Goal: Task Accomplishment & Management: Manage account settings

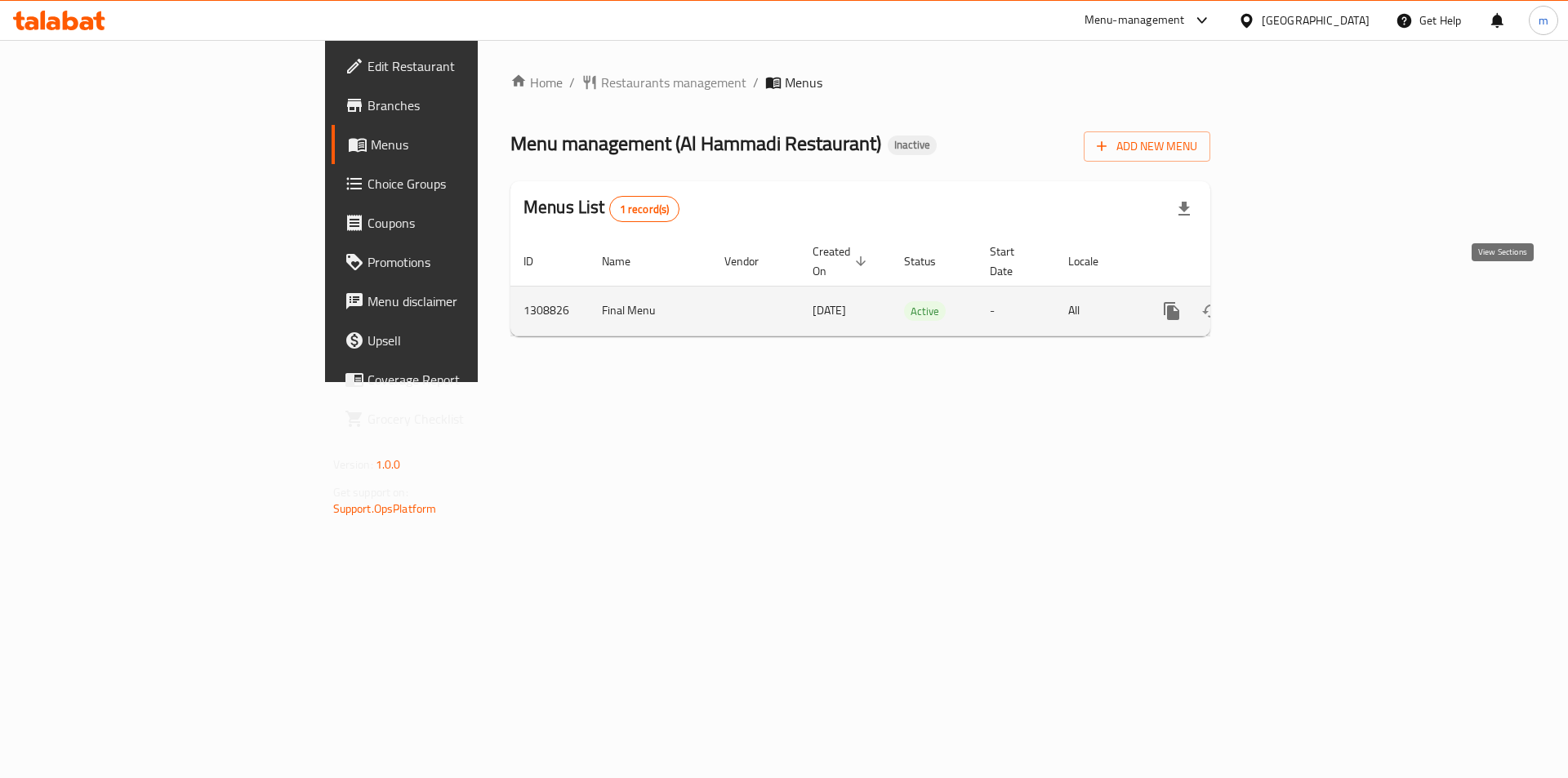
click at [1299, 301] on icon "enhanced table" at bounding box center [1289, 311] width 20 height 20
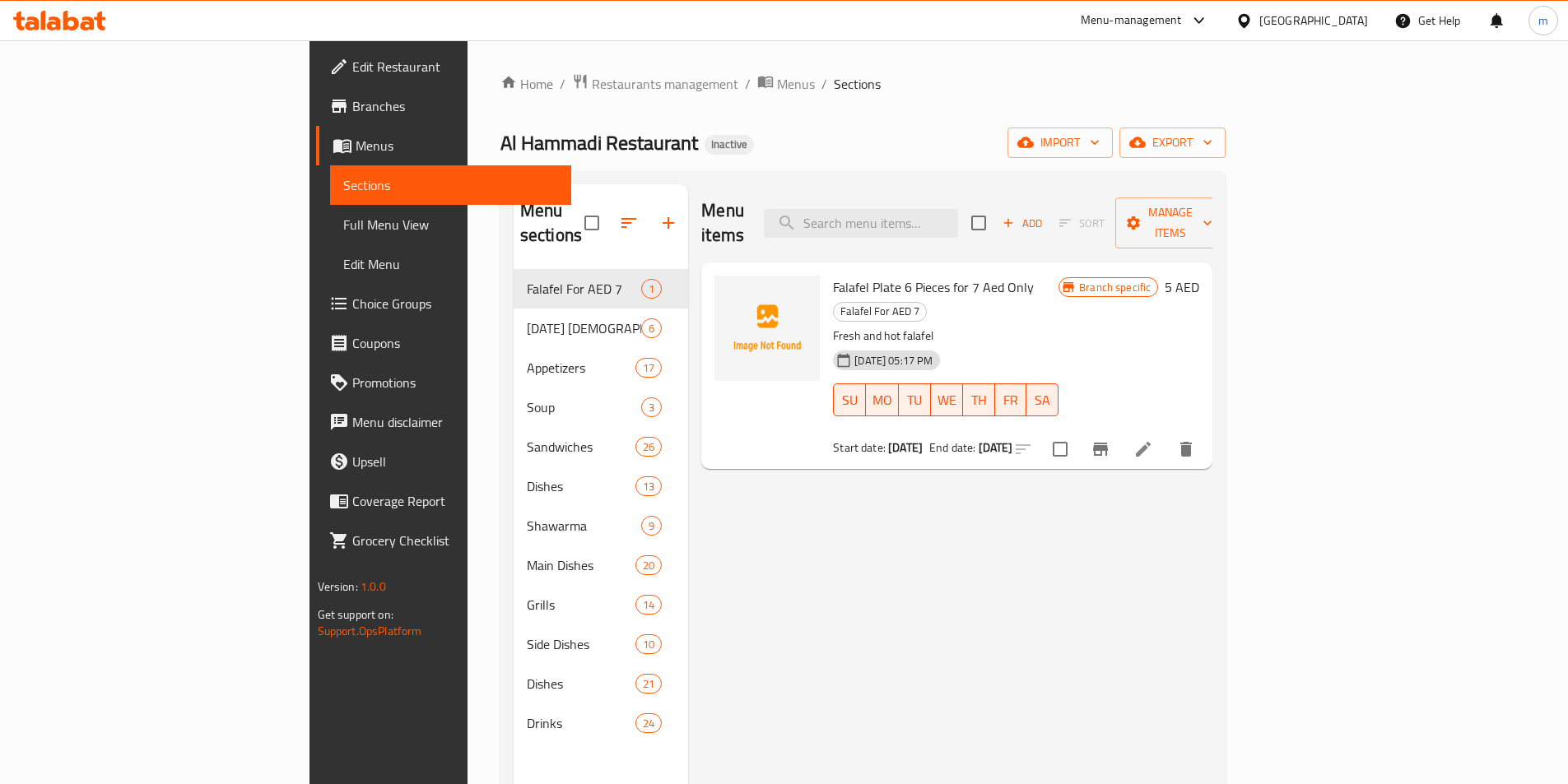
click at [355, 143] on span "Menus" at bounding box center [456, 145] width 202 height 20
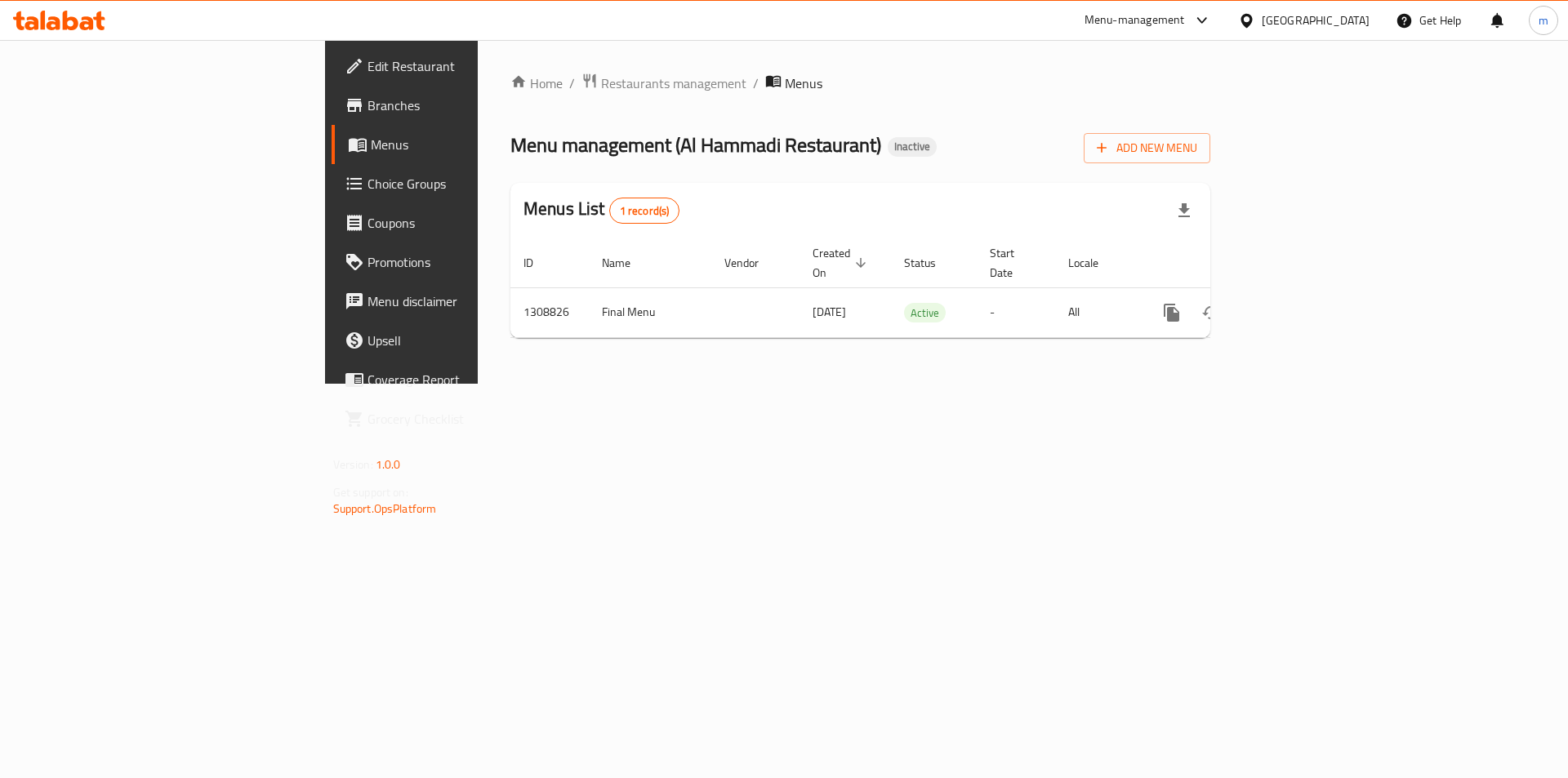
click at [368, 107] on span "Branches" at bounding box center [470, 105] width 206 height 20
click at [1198, 140] on span "Add New Menu" at bounding box center [1147, 147] width 101 height 21
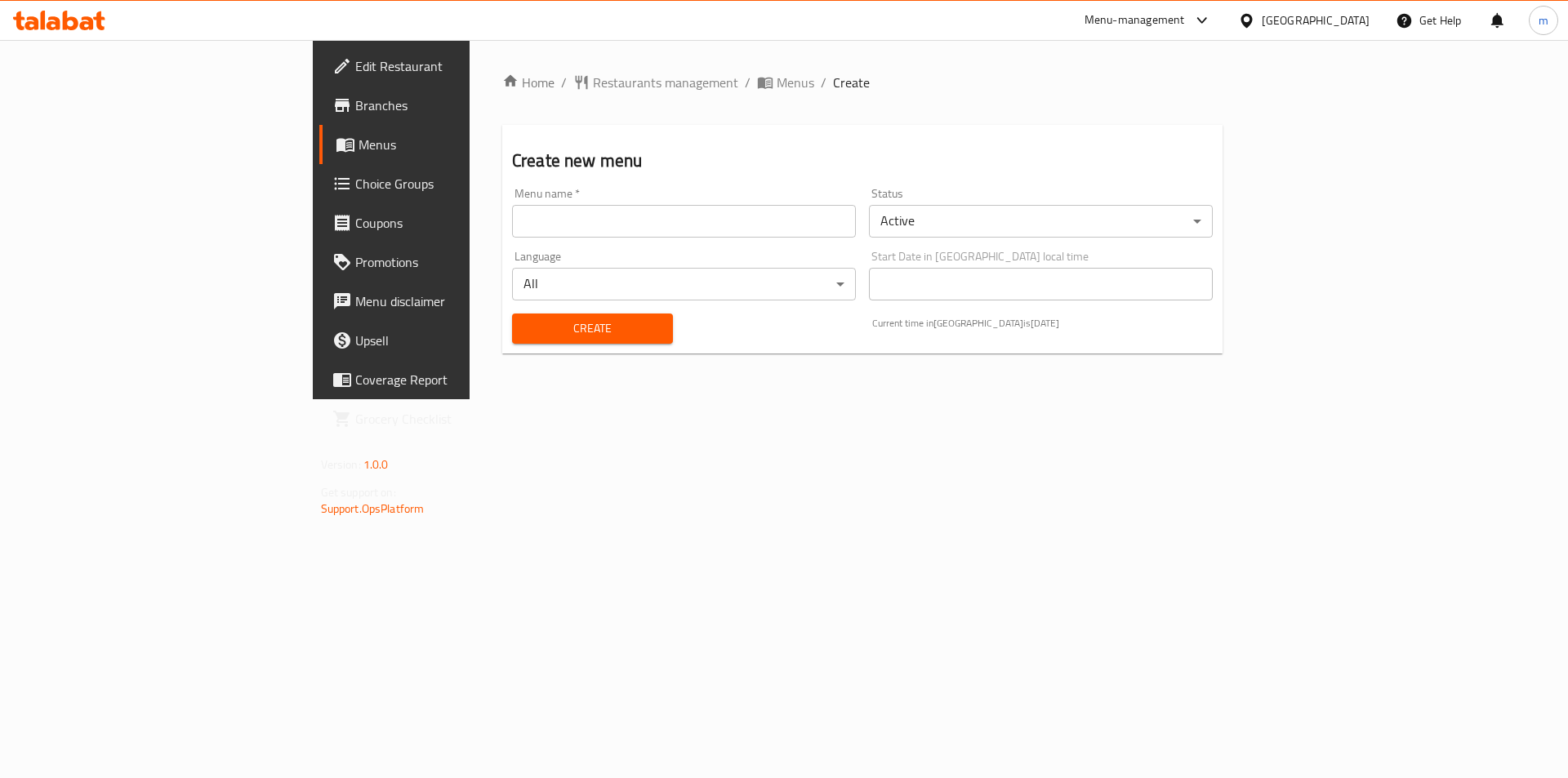
click at [611, 211] on input "text" at bounding box center [683, 221] width 344 height 33
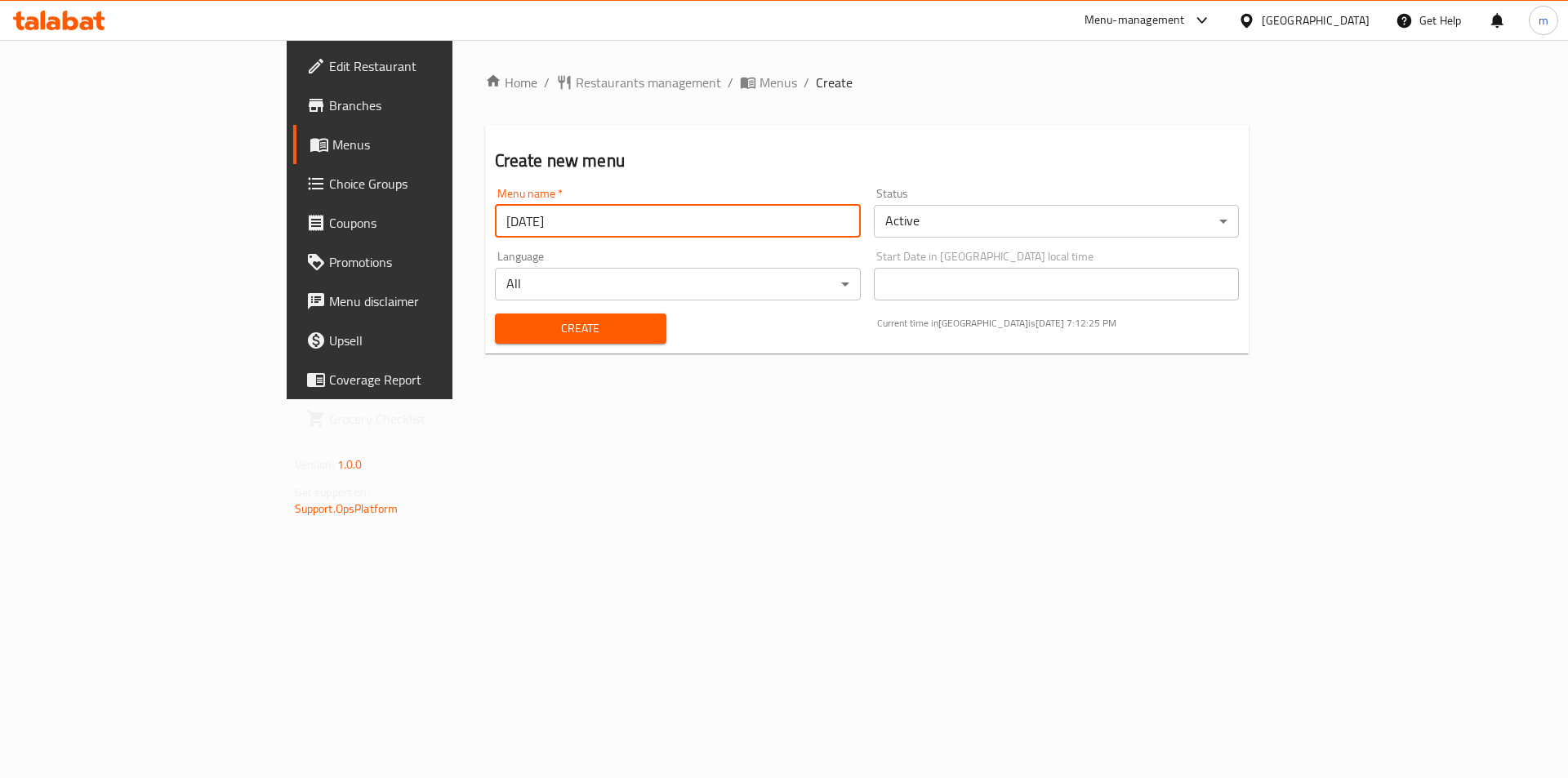
type input "[DATE]"
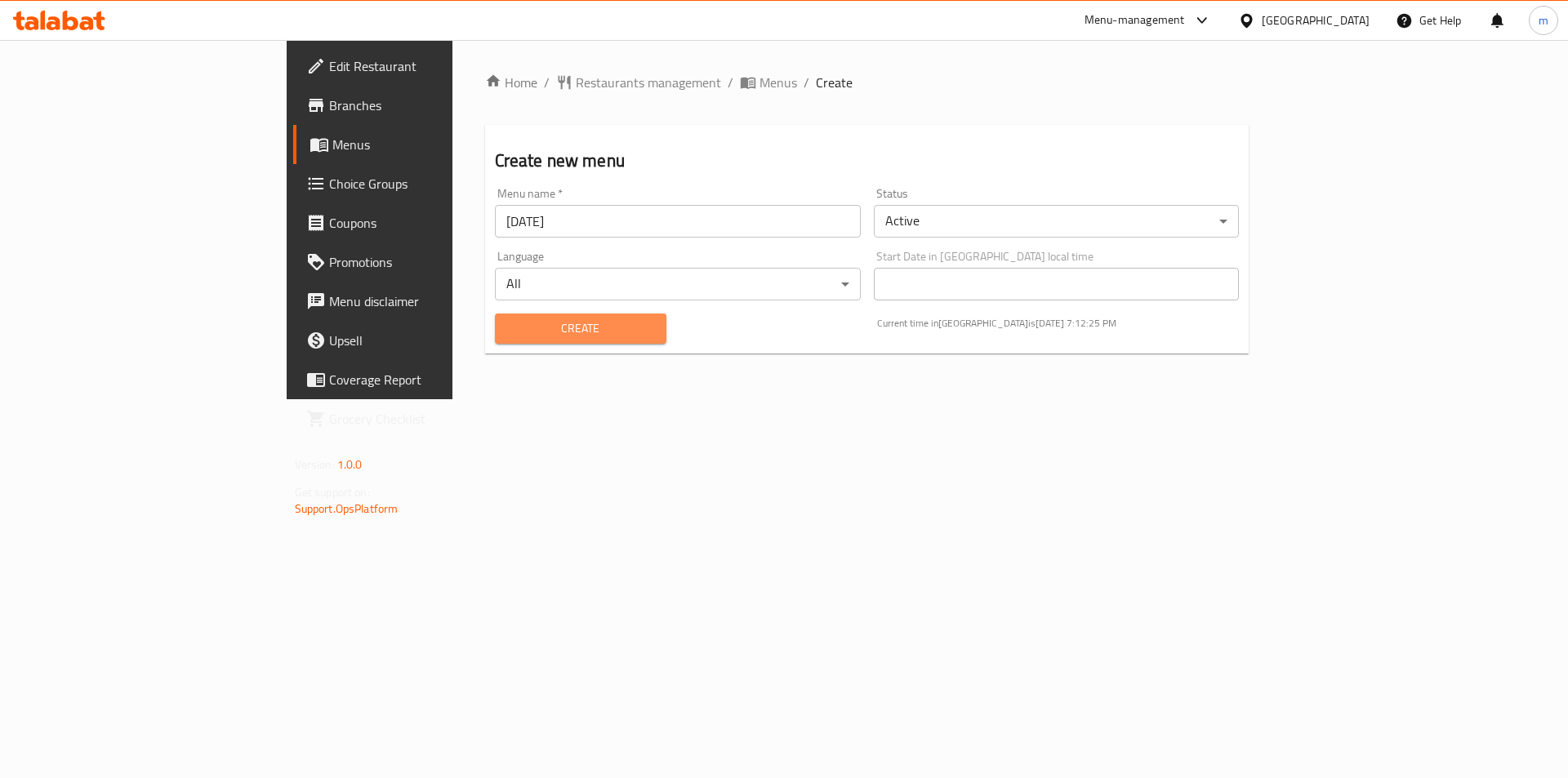
click at [508, 332] on span "Create" at bounding box center [580, 329] width 145 height 21
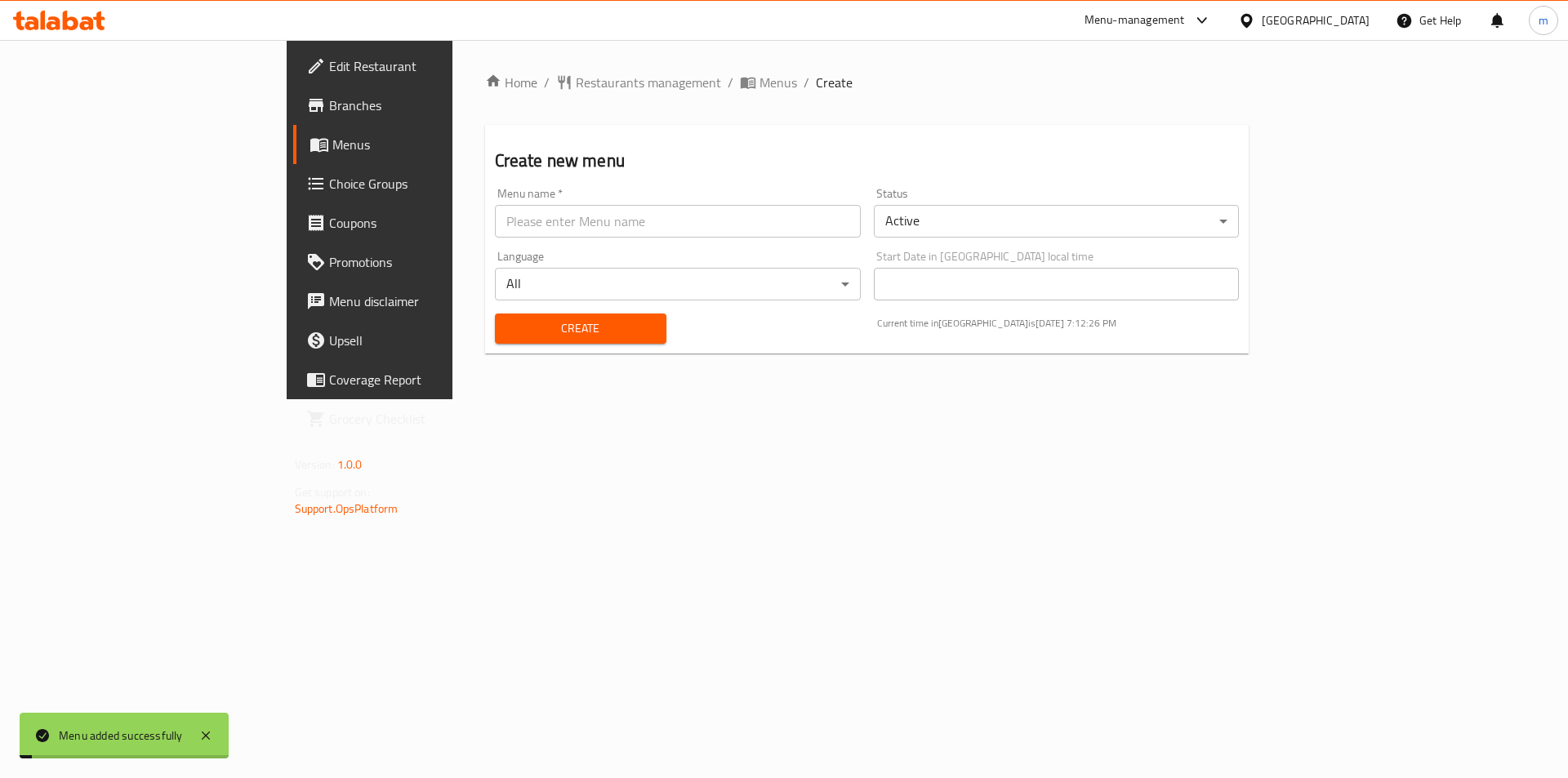
click at [293, 156] on link "Menus" at bounding box center [420, 145] width 255 height 40
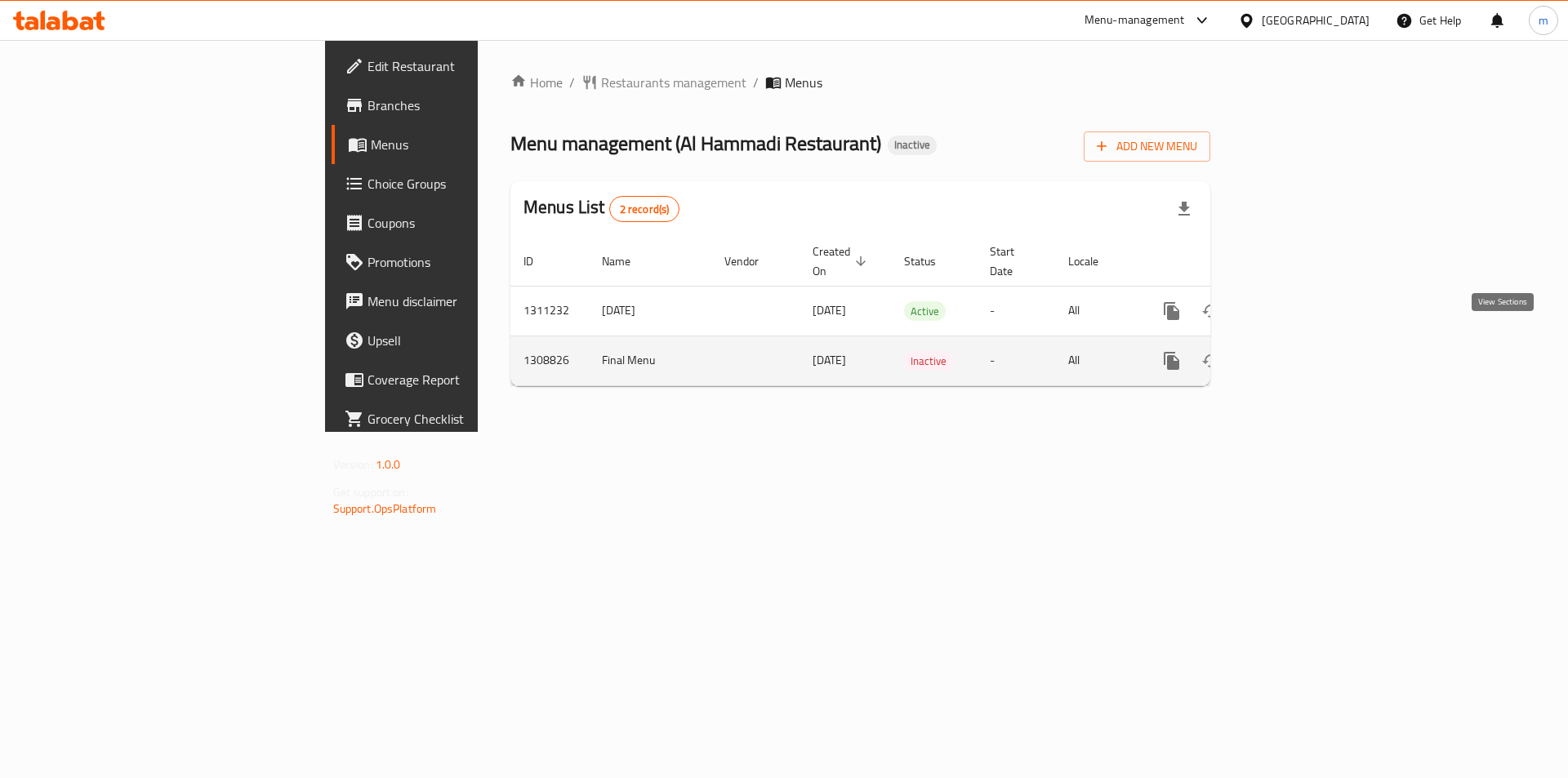
click at [1309, 347] on link "enhanced table" at bounding box center [1290, 361] width 40 height 40
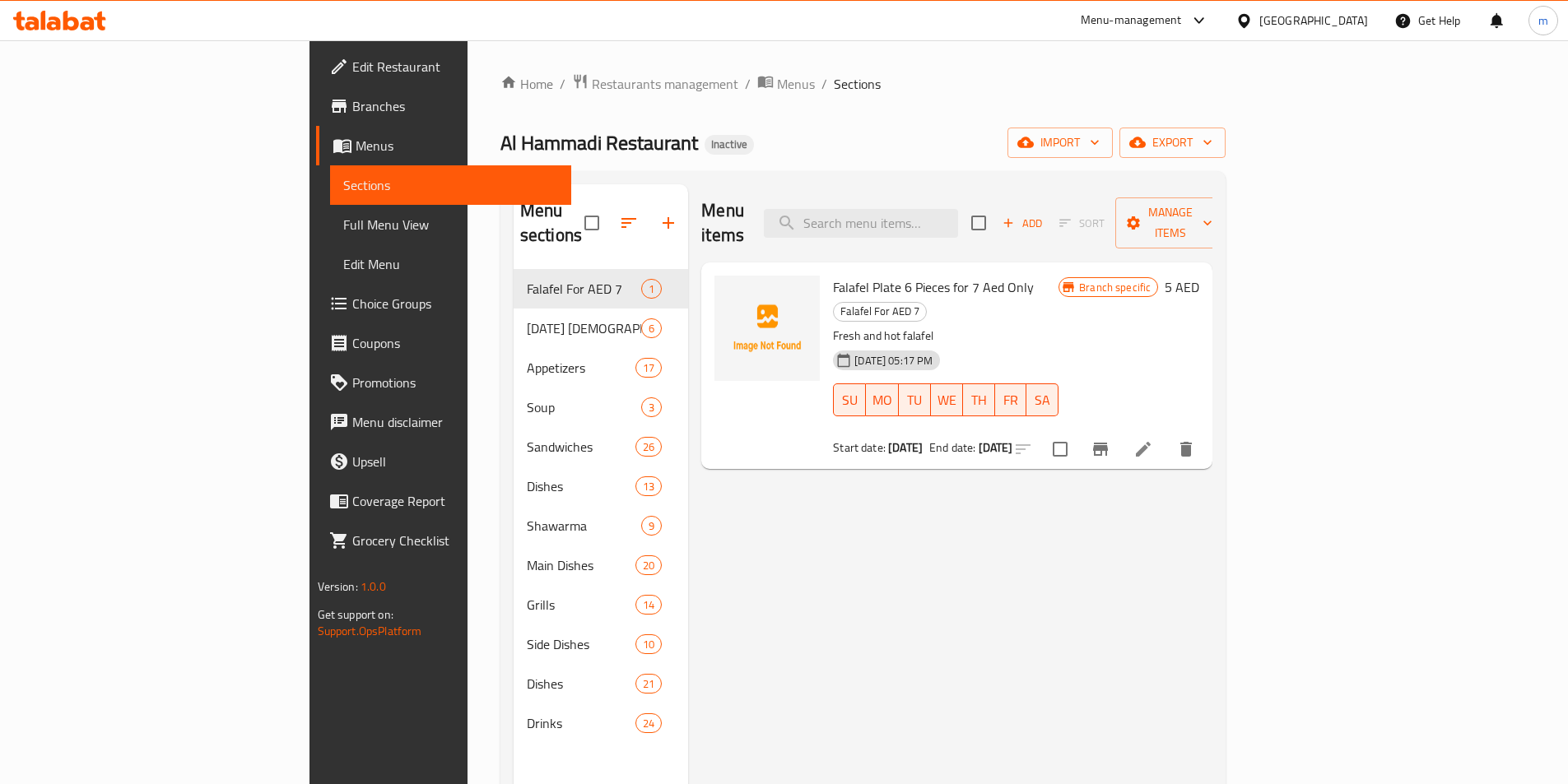
click at [1213, 491] on div "Menu items Add Sort Manage items Falafel Plate 6 Pieces for 7 Aed Only Falafel …" at bounding box center [951, 576] width 524 height 784
click at [355, 147] on span "Menus" at bounding box center [456, 145] width 202 height 20
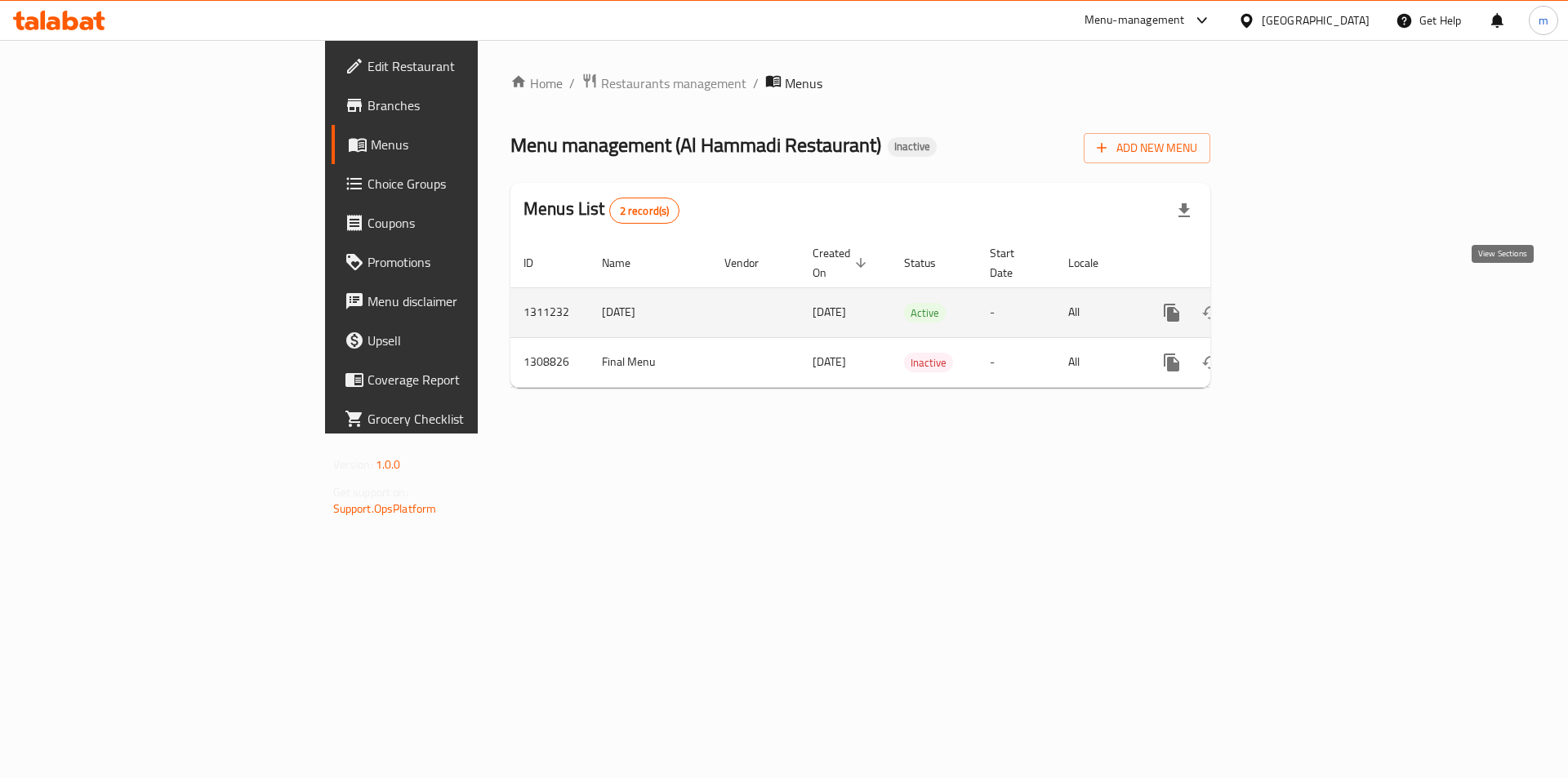
click at [1299, 303] on icon "enhanced table" at bounding box center [1289, 313] width 20 height 20
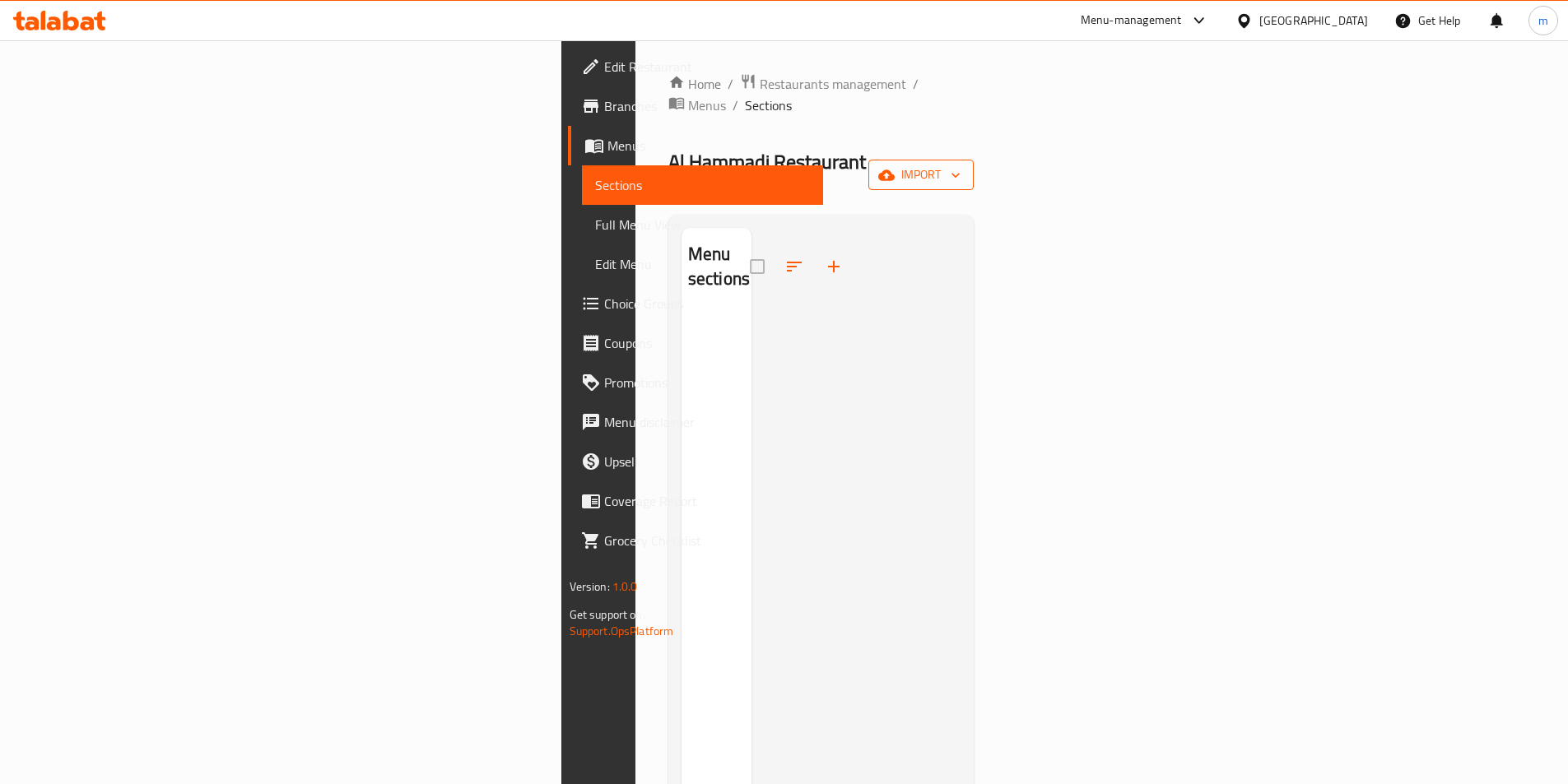
click at [960, 164] on span "import" at bounding box center [920, 175] width 79 height 21
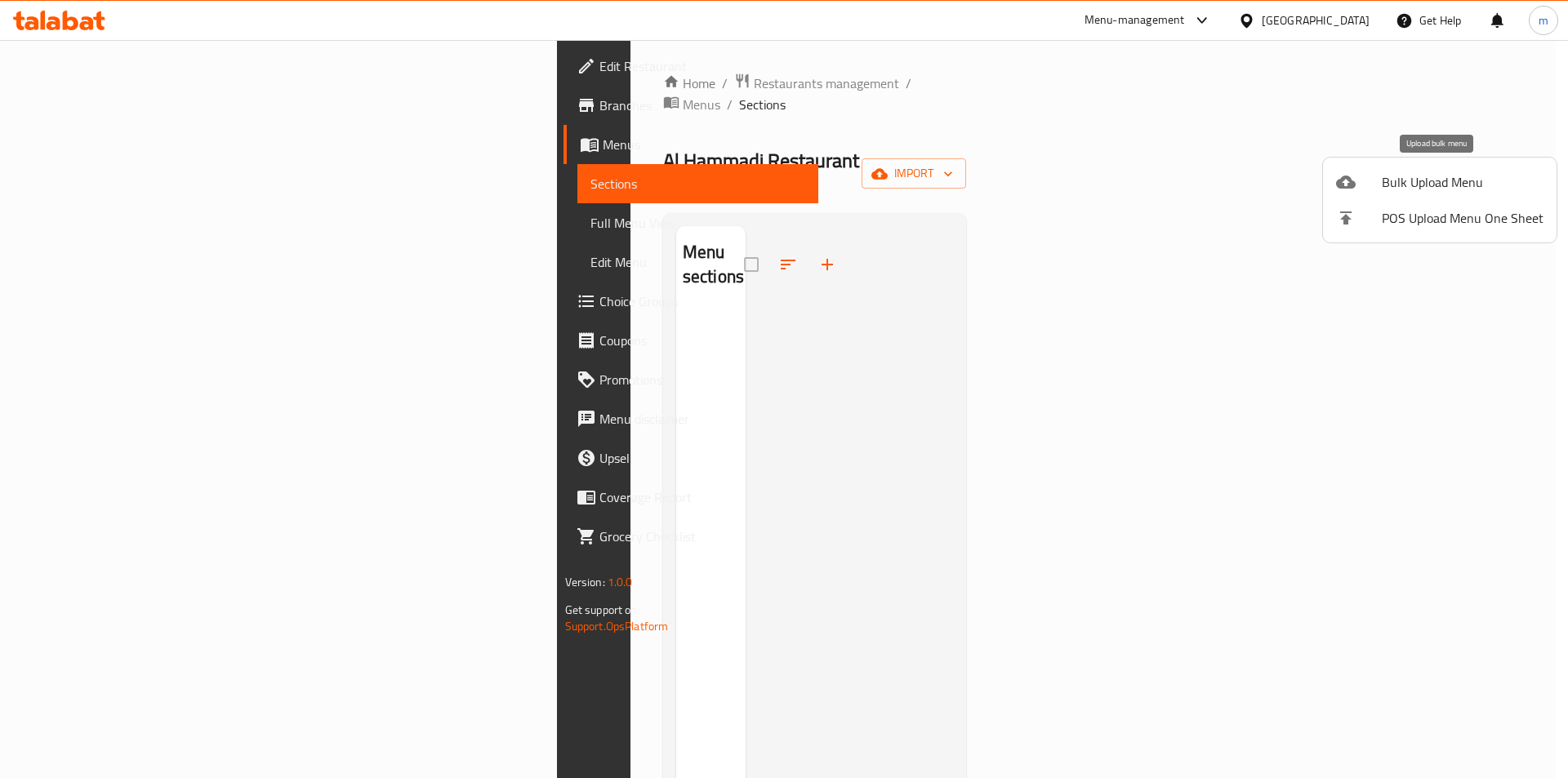
click at [1380, 187] on div at bounding box center [1359, 182] width 46 height 20
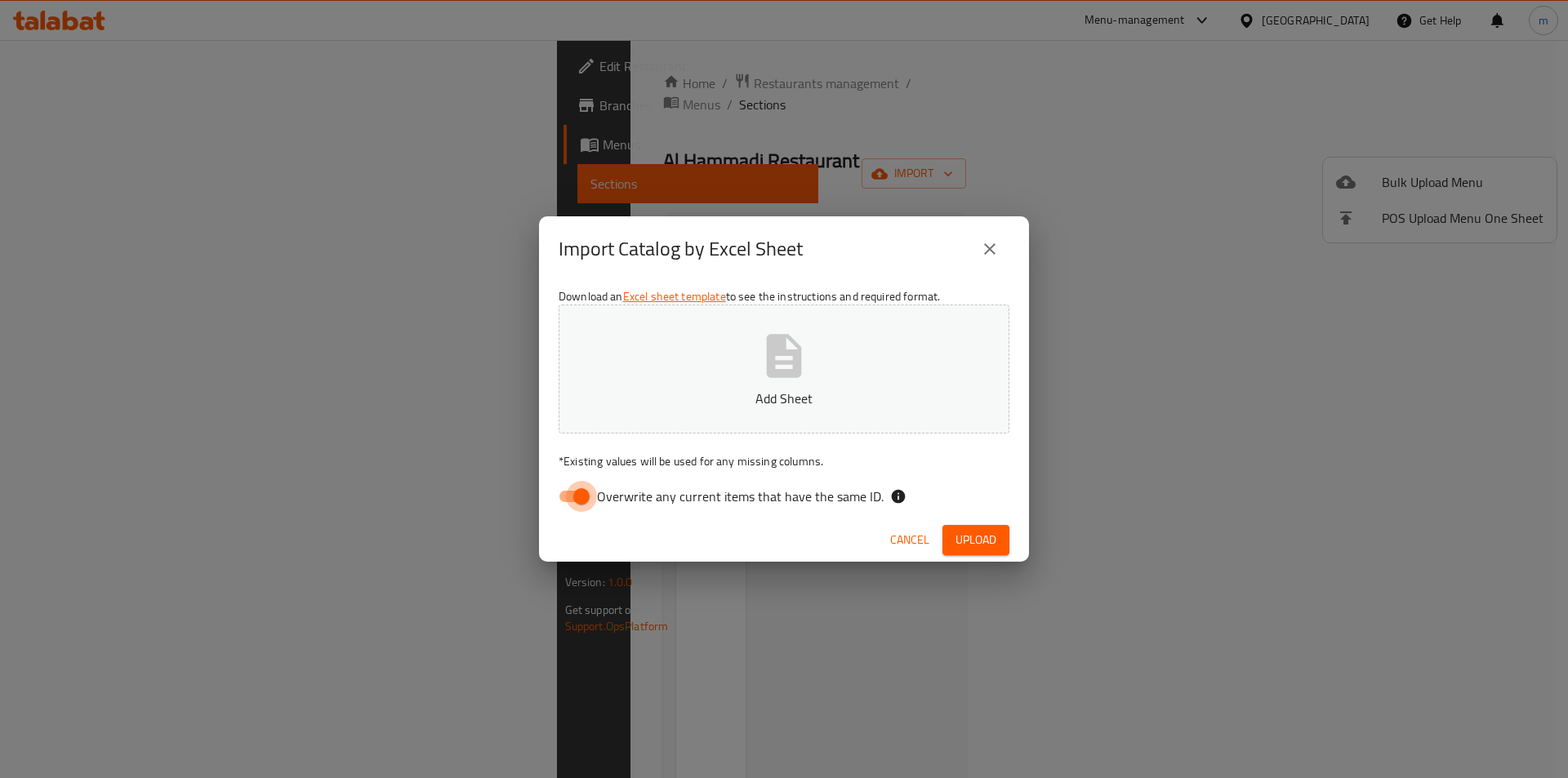
click at [578, 499] on input "Overwrite any current items that have the same ID." at bounding box center [581, 495] width 93 height 31
checkbox input "false"
click at [692, 412] on button "Add Sheet" at bounding box center [784, 368] width 450 height 129
click at [979, 549] on span "Upload" at bounding box center [975, 540] width 41 height 21
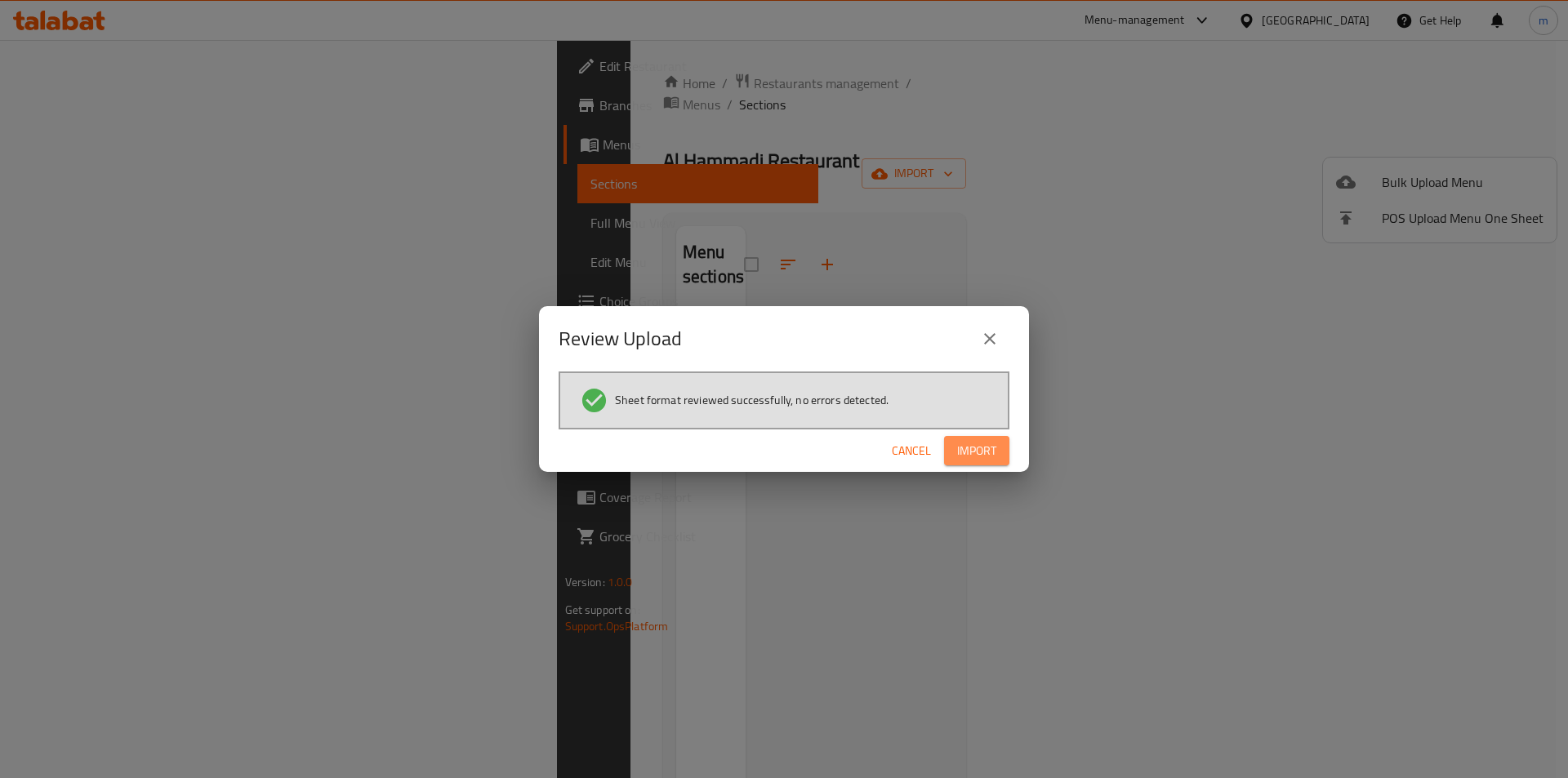
click at [972, 444] on span "Import" at bounding box center [977, 451] width 40 height 21
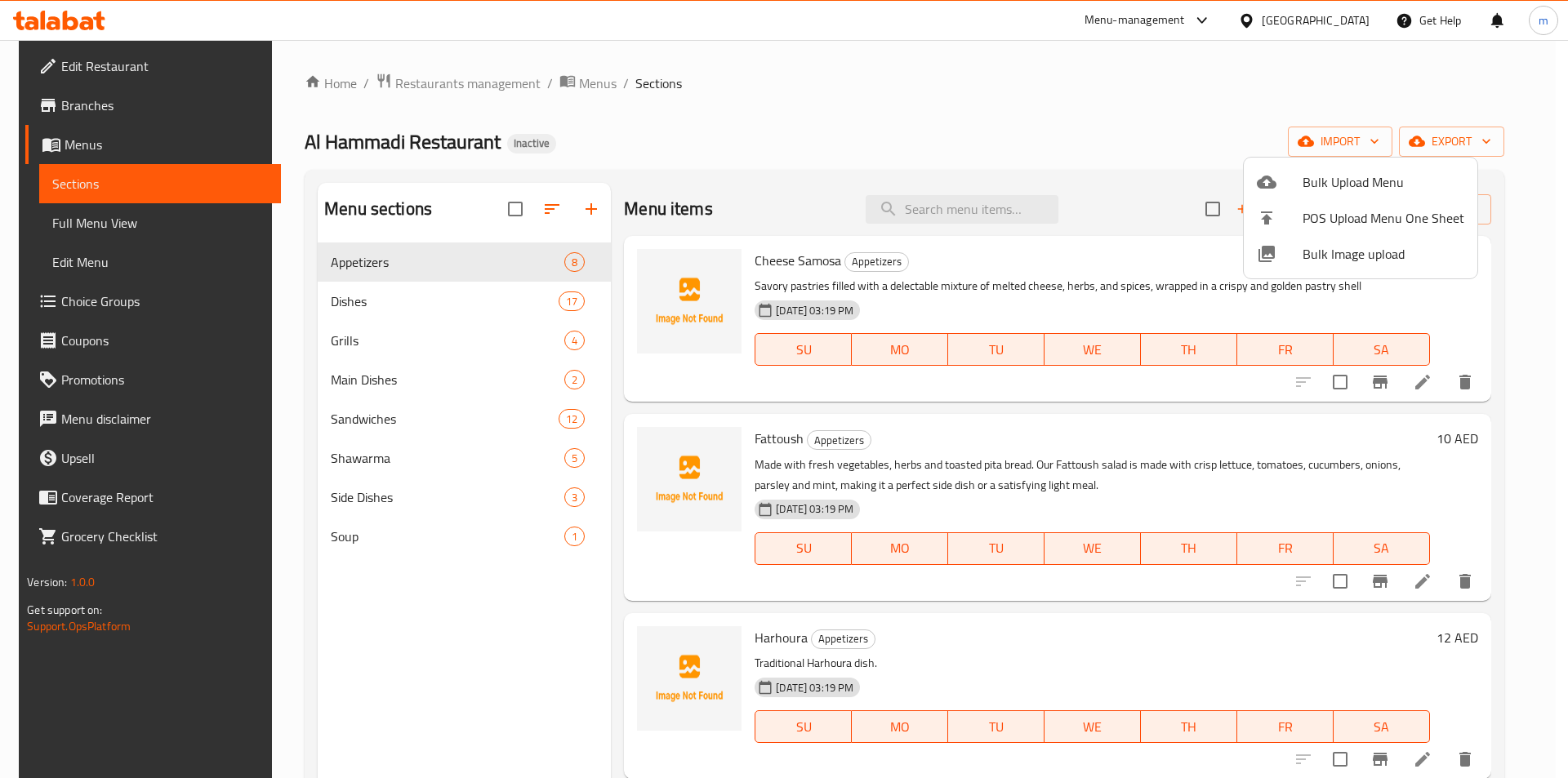
click at [97, 222] on div at bounding box center [784, 389] width 1568 height 778
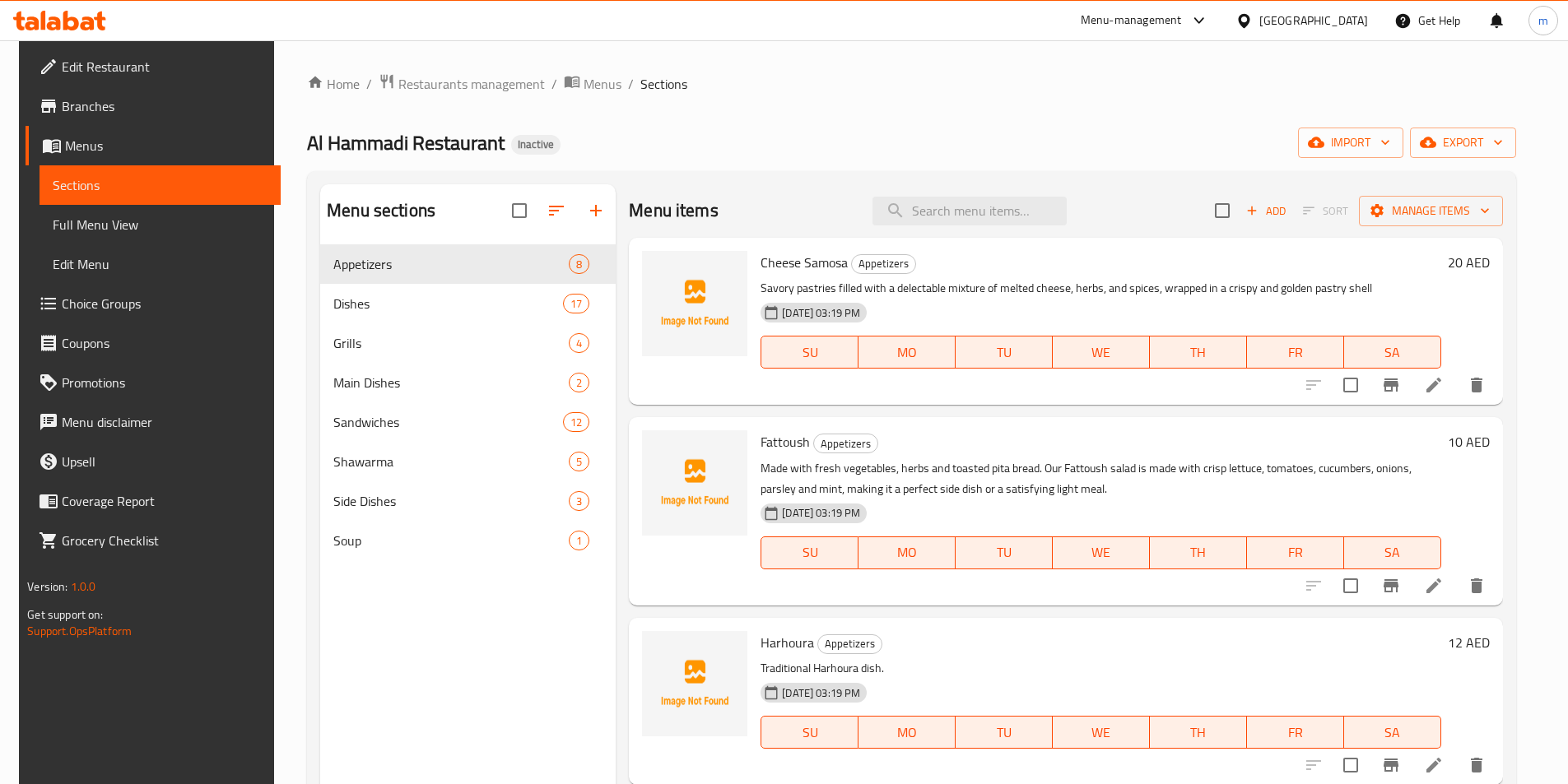
click at [98, 224] on span "Full Menu View" at bounding box center [160, 224] width 215 height 20
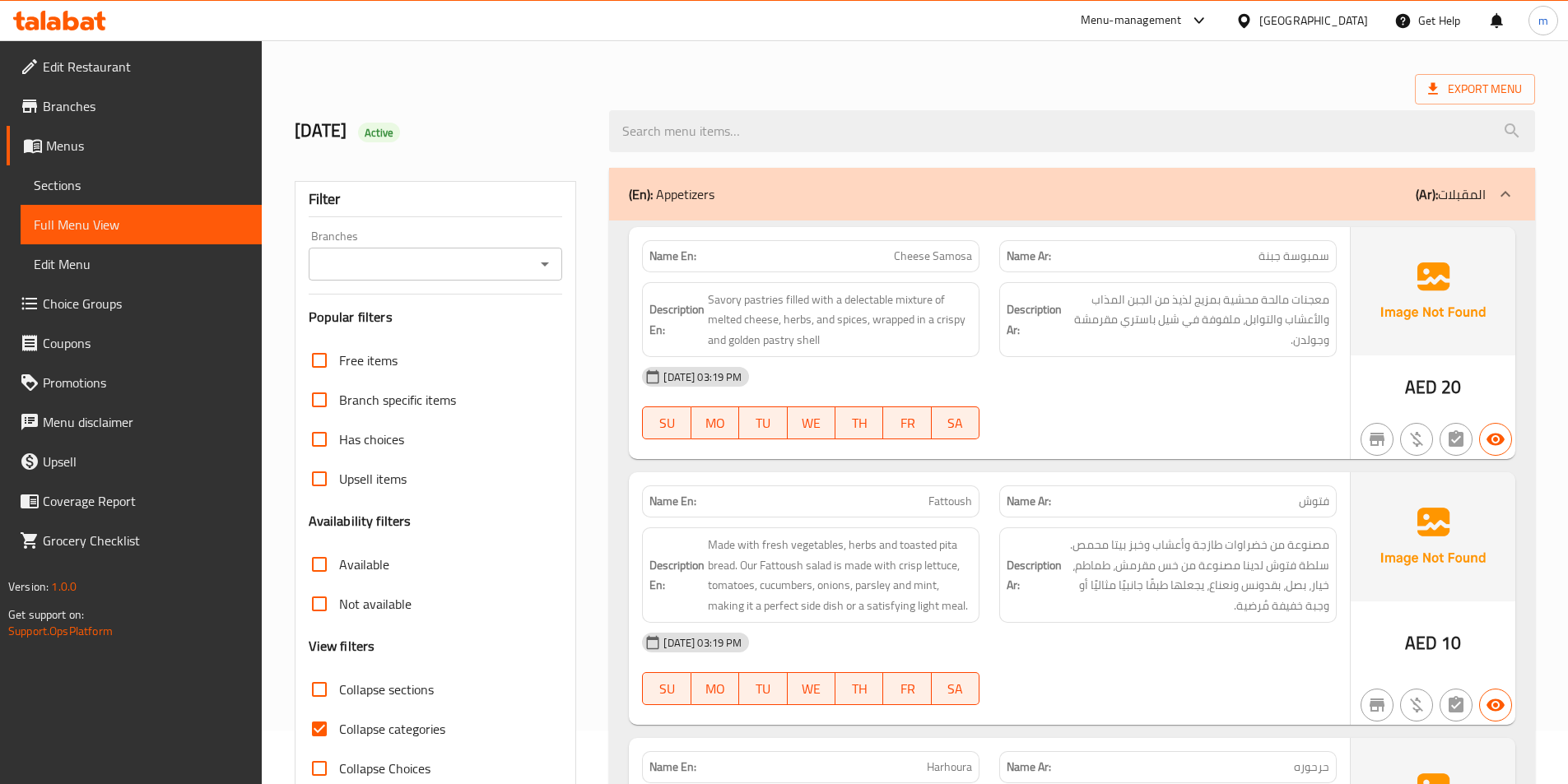
scroll to position [83, 0]
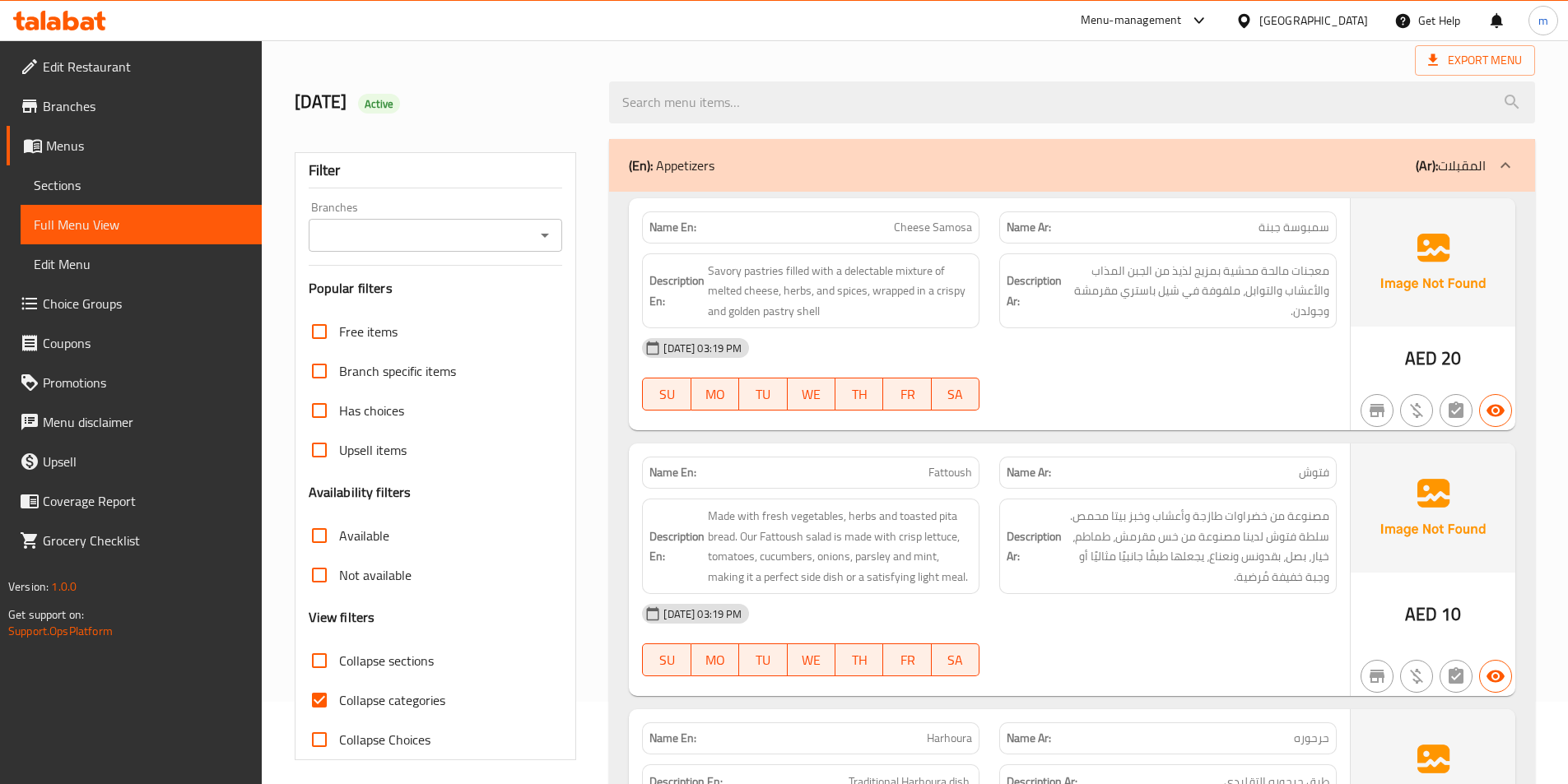
click at [417, 695] on span "Collapse categories" at bounding box center [392, 700] width 106 height 20
click at [339, 695] on input "Collapse categories" at bounding box center [319, 700] width 40 height 40
checkbox input "false"
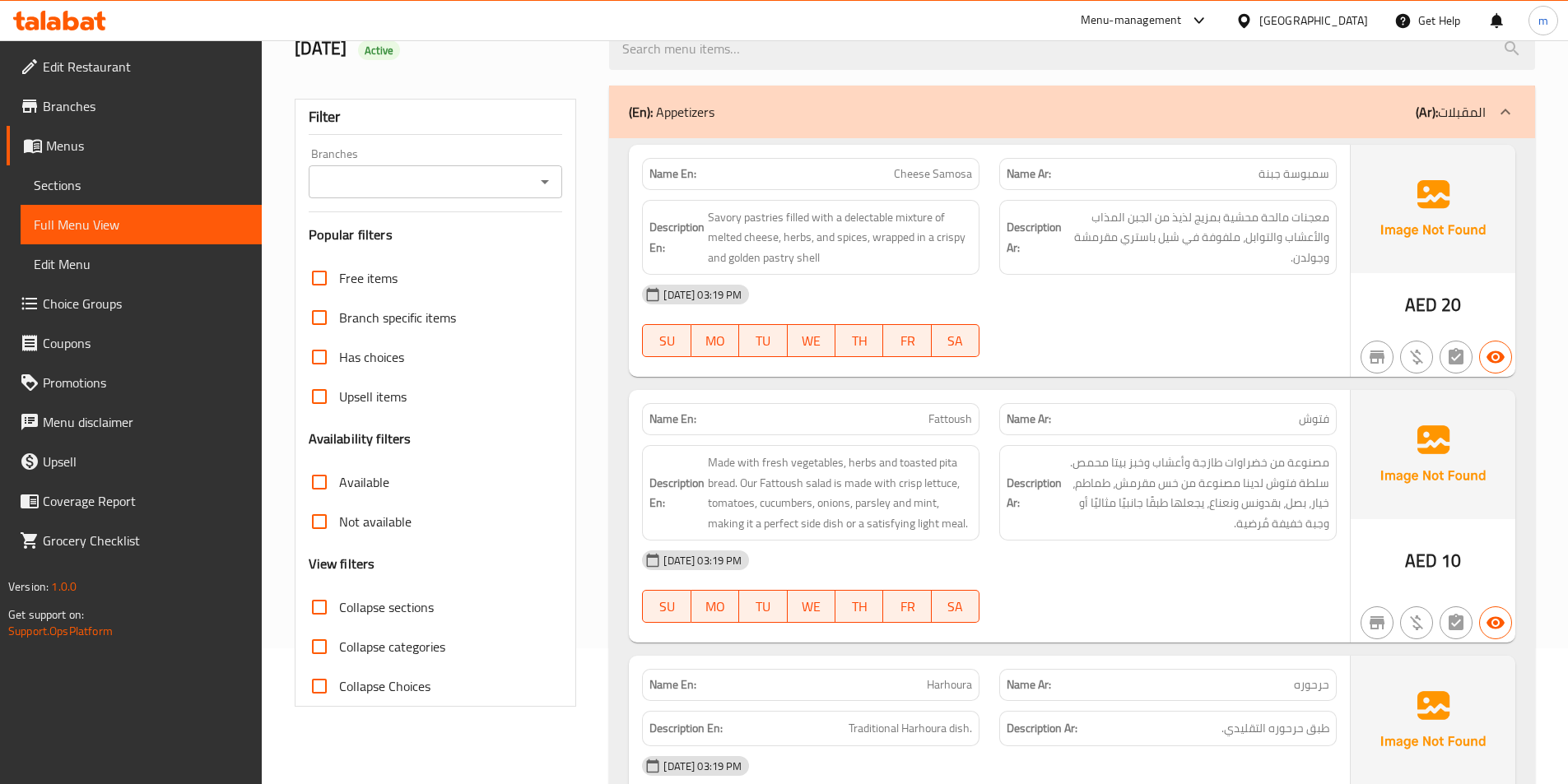
scroll to position [164, 0]
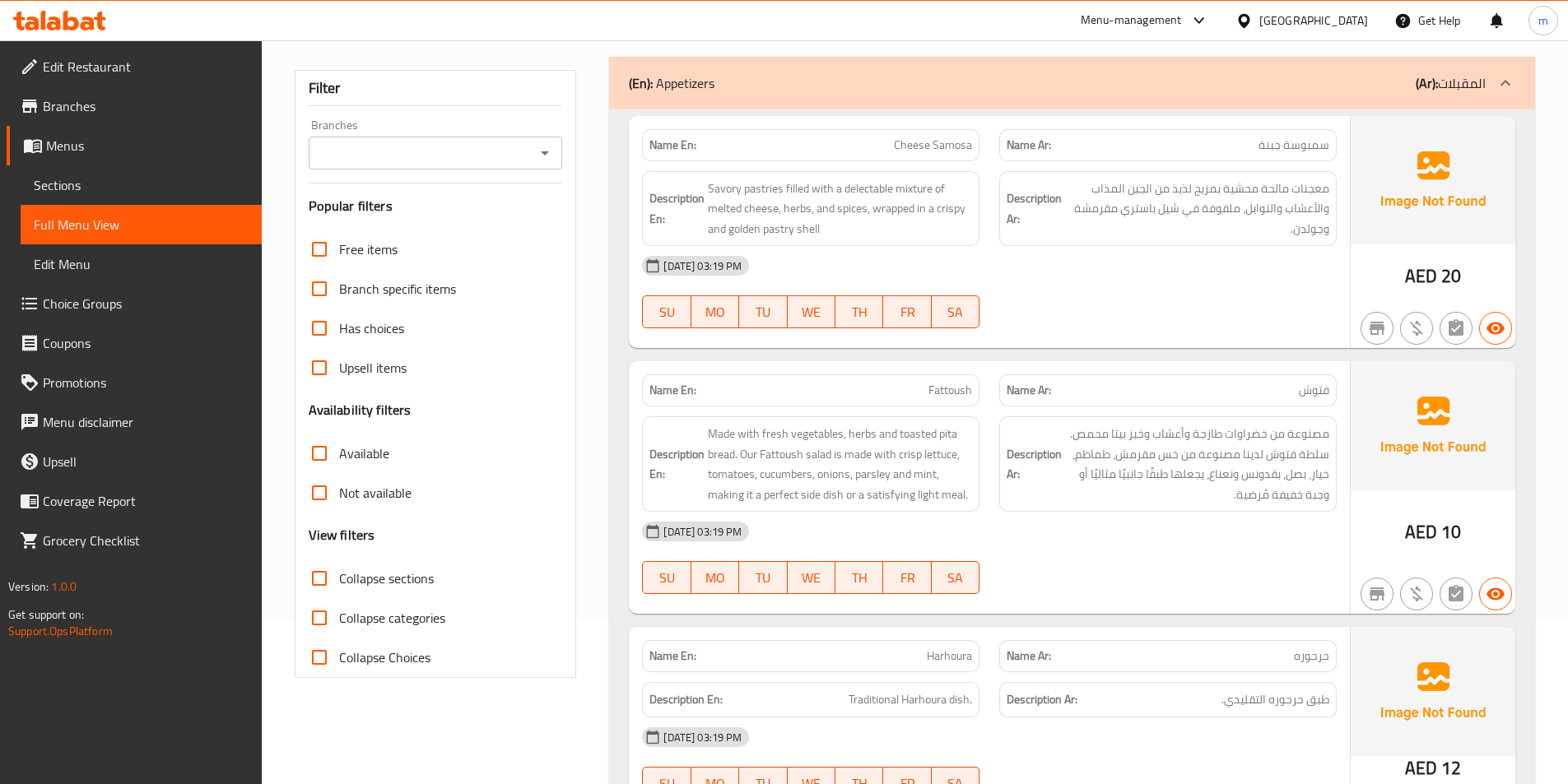
click at [964, 77] on div "(En): Appetizers (Ar): المقبلات" at bounding box center [1057, 83] width 857 height 20
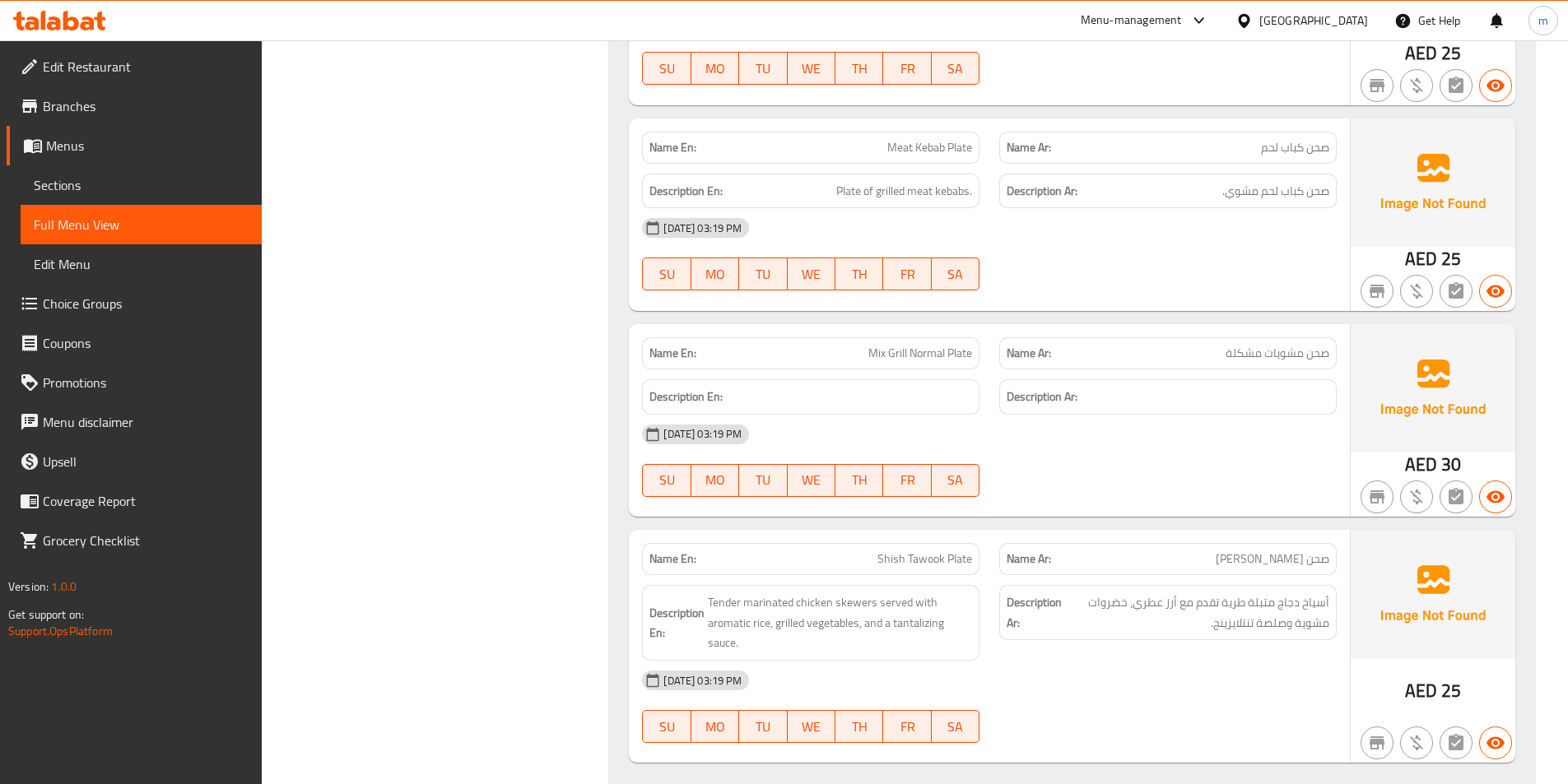
scroll to position [4278, 0]
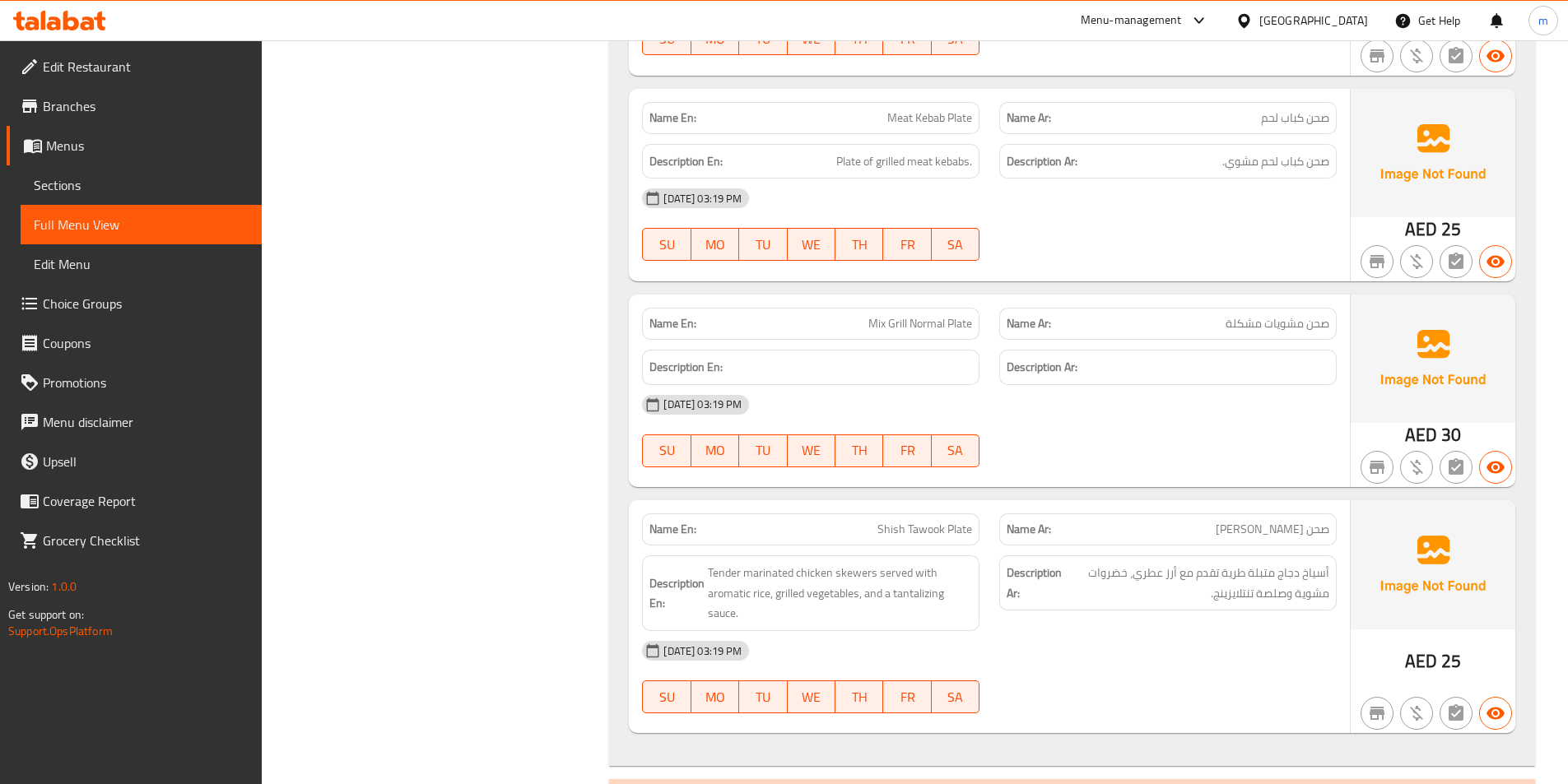
click at [955, 315] on span "Mix Grill Normal Plate" at bounding box center [919, 324] width 104 height 17
click at [938, 315] on span "Mix Grill Normal Plate" at bounding box center [919, 324] width 104 height 17
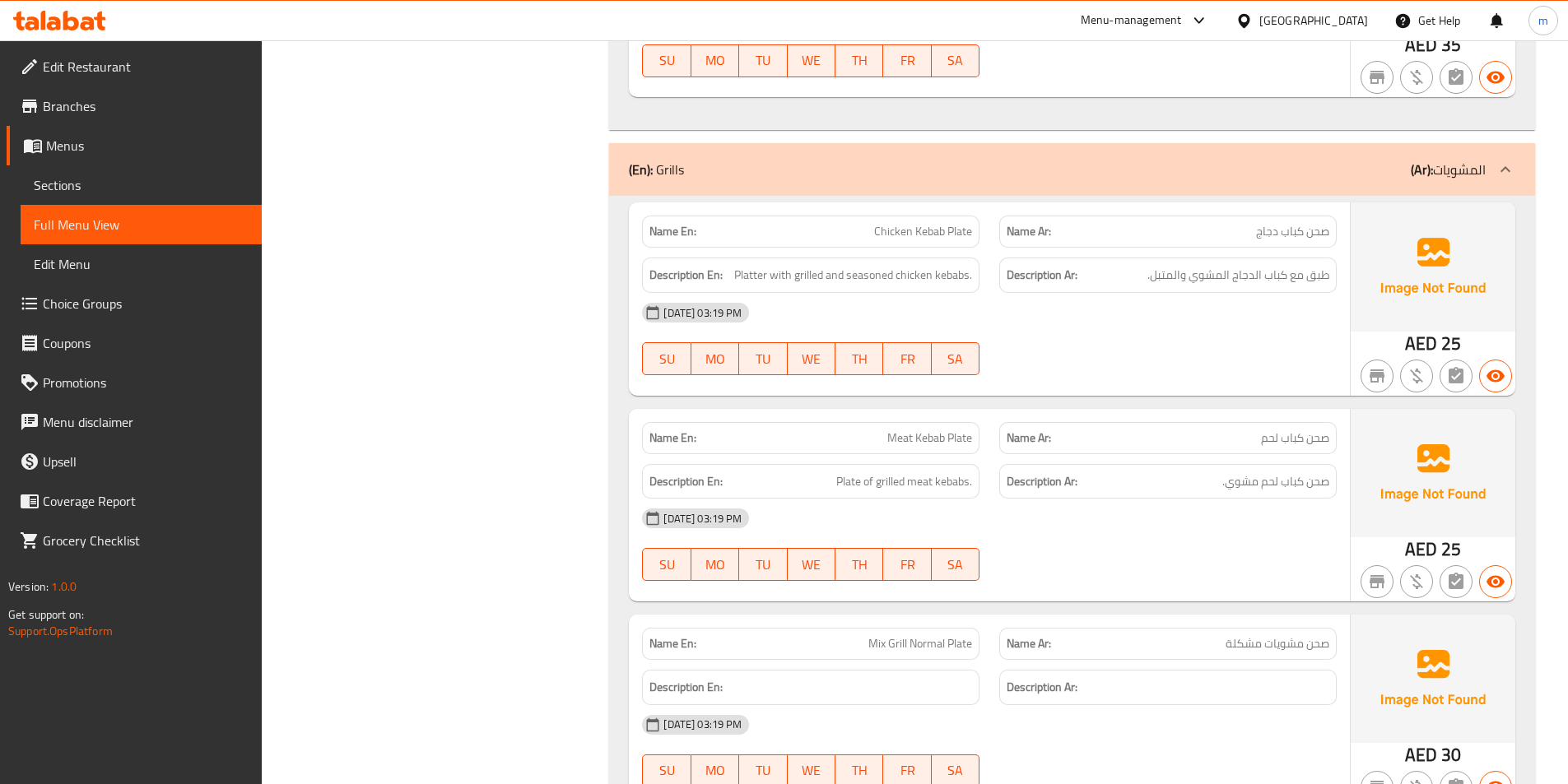
scroll to position [4114, 0]
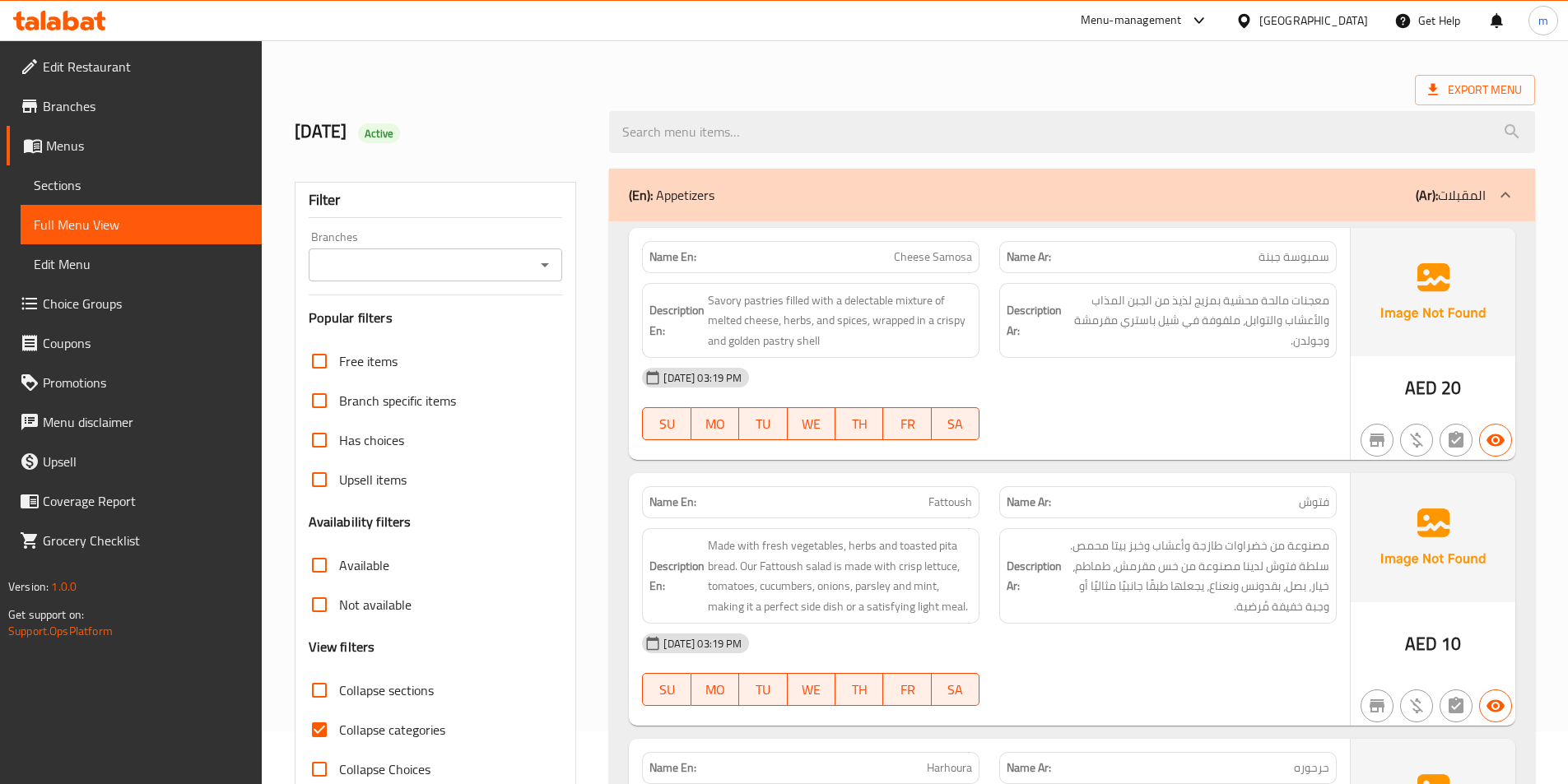
scroll to position [83, 0]
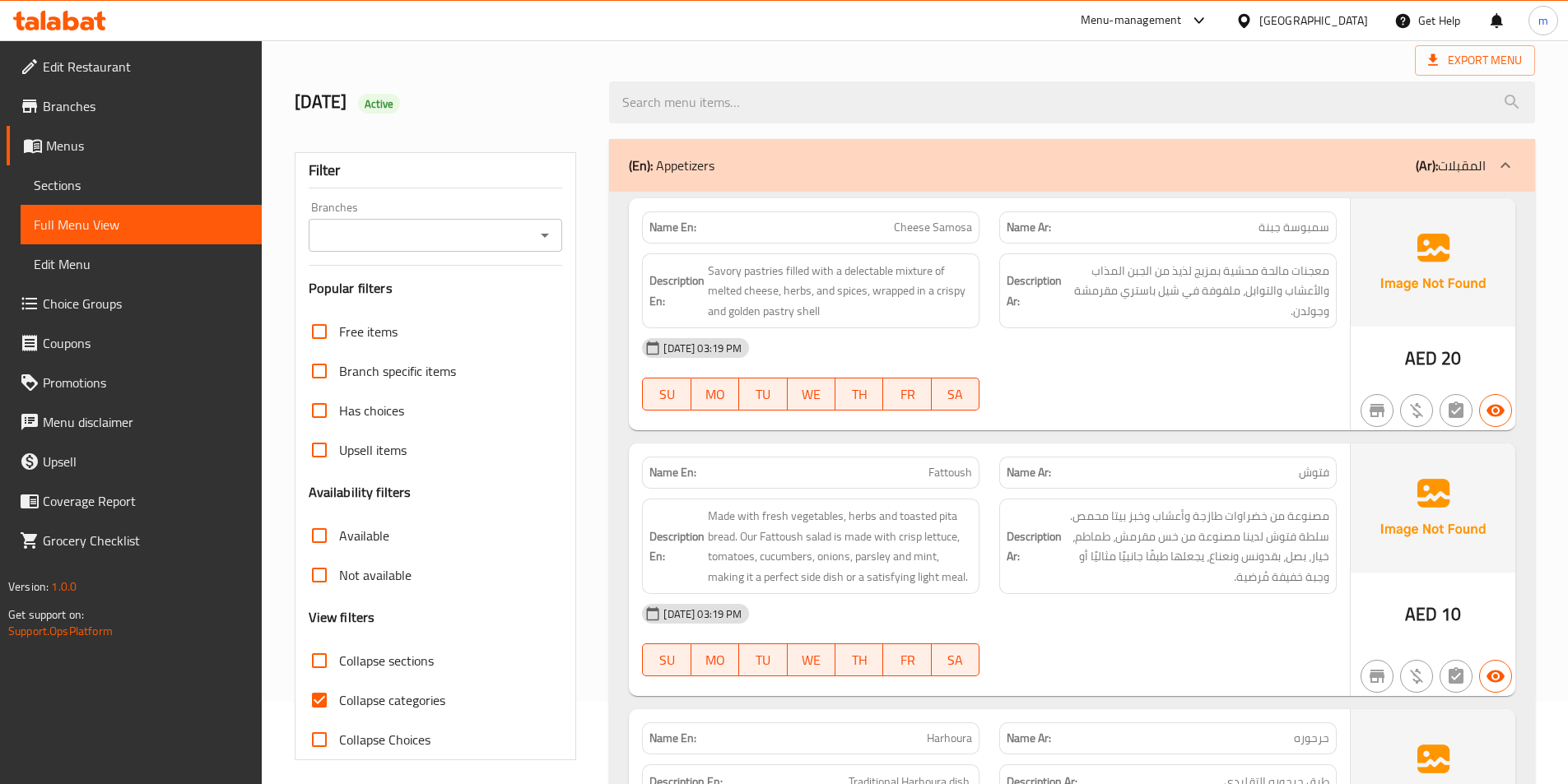
click at [401, 705] on span "Collapse categories" at bounding box center [392, 700] width 106 height 20
click at [339, 705] on input "Collapse categories" at bounding box center [319, 700] width 40 height 40
checkbox input "false"
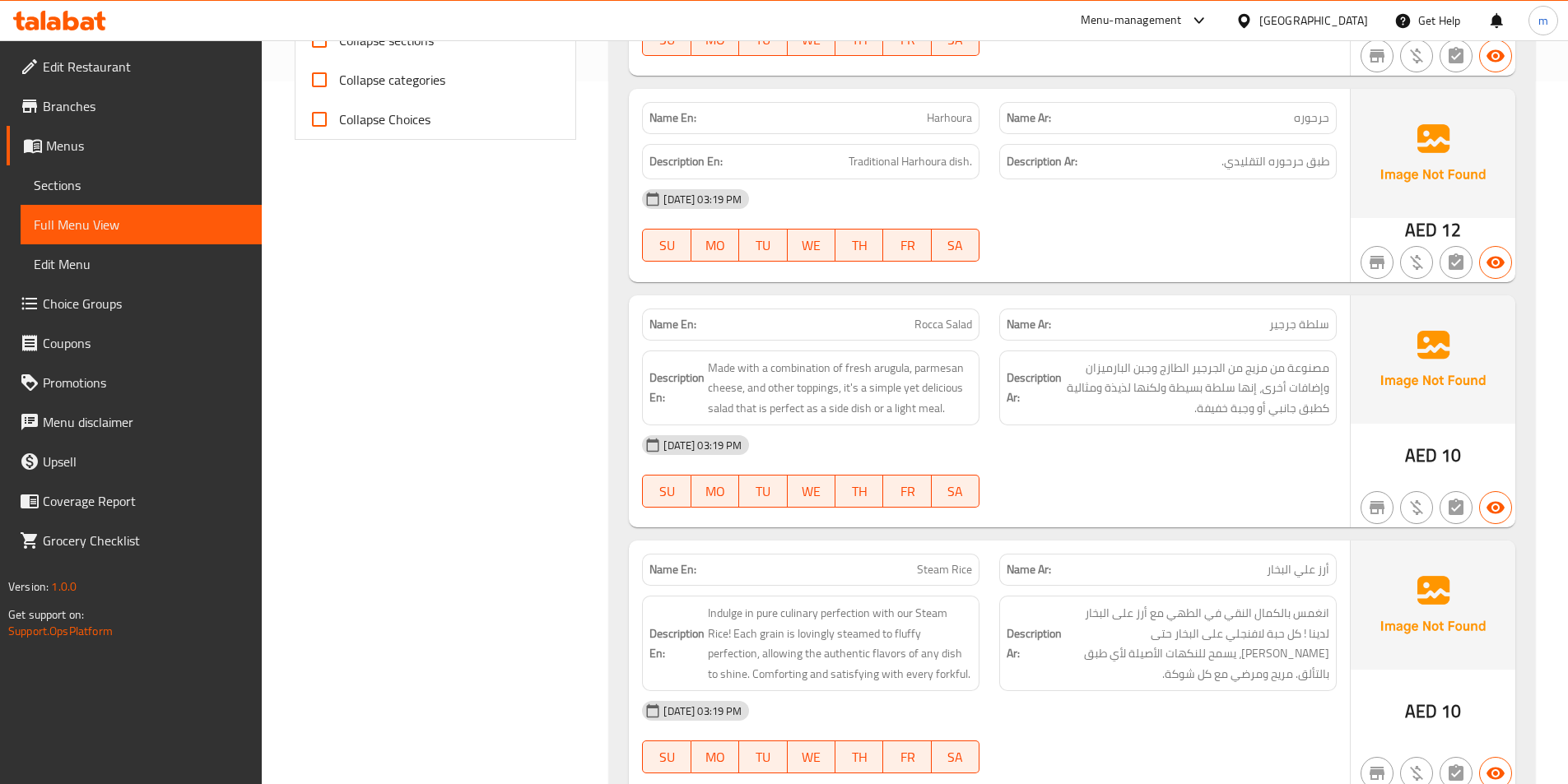
scroll to position [740, 0]
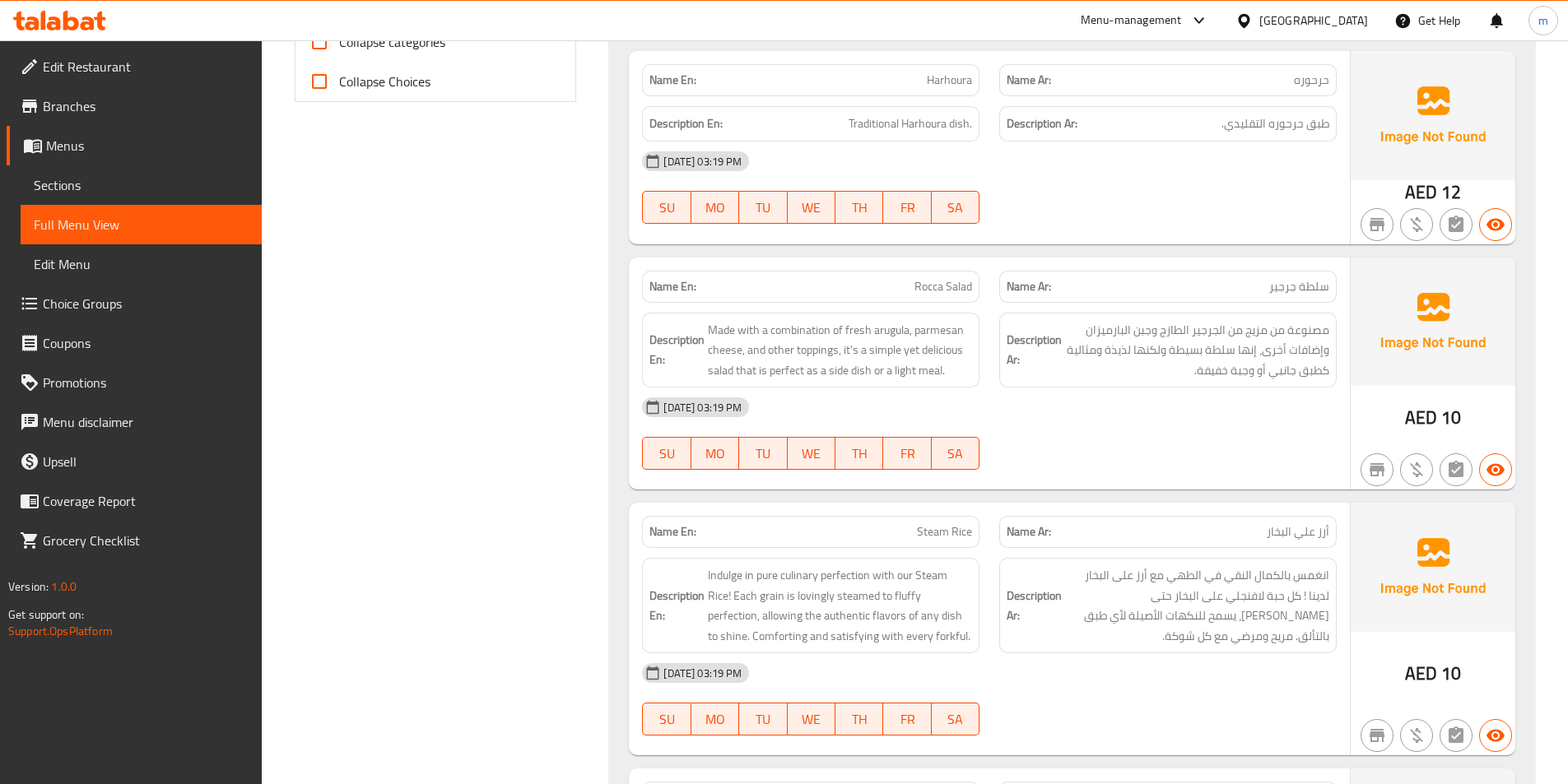
click at [924, 293] on span "Rocca Salad" at bounding box center [943, 287] width 58 height 17
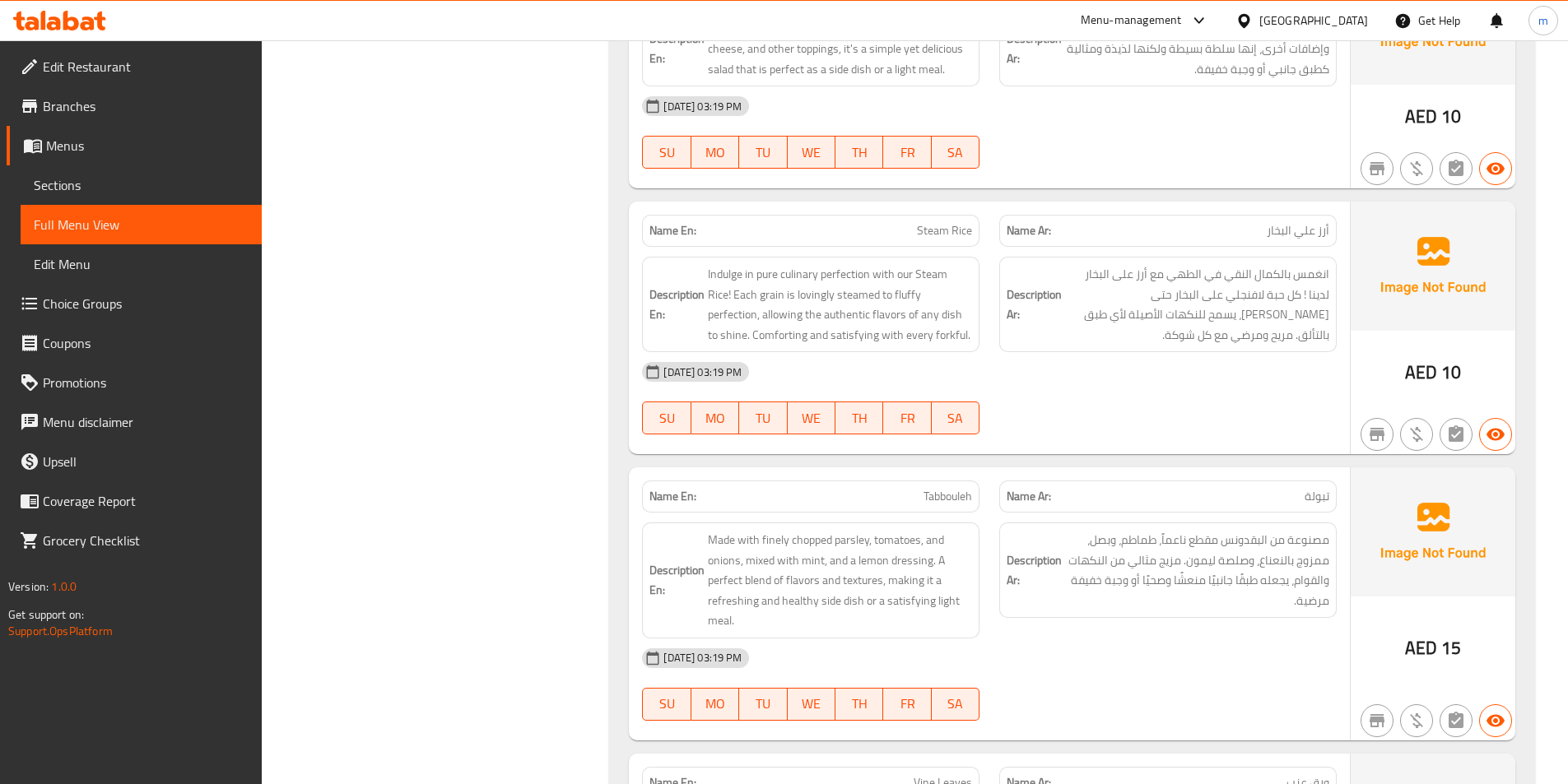
scroll to position [1070, 0]
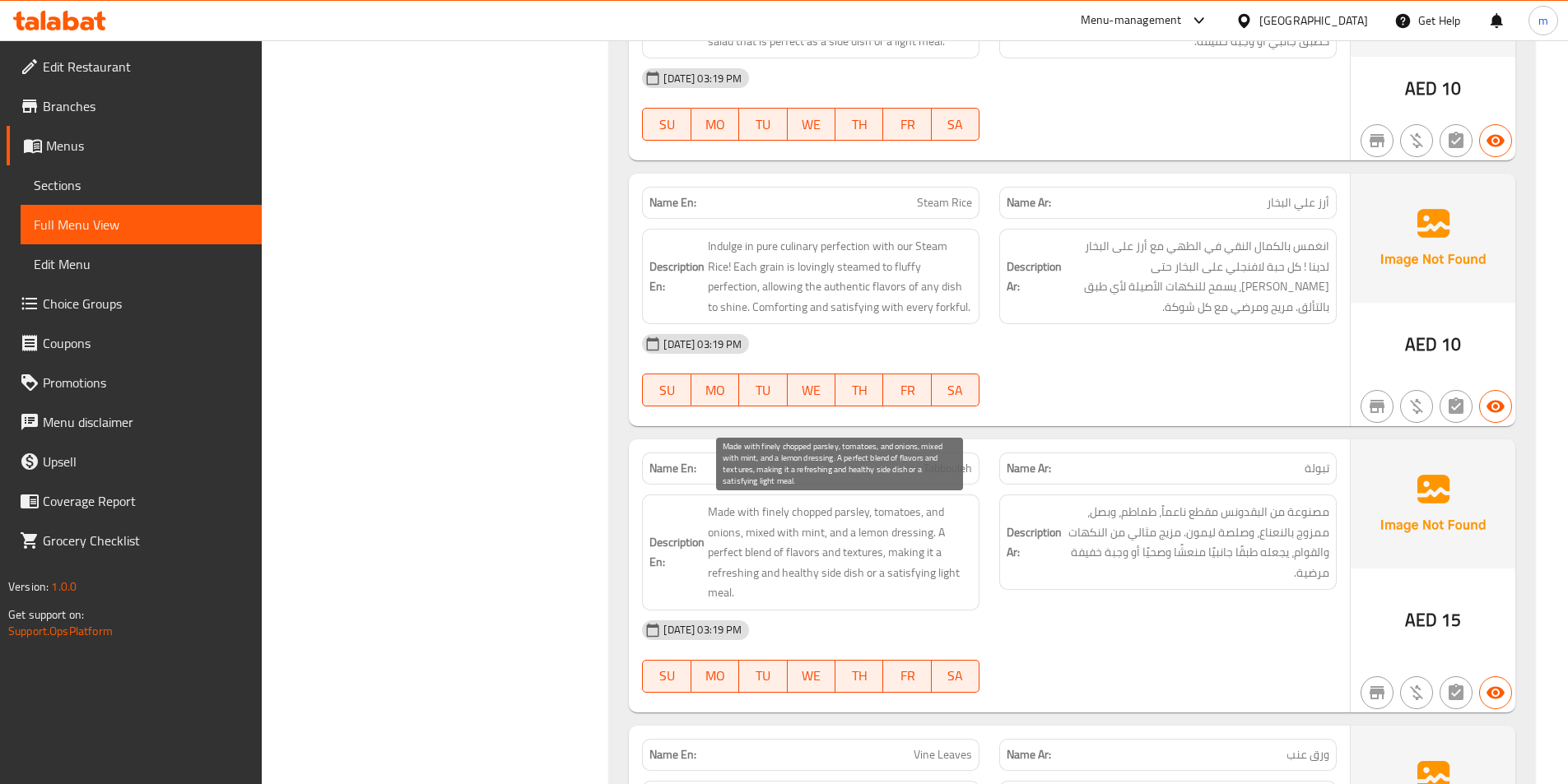
click at [802, 536] on span "Made with finely chopped parsley, tomatoes, and onions, mixed with mint, and a …" at bounding box center [840, 552] width 264 height 102
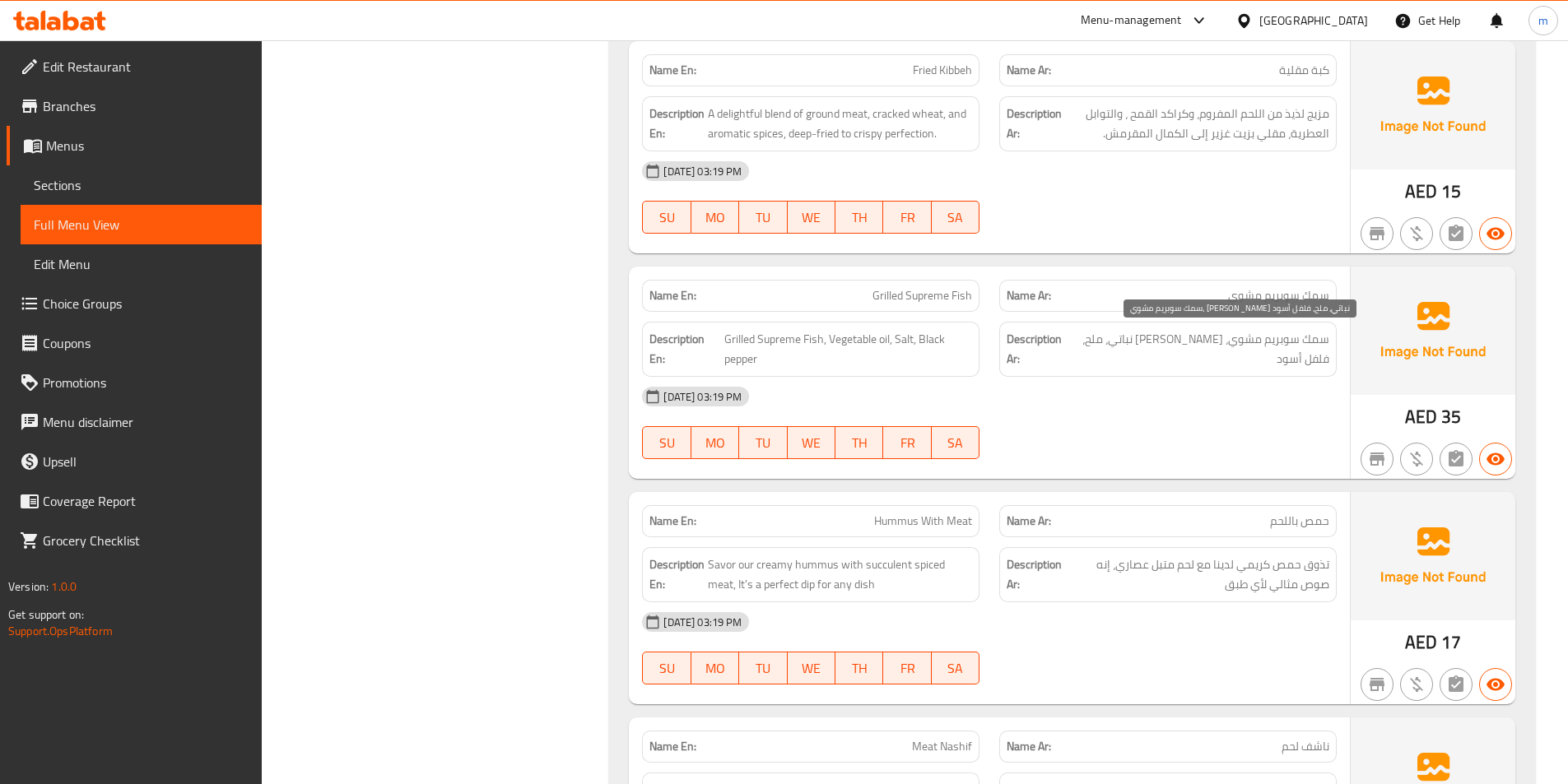
scroll to position [4278, 0]
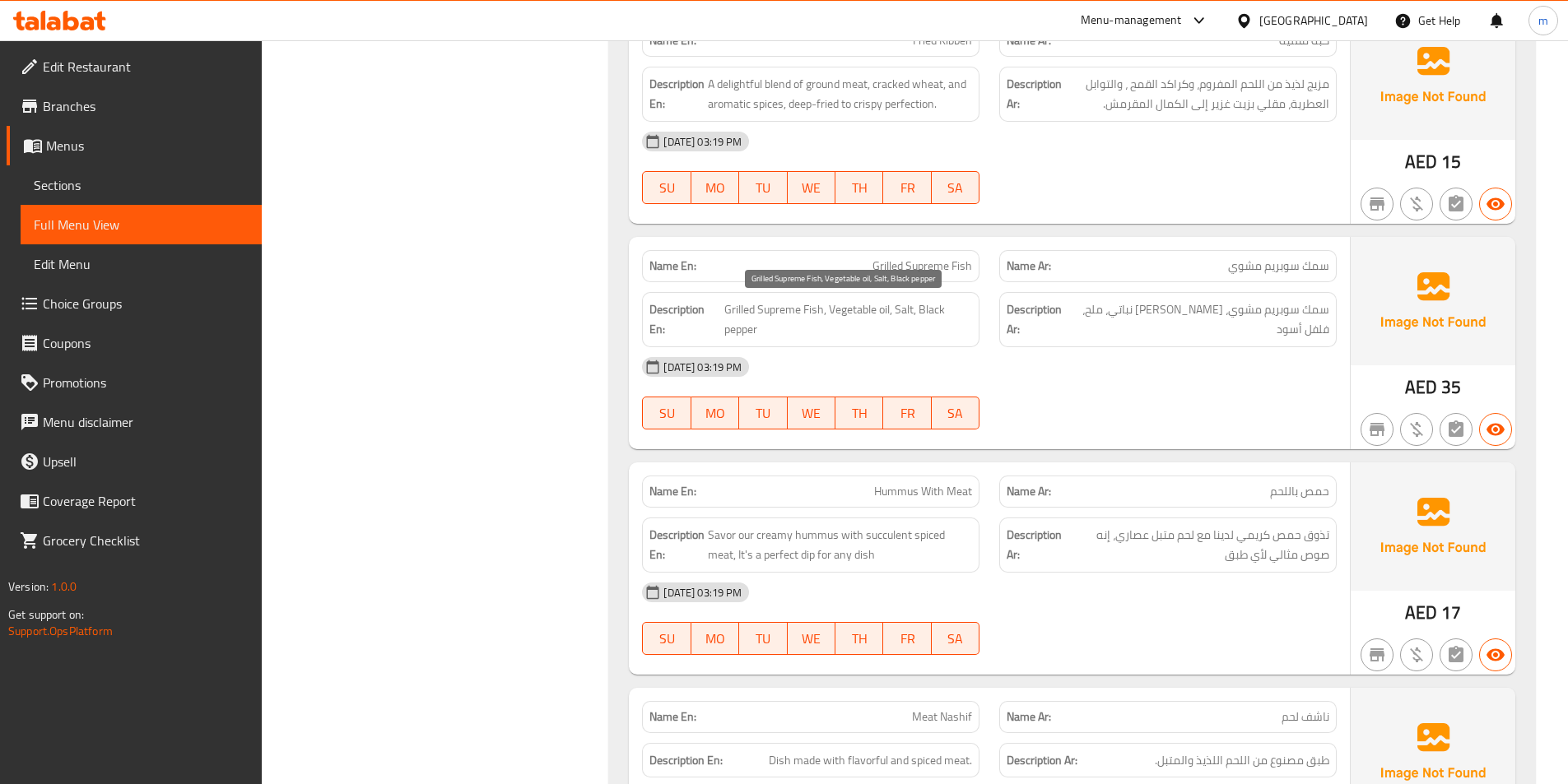
click at [859, 314] on span "Grilled Supreme Fish, Vegetable oil, Salt, Black pepper" at bounding box center [849, 319] width 249 height 40
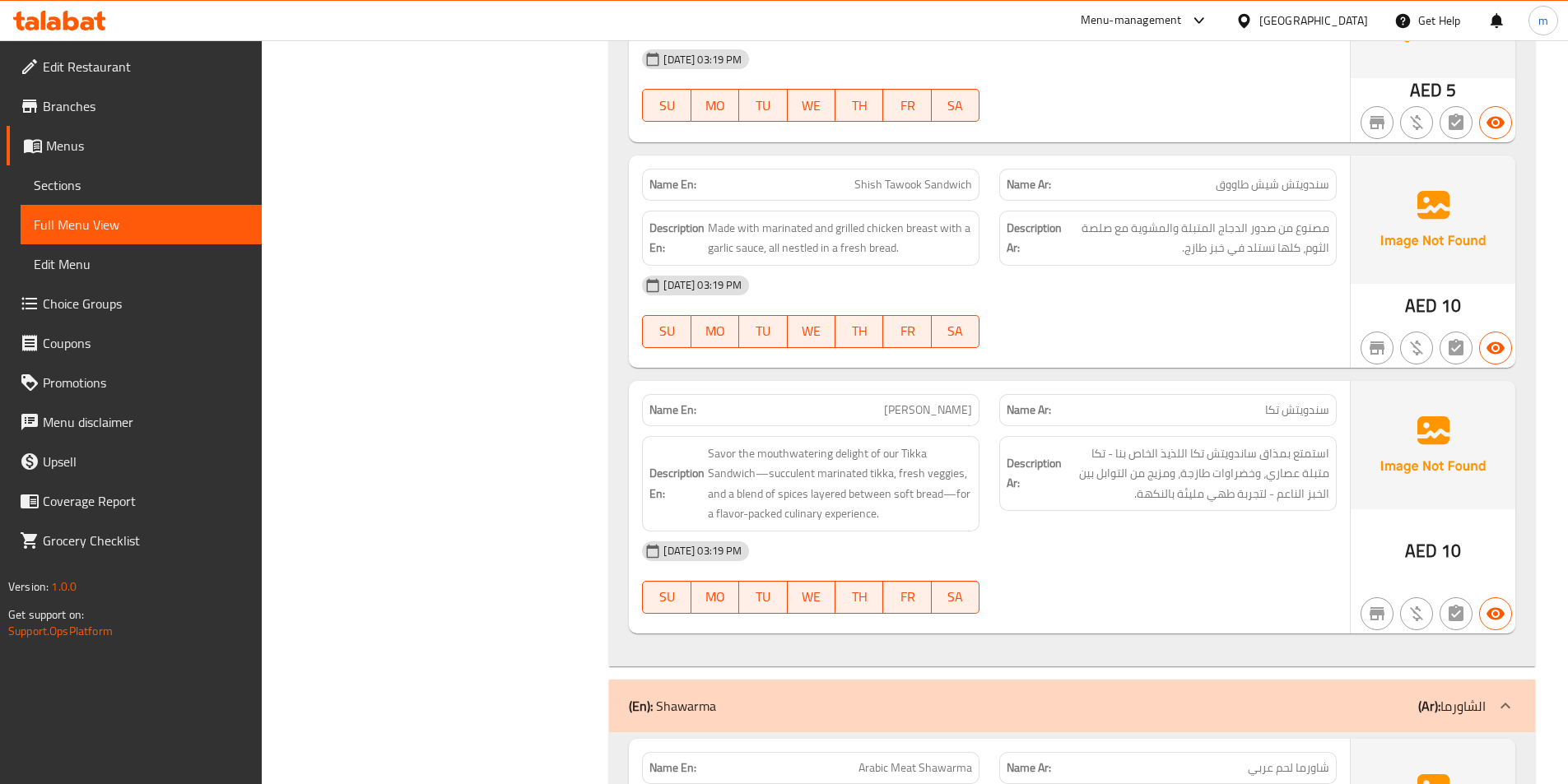
scroll to position [9871, 0]
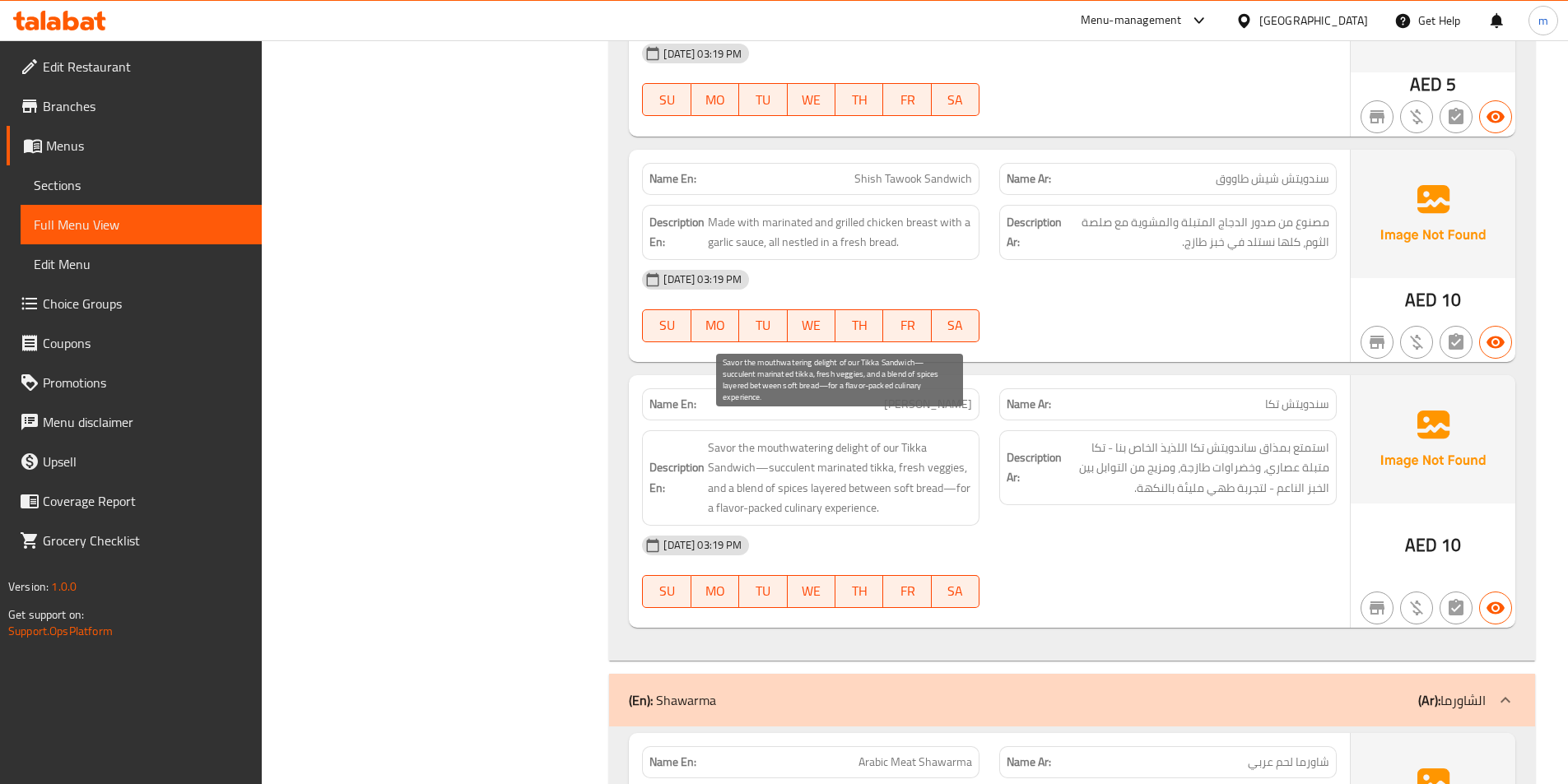
click at [819, 472] on span "Savor the mouthwatering delight of our Tikka Sandwich—succulent marinated tikka…" at bounding box center [840, 477] width 264 height 81
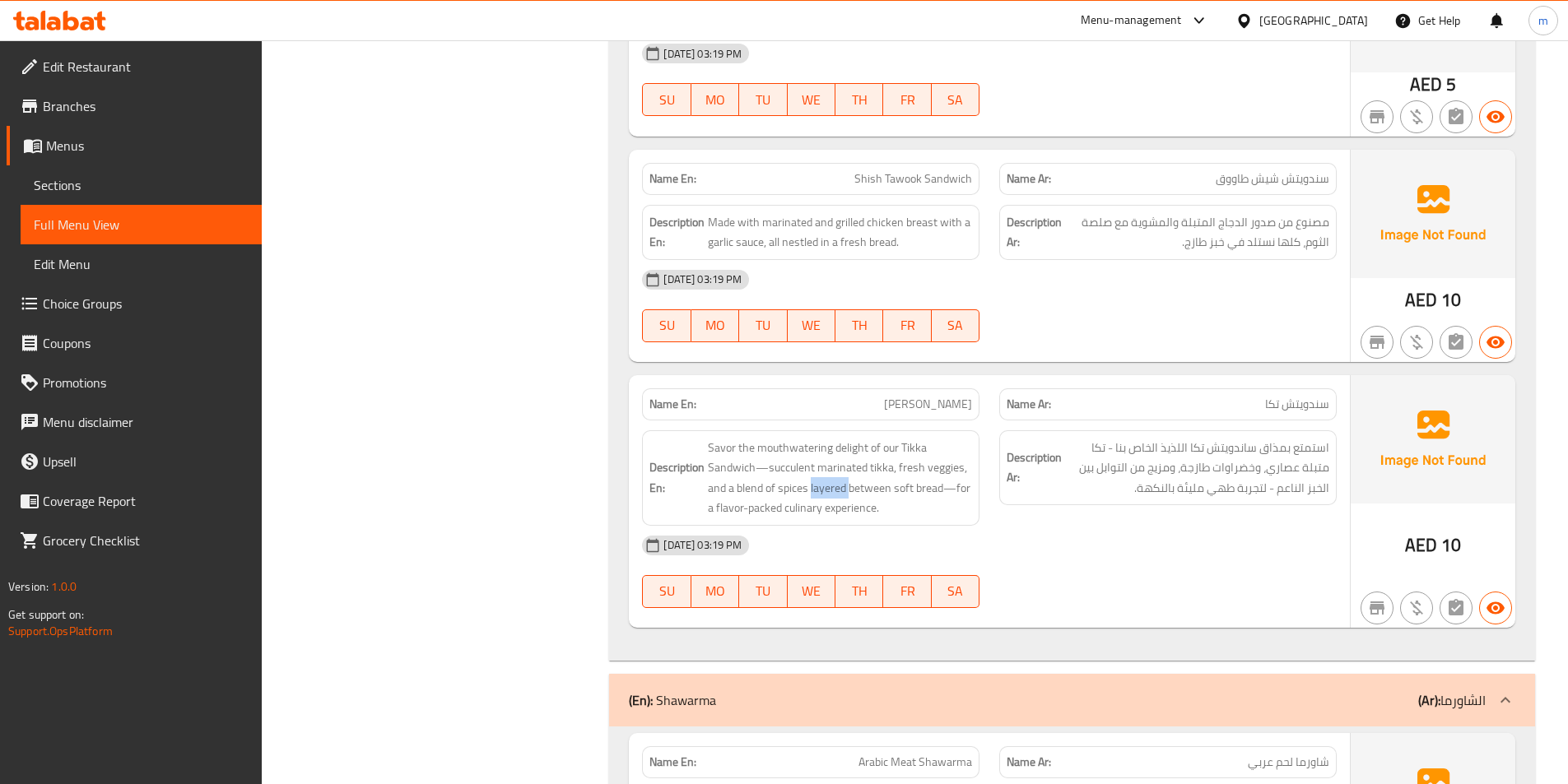
copy span "layered"
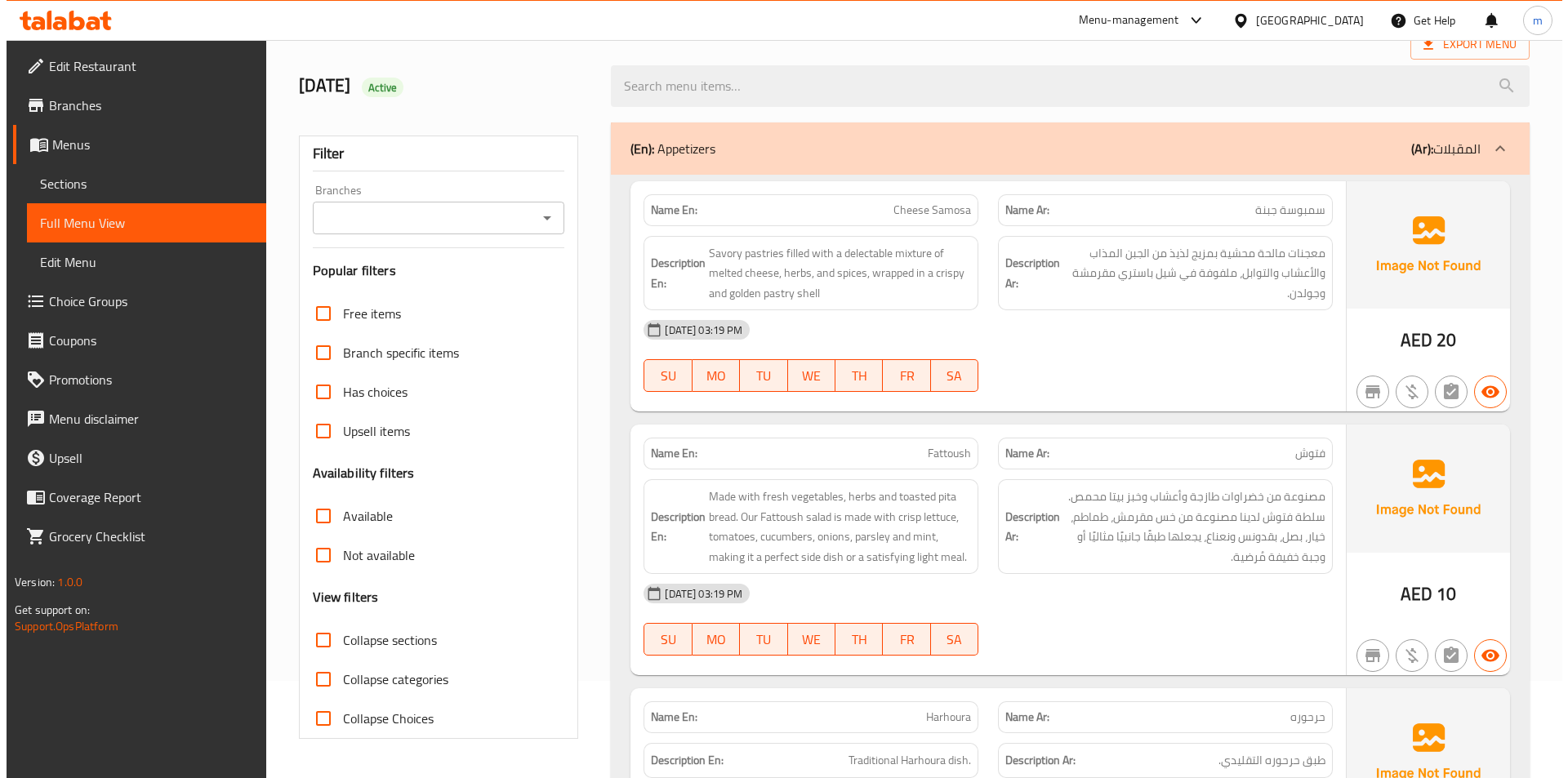
scroll to position [0, 0]
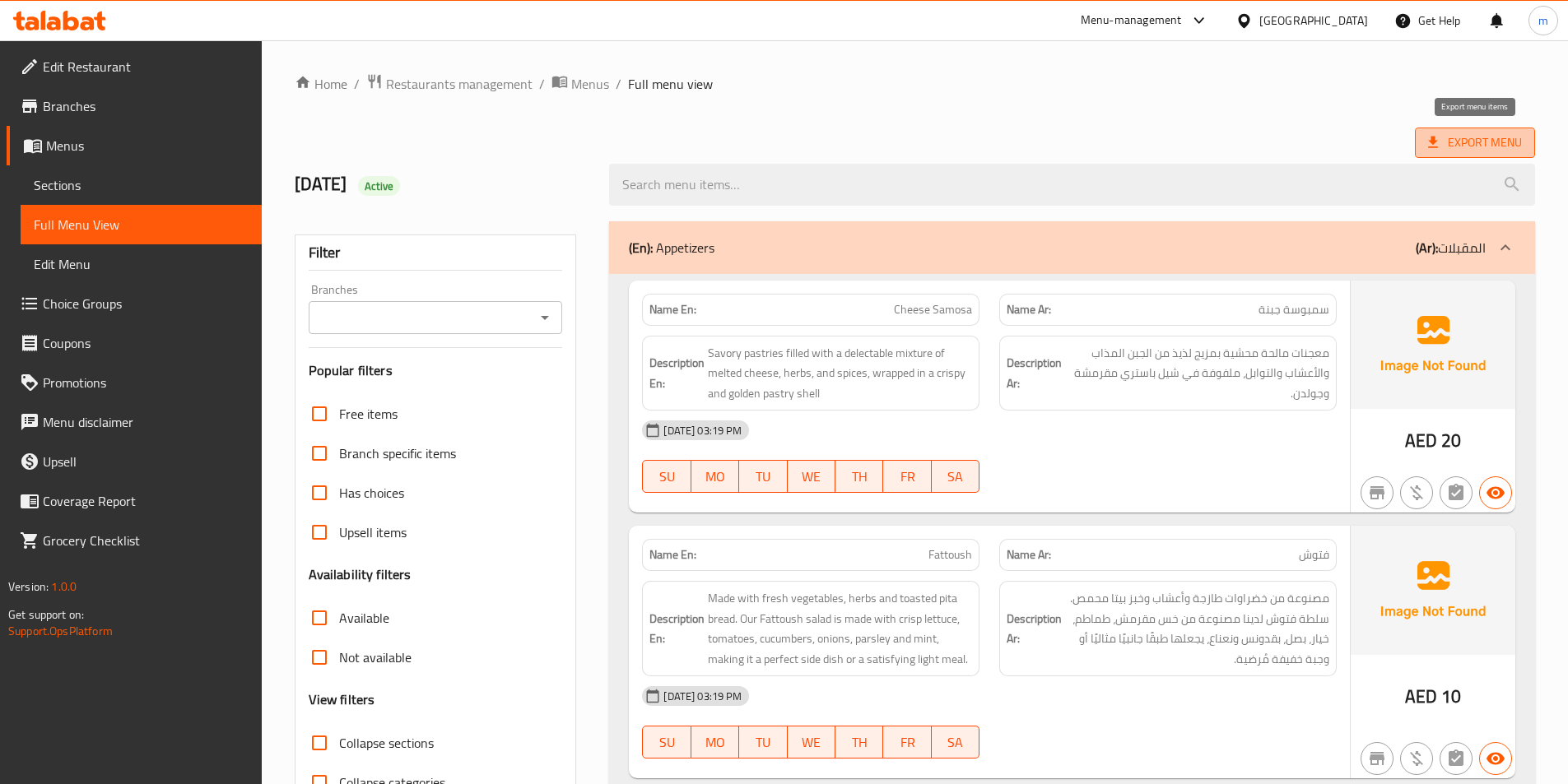
click at [1456, 133] on span "Export Menu" at bounding box center [1475, 143] width 94 height 21
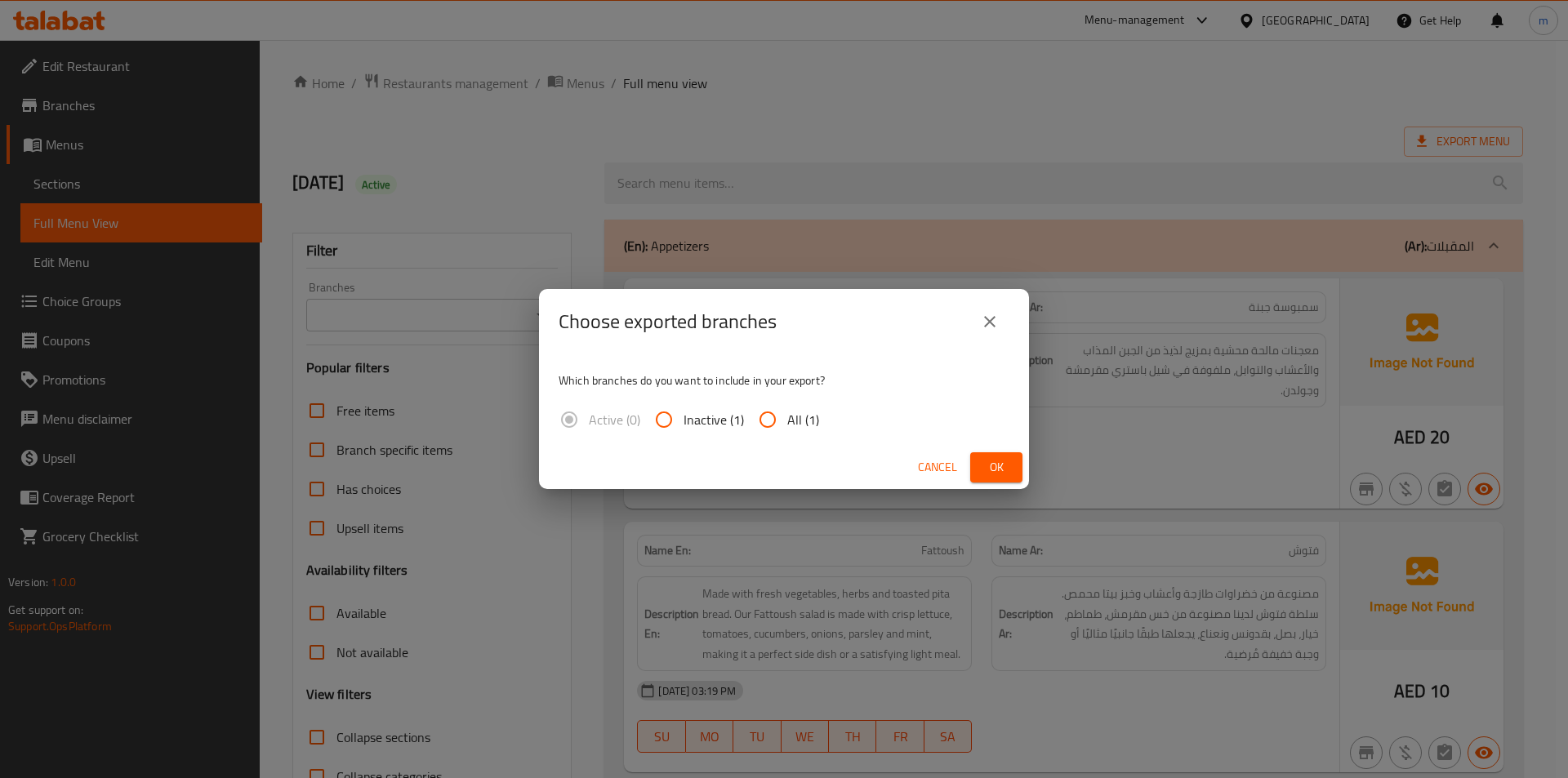
click at [770, 426] on input "All (1)" at bounding box center [768, 420] width 40 height 40
radio input "true"
click at [988, 463] on span "Ok" at bounding box center [997, 467] width 26 height 21
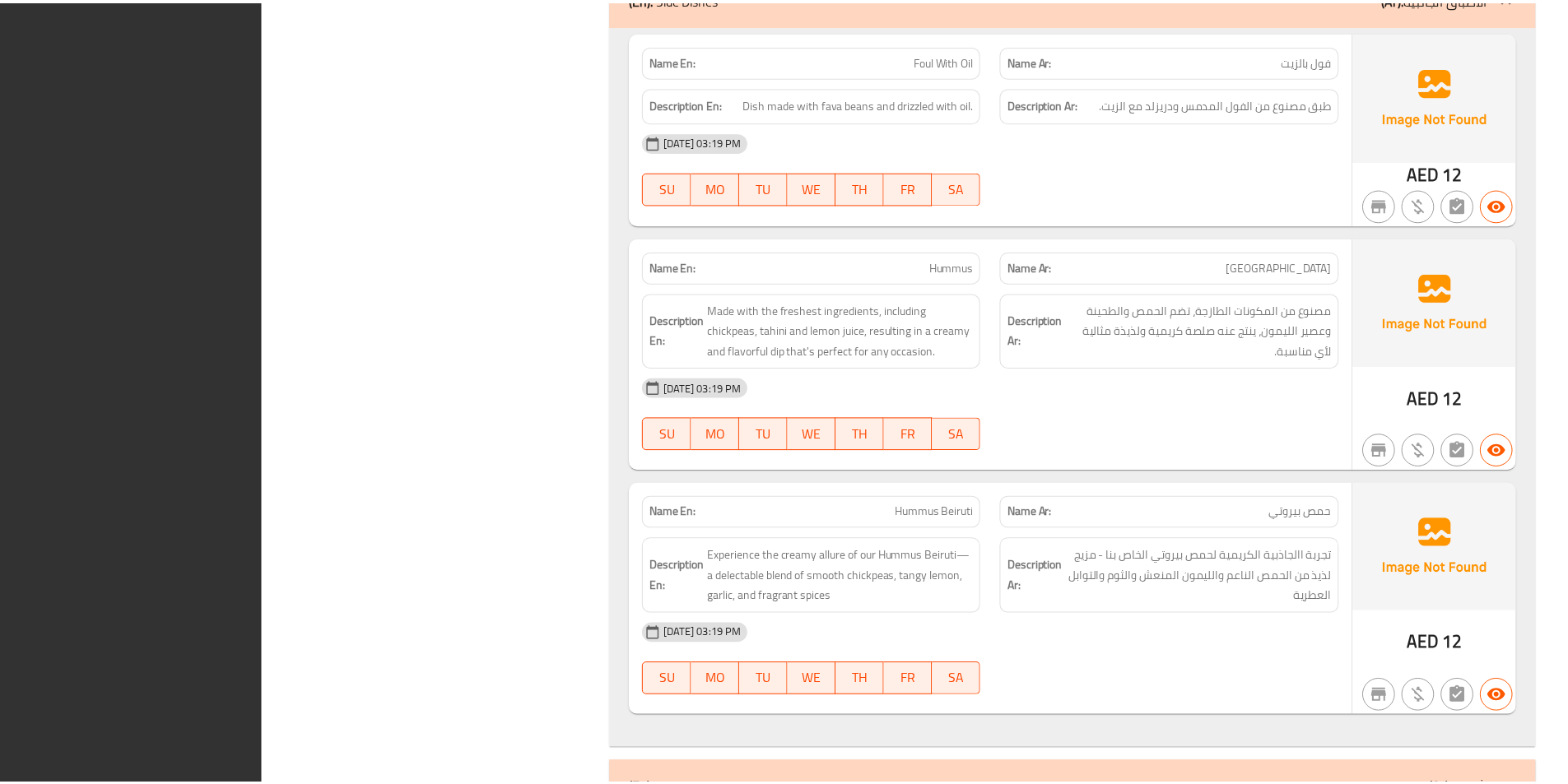
scroll to position [12029, 0]
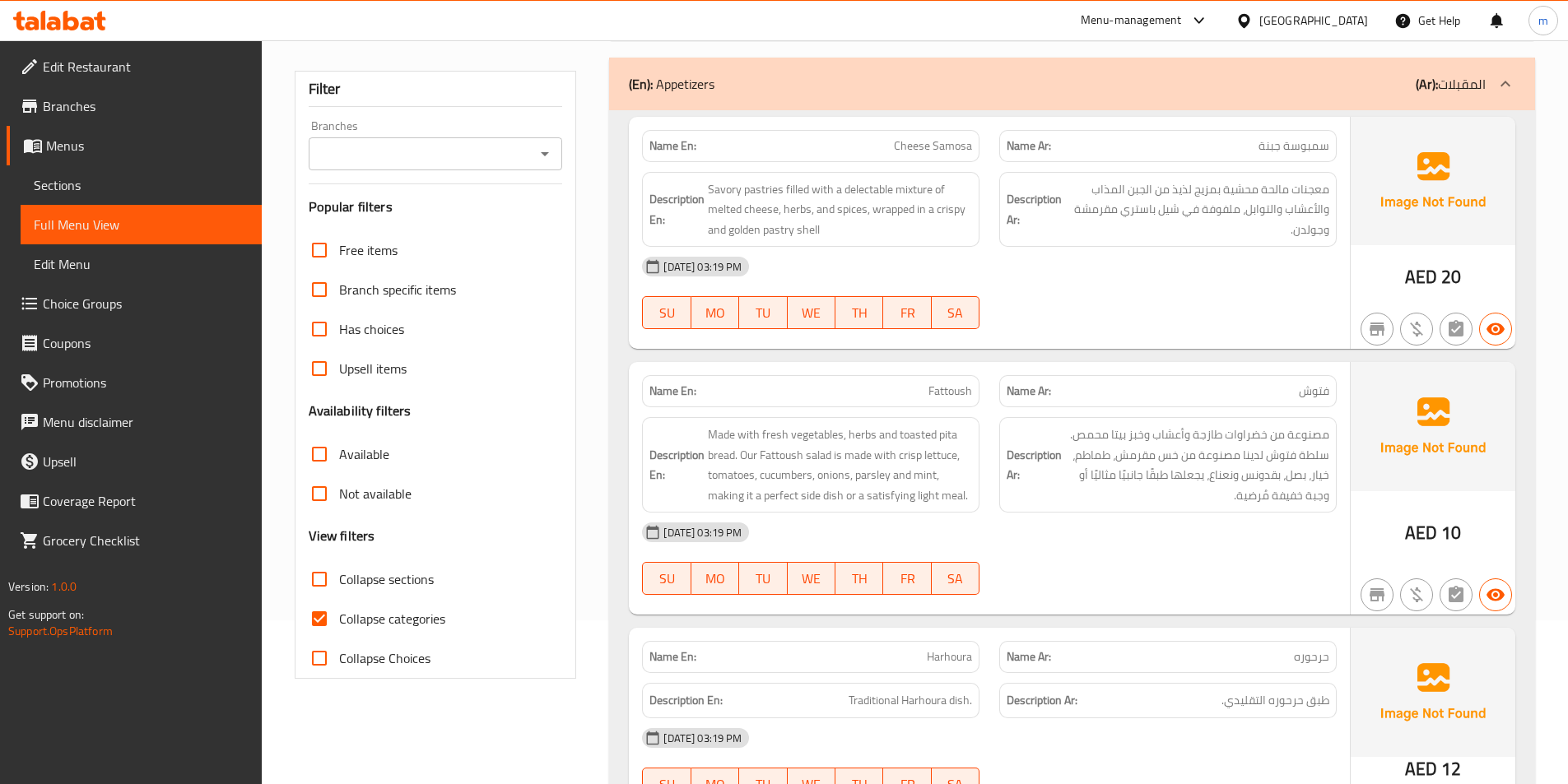
scroll to position [164, 0]
click at [126, 195] on span "Sections" at bounding box center [142, 185] width 215 height 20
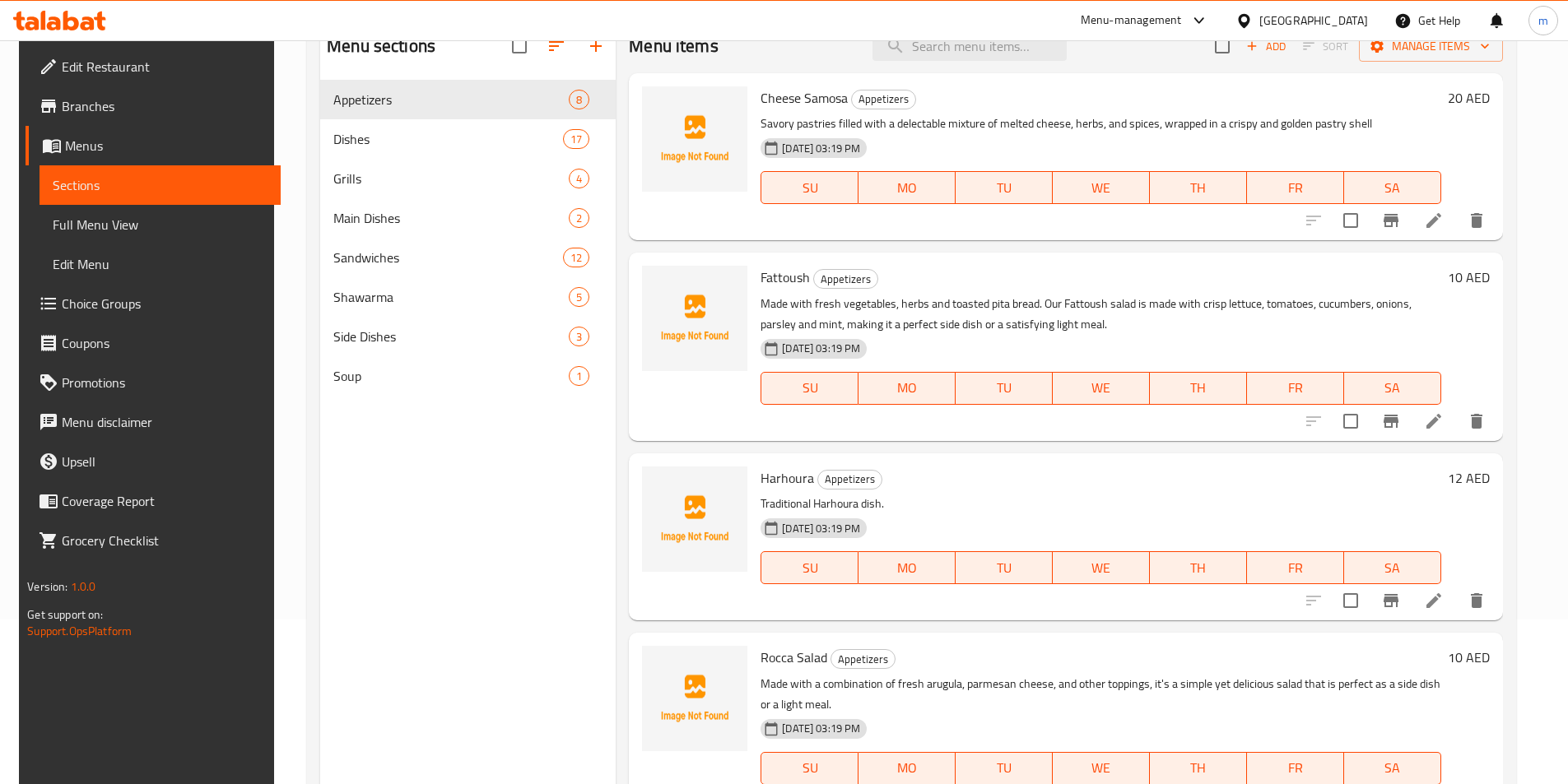
click at [1447, 431] on li at bounding box center [1434, 420] width 47 height 29
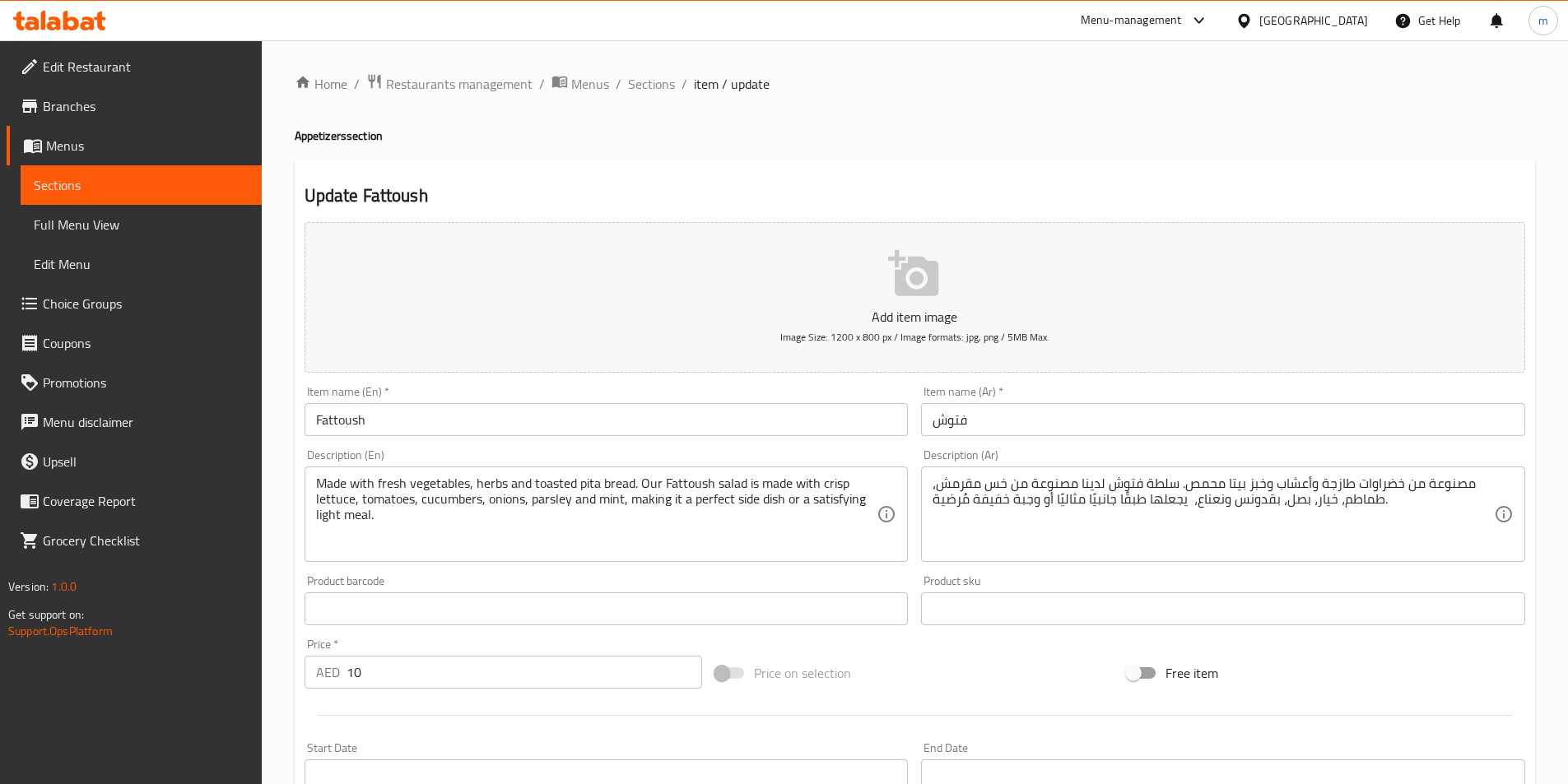
click at [1416, 488] on textarea "مصنوعة من خضراوات طازجة وأعشاب وخبز بيتا محمص. سلطة فتوش لدينا مصنوعة من خس مقر…" at bounding box center [1213, 514] width 561 height 78
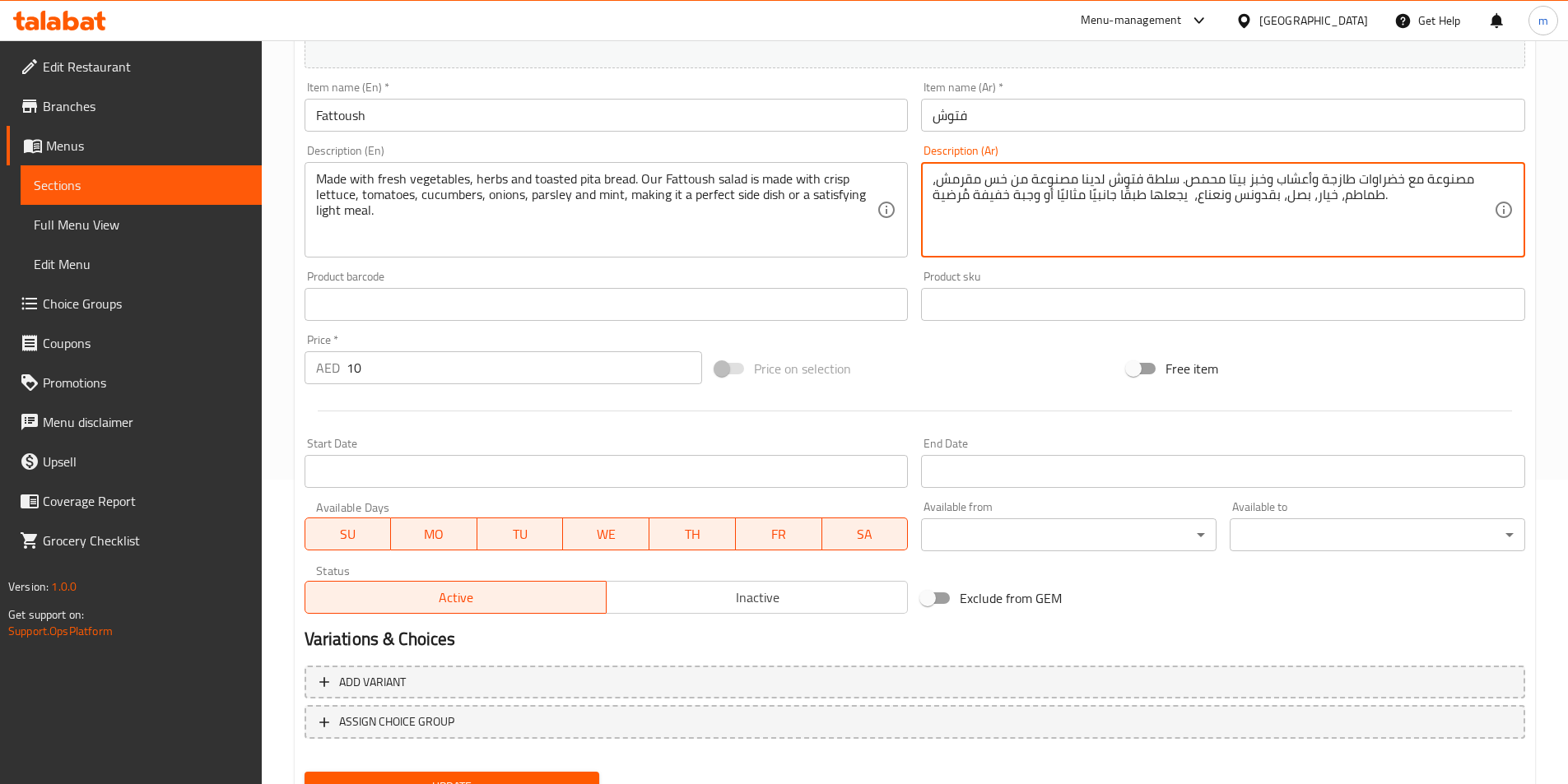
scroll to position [379, 0]
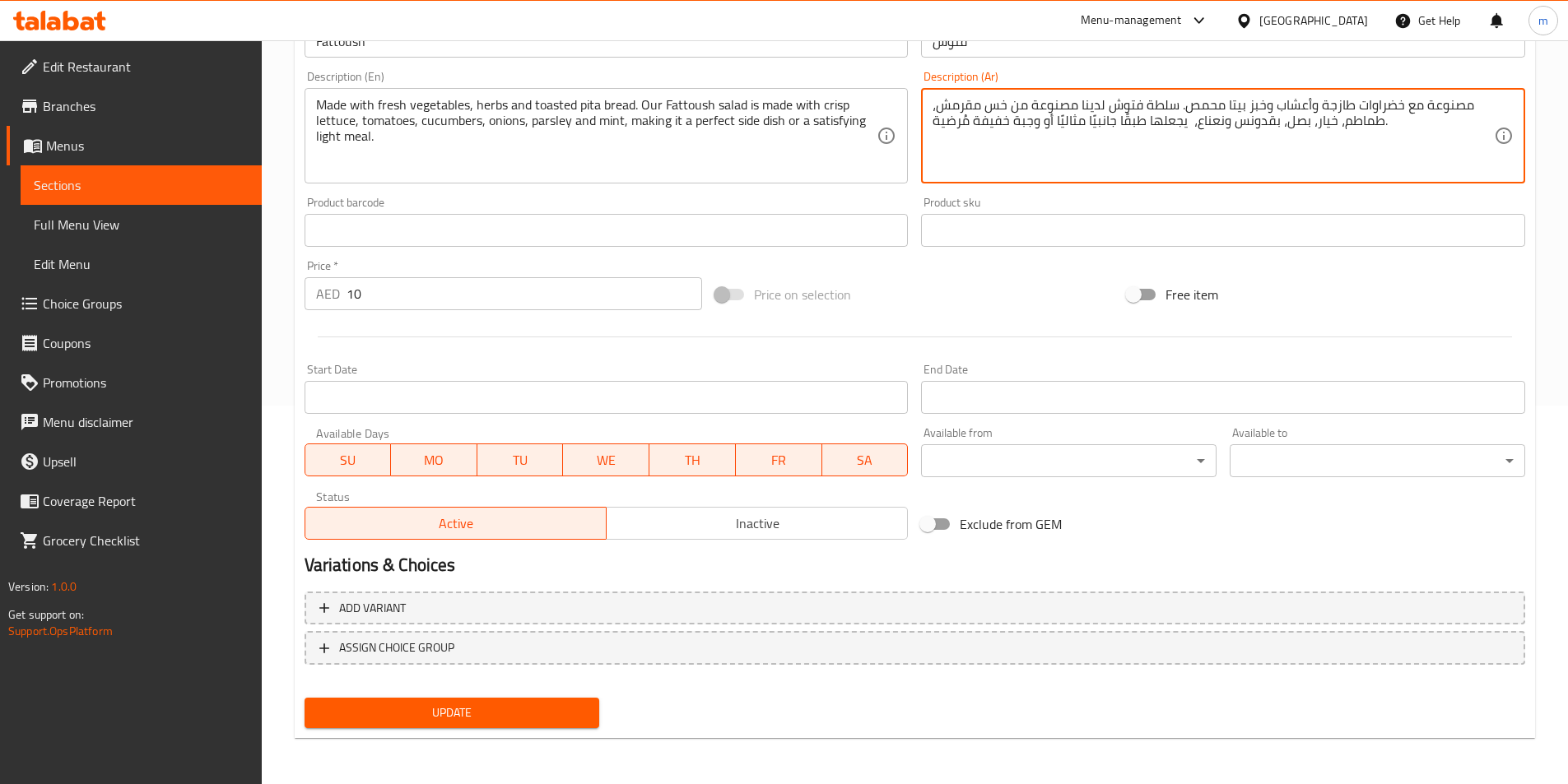
type textarea "مصنوعة مع خضراوات طازجة وأعشاب وخبز بيتا محمص. سلطة فتوش لدينا مصنوعة من خس مقر…"
click at [469, 722] on span "Update" at bounding box center [452, 713] width 269 height 21
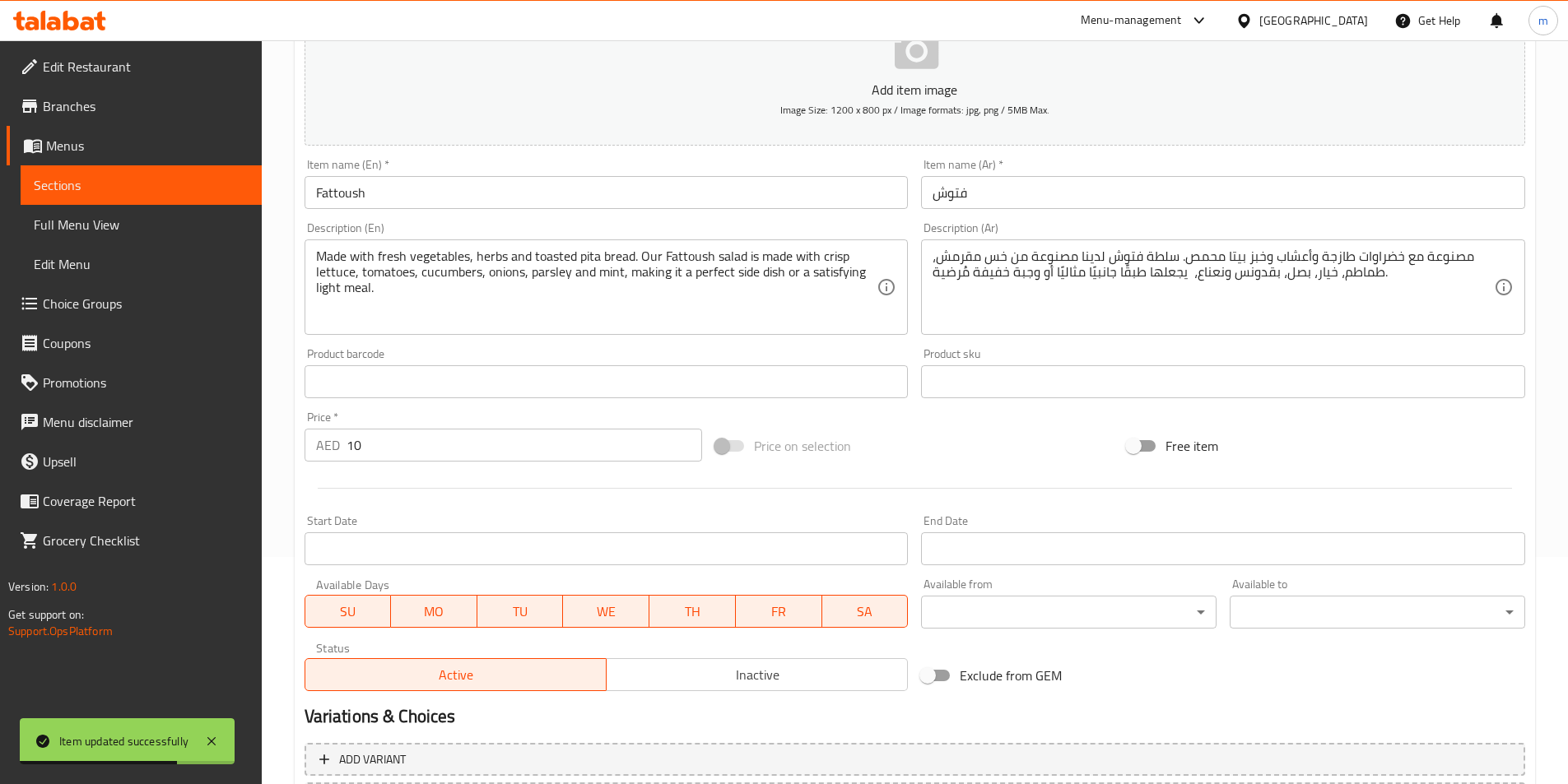
scroll to position [214, 0]
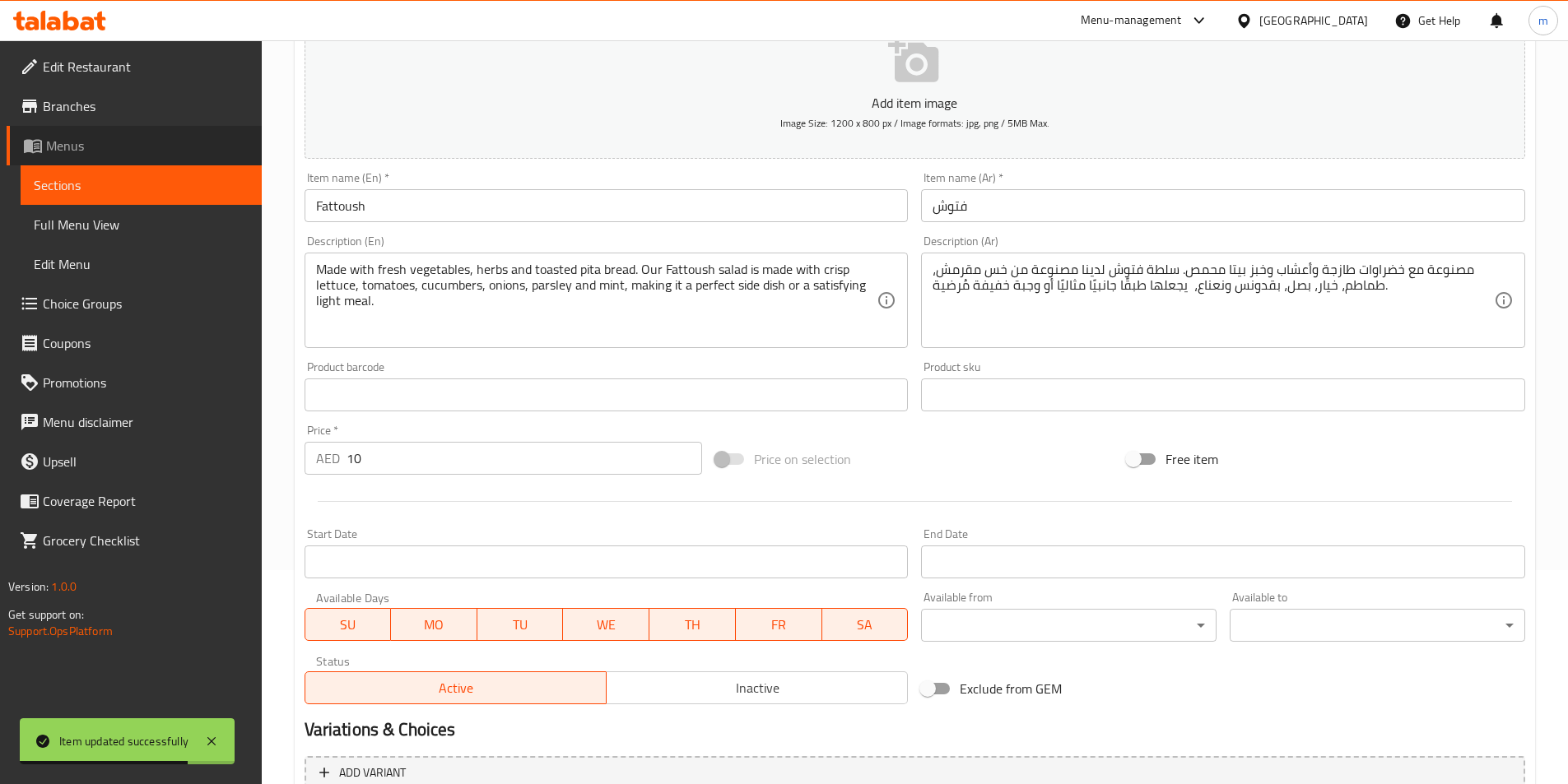
click at [104, 147] on span "Menus" at bounding box center [147, 145] width 202 height 20
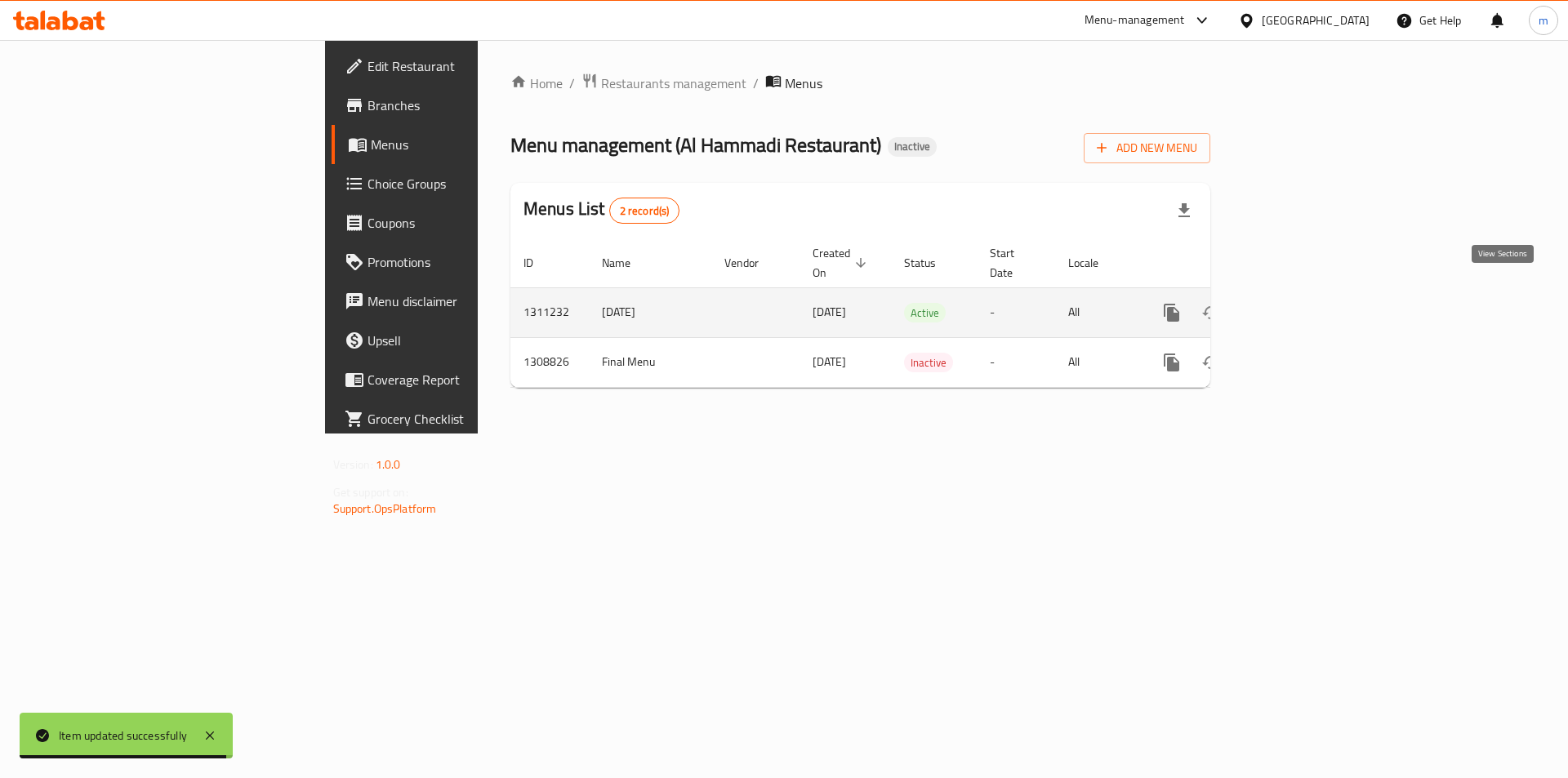
click at [1309, 299] on link "enhanced table" at bounding box center [1290, 313] width 40 height 40
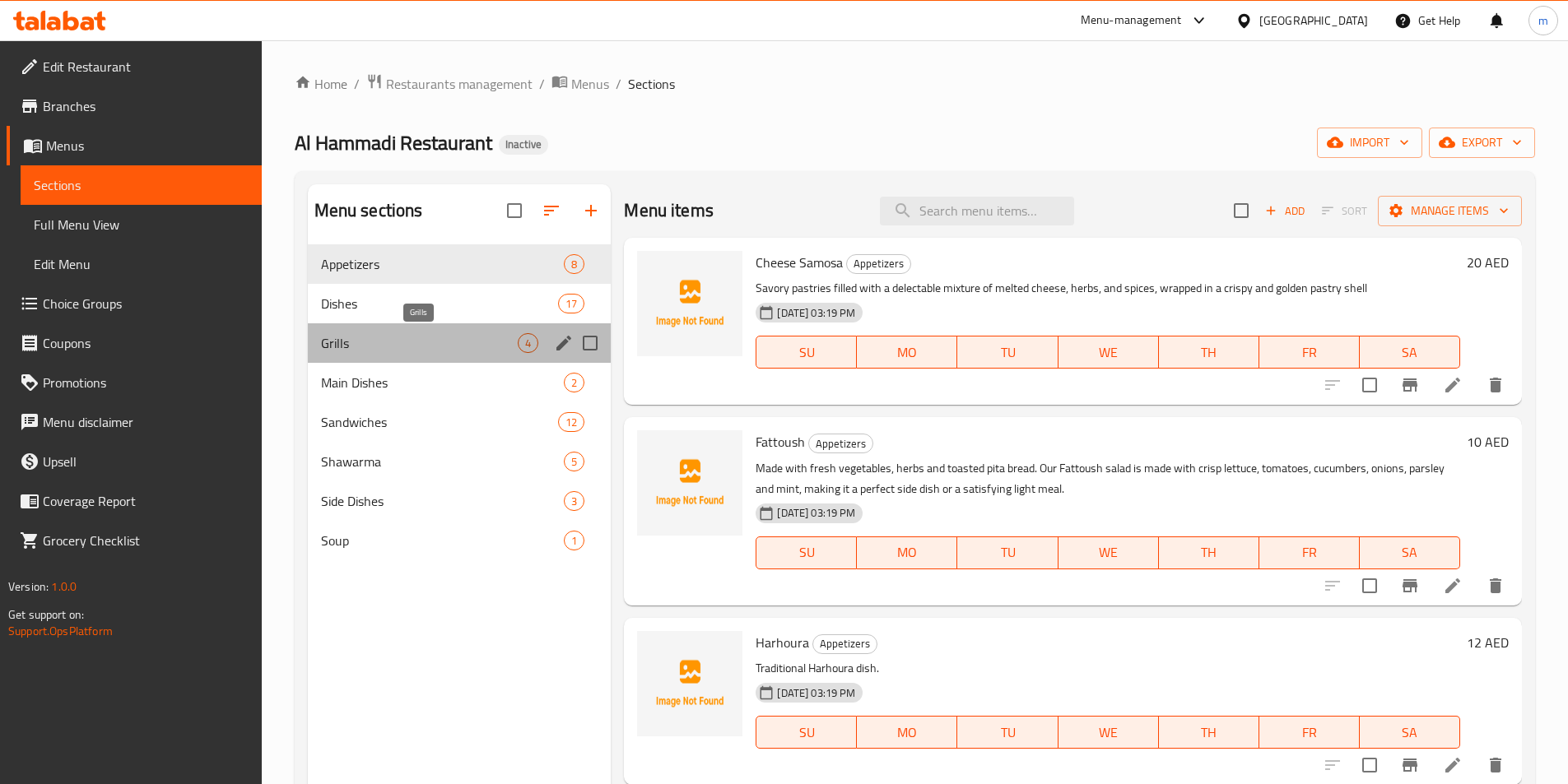
click at [372, 348] on span "Grills" at bounding box center [420, 343] width 198 height 20
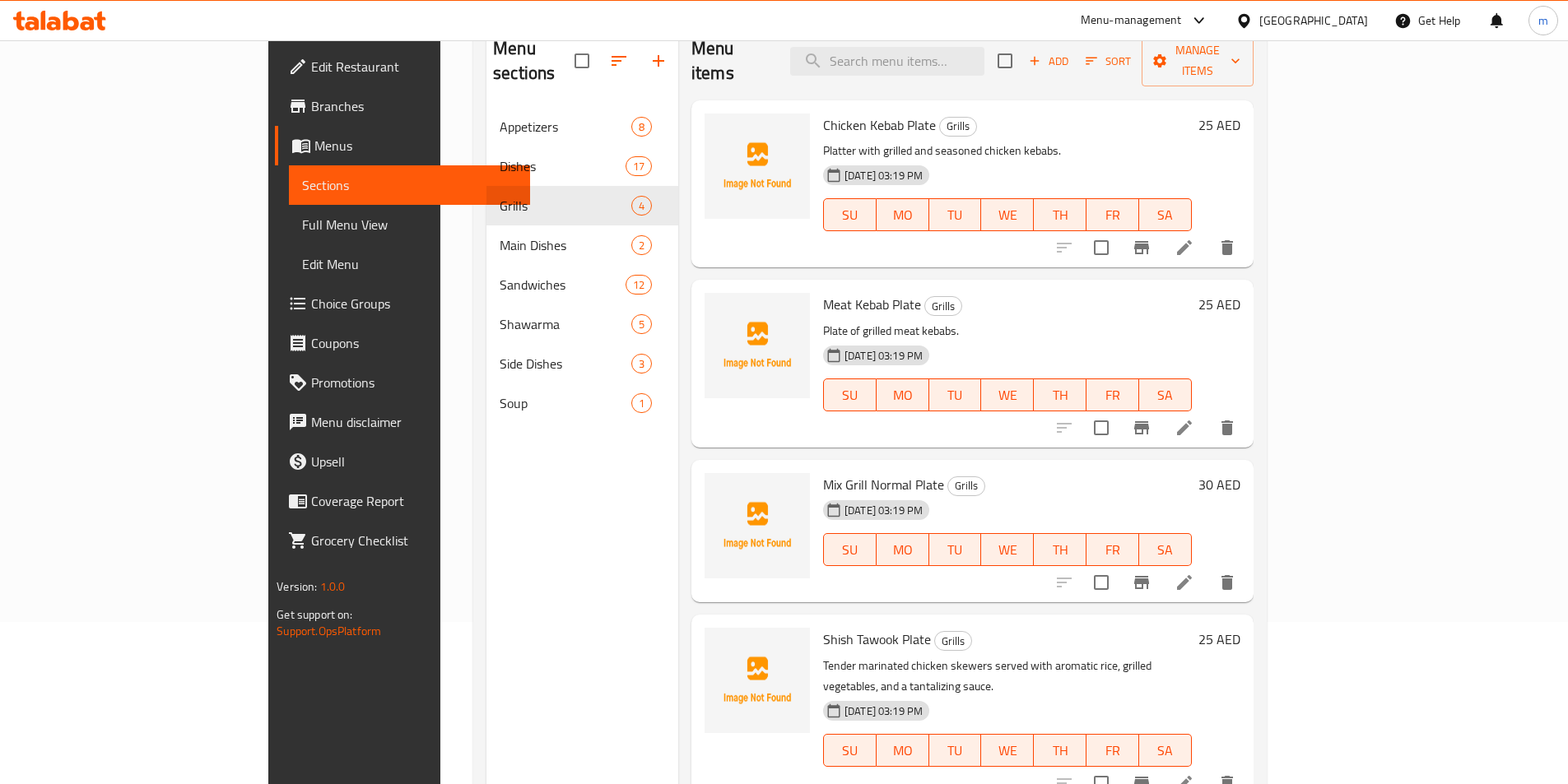
scroll to position [164, 0]
click at [1192, 572] on icon at bounding box center [1184, 580] width 15 height 15
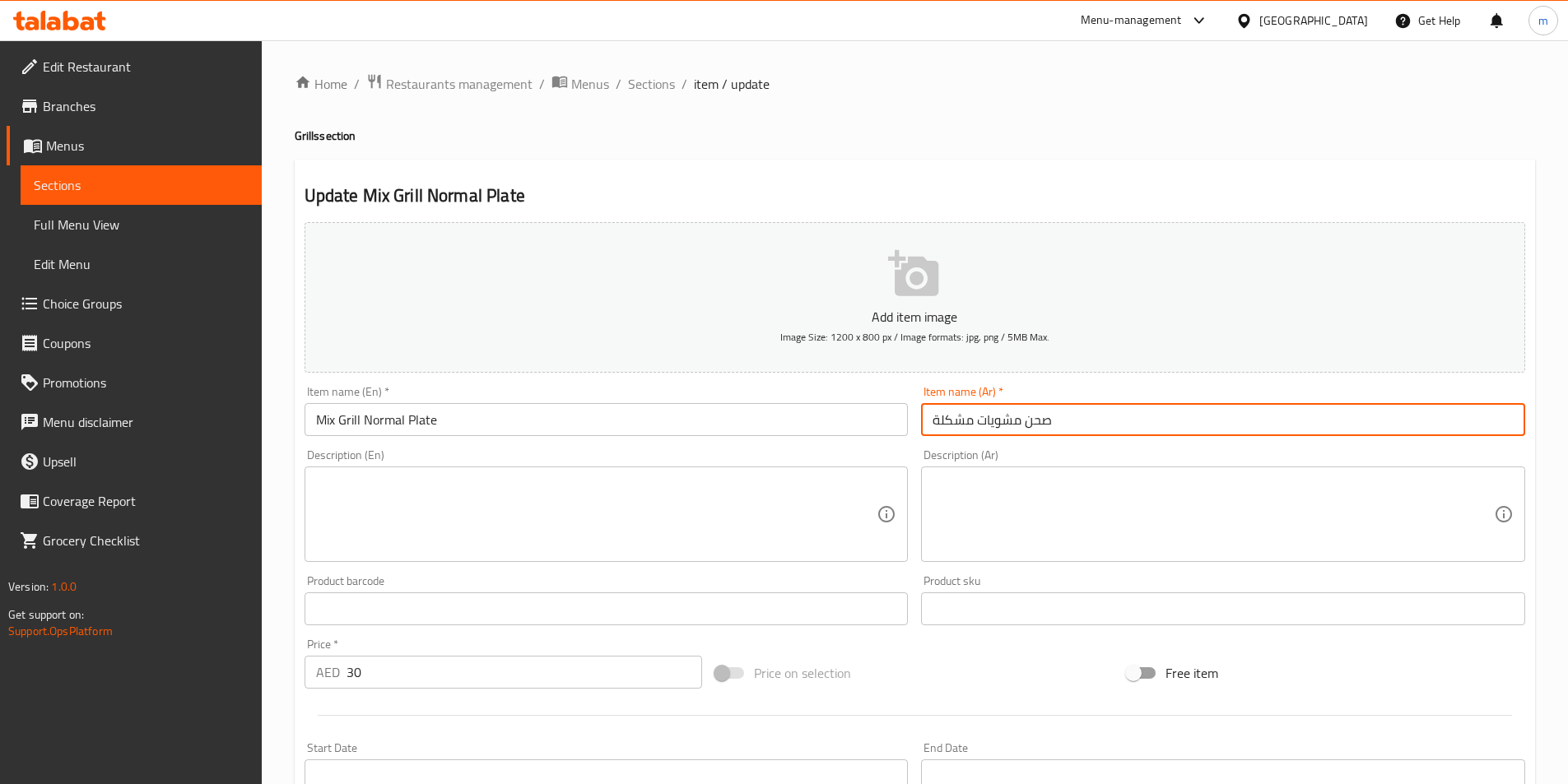
click at [974, 420] on input "صحن مشويات مشكلة" at bounding box center [1223, 420] width 604 height 33
type input "صحن مشويات عادية مشكلة"
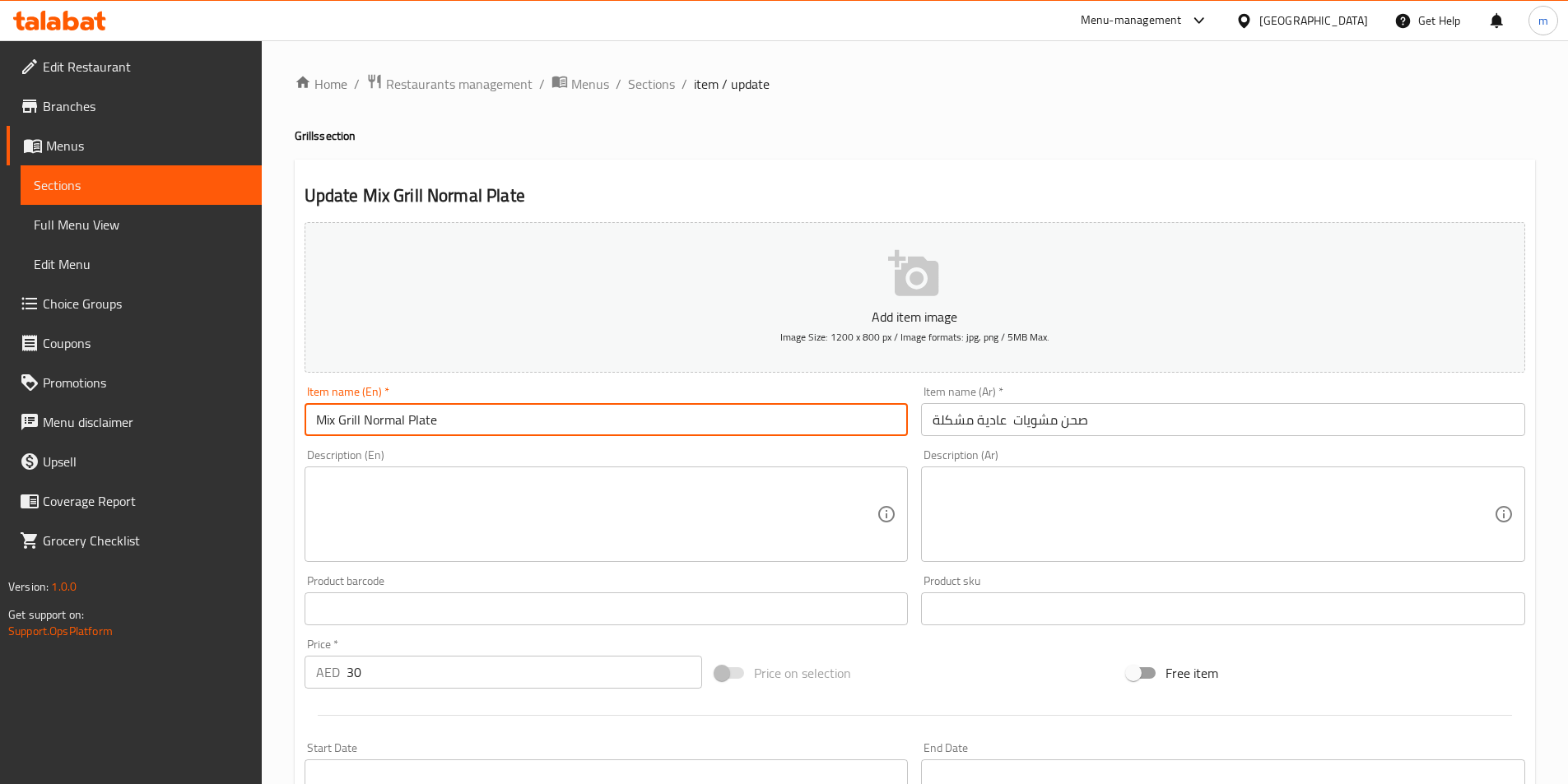
click at [395, 417] on input "Mix Grill Normal Plate" at bounding box center [607, 420] width 604 height 33
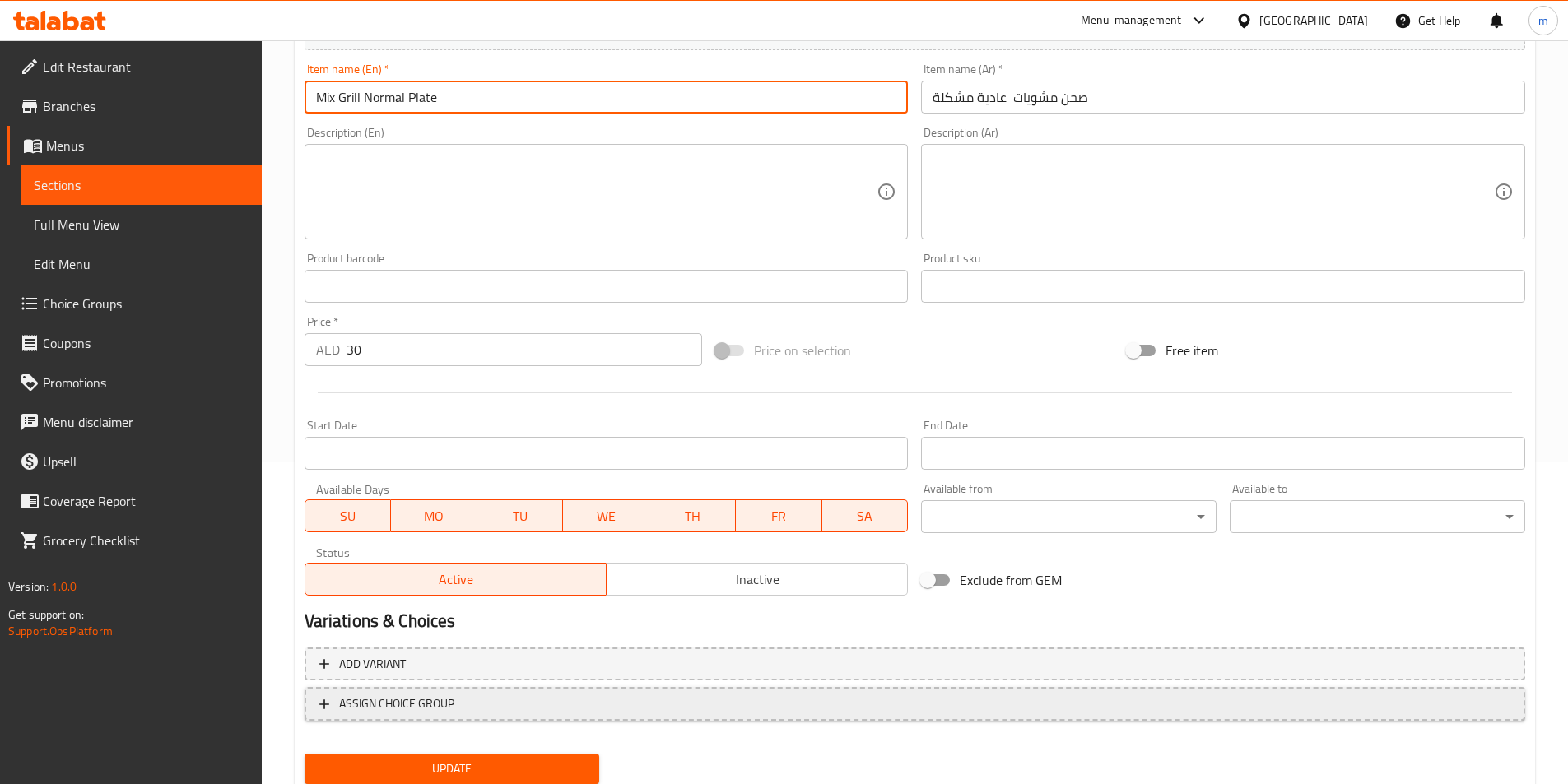
scroll to position [329, 0]
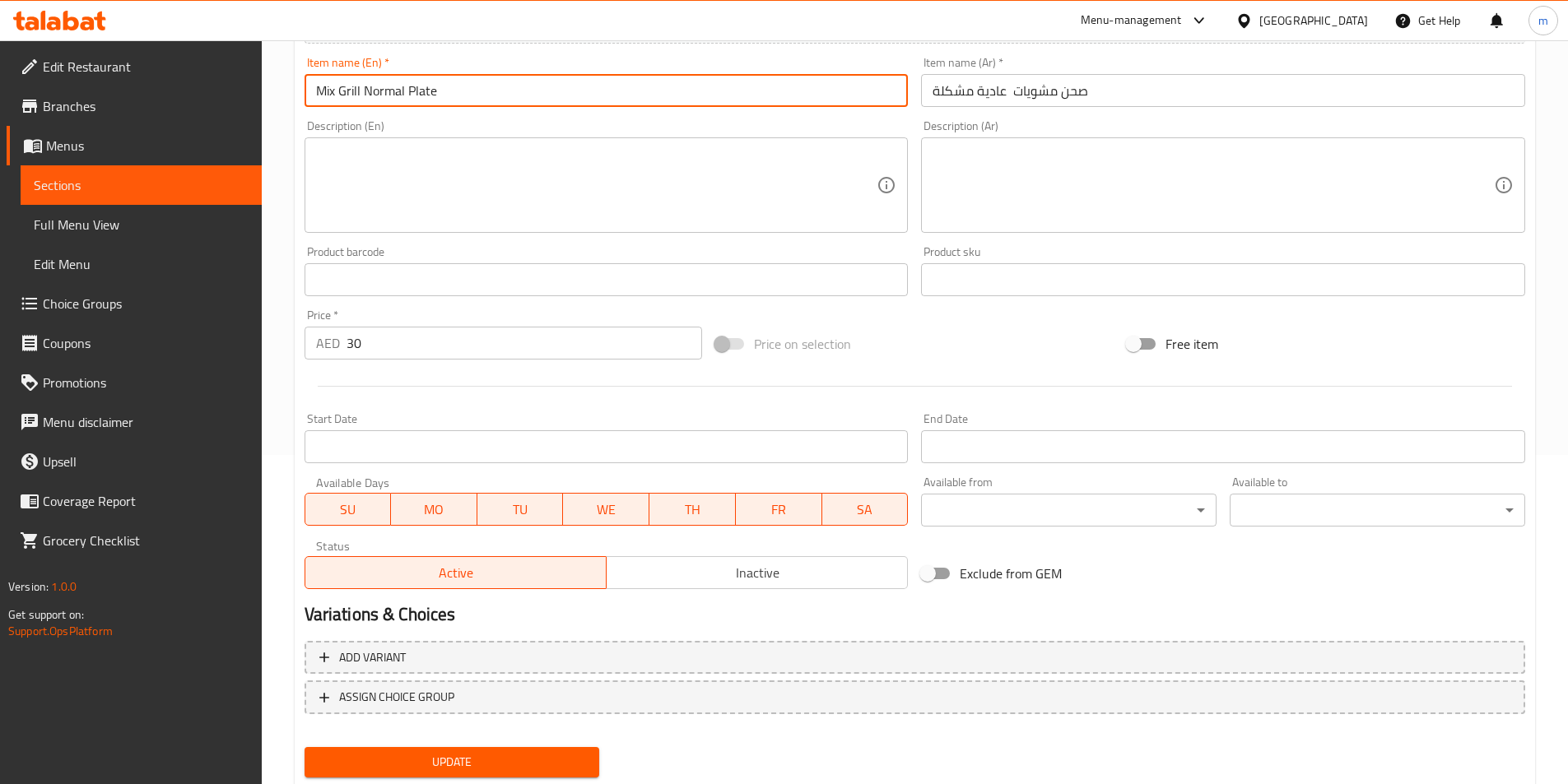
click at [534, 747] on button "Update" at bounding box center [452, 762] width 295 height 30
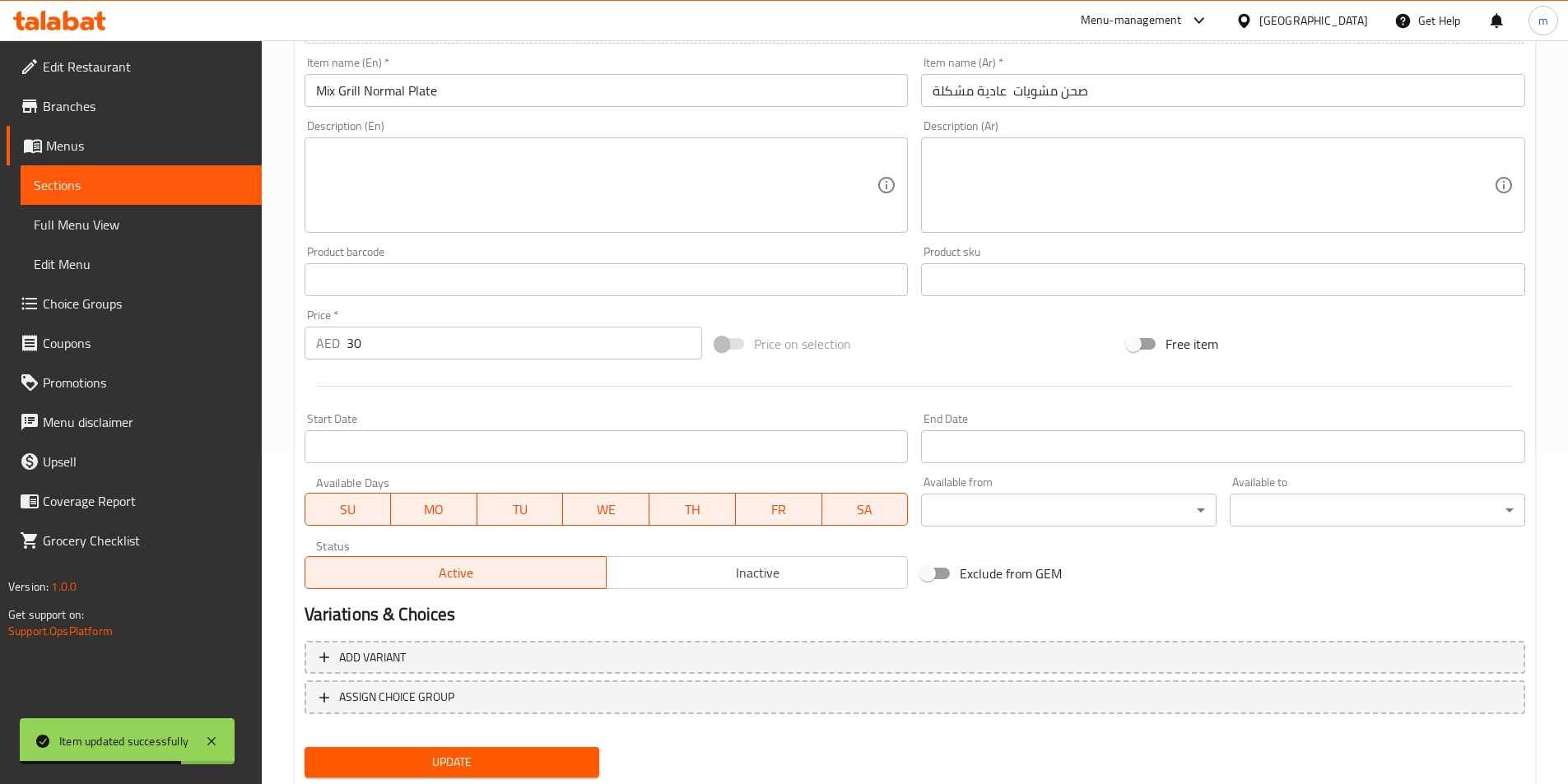
click at [121, 188] on span "Sections" at bounding box center [142, 185] width 215 height 20
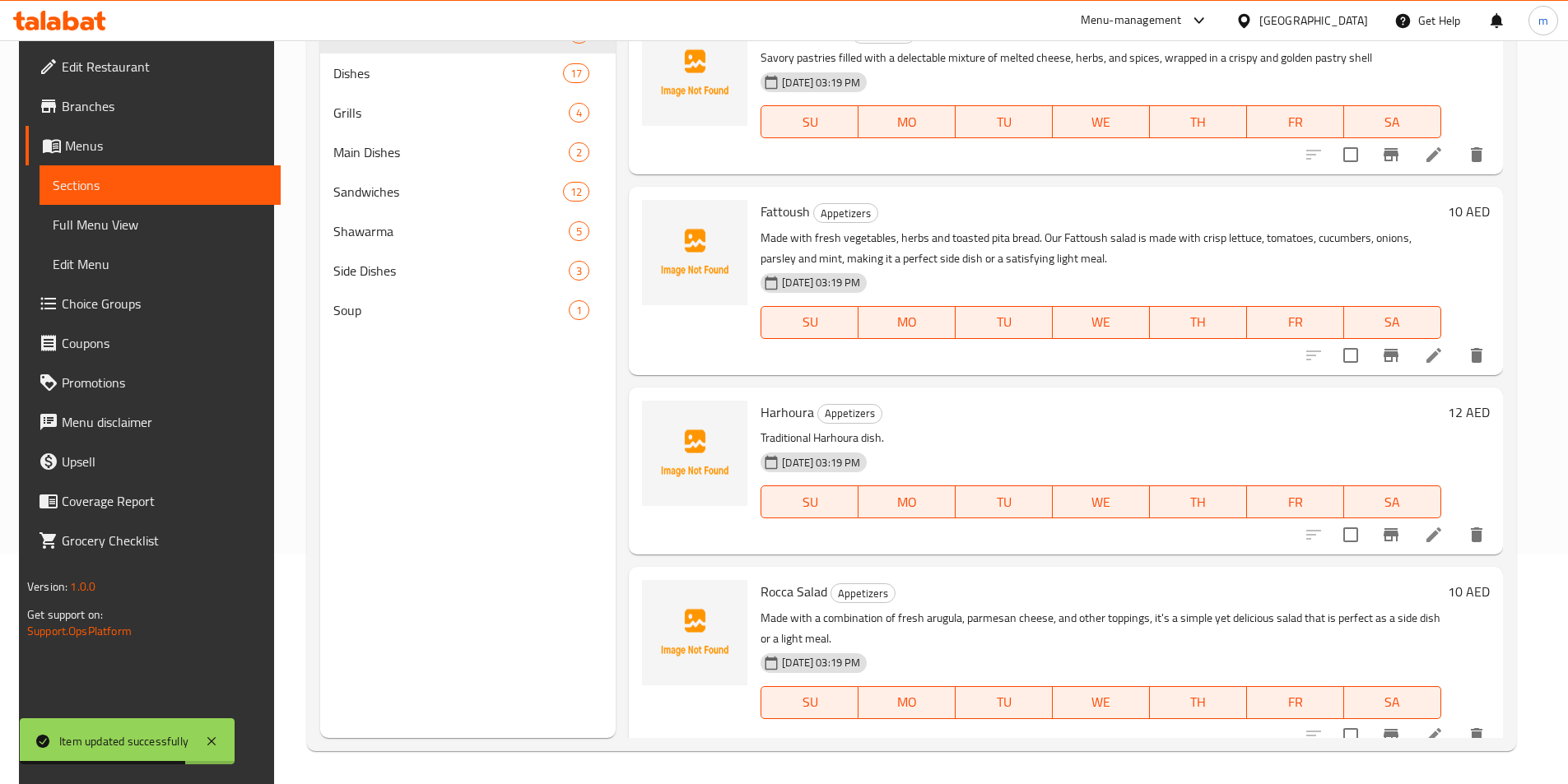
scroll to position [231, 0]
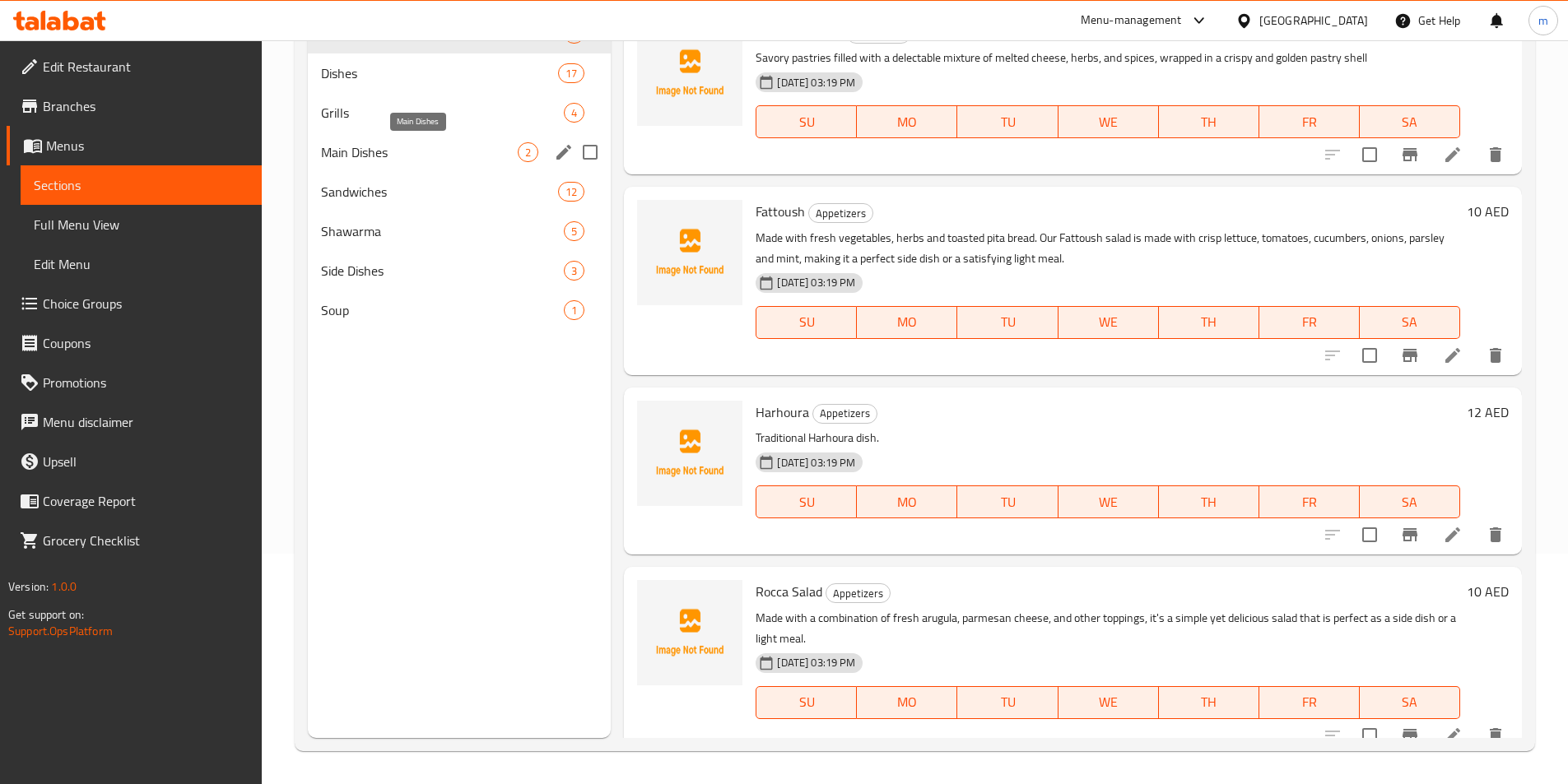
click at [389, 153] on span "Main Dishes" at bounding box center [420, 152] width 198 height 20
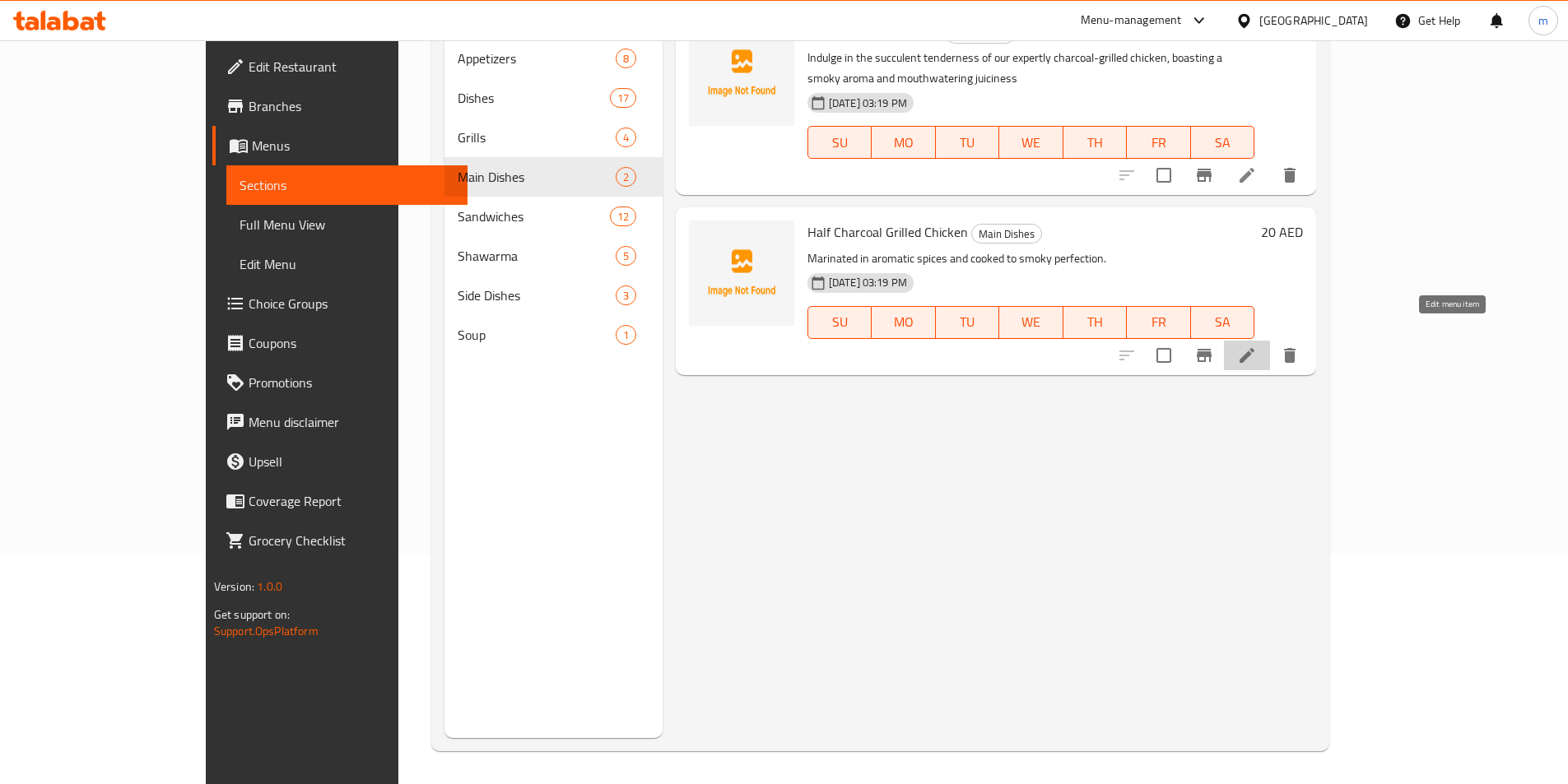
click at [1255, 348] on icon at bounding box center [1247, 356] width 15 height 15
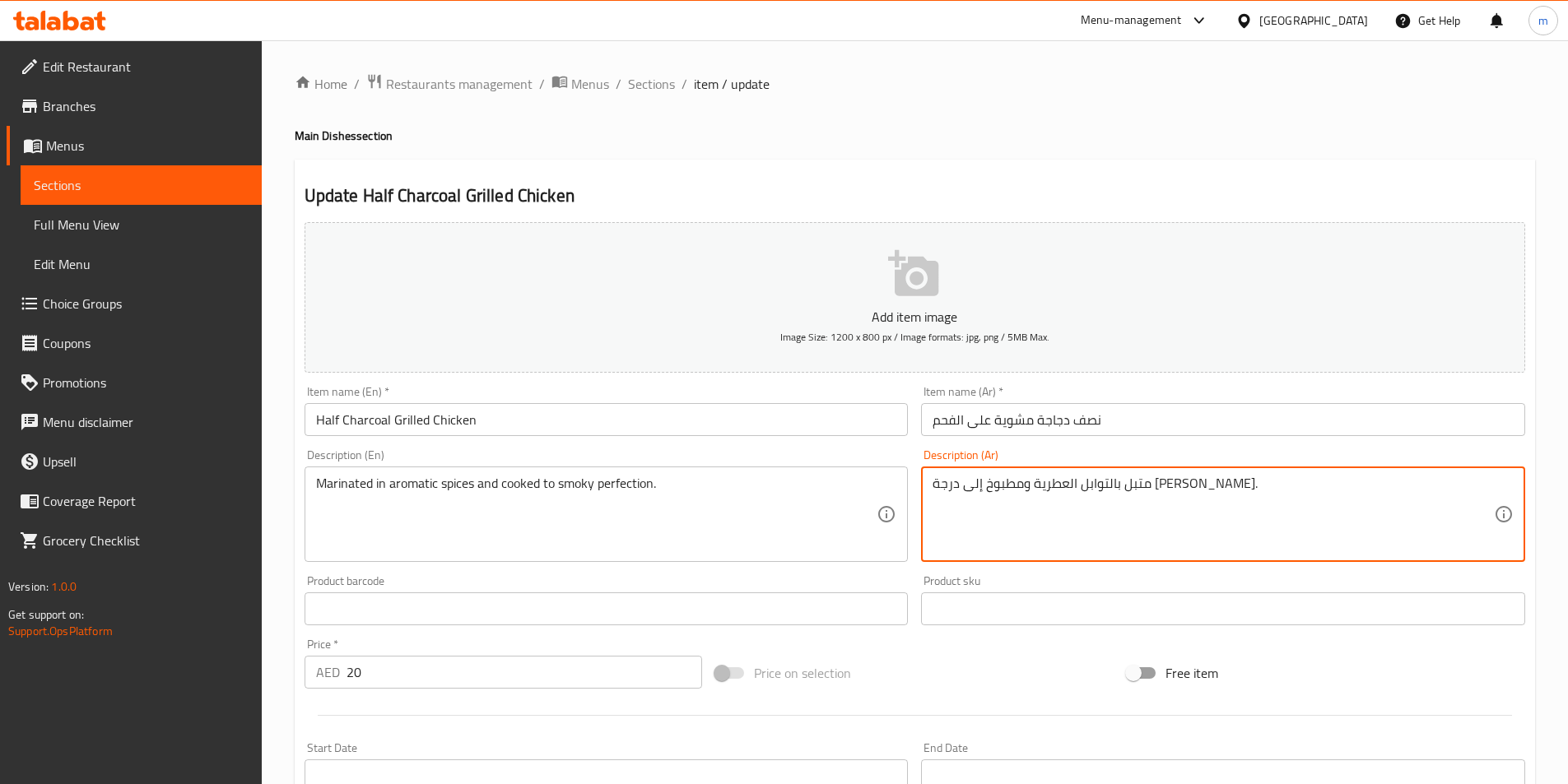
click at [1025, 483] on textarea "متبل بالتوابل العطرية ومطبوخ إلى درجة الكمال المدخن." at bounding box center [1213, 514] width 561 height 78
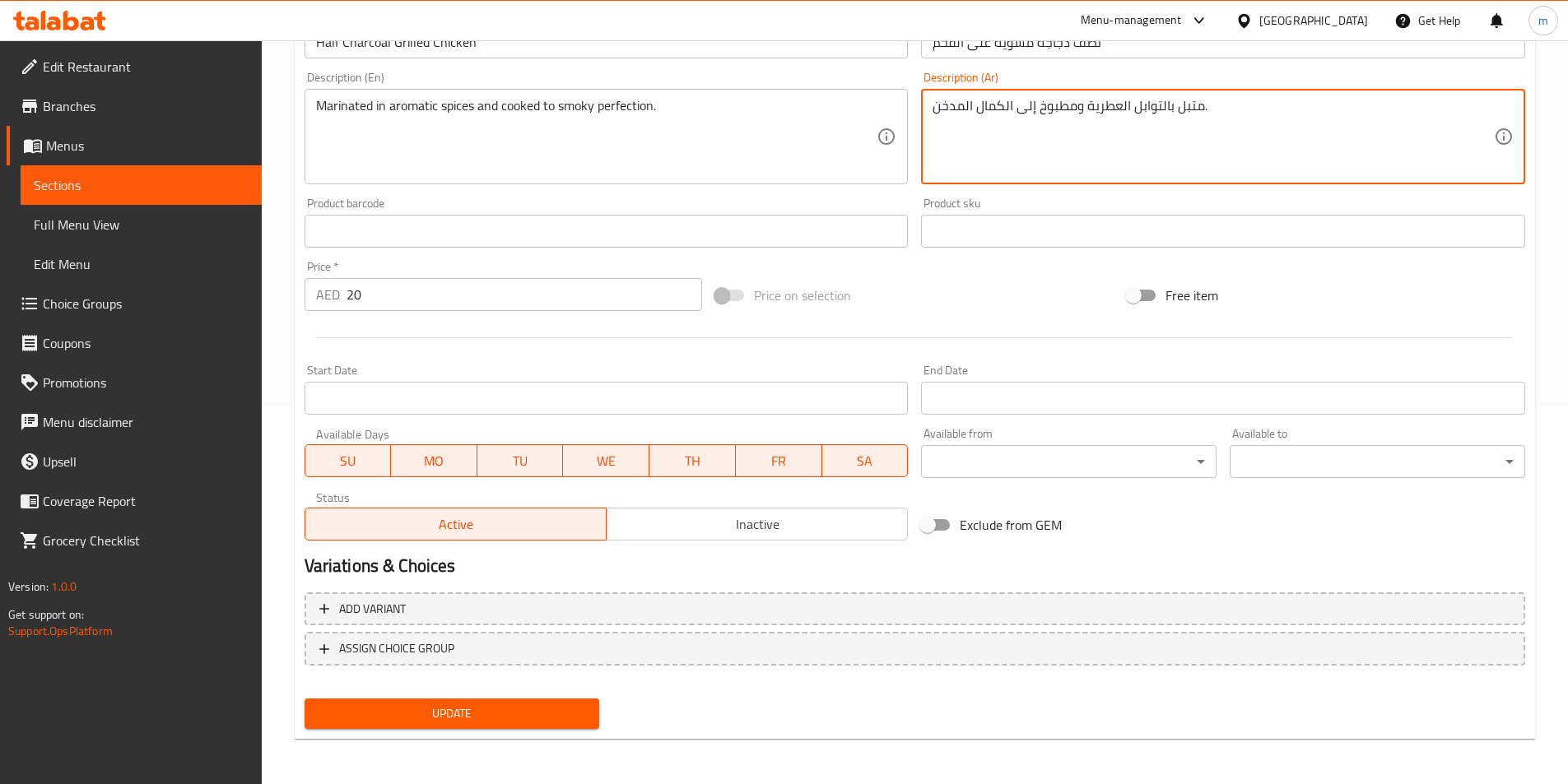
scroll to position [379, 0]
type textarea "متبل بالتوابل العطرية ومطبوخ إلى الكمال المدخن."
click at [520, 718] on span "Update" at bounding box center [452, 713] width 269 height 21
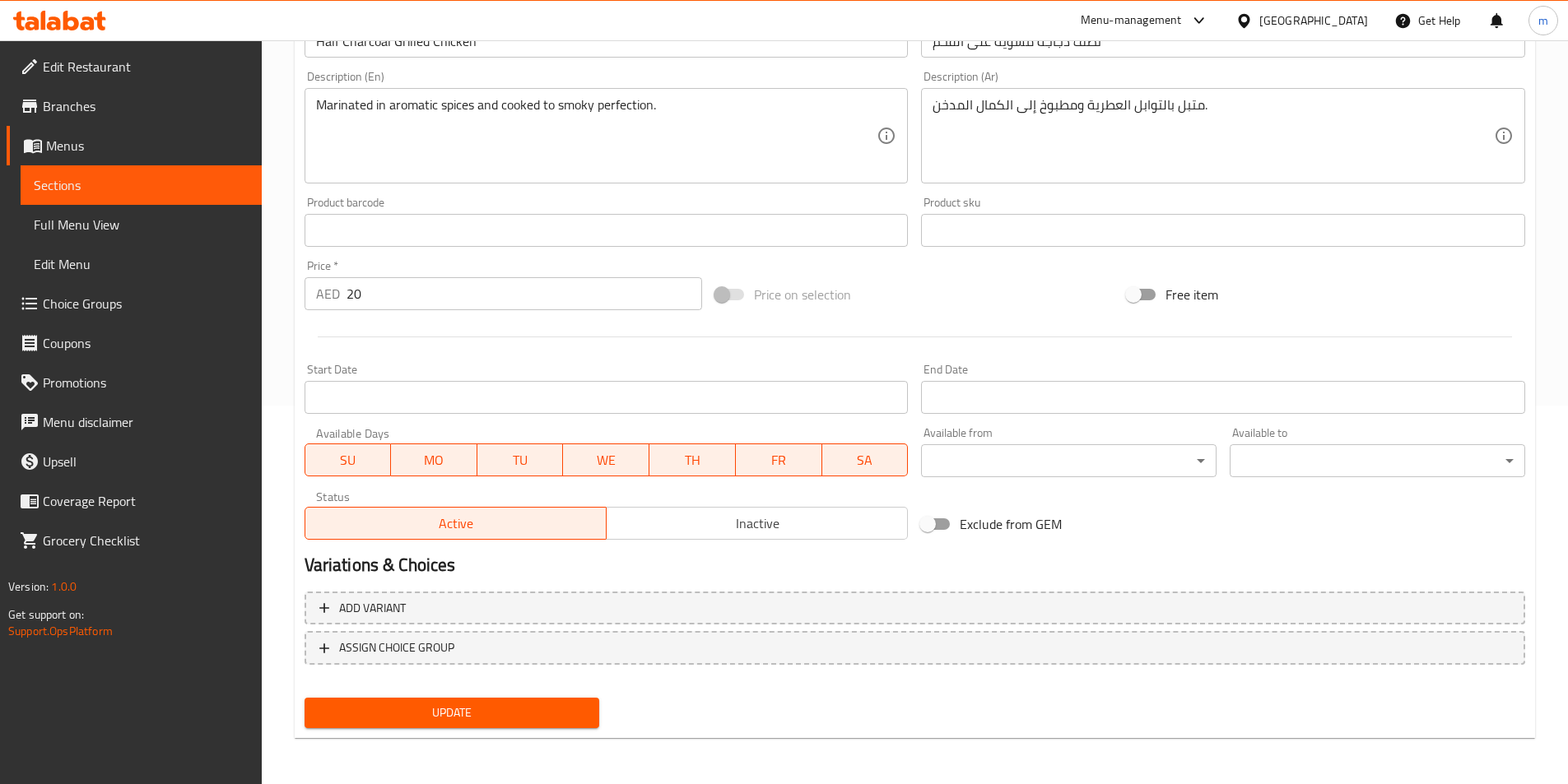
click at [426, 725] on button "Update" at bounding box center [452, 713] width 295 height 30
click at [89, 192] on span "Sections" at bounding box center [142, 185] width 215 height 20
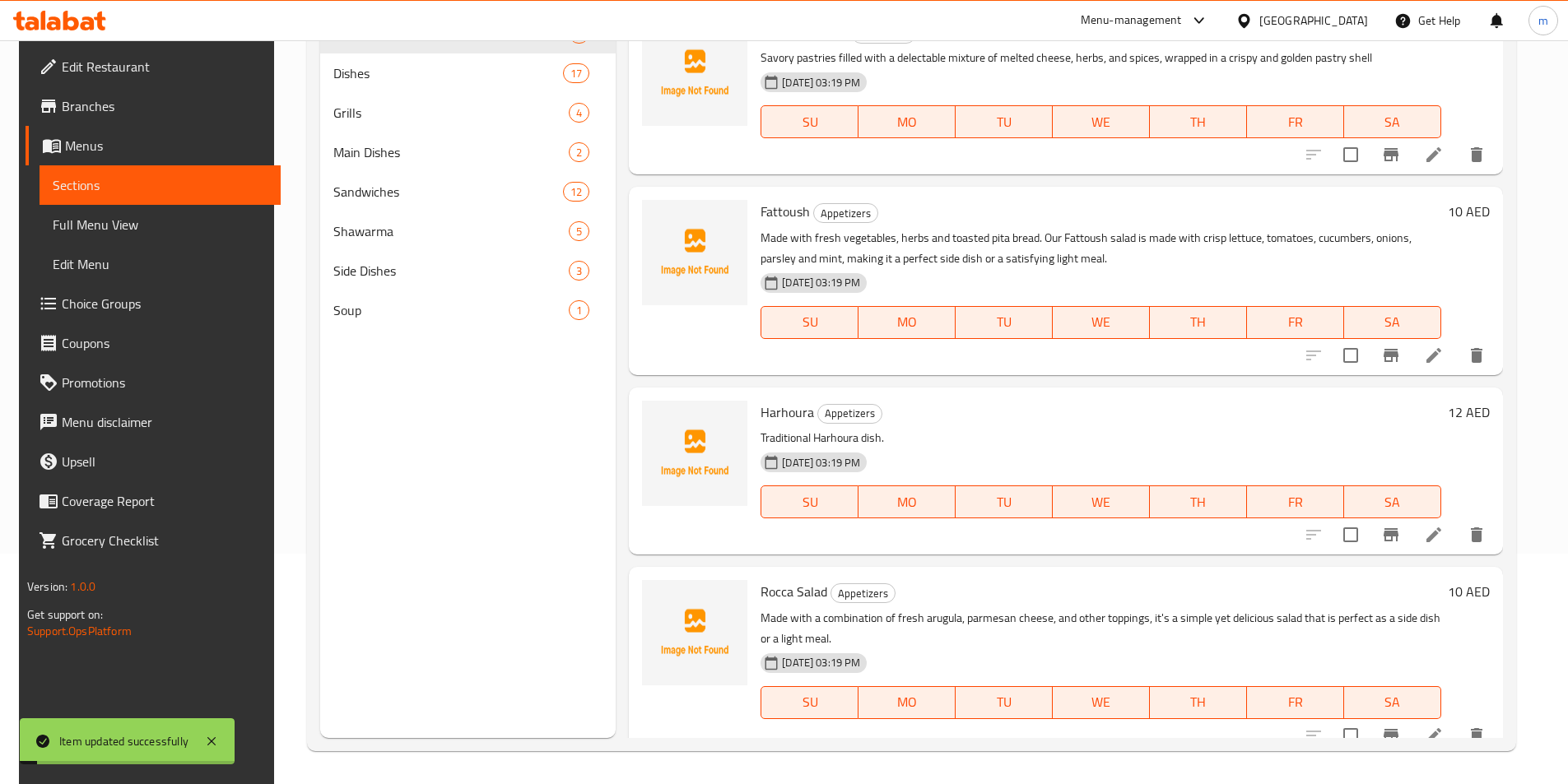
scroll to position [231, 0]
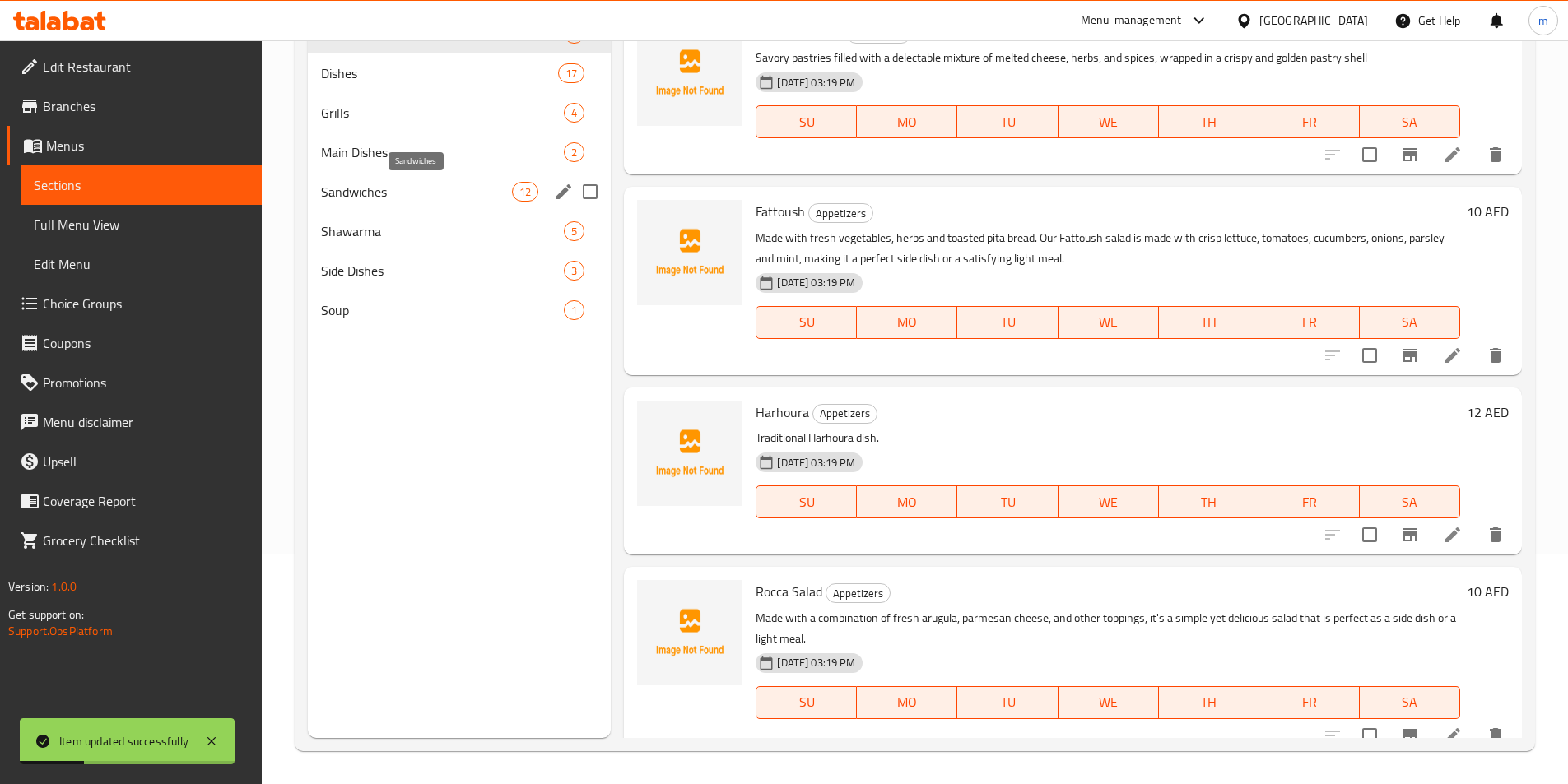
click at [365, 198] on span "Sandwiches" at bounding box center [417, 192] width 192 height 20
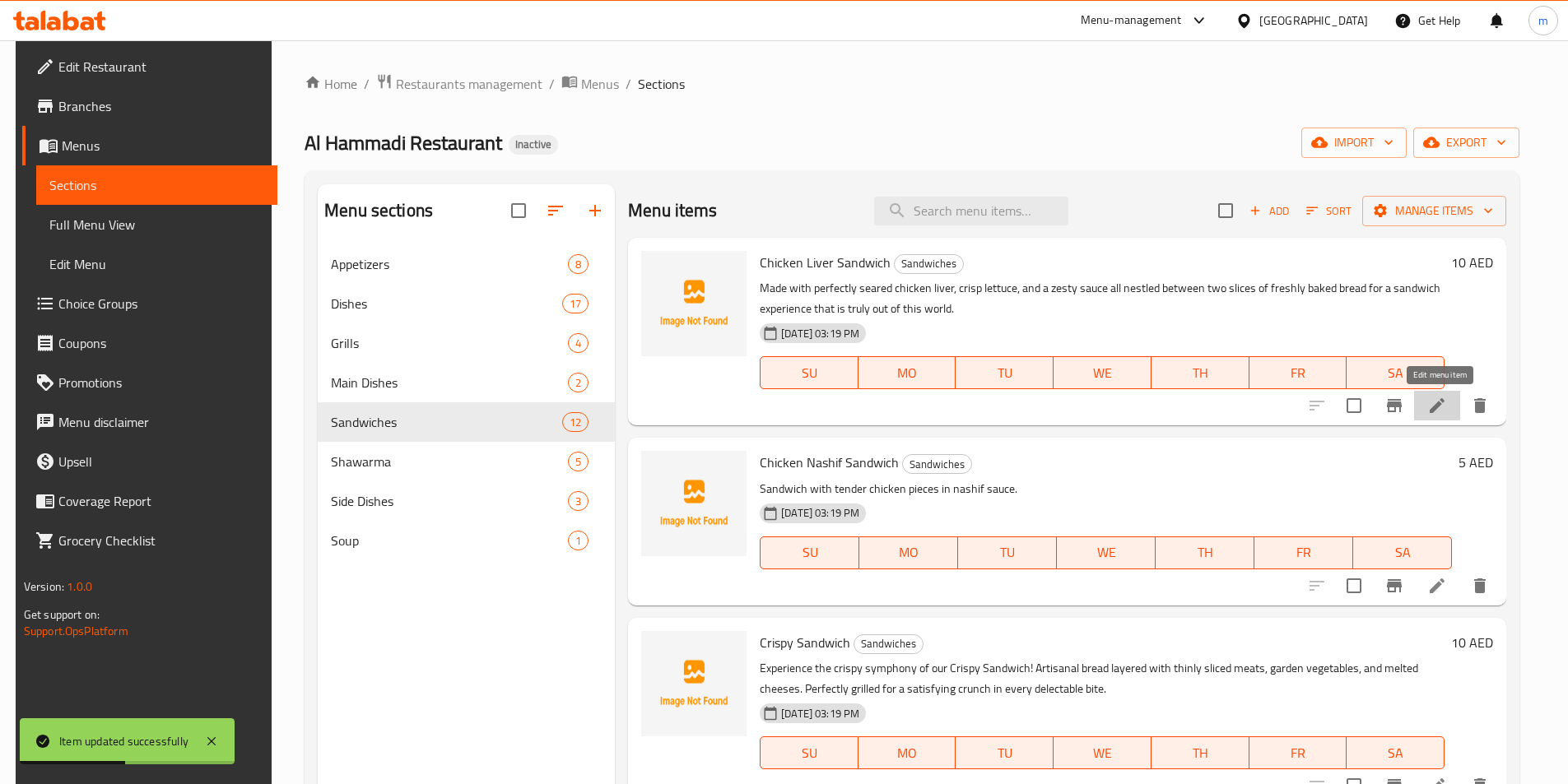
click at [1432, 411] on icon at bounding box center [1437, 405] width 20 height 20
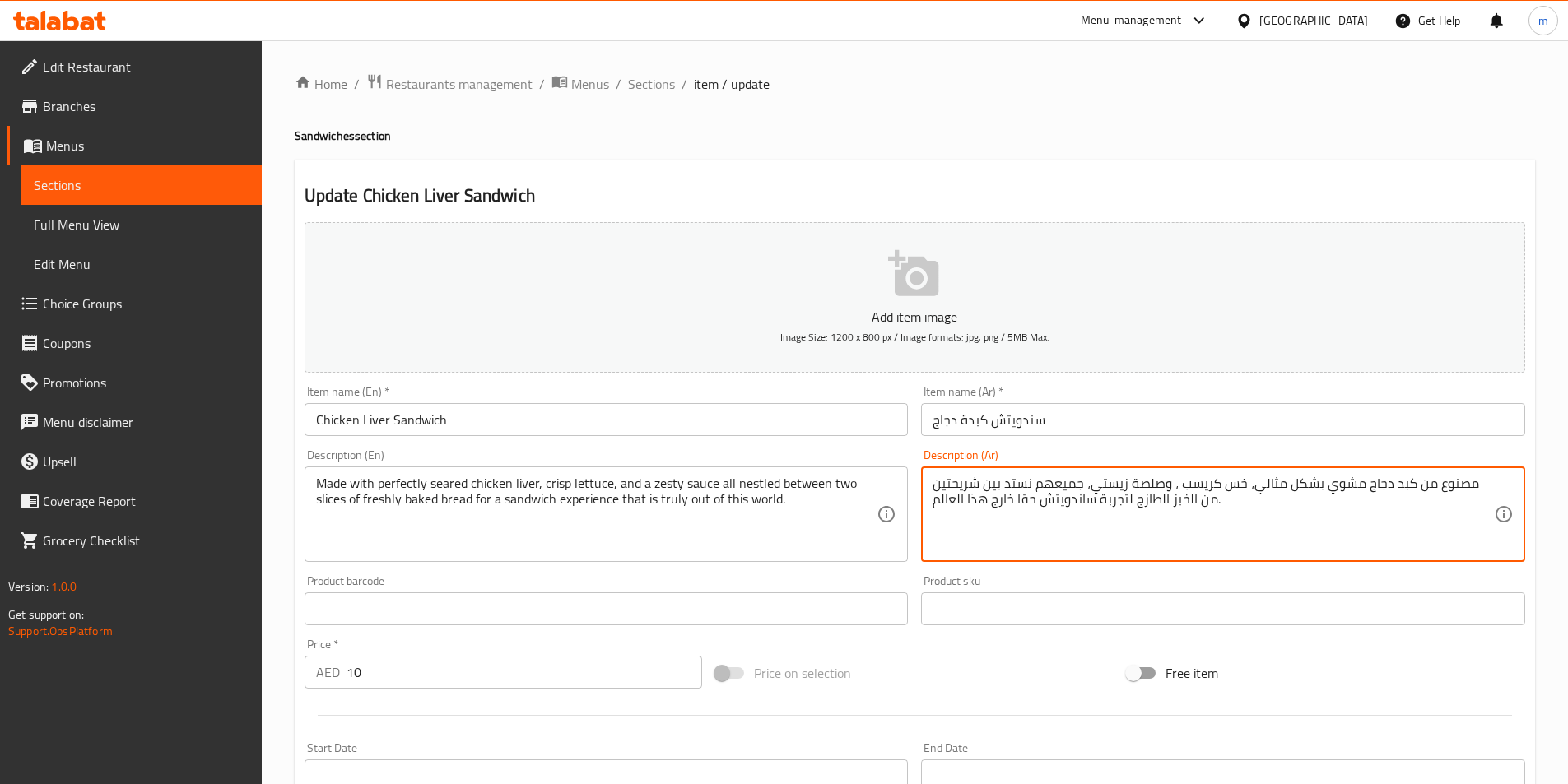
click at [1167, 503] on textarea "مصنوع من كبد دجاج مشوي بشكل مثالي، خس كريسب ، وصلصة زيستي، جميعهم نستد بين شريح…" at bounding box center [1213, 514] width 561 height 78
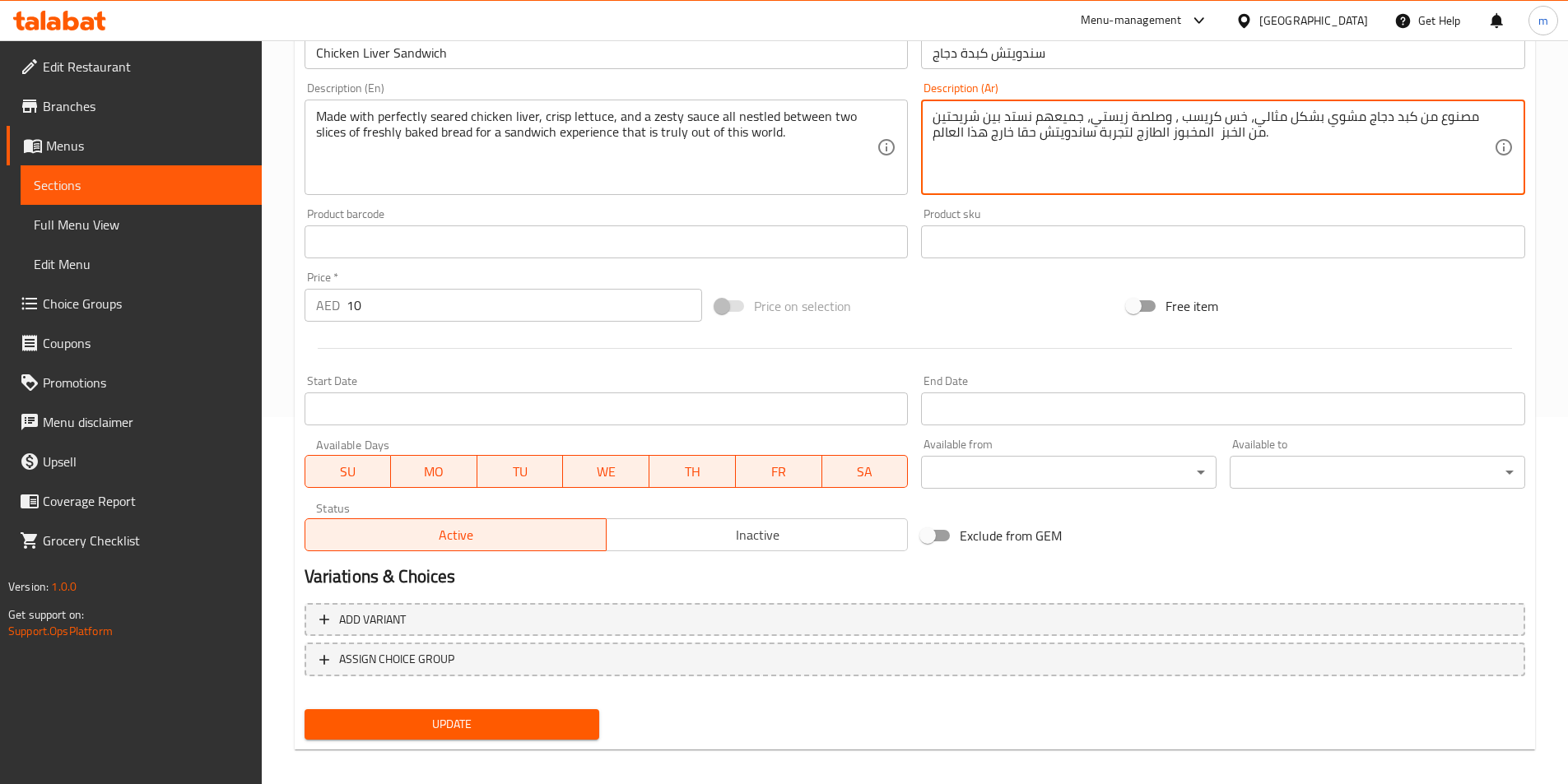
scroll to position [379, 0]
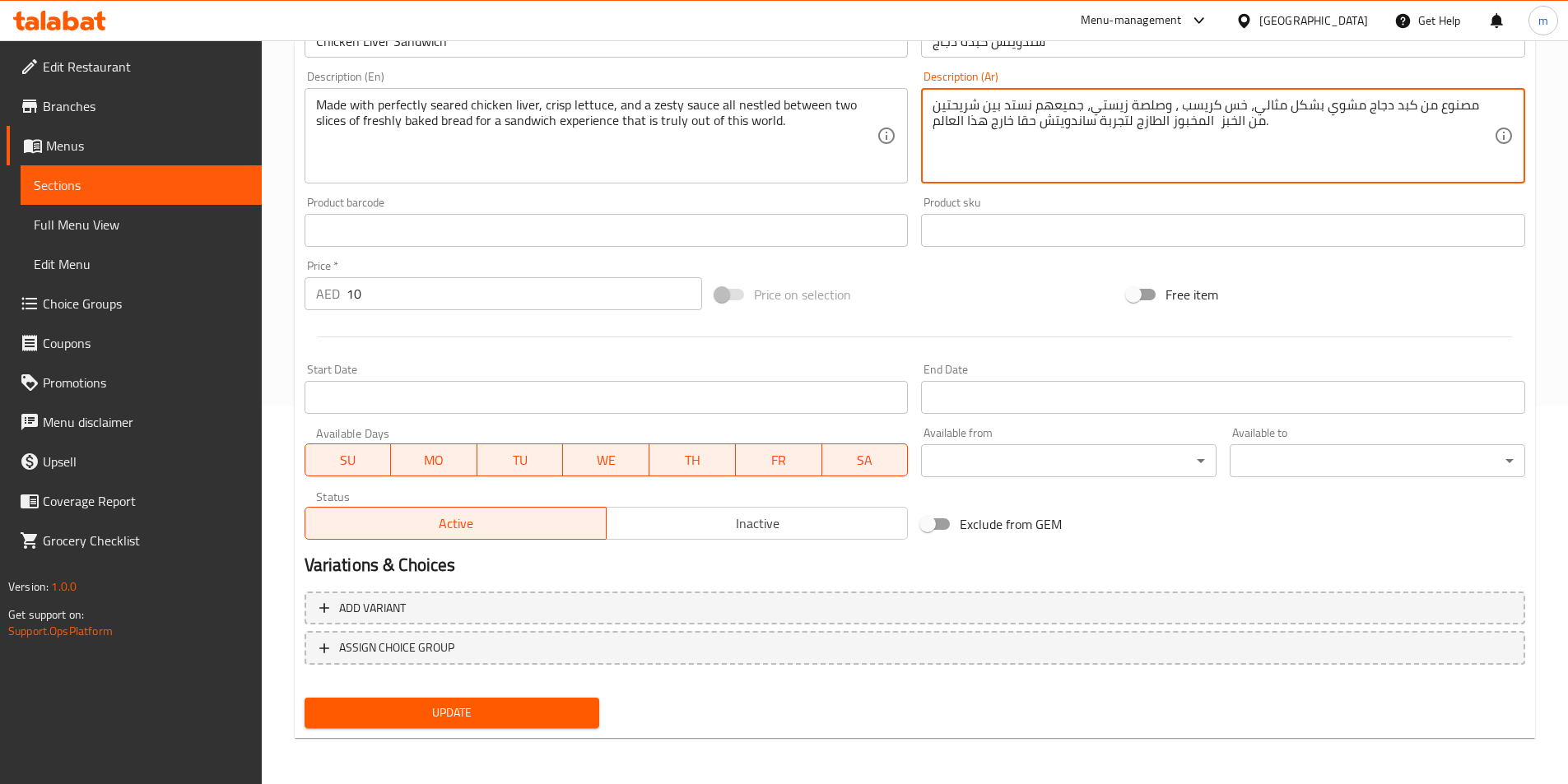
type textarea "مصنوع من كبد دجاج مشوي بشكل مثالي، خس كريسب ، وصلصة زيستي، جميعهم نستد بين شريح…"
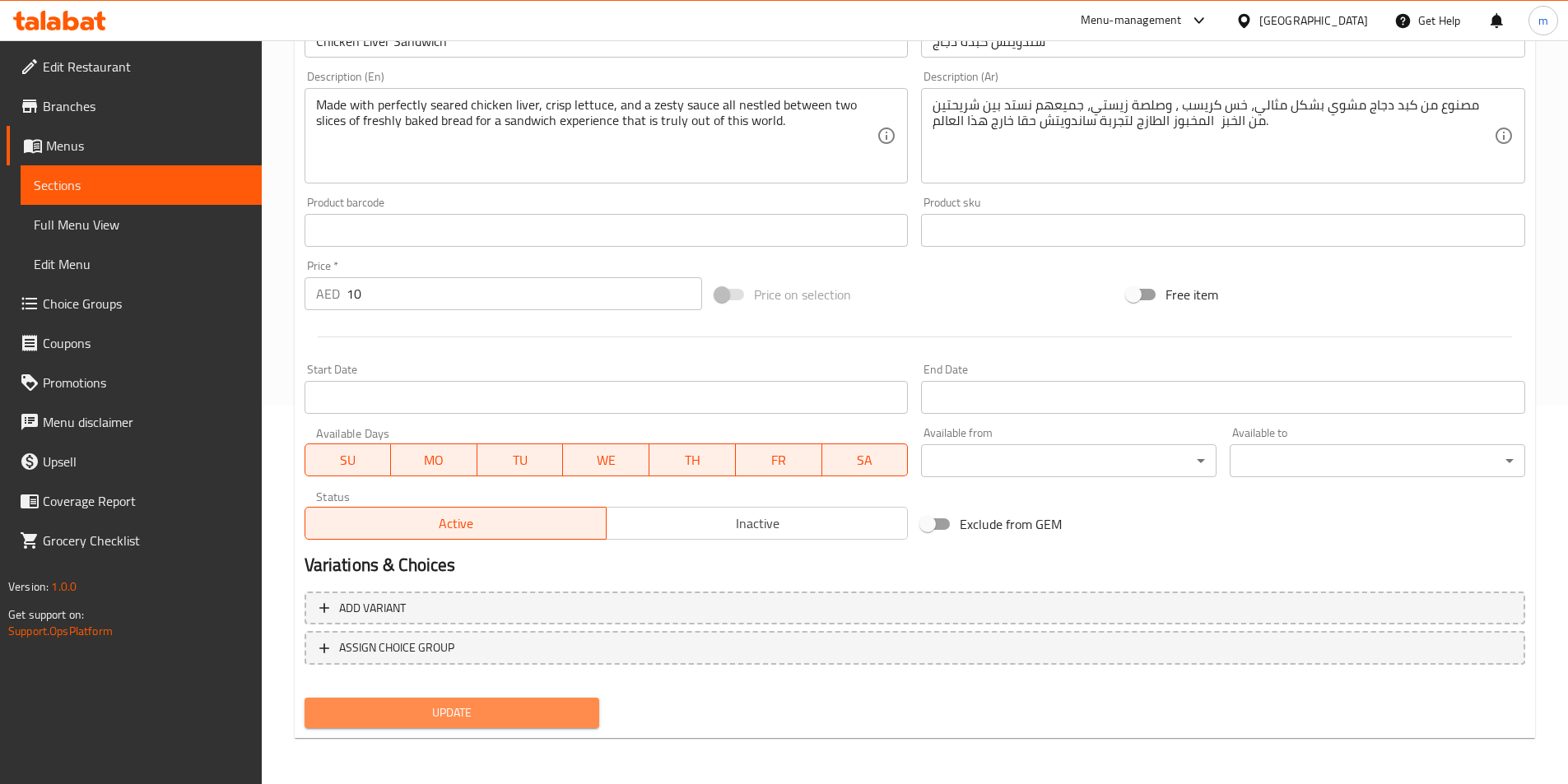
click at [491, 716] on span "Update" at bounding box center [452, 713] width 269 height 21
click at [522, 708] on span "Update" at bounding box center [452, 713] width 269 height 21
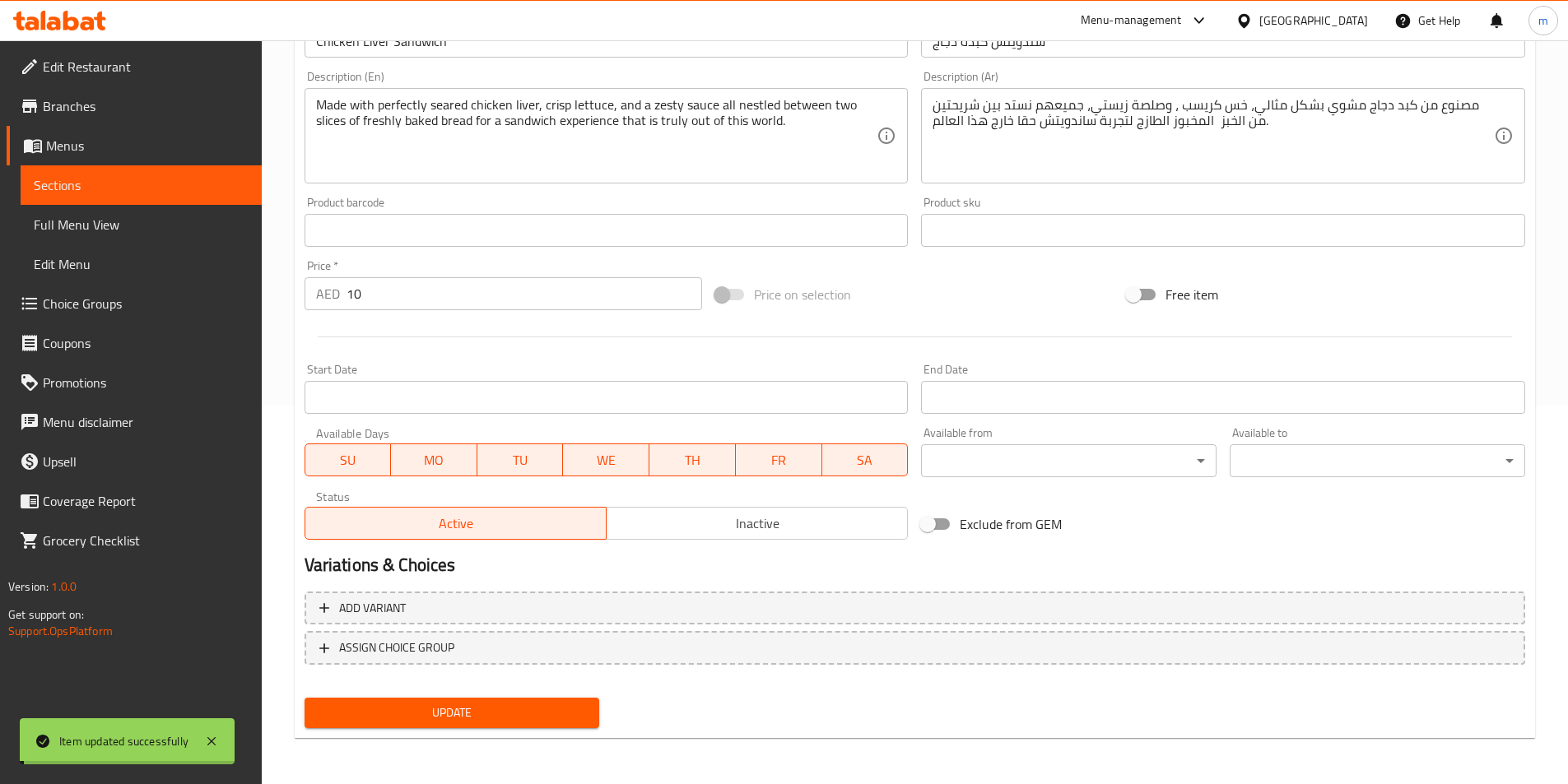
click at [132, 188] on span "Sections" at bounding box center [142, 185] width 215 height 20
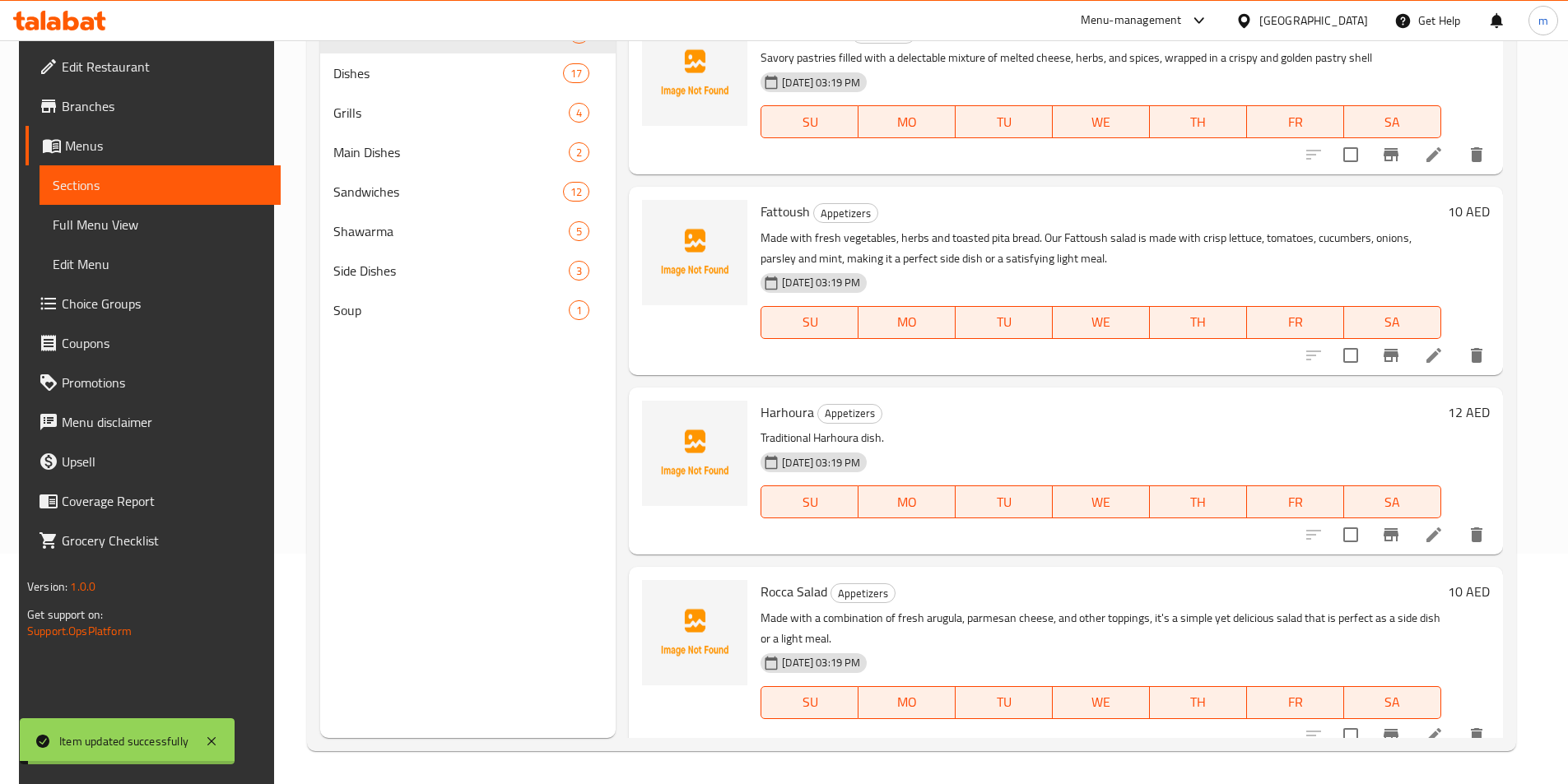
scroll to position [231, 0]
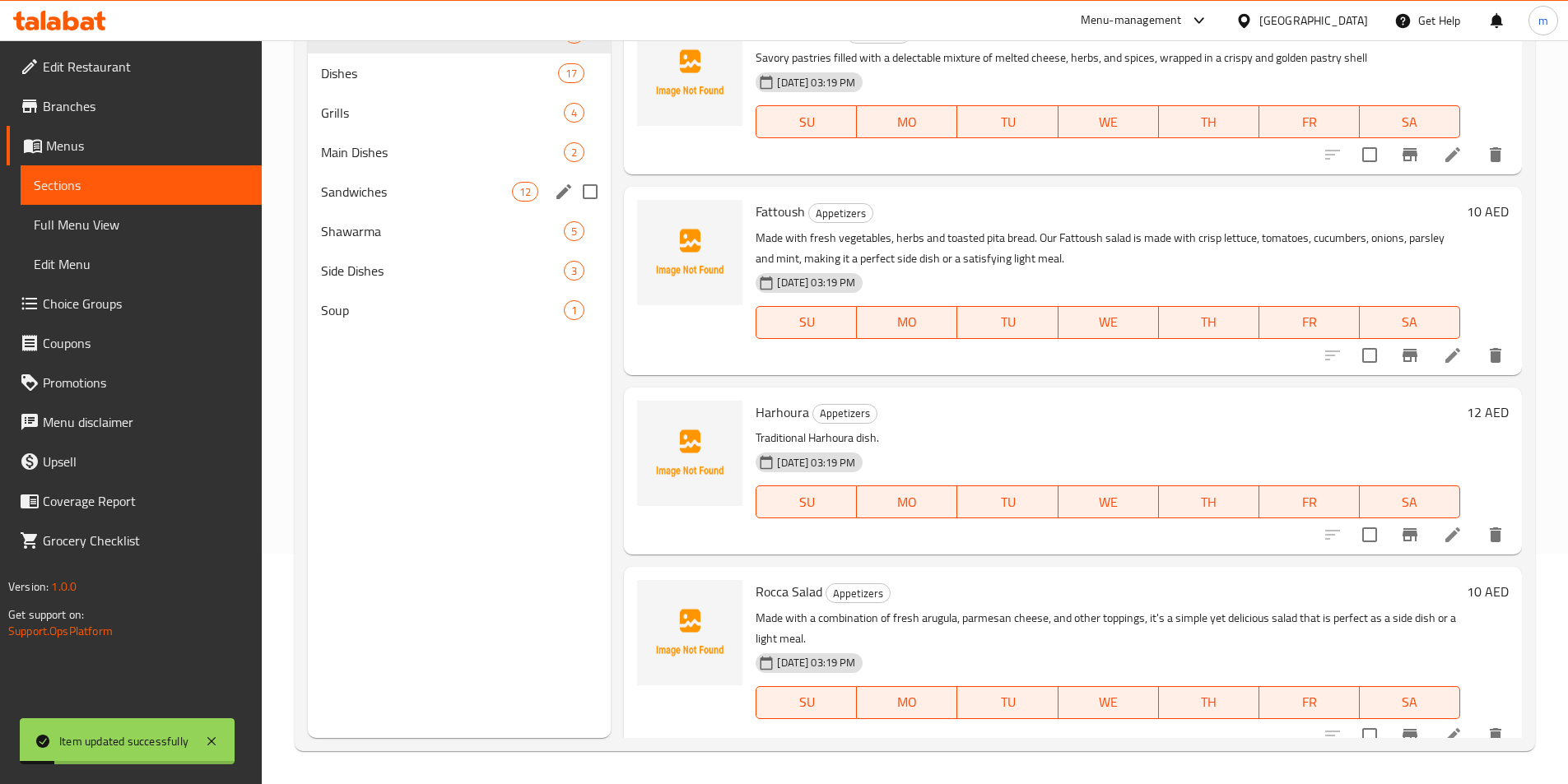
click at [388, 192] on span "Sandwiches" at bounding box center [417, 192] width 192 height 20
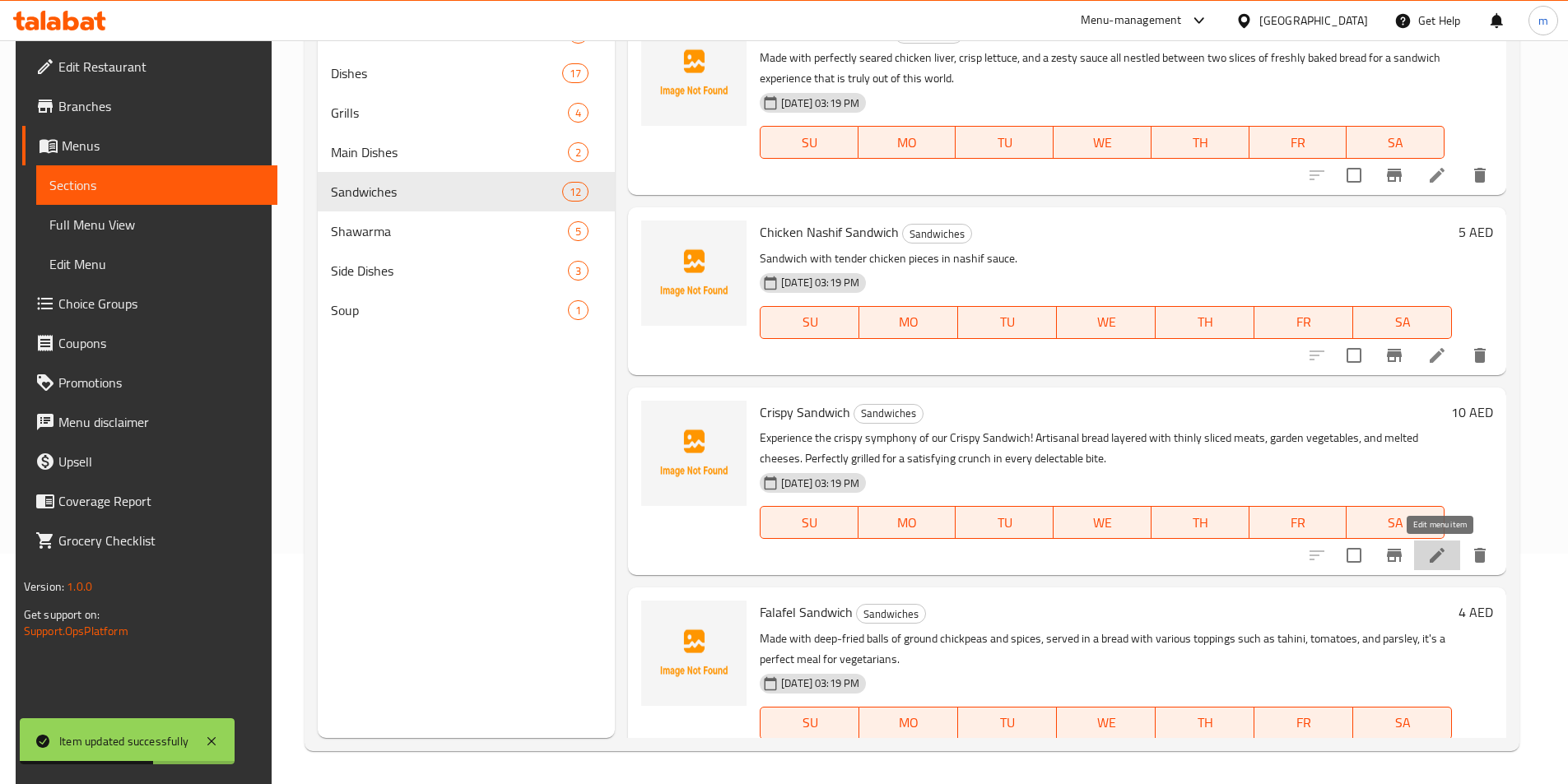
click at [1435, 563] on icon at bounding box center [1437, 555] width 15 height 15
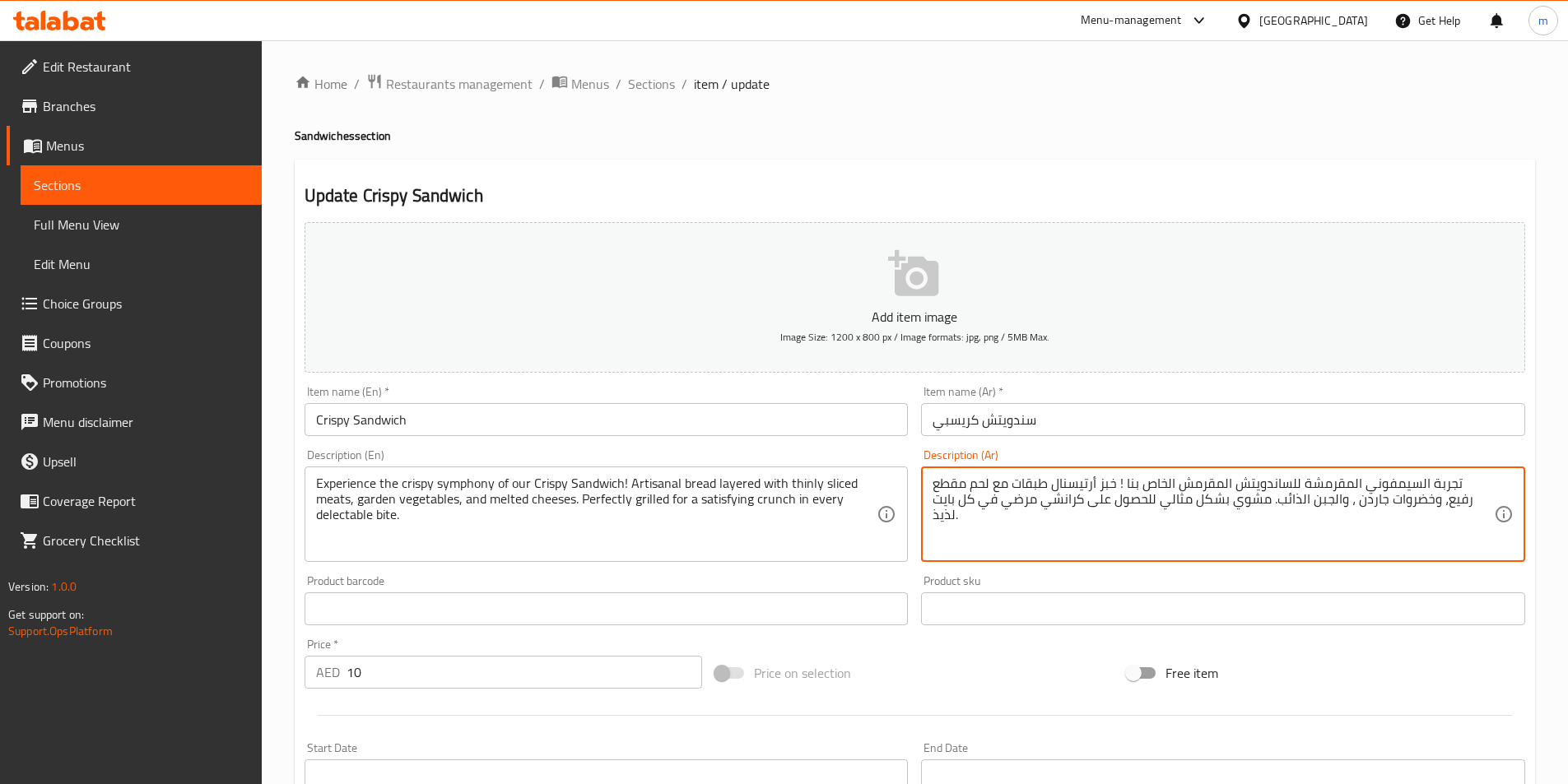
drag, startPoint x: 1110, startPoint y: 502, endPoint x: 1176, endPoint y: 513, distance: 66.9
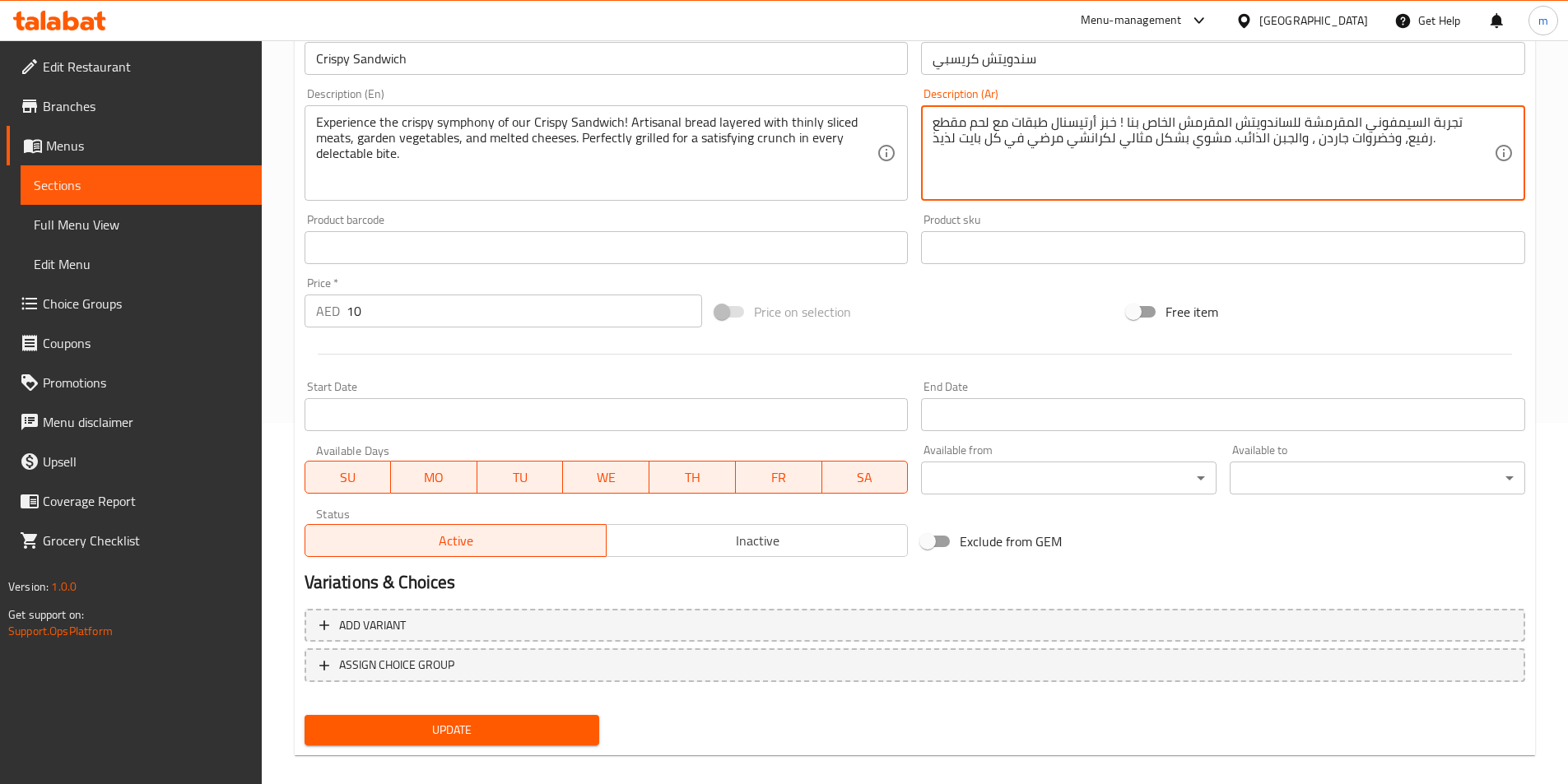
scroll to position [379, 0]
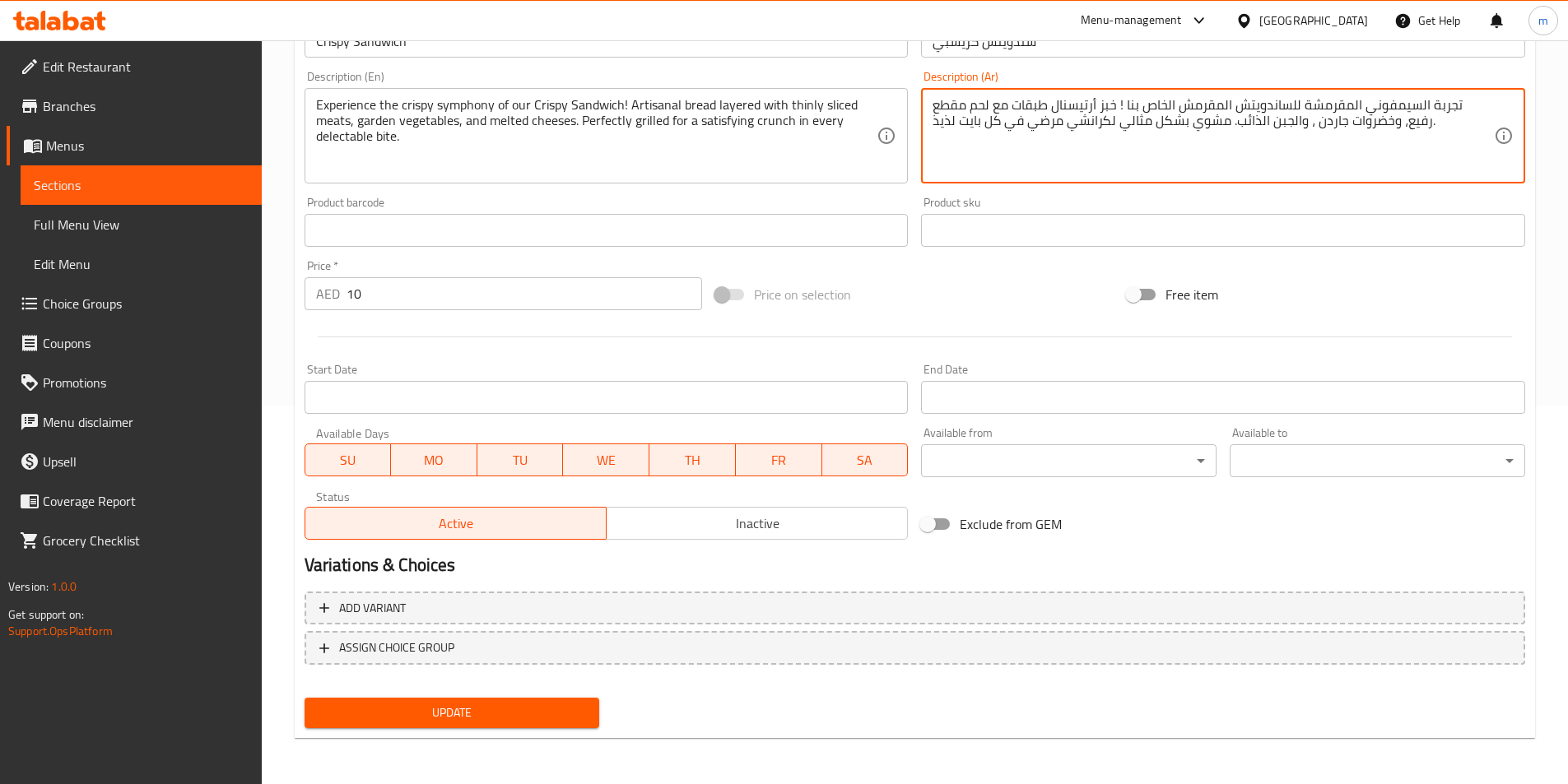
type textarea "تجربة السيمفوني المقرمشة للساندويتش المقرمش الخاص بنا ! خبز أرتيسنال طبقات مع ل…"
click at [482, 725] on button "Update" at bounding box center [452, 713] width 295 height 30
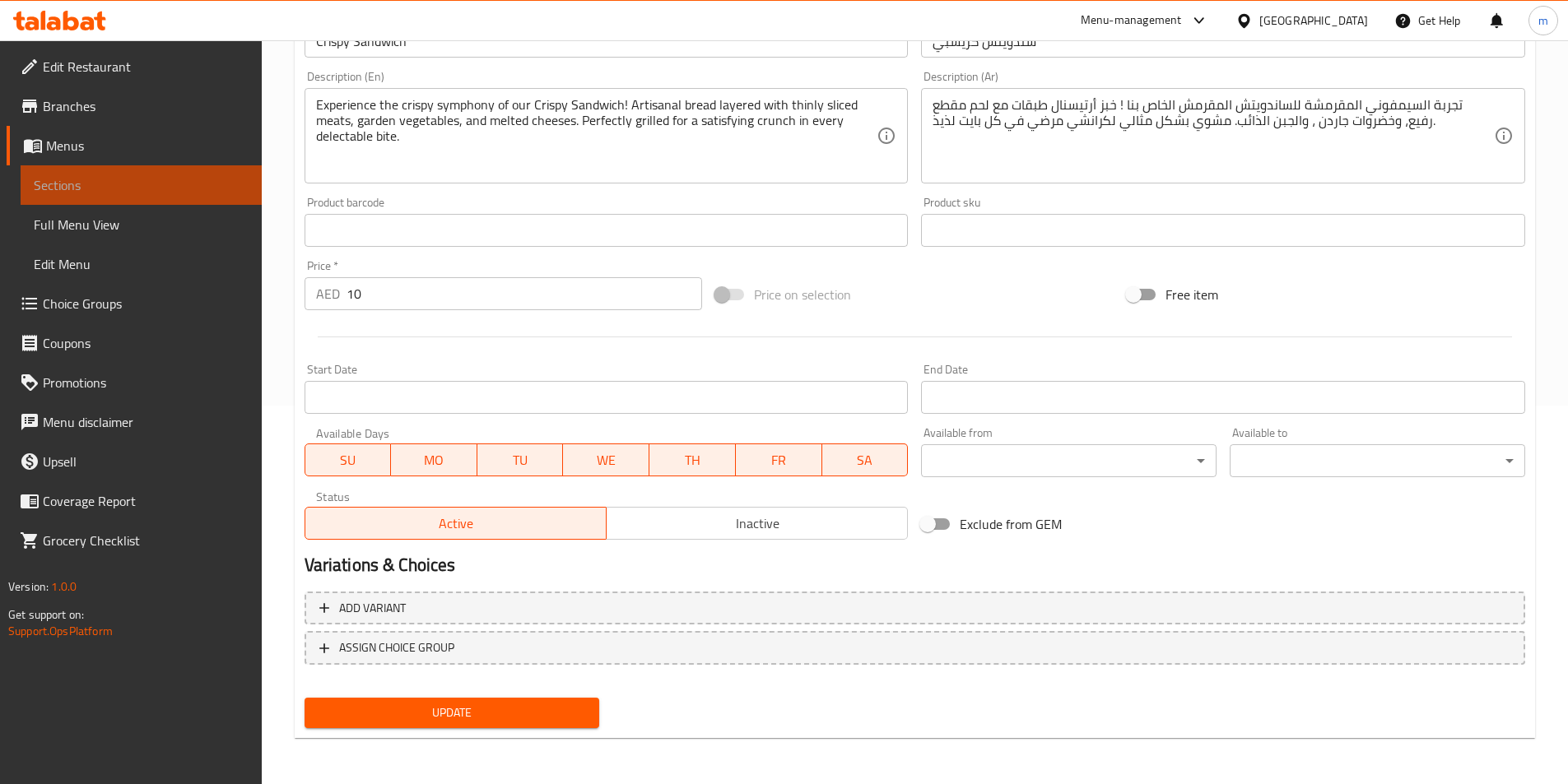
click at [148, 186] on span "Sections" at bounding box center [142, 185] width 215 height 20
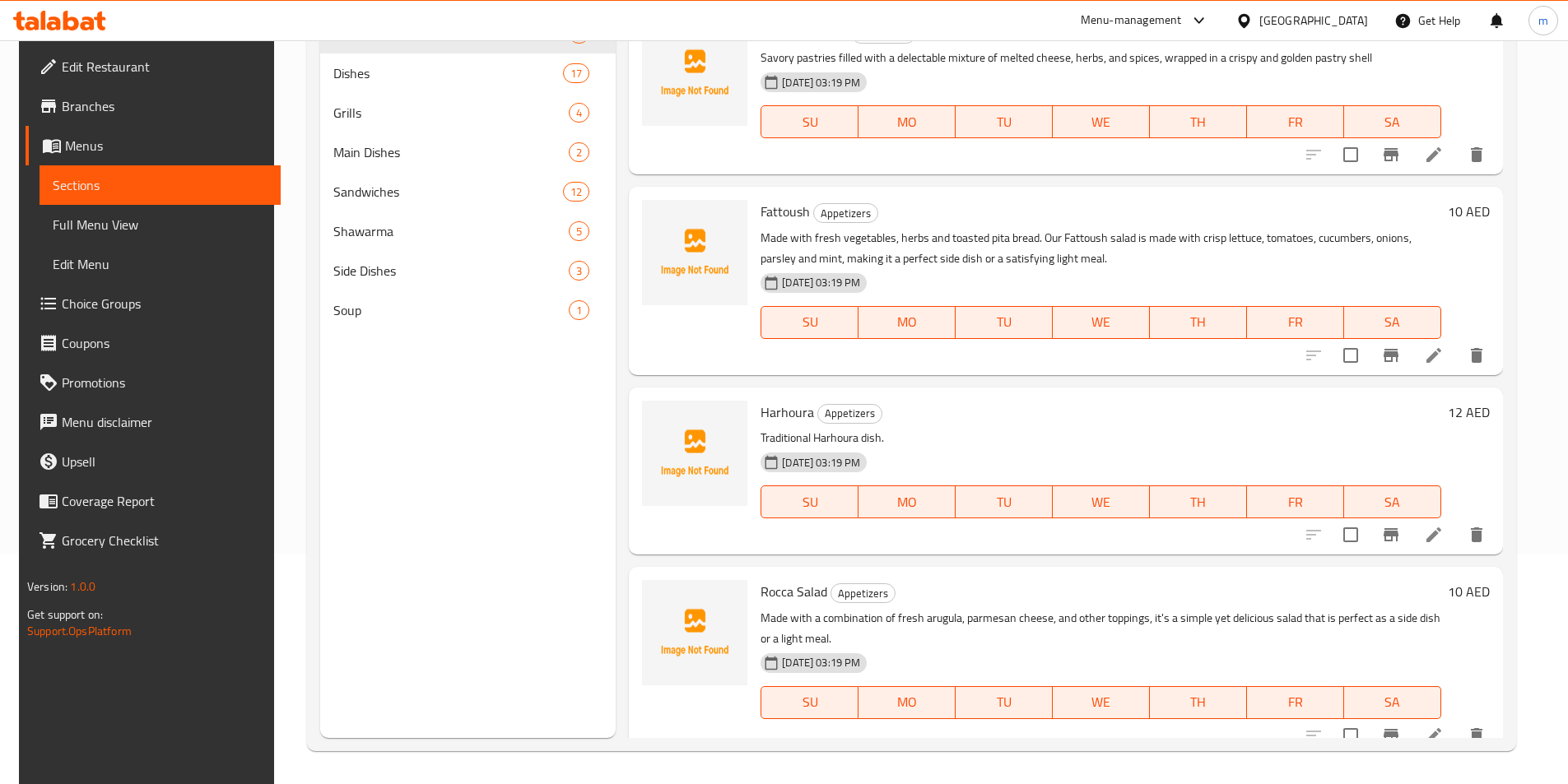
scroll to position [231, 0]
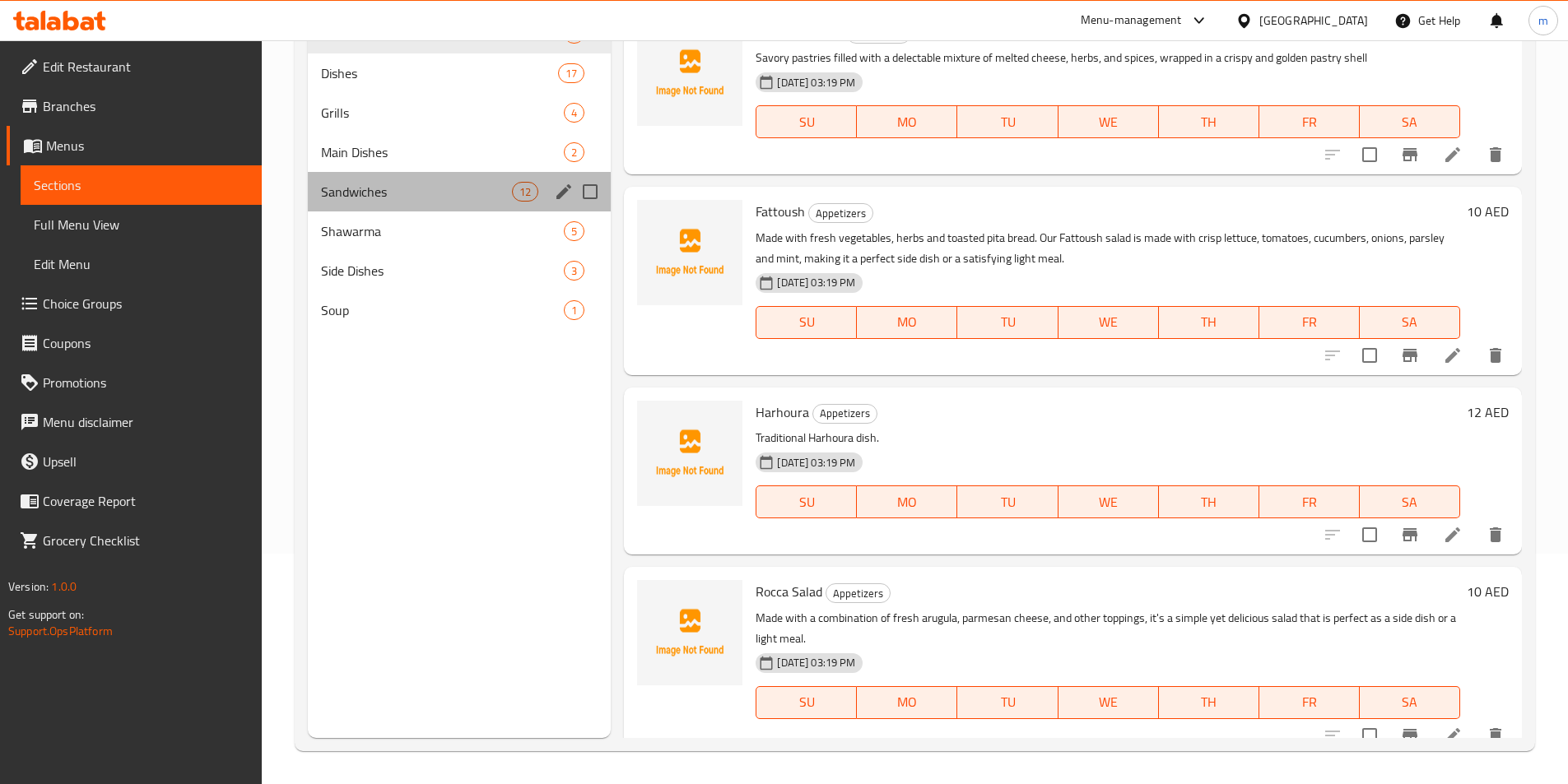
click at [373, 202] on div "Sandwiches 12" at bounding box center [460, 192] width 304 height 40
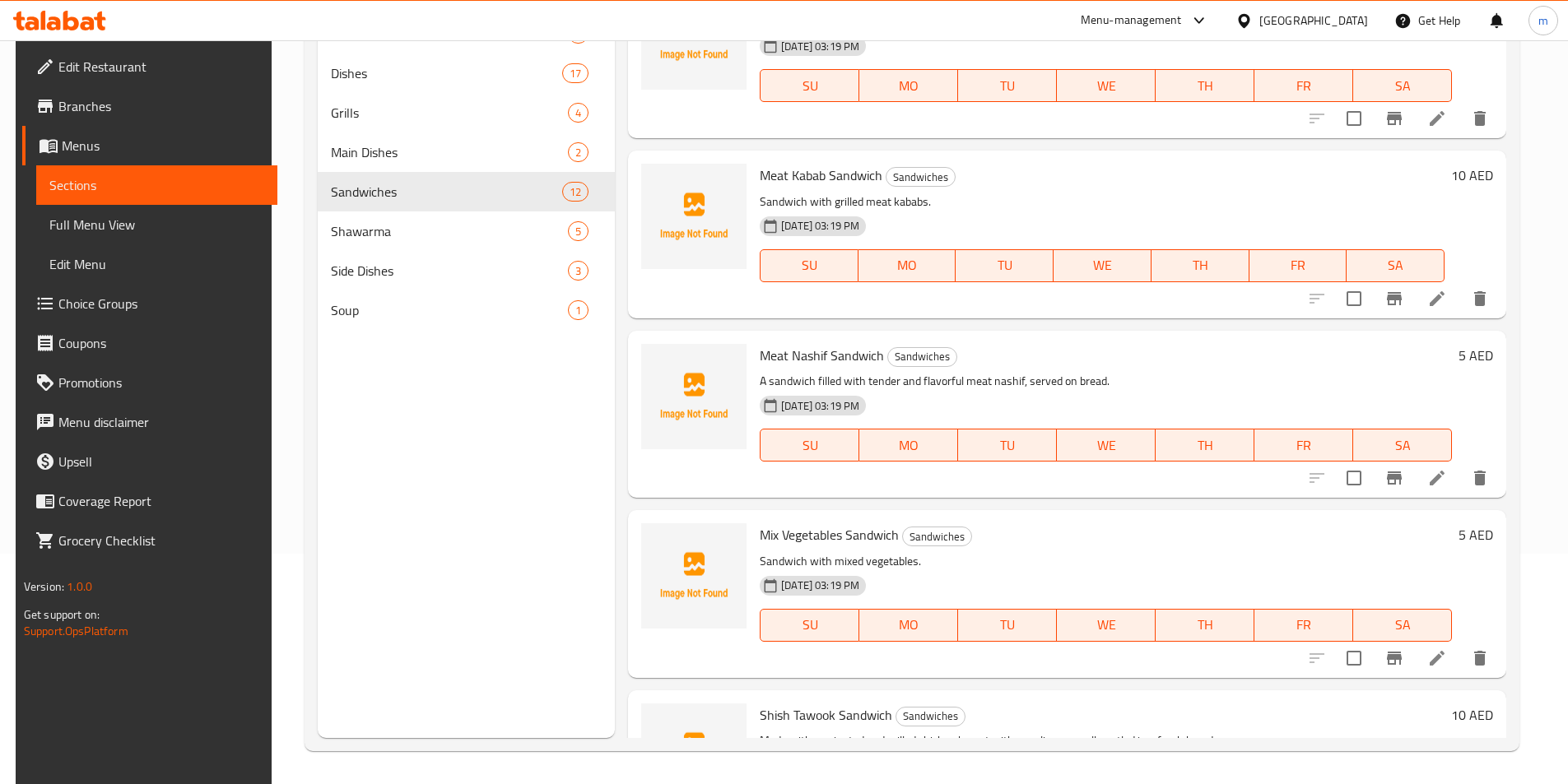
scroll to position [1472, 0]
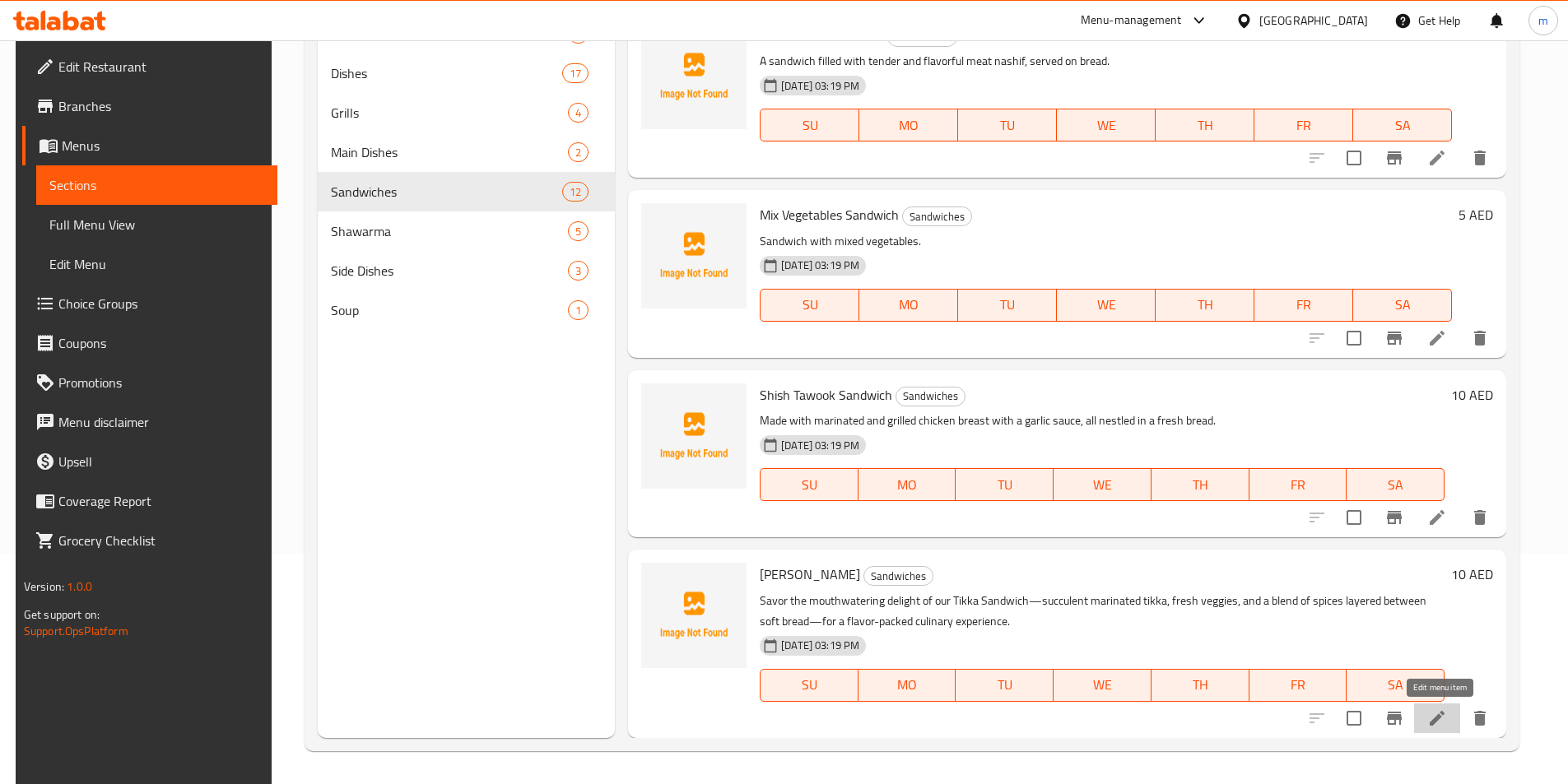
click at [1437, 722] on icon at bounding box center [1437, 719] width 15 height 15
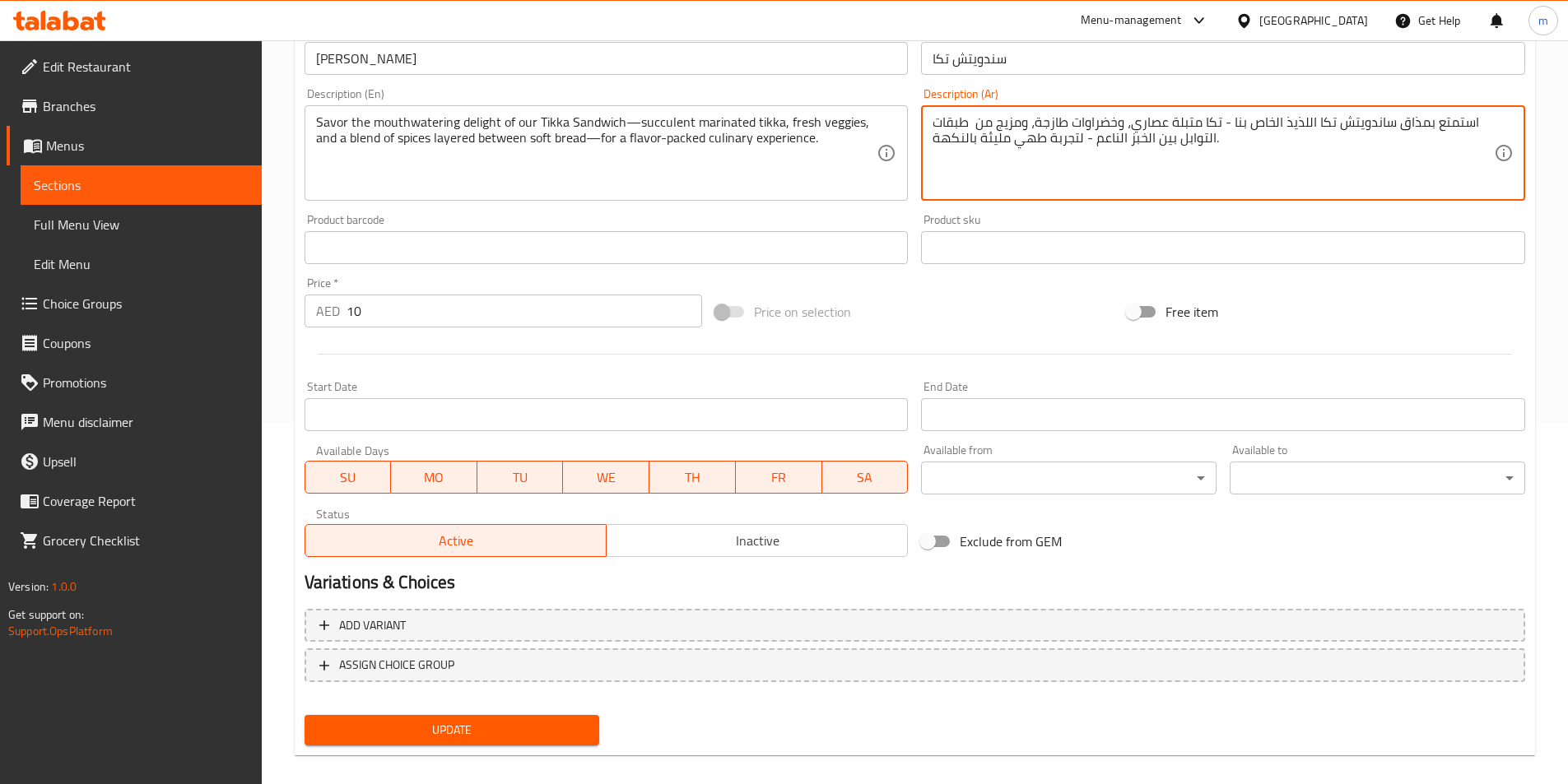
scroll to position [379, 0]
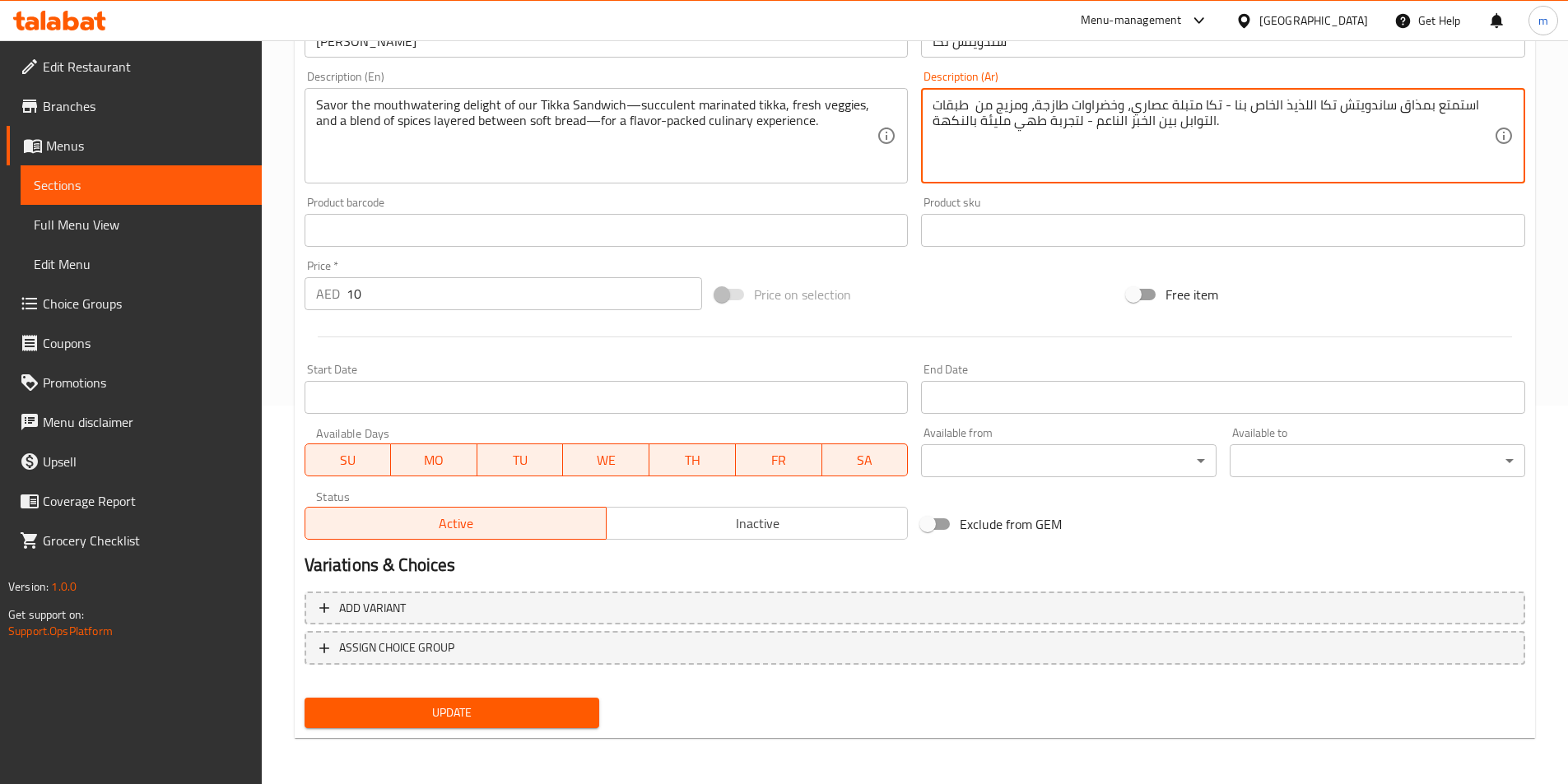
type textarea "استمتع بمذاق ساندويتش تكا اللذيذ الخاص بنا - تكا متبلة عصاري، وخضراوات طازجة، و…"
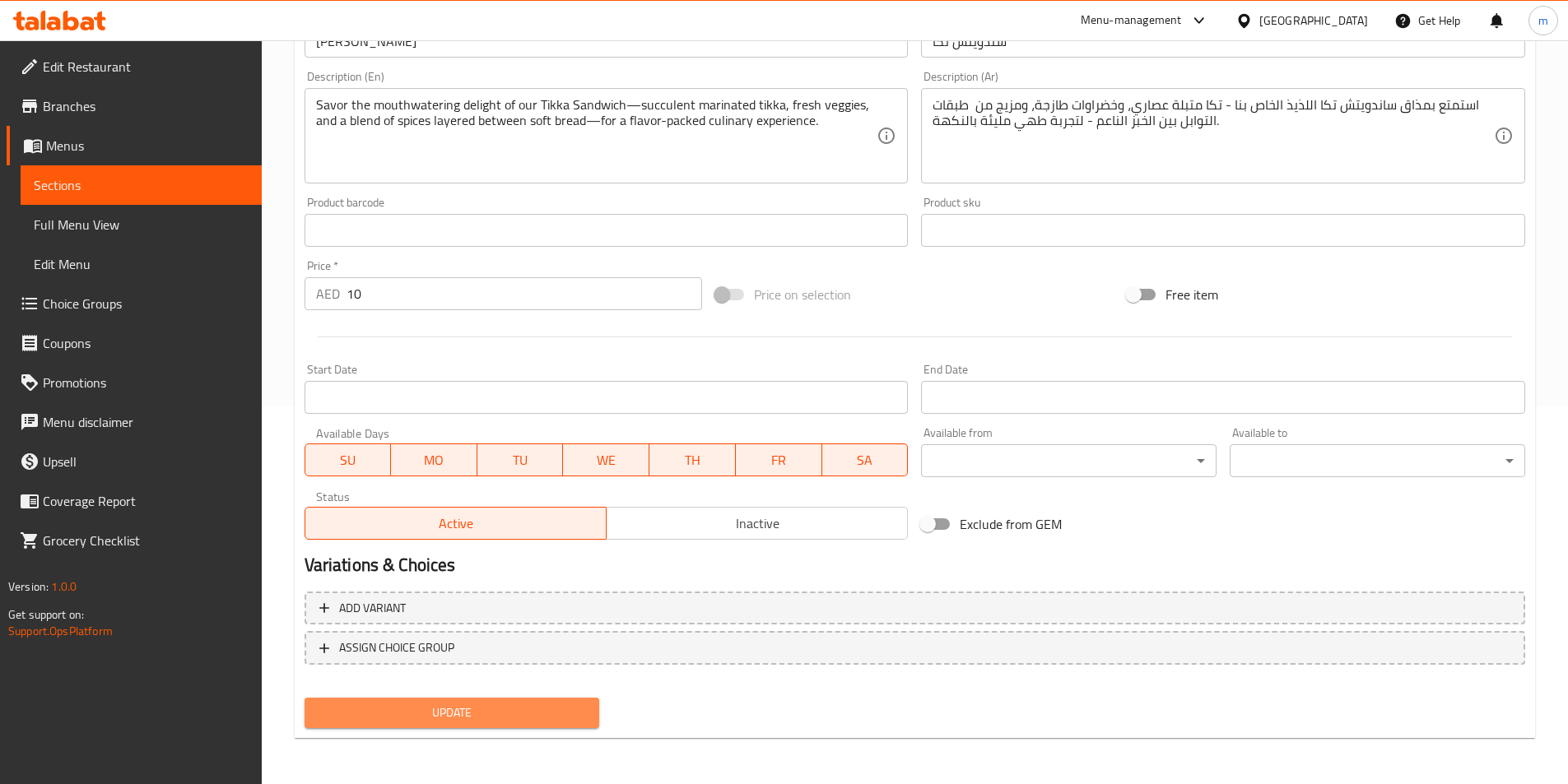
click at [562, 705] on span "Update" at bounding box center [452, 713] width 269 height 21
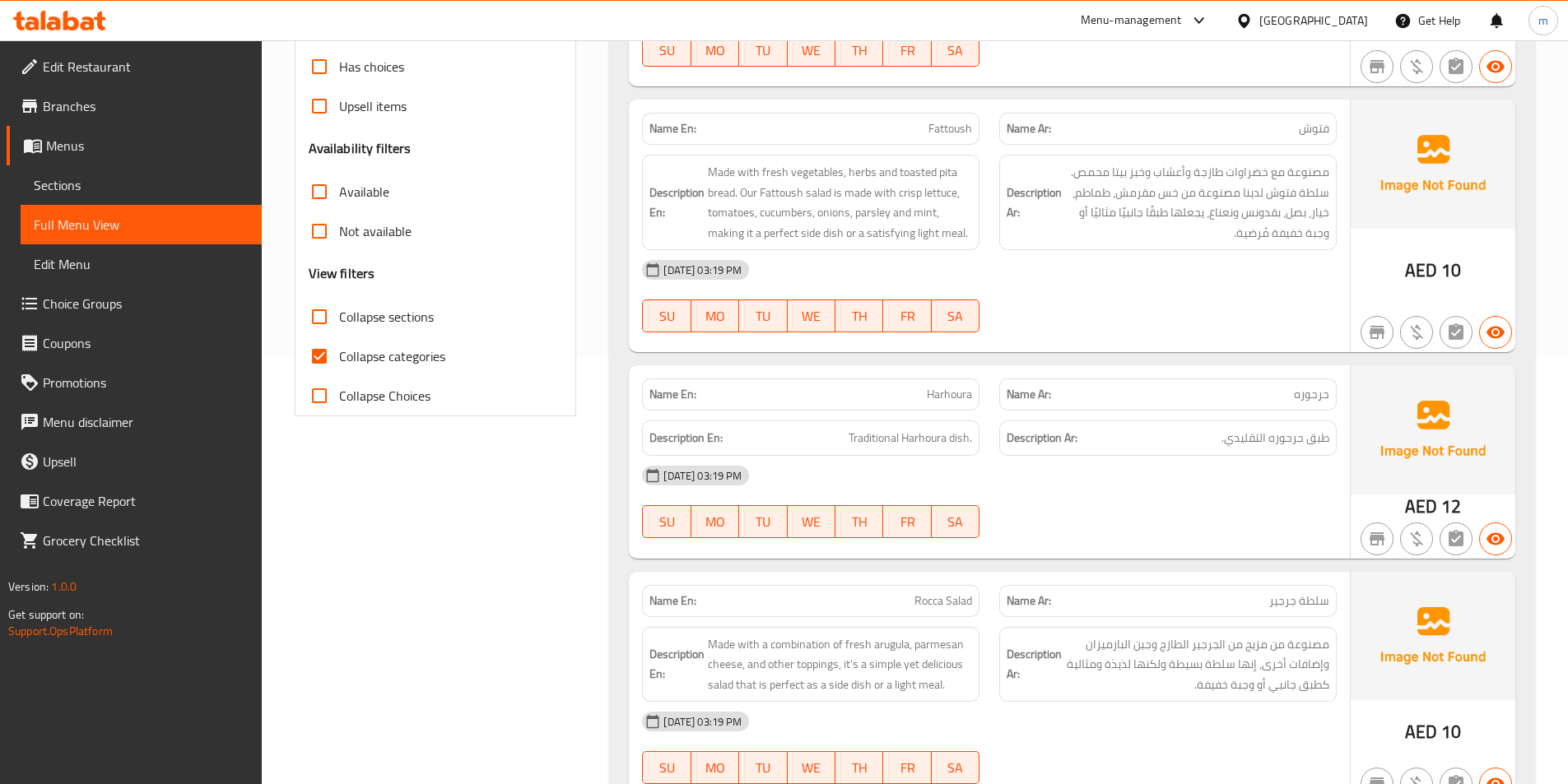
scroll to position [494, 0]
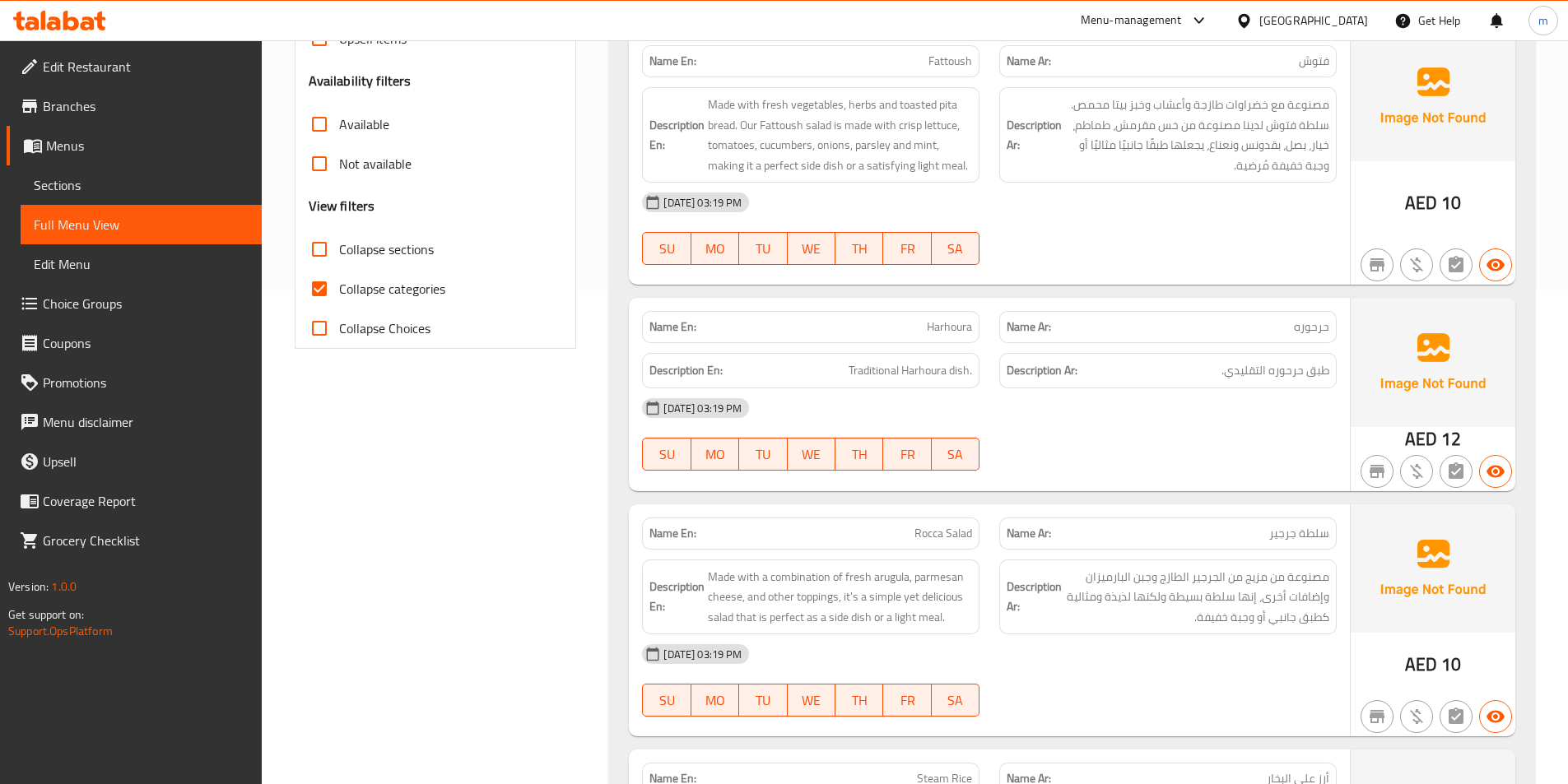
click at [435, 281] on span "Collapse categories" at bounding box center [392, 289] width 106 height 20
click at [339, 281] on input "Collapse categories" at bounding box center [319, 289] width 40 height 40
checkbox input "false"
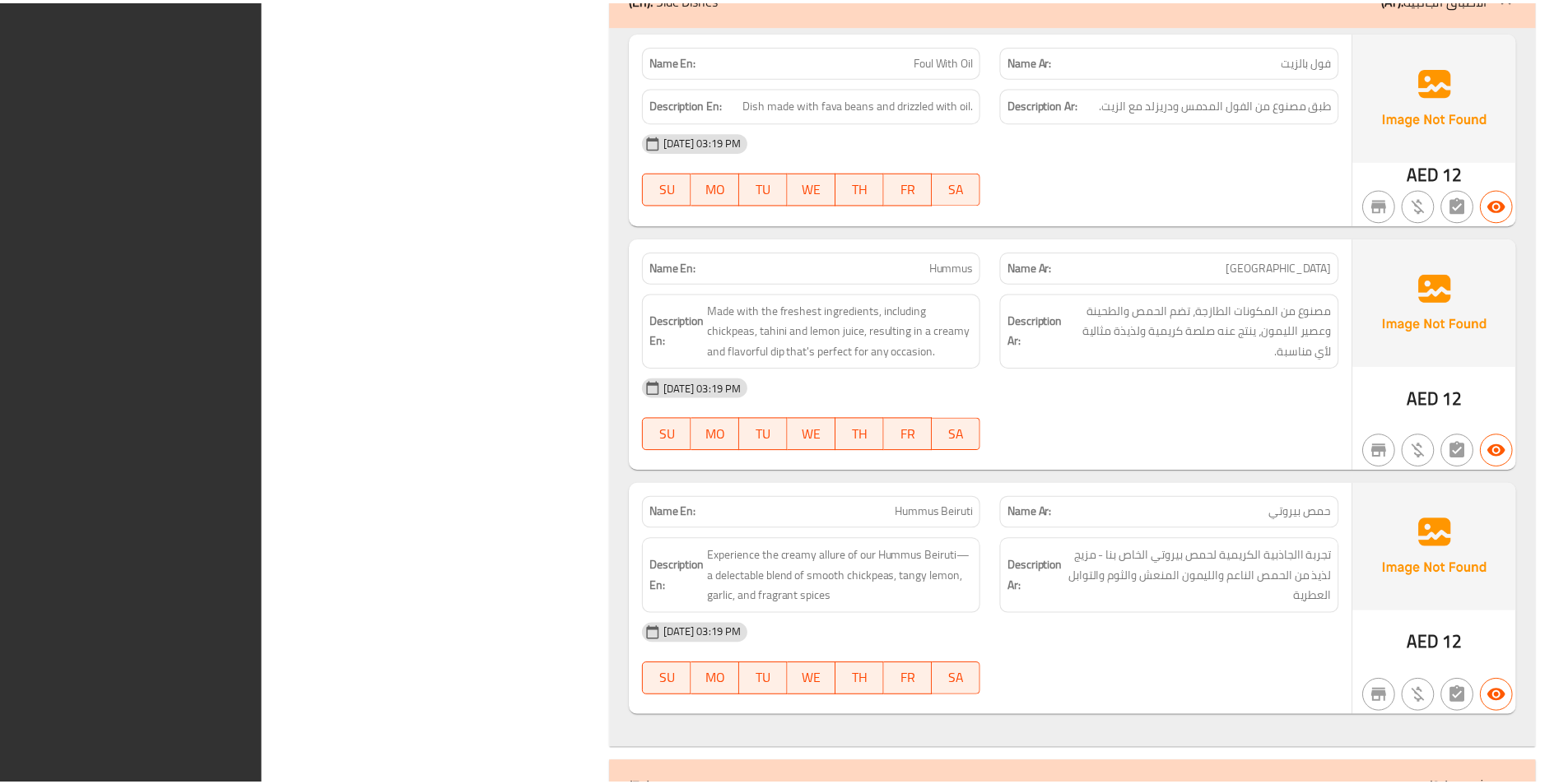
scroll to position [12029, 0]
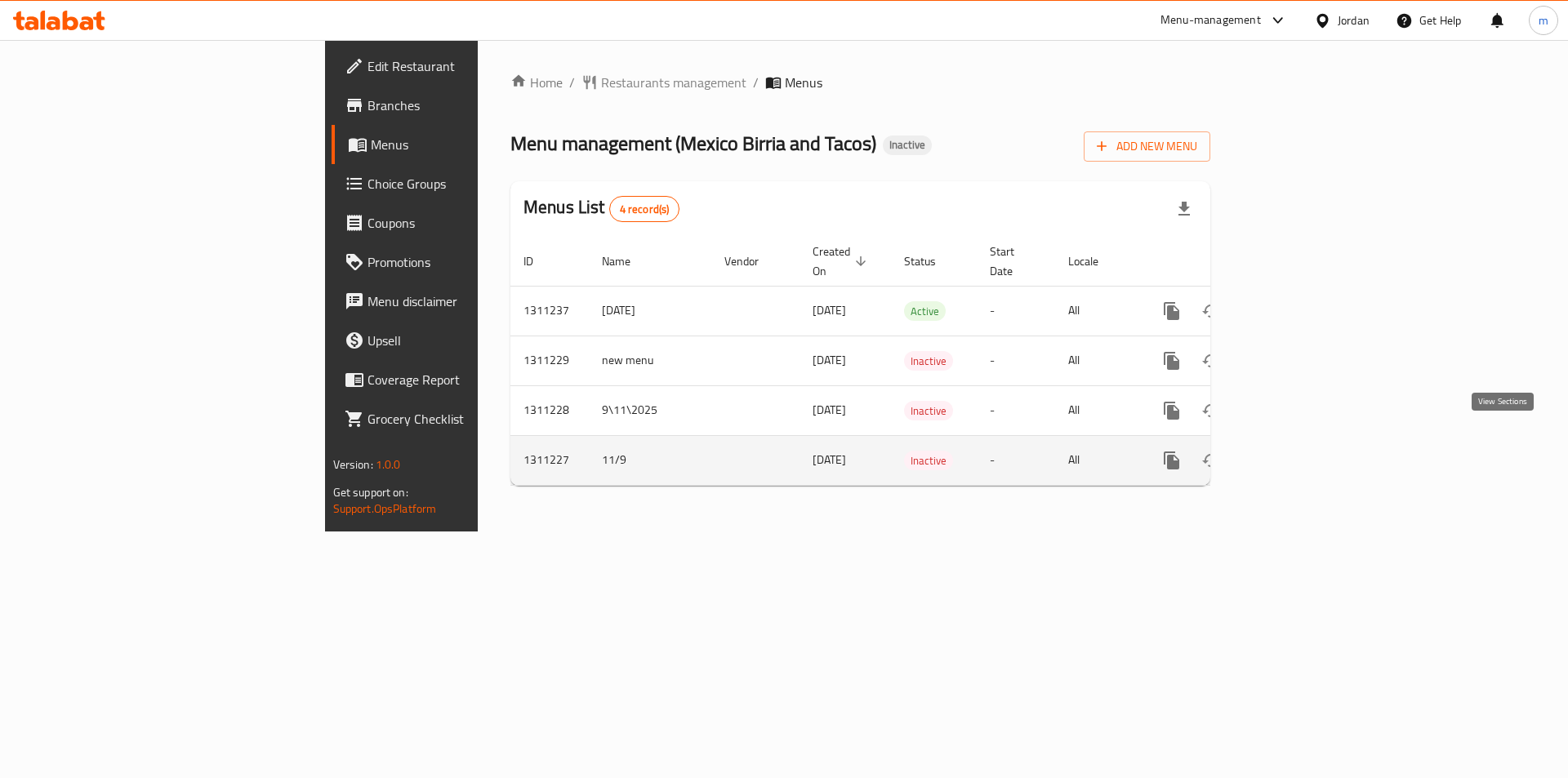
click at [1299, 450] on icon "enhanced table" at bounding box center [1289, 460] width 20 height 20
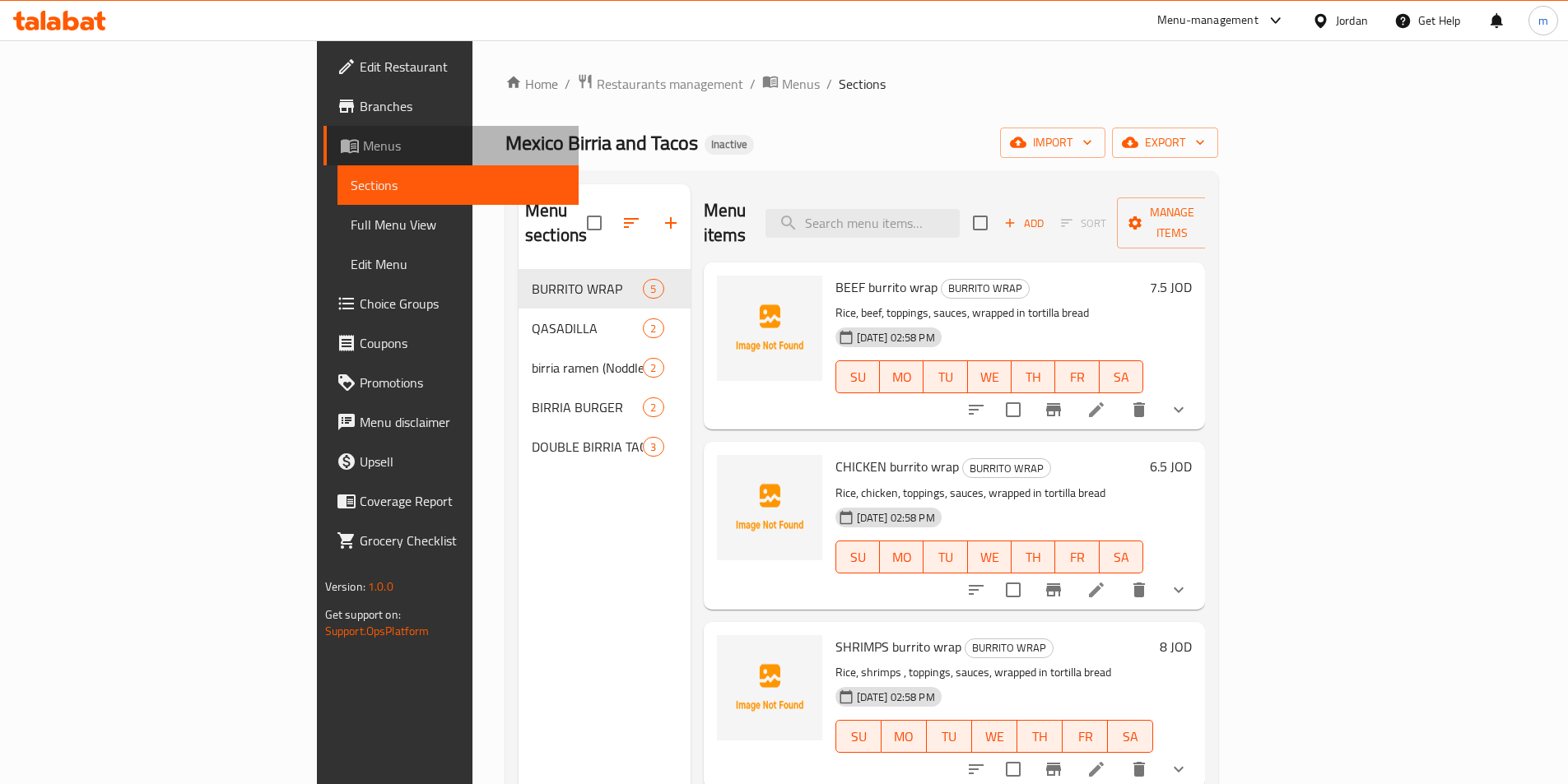
click at [363, 155] on span "Menus" at bounding box center [463, 145] width 202 height 20
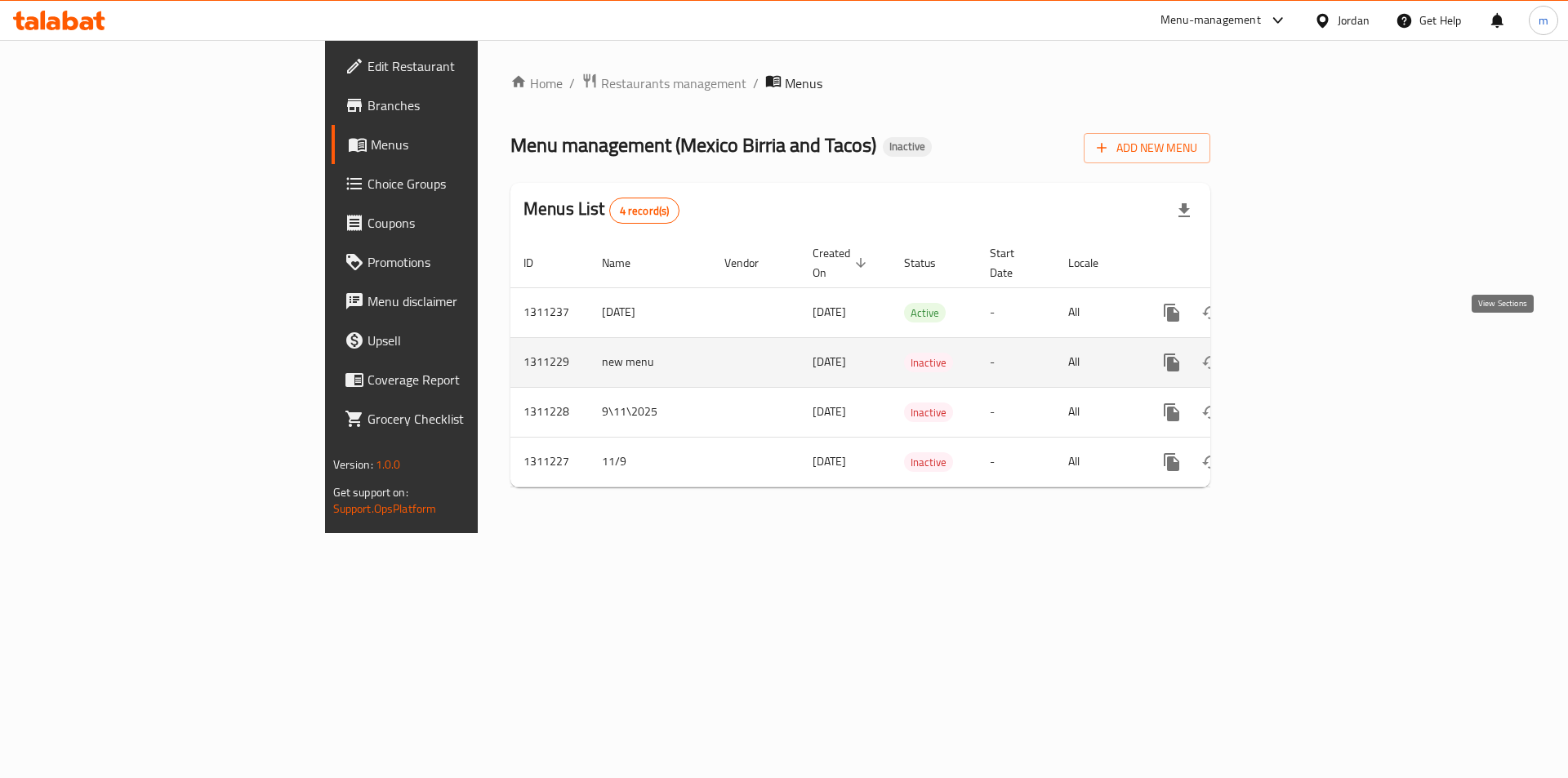
click at [1299, 352] on icon "enhanced table" at bounding box center [1289, 362] width 20 height 20
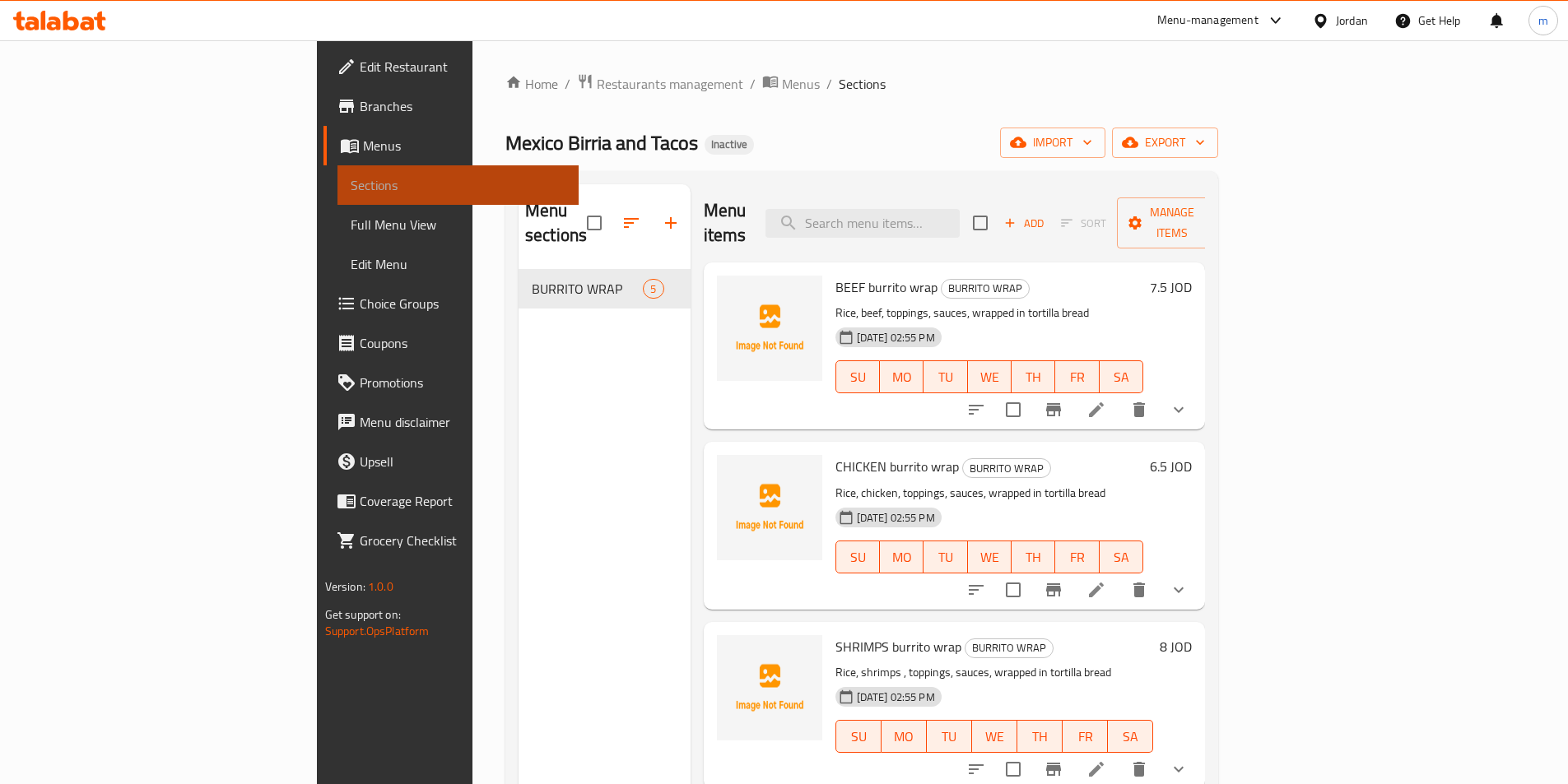
click at [350, 185] on span "Sections" at bounding box center [458, 185] width 215 height 20
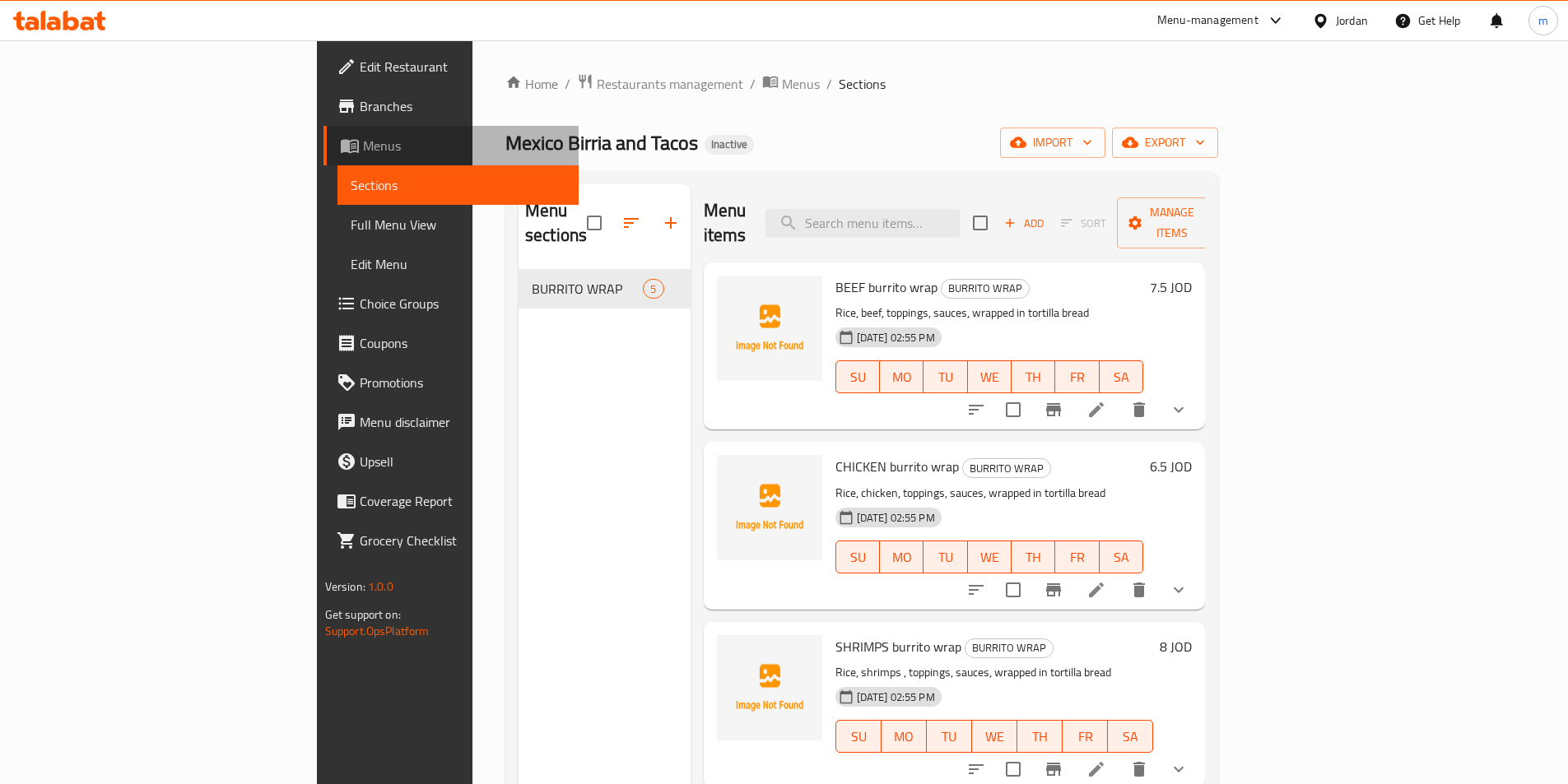
click at [363, 150] on span "Menus" at bounding box center [463, 145] width 202 height 20
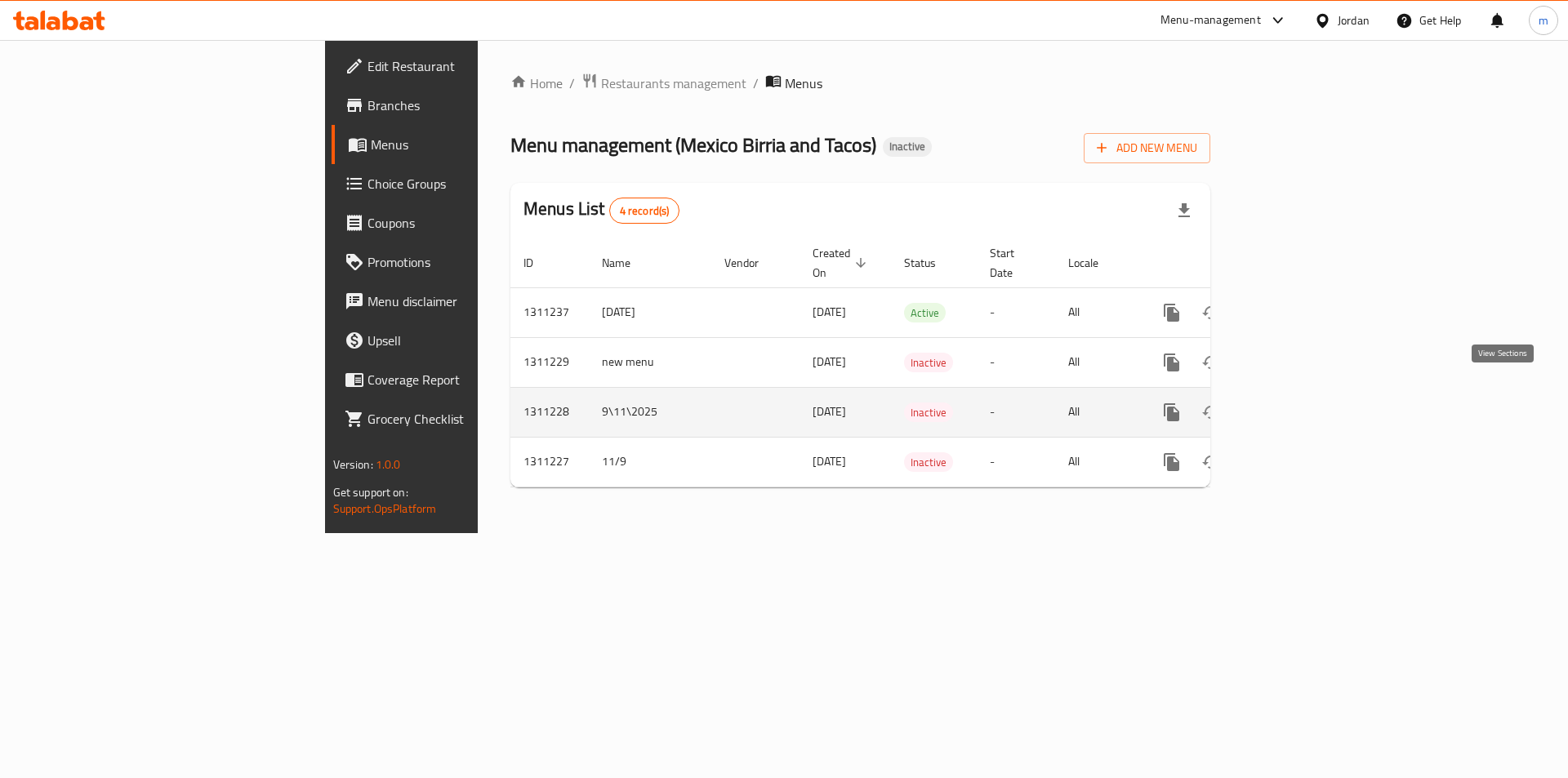
click at [1299, 402] on icon "enhanced table" at bounding box center [1289, 412] width 20 height 20
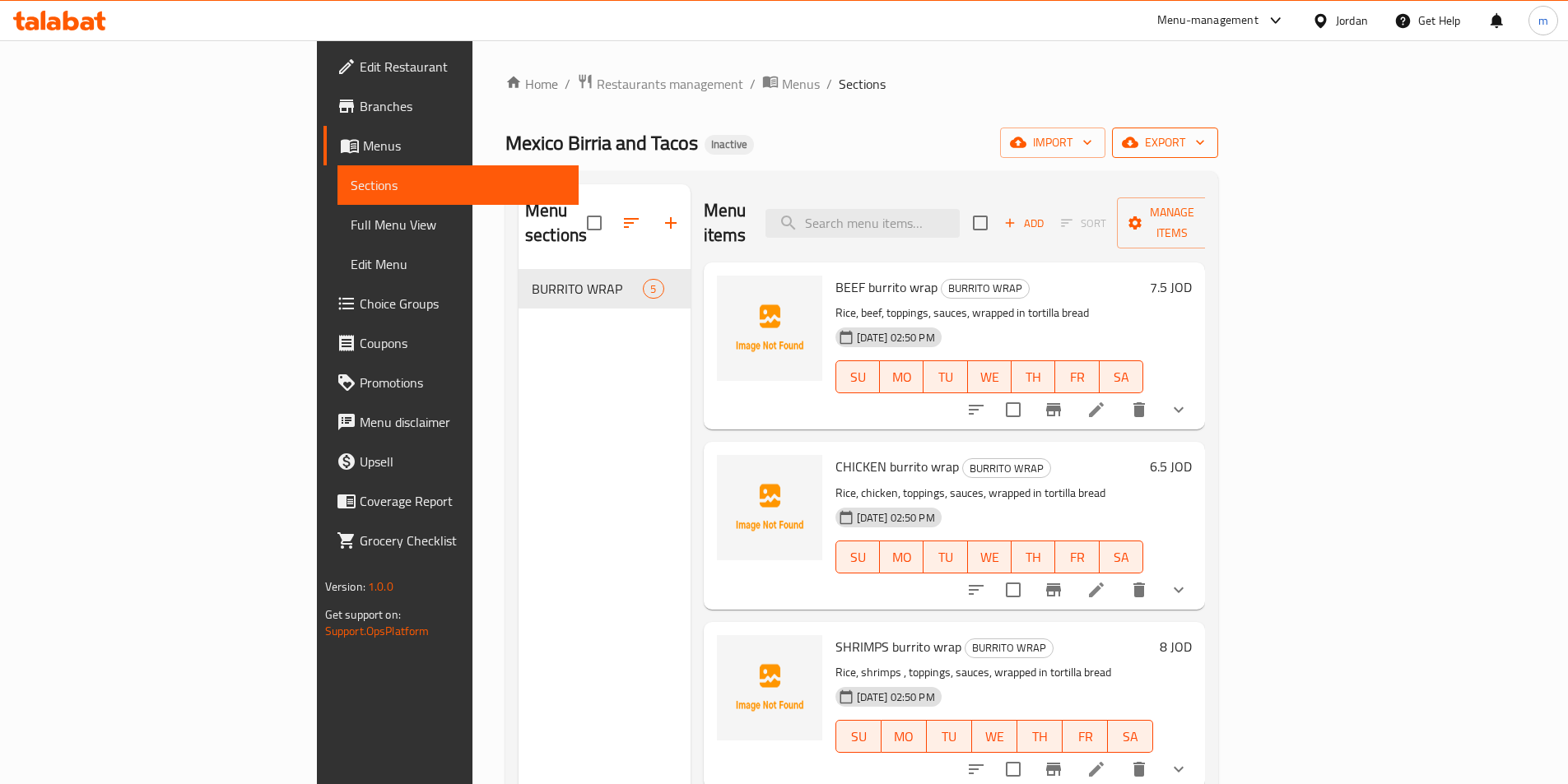
click at [1205, 147] on span "export" at bounding box center [1165, 143] width 80 height 21
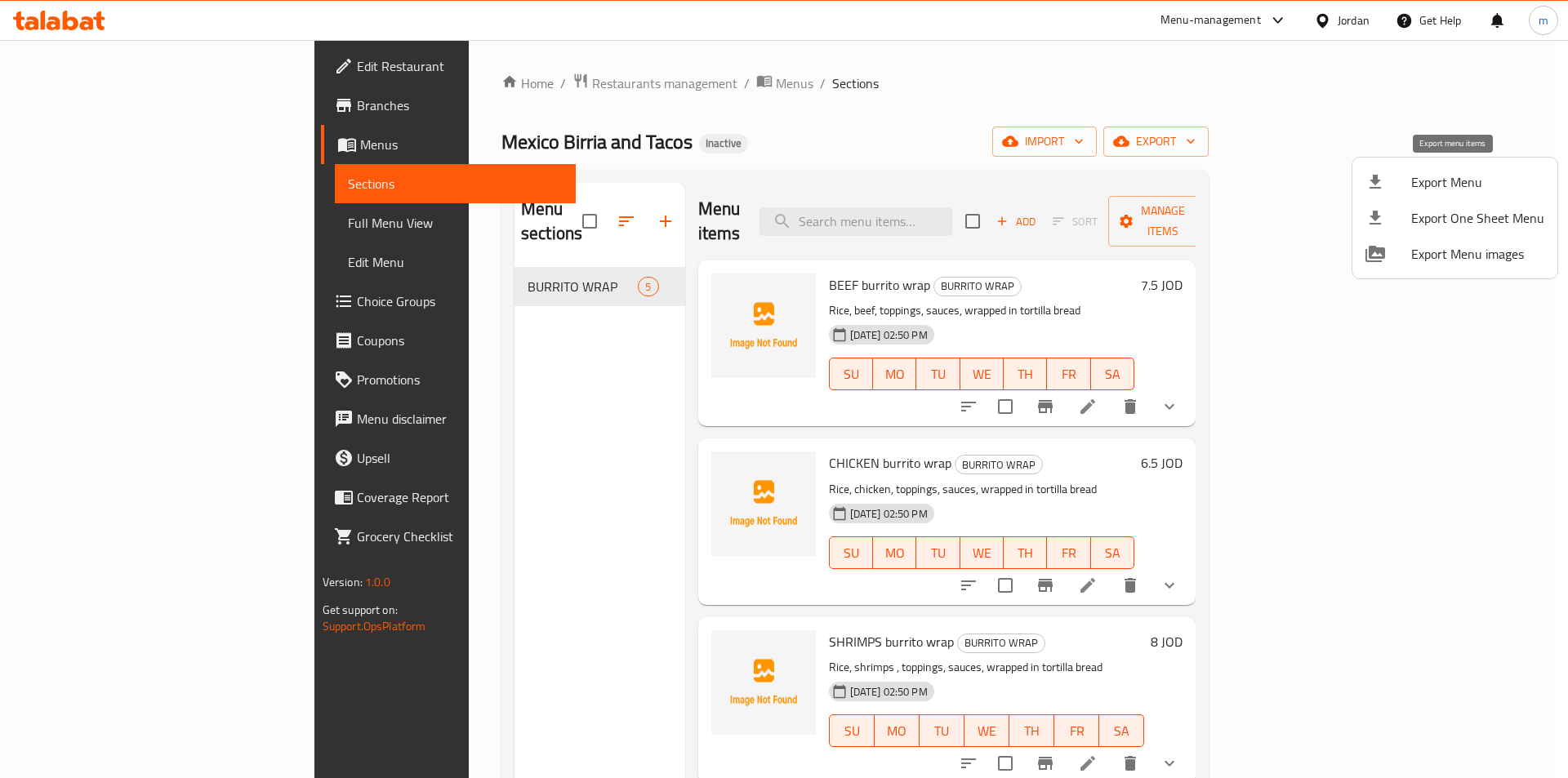
click at [1448, 182] on span "Export Menu" at bounding box center [1478, 182] width 133 height 20
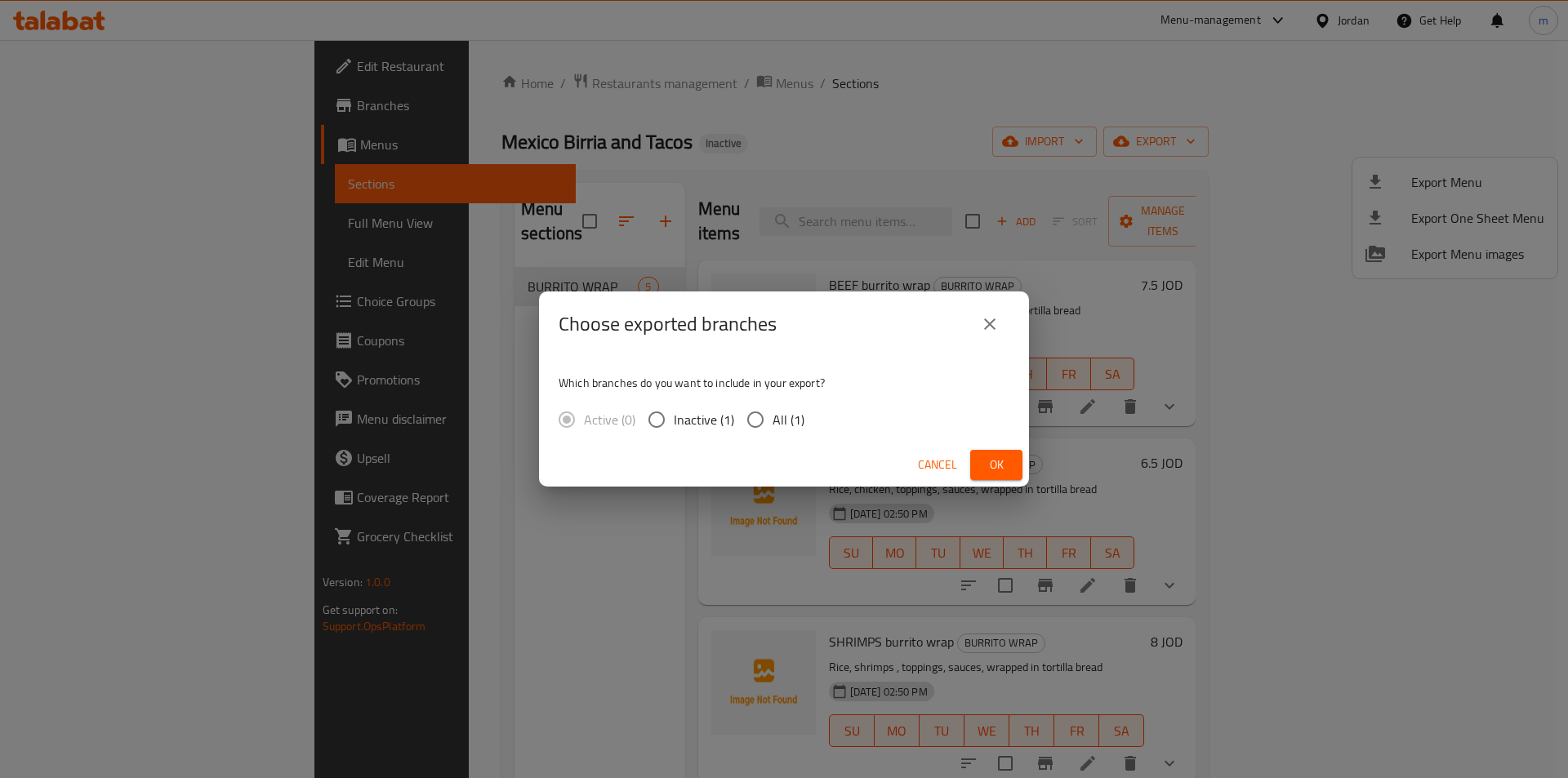
click at [771, 428] on input "All (1)" at bounding box center [756, 419] width 34 height 34
radio input "true"
click at [983, 461] on button "Ok" at bounding box center [996, 465] width 52 height 30
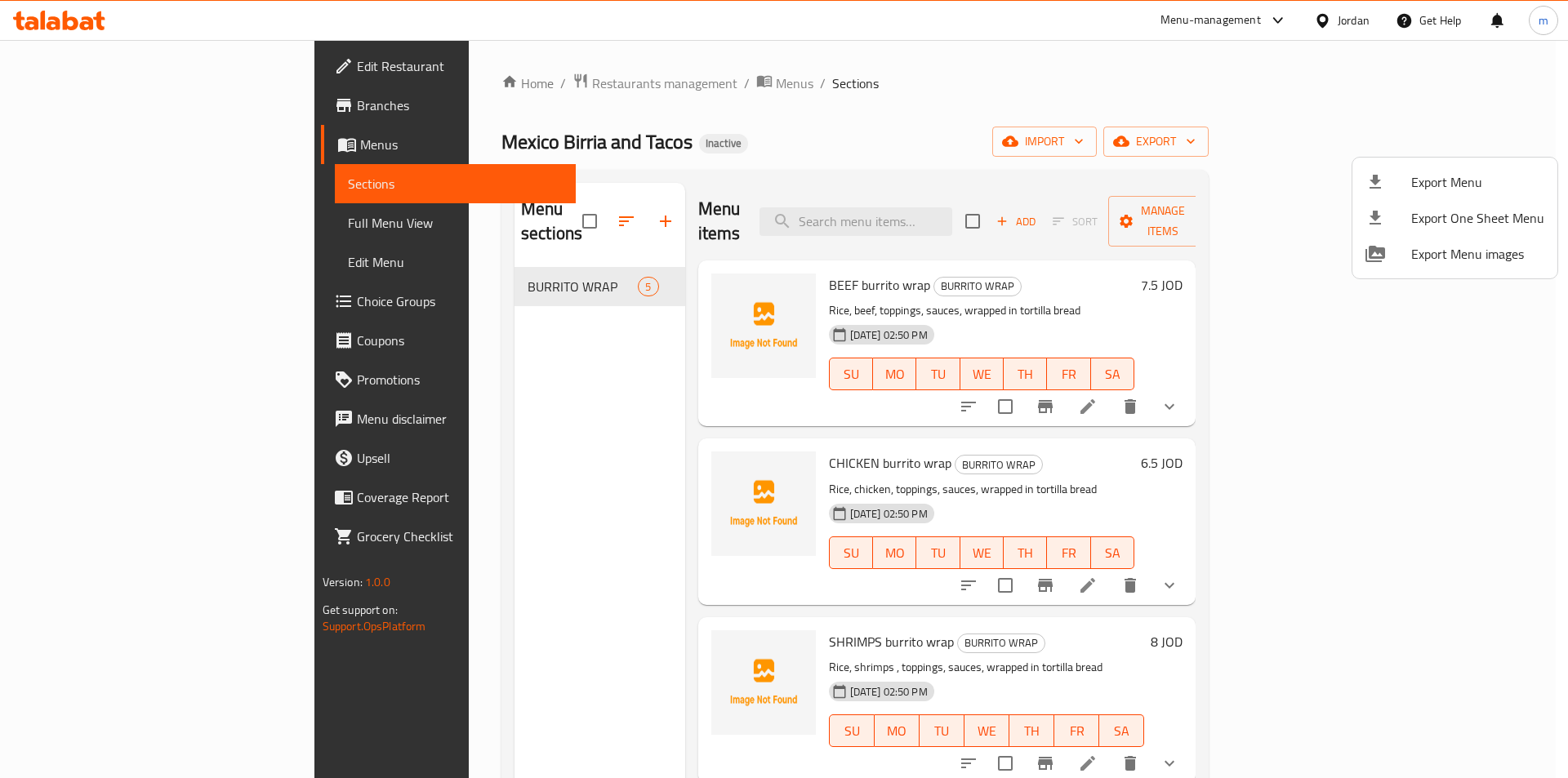
click at [80, 149] on div at bounding box center [784, 389] width 1568 height 778
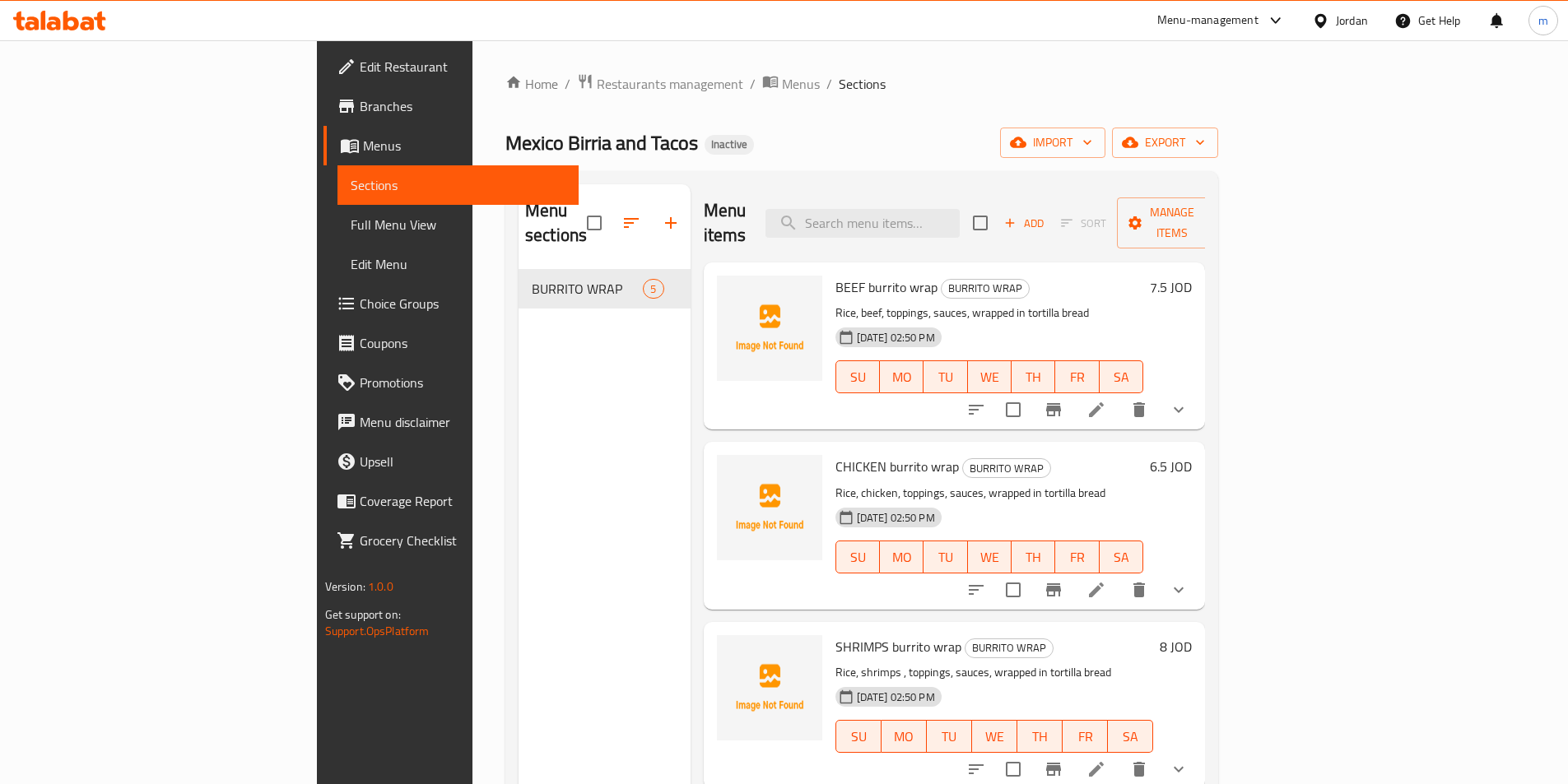
click at [363, 150] on span "Menus" at bounding box center [463, 145] width 202 height 20
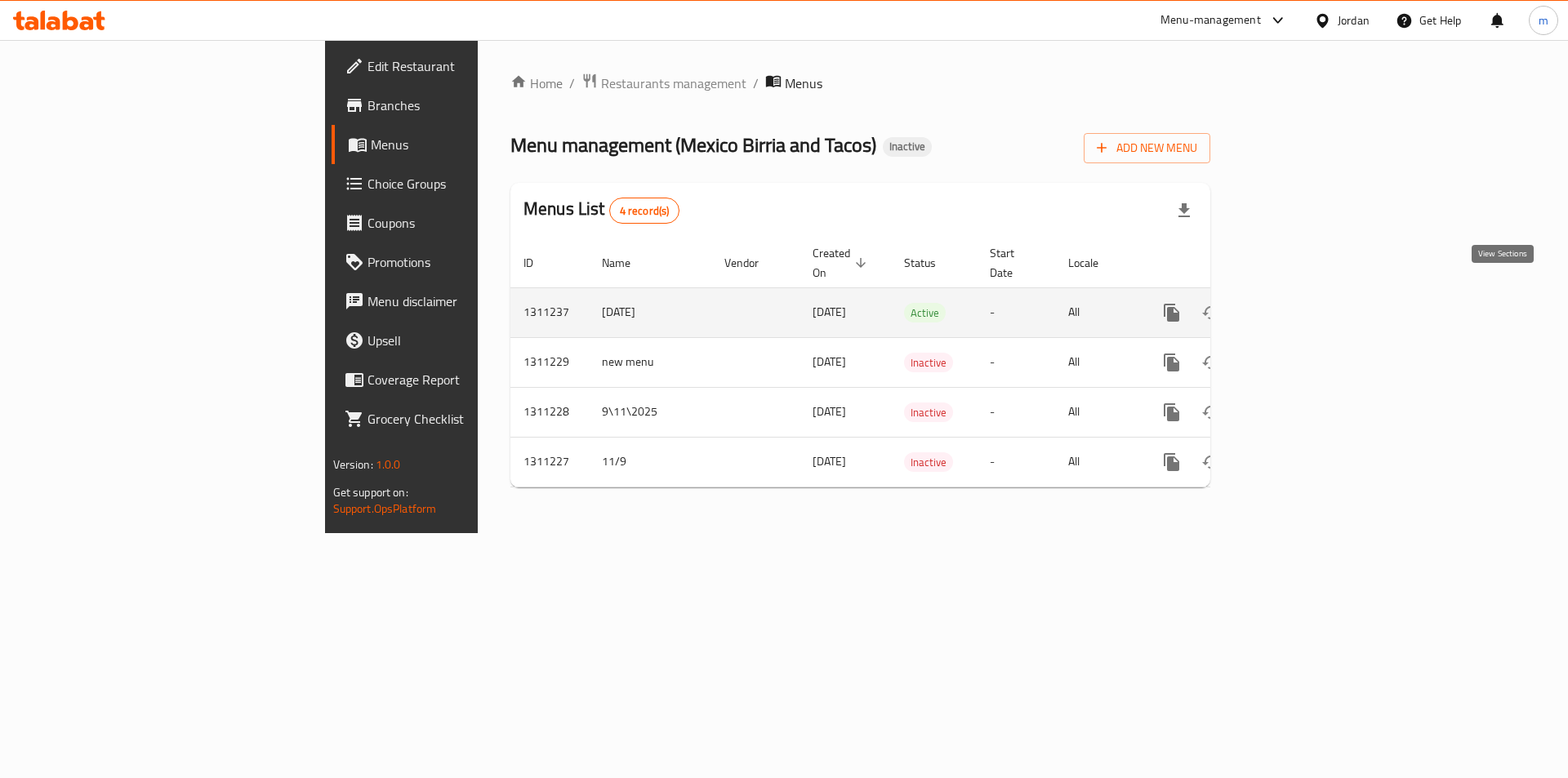
click at [1299, 303] on icon "enhanced table" at bounding box center [1289, 313] width 20 height 20
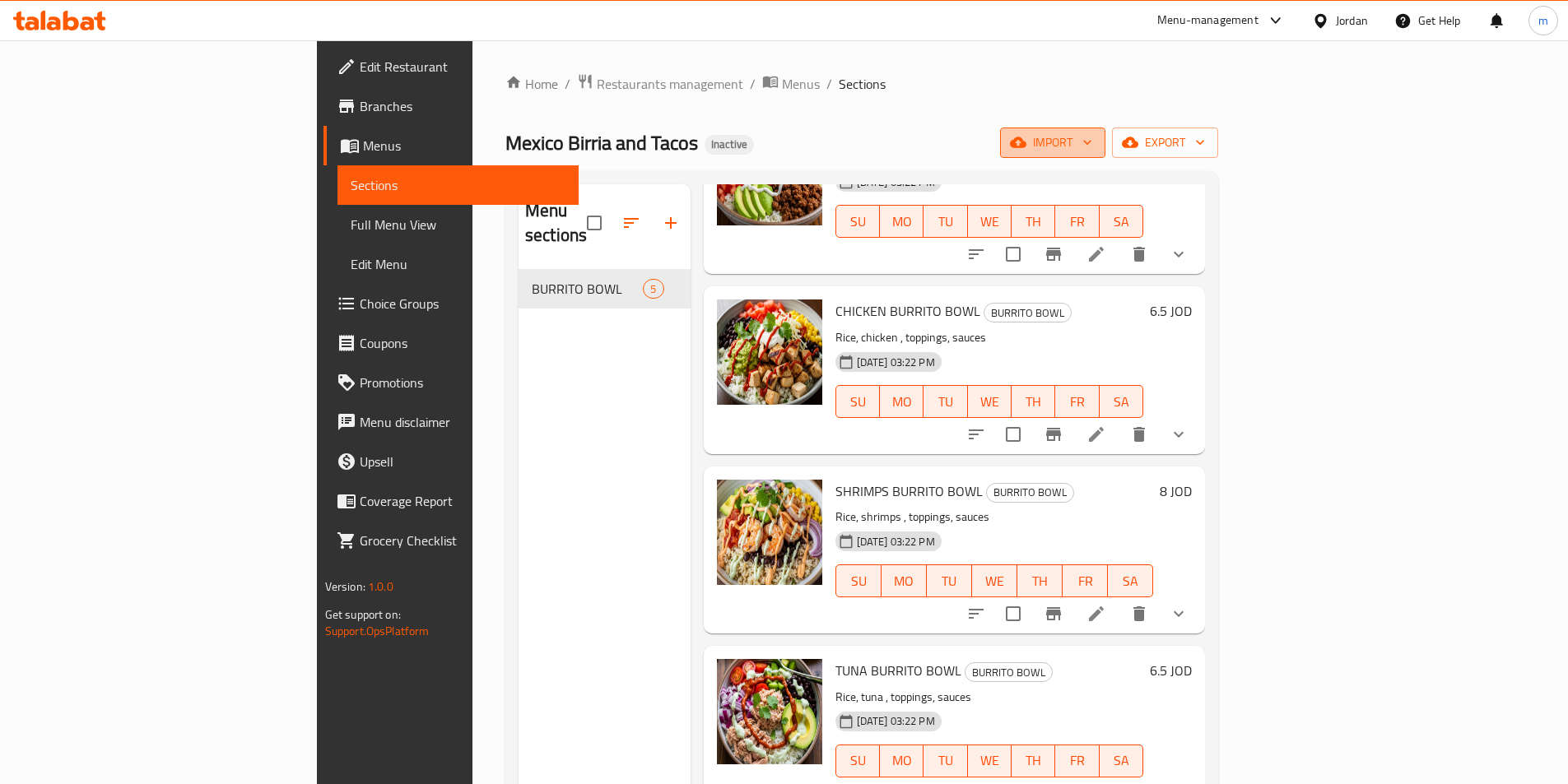
click at [1092, 138] on span "import" at bounding box center [1052, 143] width 79 height 21
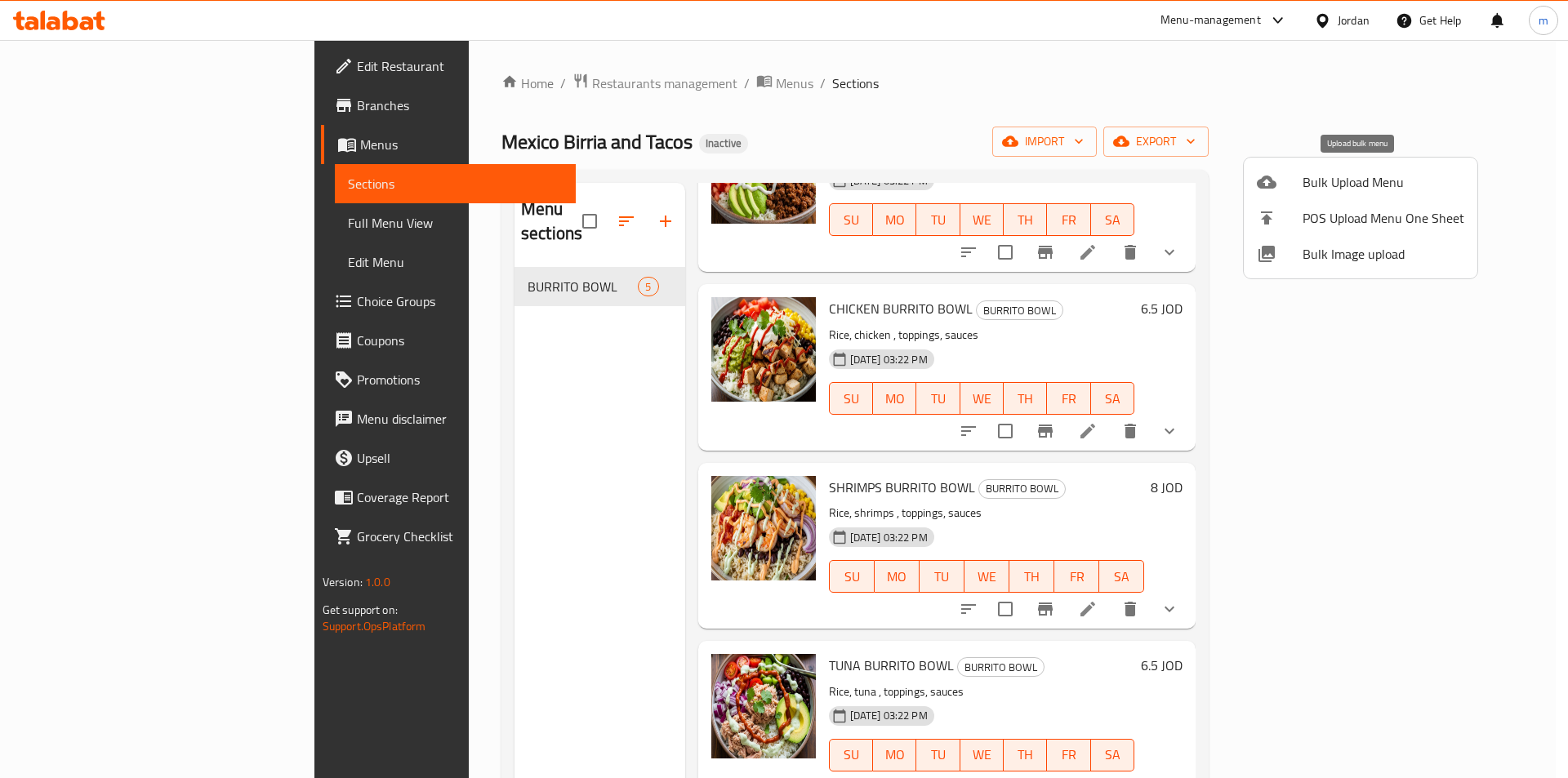
click at [1356, 184] on span "Bulk Upload Menu" at bounding box center [1383, 182] width 162 height 20
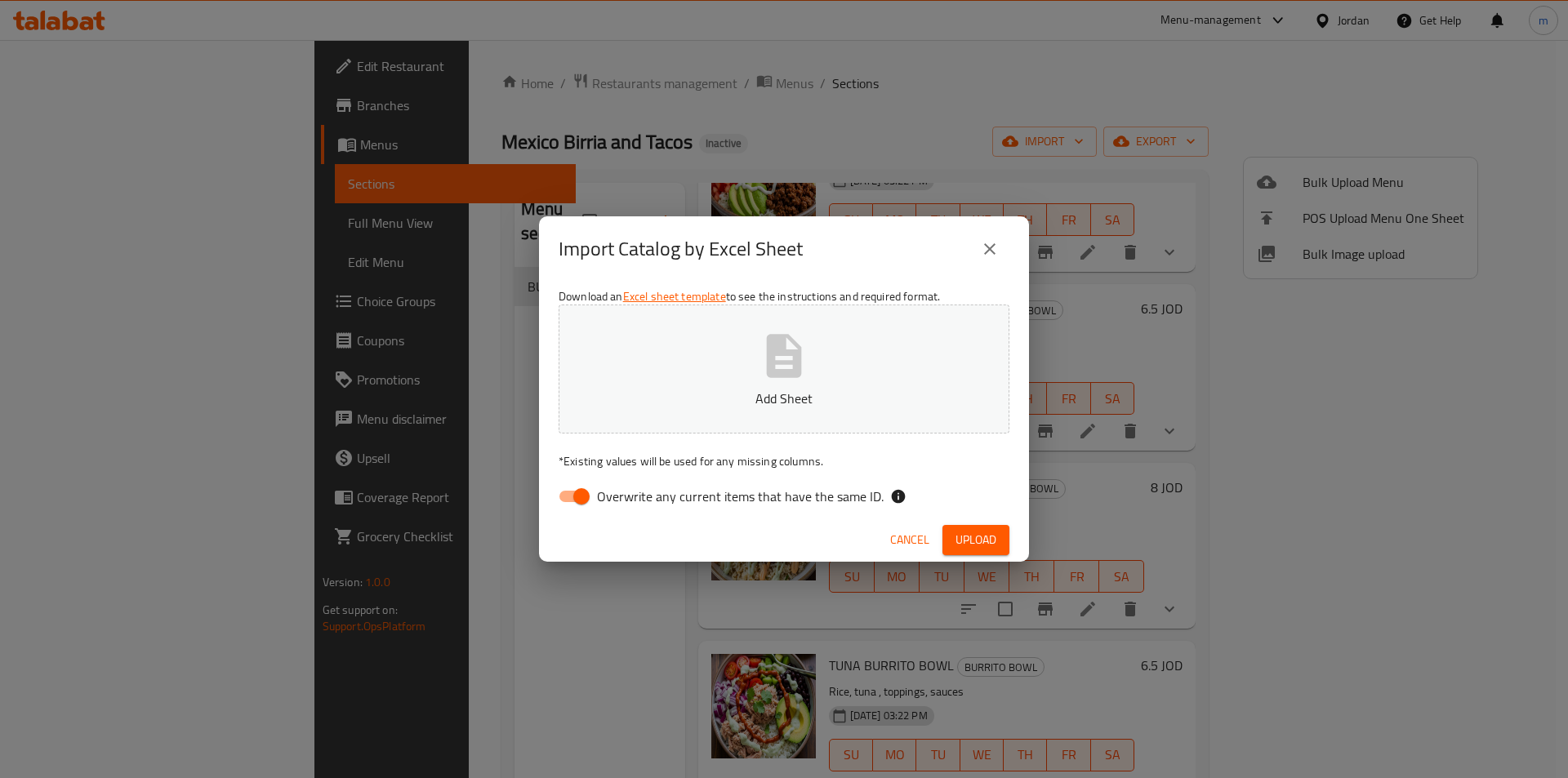
click at [586, 493] on input "Overwrite any current items that have the same ID." at bounding box center [581, 495] width 93 height 31
checkbox input "false"
click at [720, 381] on button "Add Sheet" at bounding box center [784, 368] width 450 height 129
click at [983, 539] on span "Upload" at bounding box center [975, 540] width 41 height 21
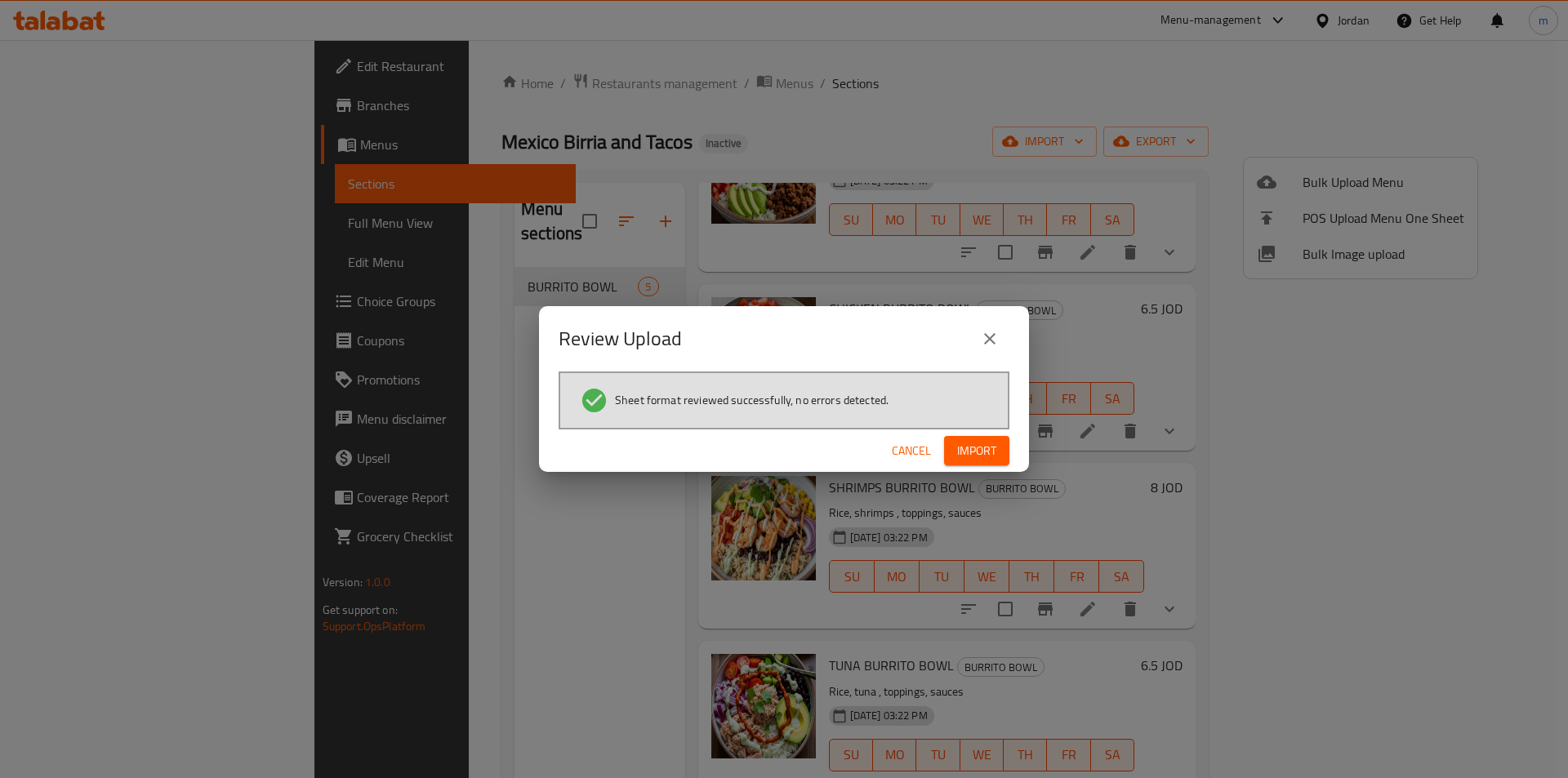
click at [985, 441] on span "Import" at bounding box center [977, 451] width 40 height 21
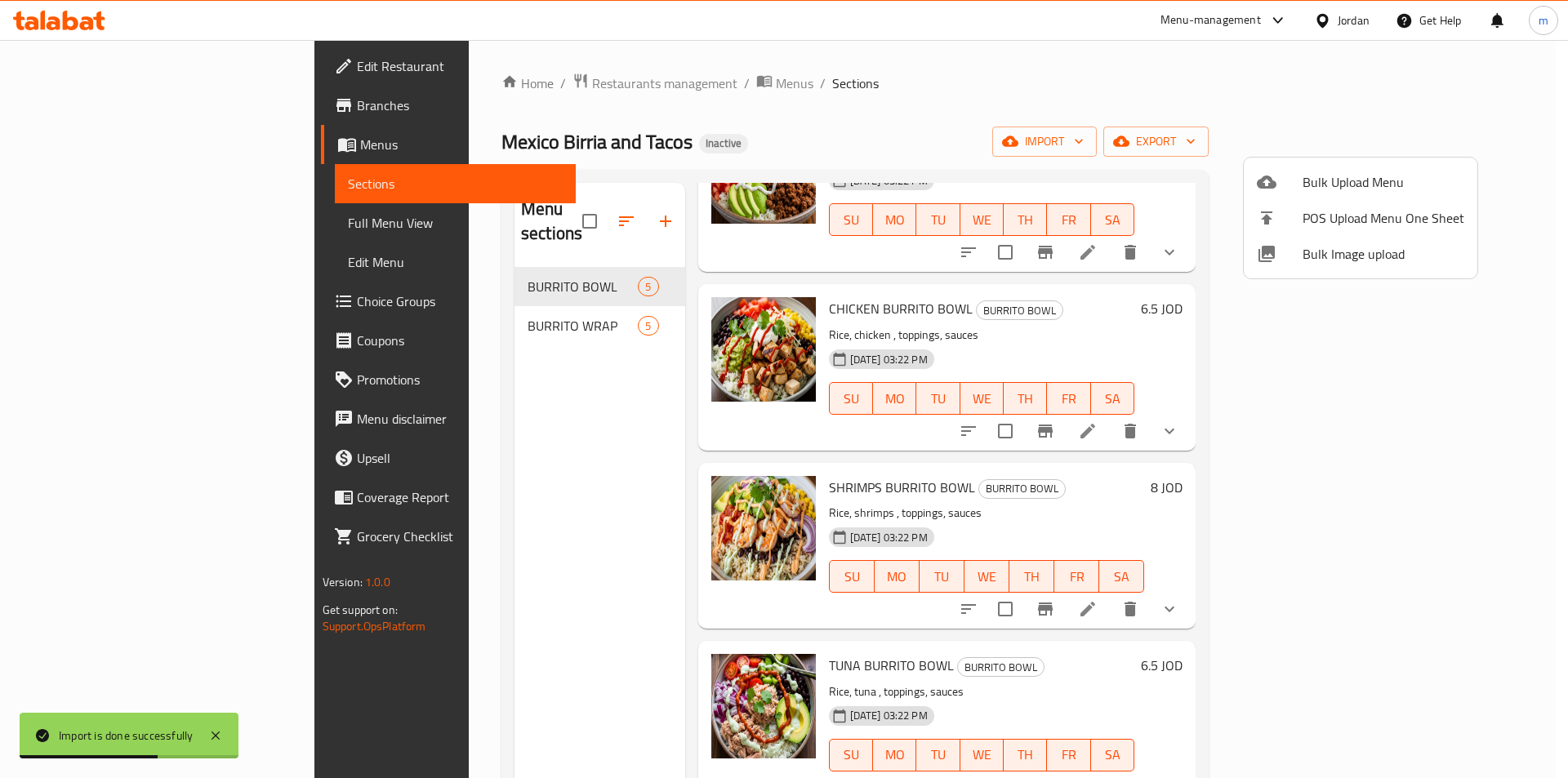
click at [478, 306] on div at bounding box center [784, 389] width 1568 height 778
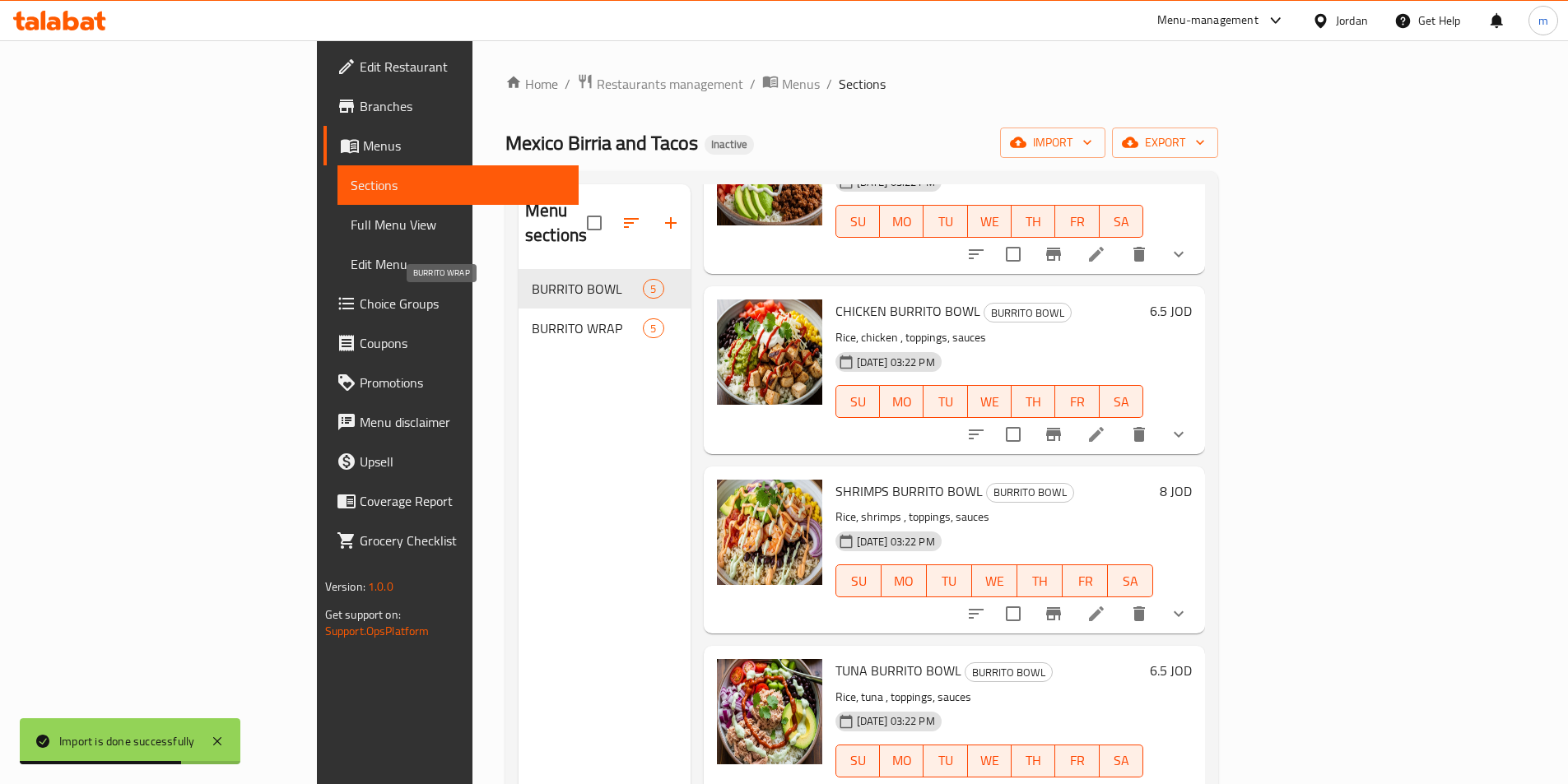
click at [532, 318] on span "BURRITO WRAP" at bounding box center [587, 327] width 111 height 20
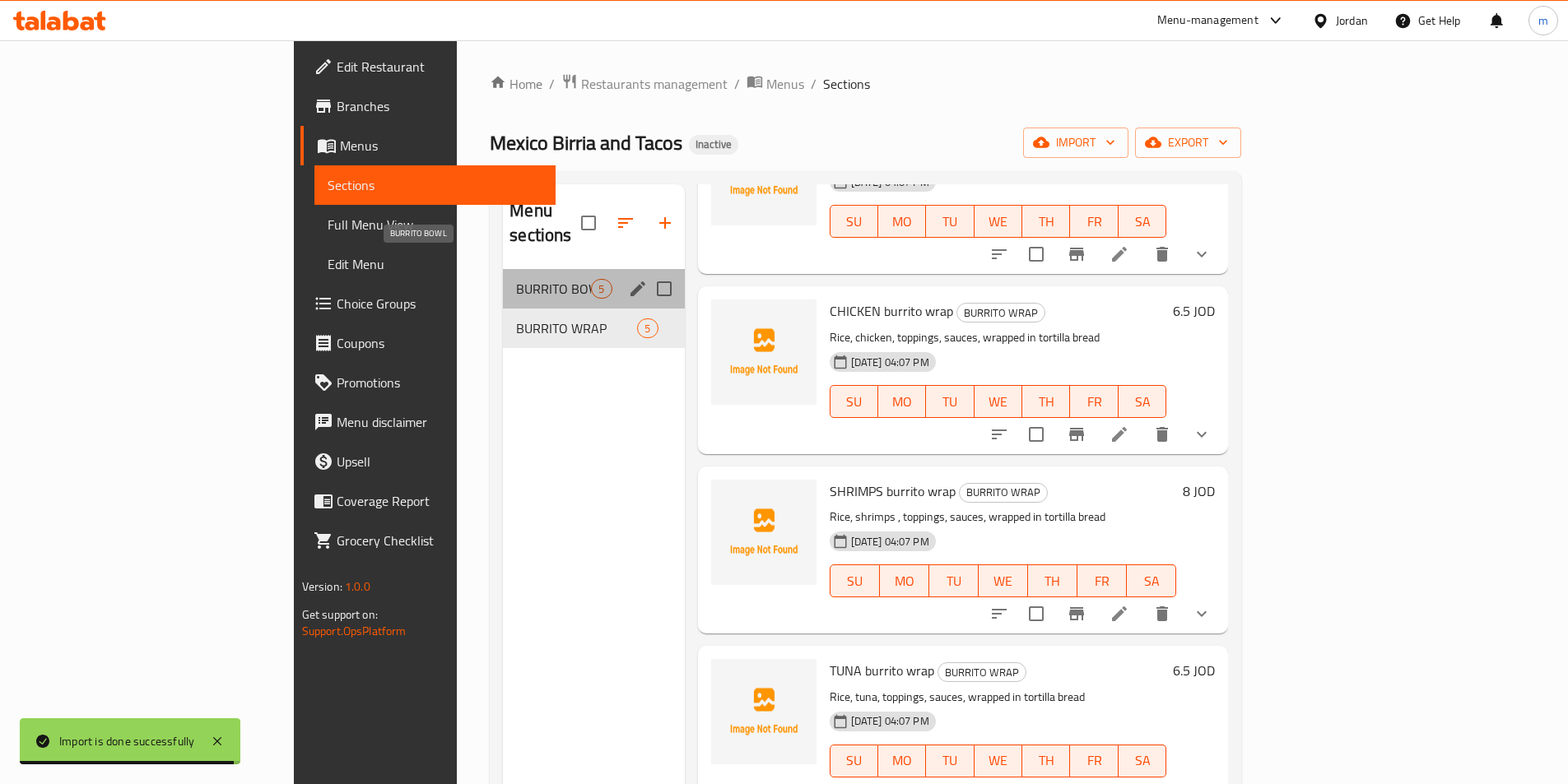
click at [516, 279] on span "BURRITO BOWL" at bounding box center [553, 289] width 75 height 20
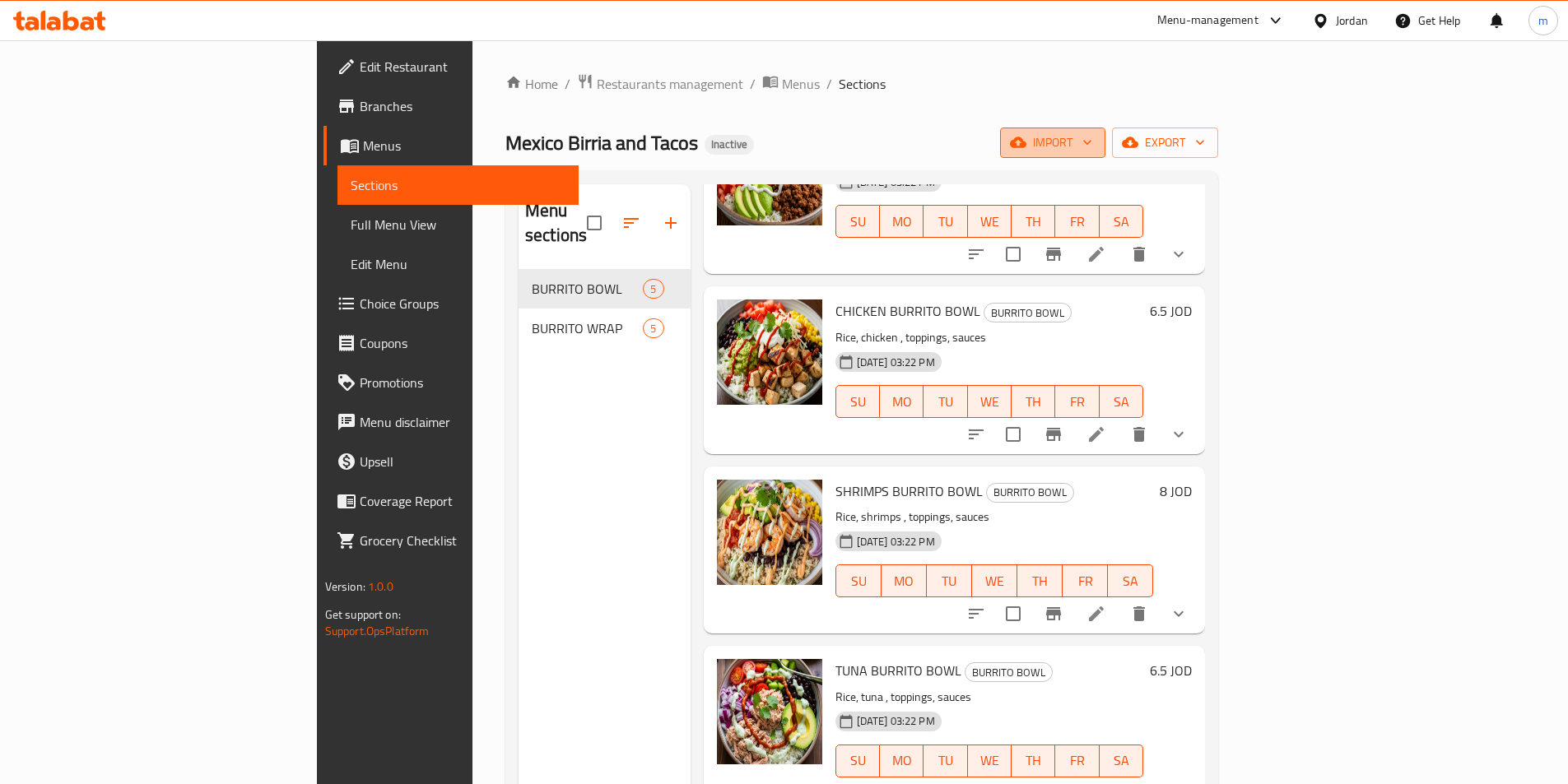
click at [1092, 140] on span "import" at bounding box center [1052, 143] width 79 height 21
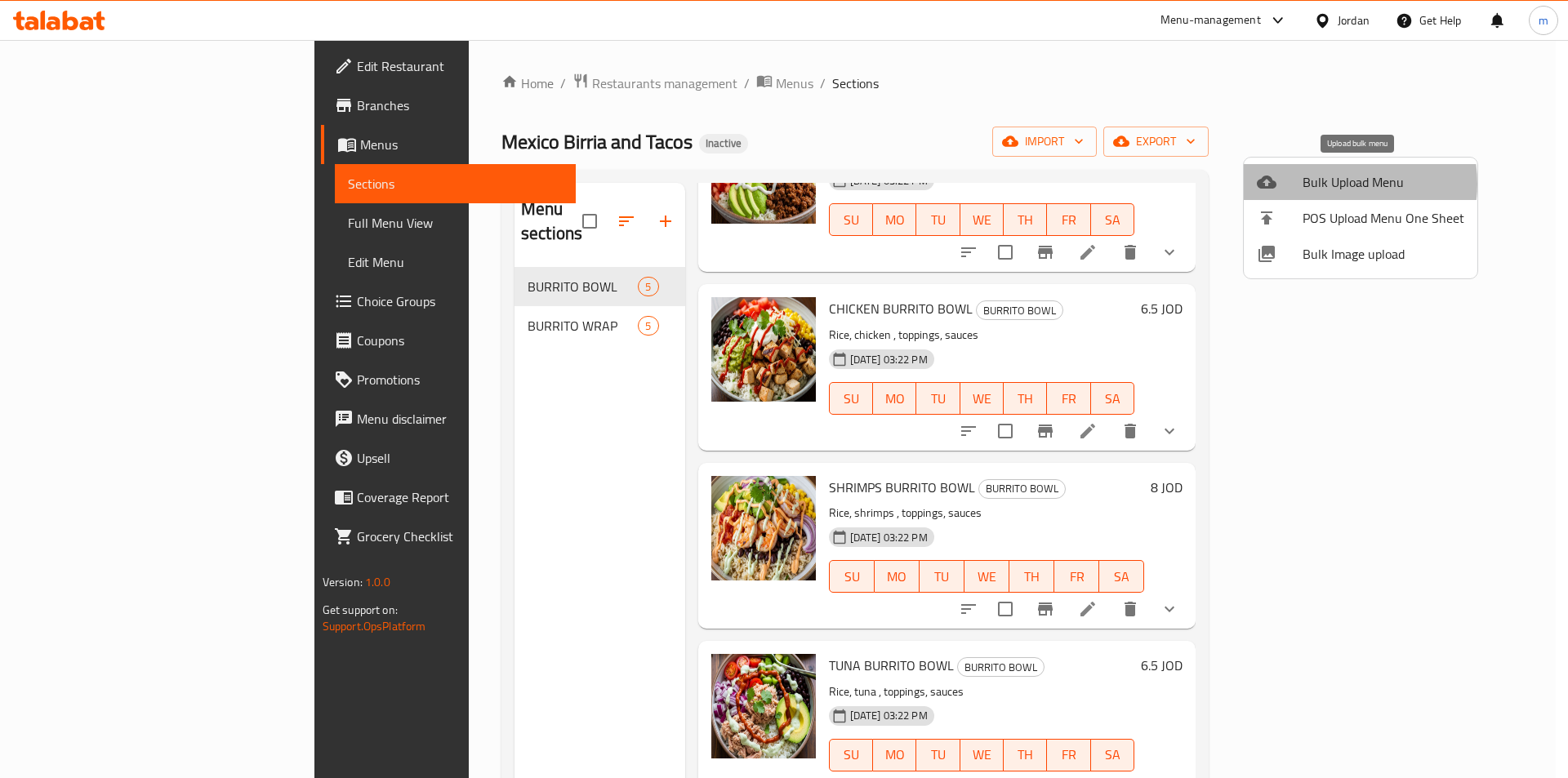
click at [1332, 184] on span "Bulk Upload Menu" at bounding box center [1383, 182] width 162 height 20
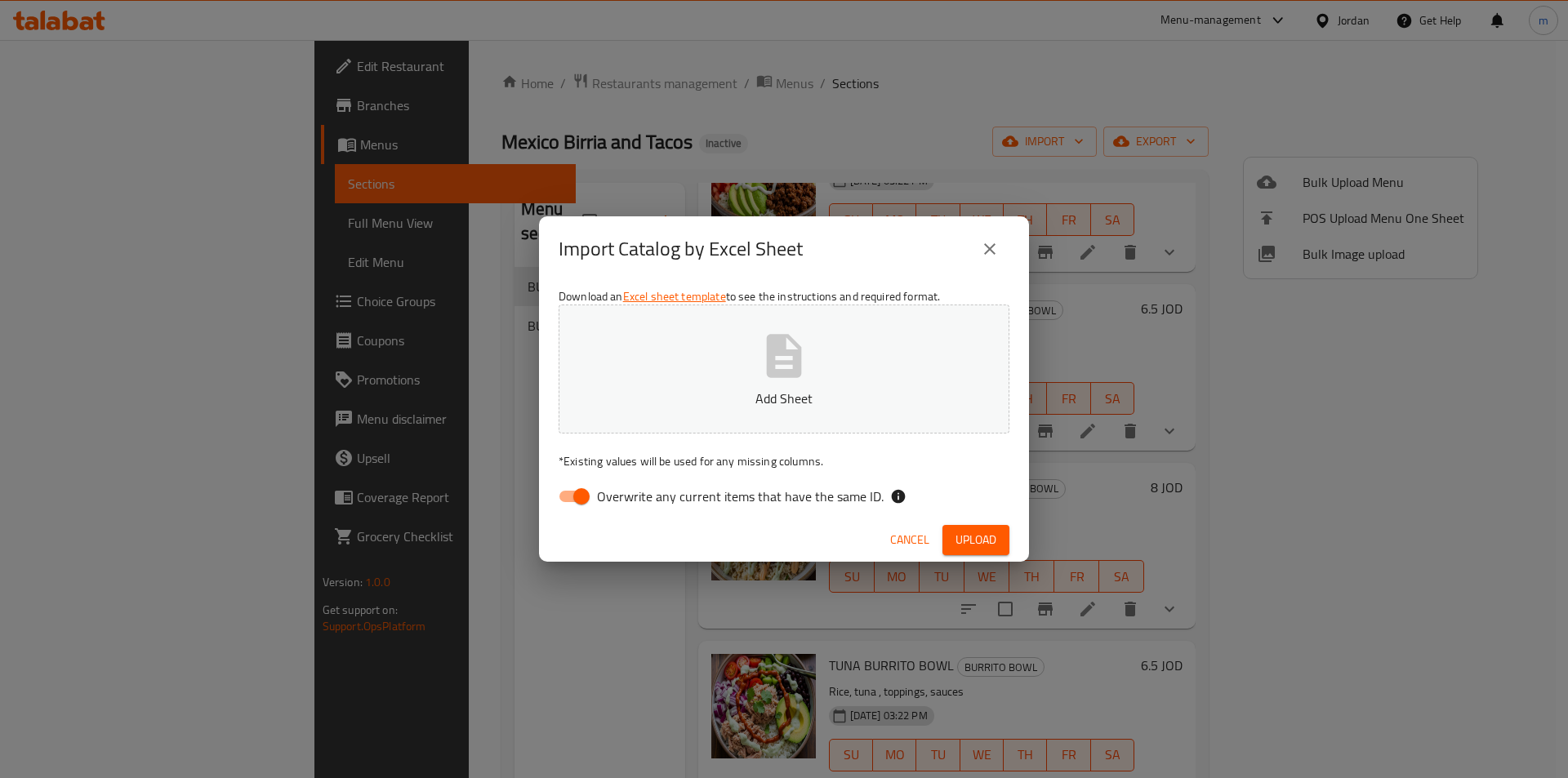
click at [576, 500] on input "Overwrite any current items that have the same ID." at bounding box center [581, 495] width 93 height 31
checkbox input "false"
click at [720, 370] on button "Add Sheet" at bounding box center [784, 368] width 450 height 129
click at [986, 528] on button "Upload" at bounding box center [975, 540] width 67 height 30
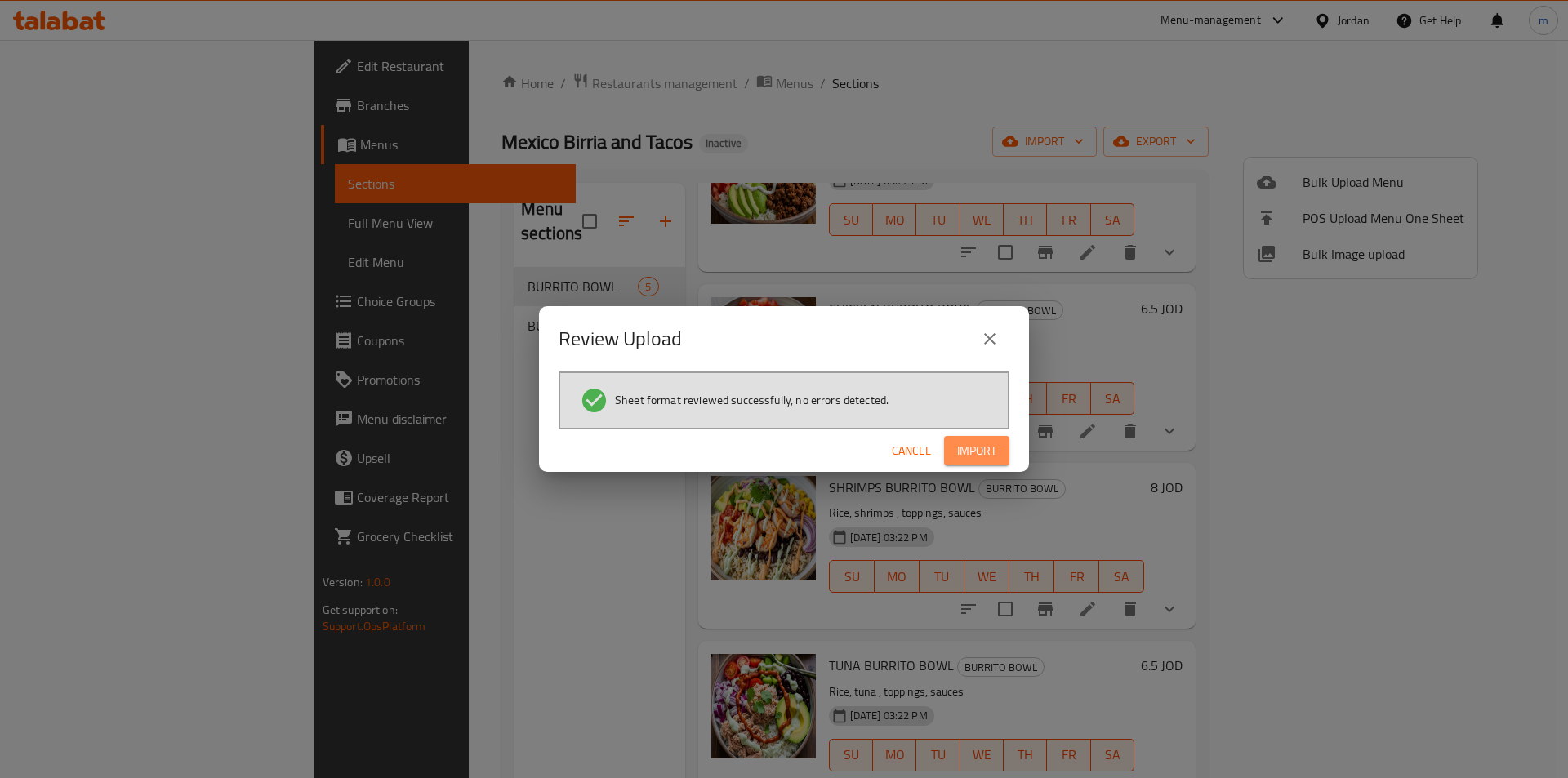
click at [982, 445] on span "Import" at bounding box center [977, 451] width 40 height 21
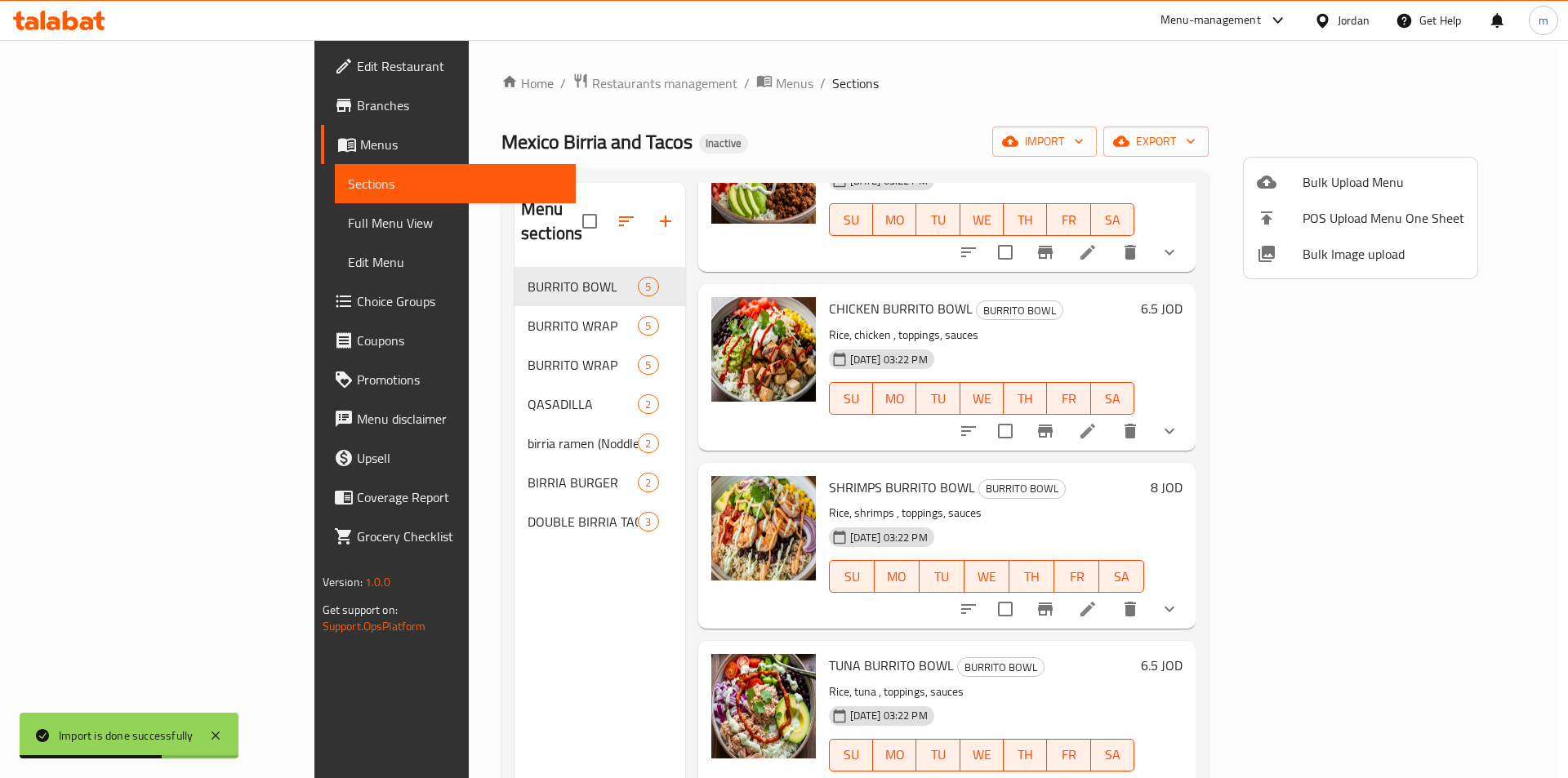
click at [504, 596] on div at bounding box center [784, 389] width 1568 height 778
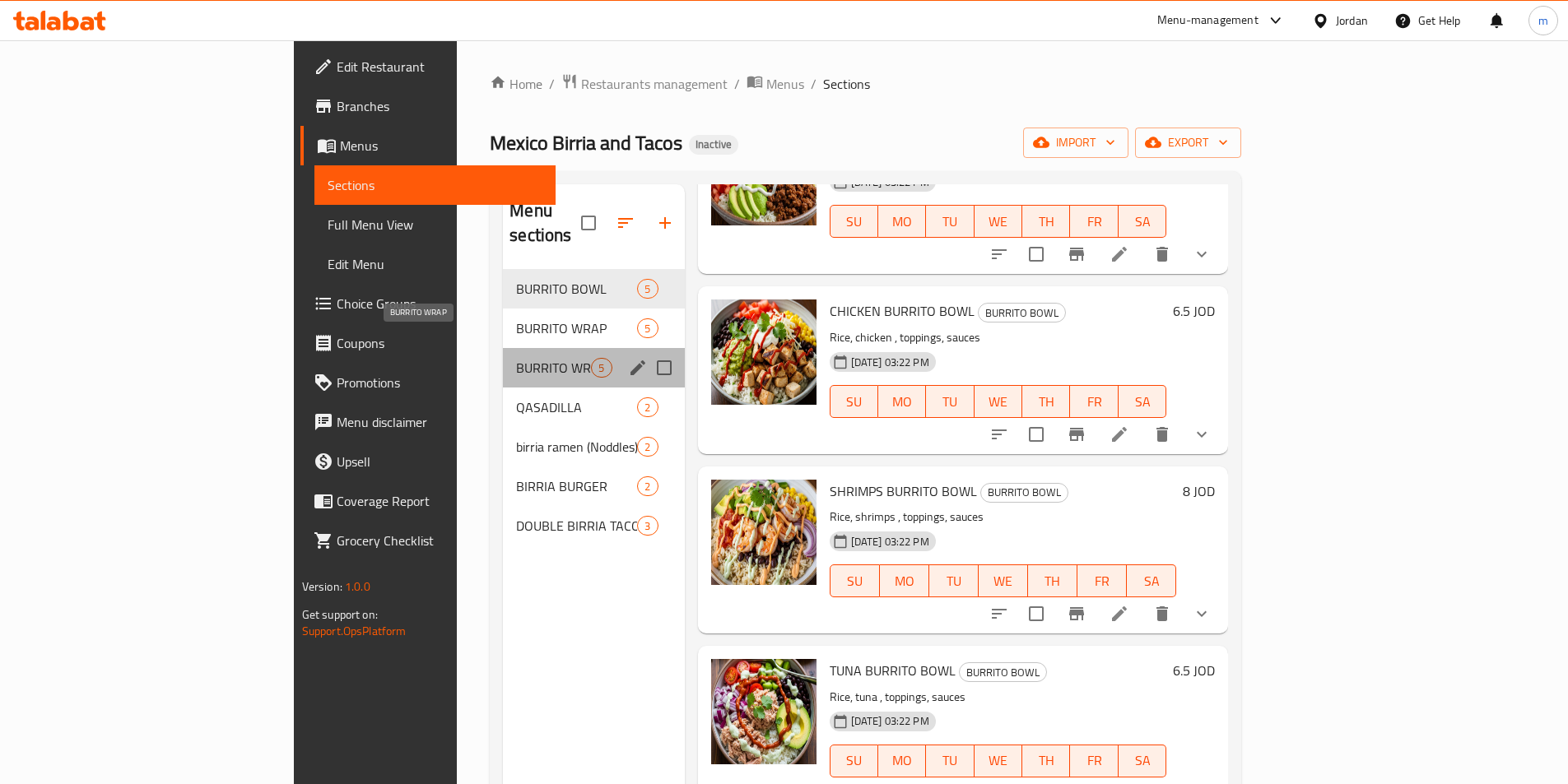
click at [516, 358] on span "BURRITO WRAP" at bounding box center [553, 367] width 75 height 20
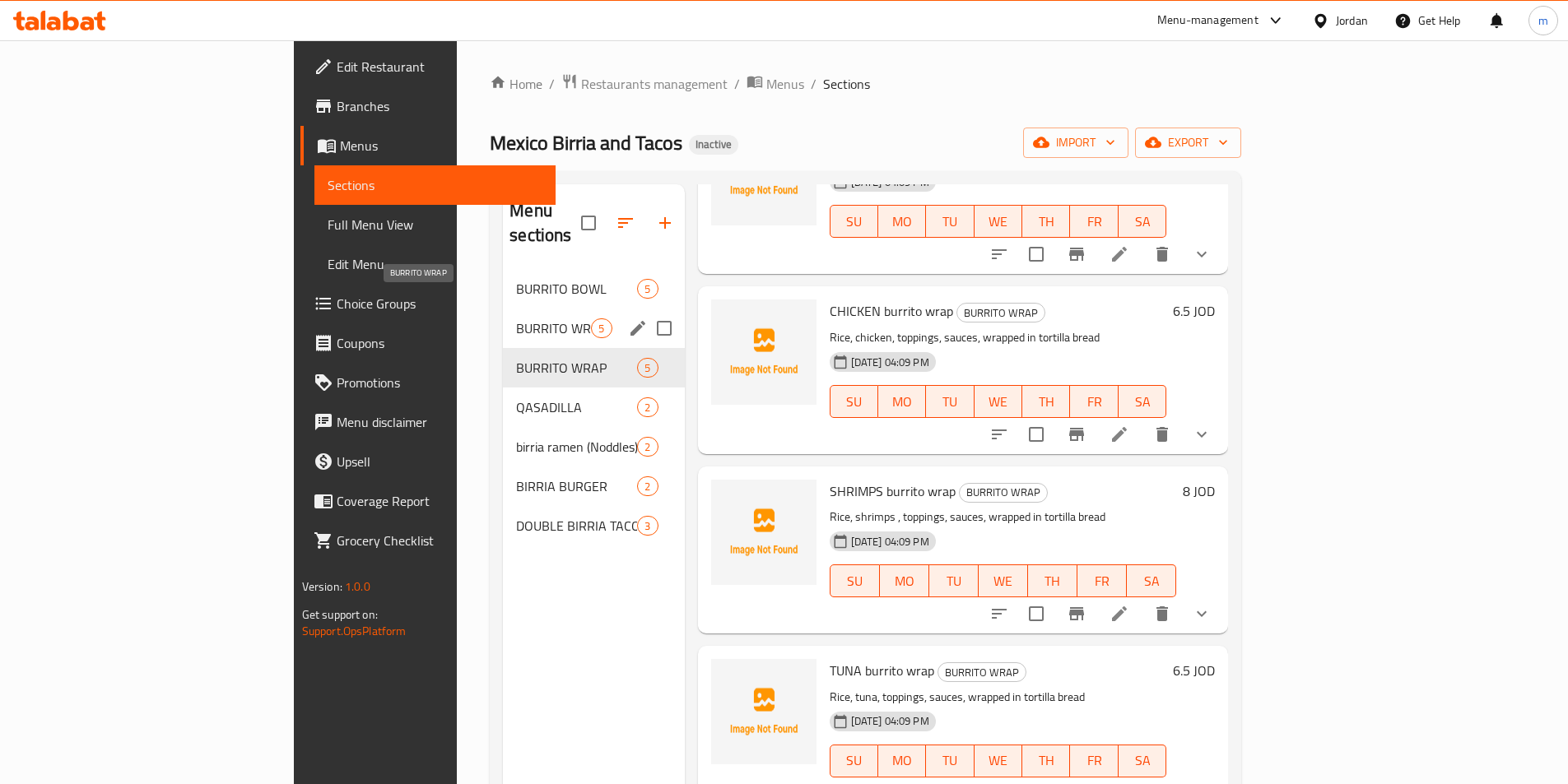
click at [516, 318] on span "BURRITO WRAP" at bounding box center [553, 327] width 75 height 20
click at [516, 358] on span "BURRITO WRAP" at bounding box center [553, 367] width 75 height 20
click at [516, 318] on span "BURRITO WRAP" at bounding box center [553, 327] width 75 height 20
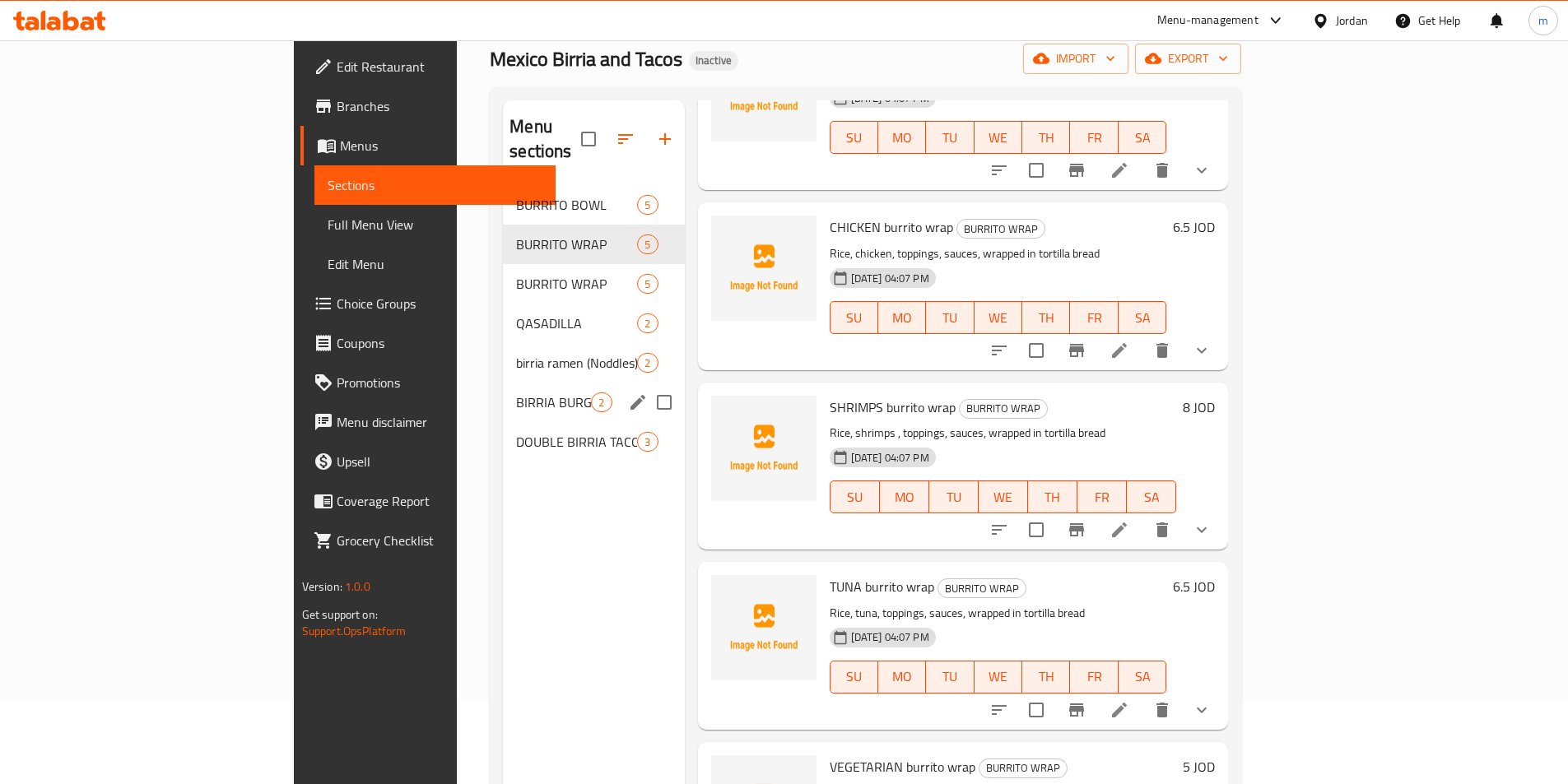
scroll to position [65, 0]
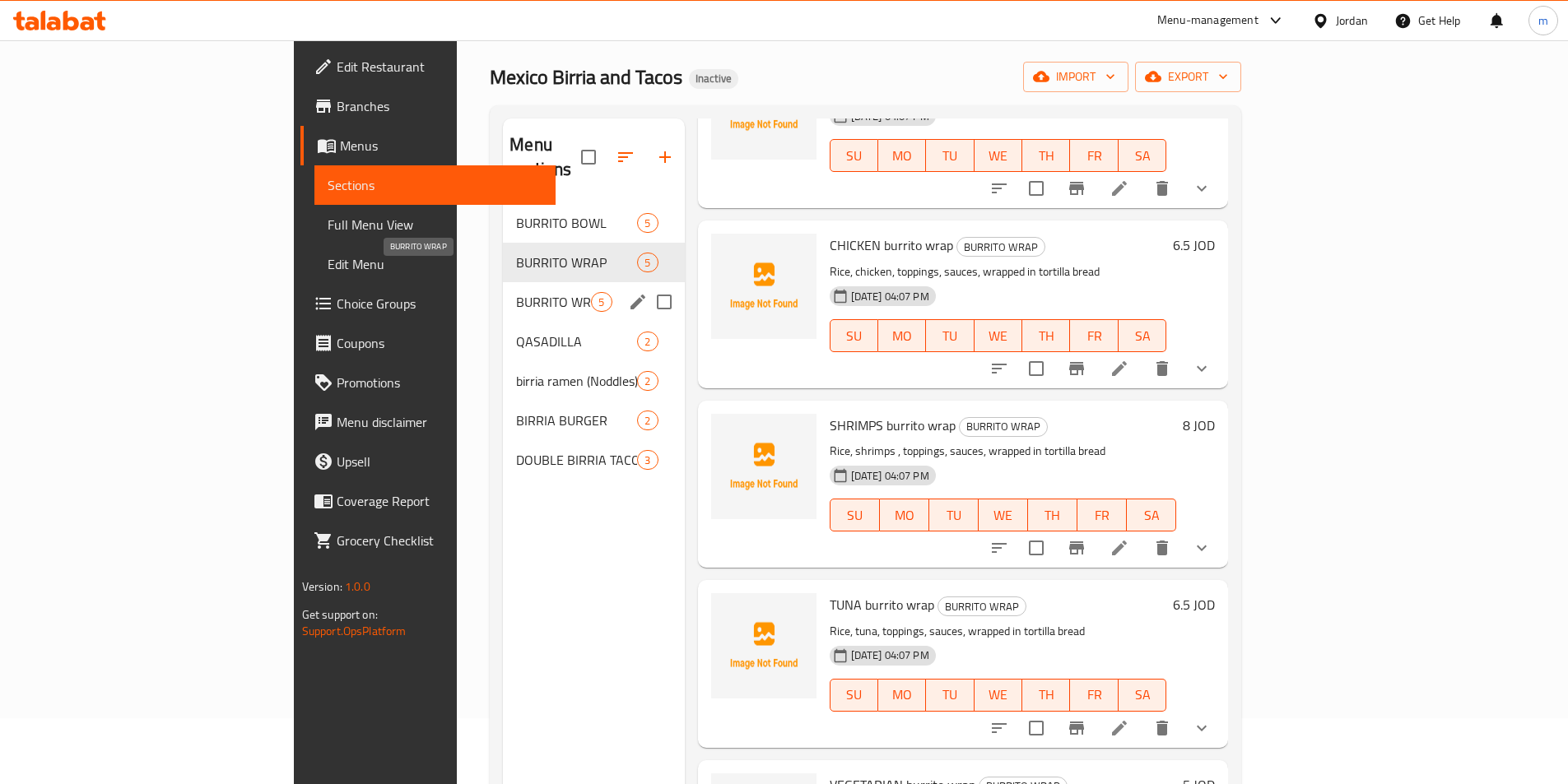
click at [516, 292] on span "BURRITO WRAP" at bounding box center [553, 302] width 75 height 20
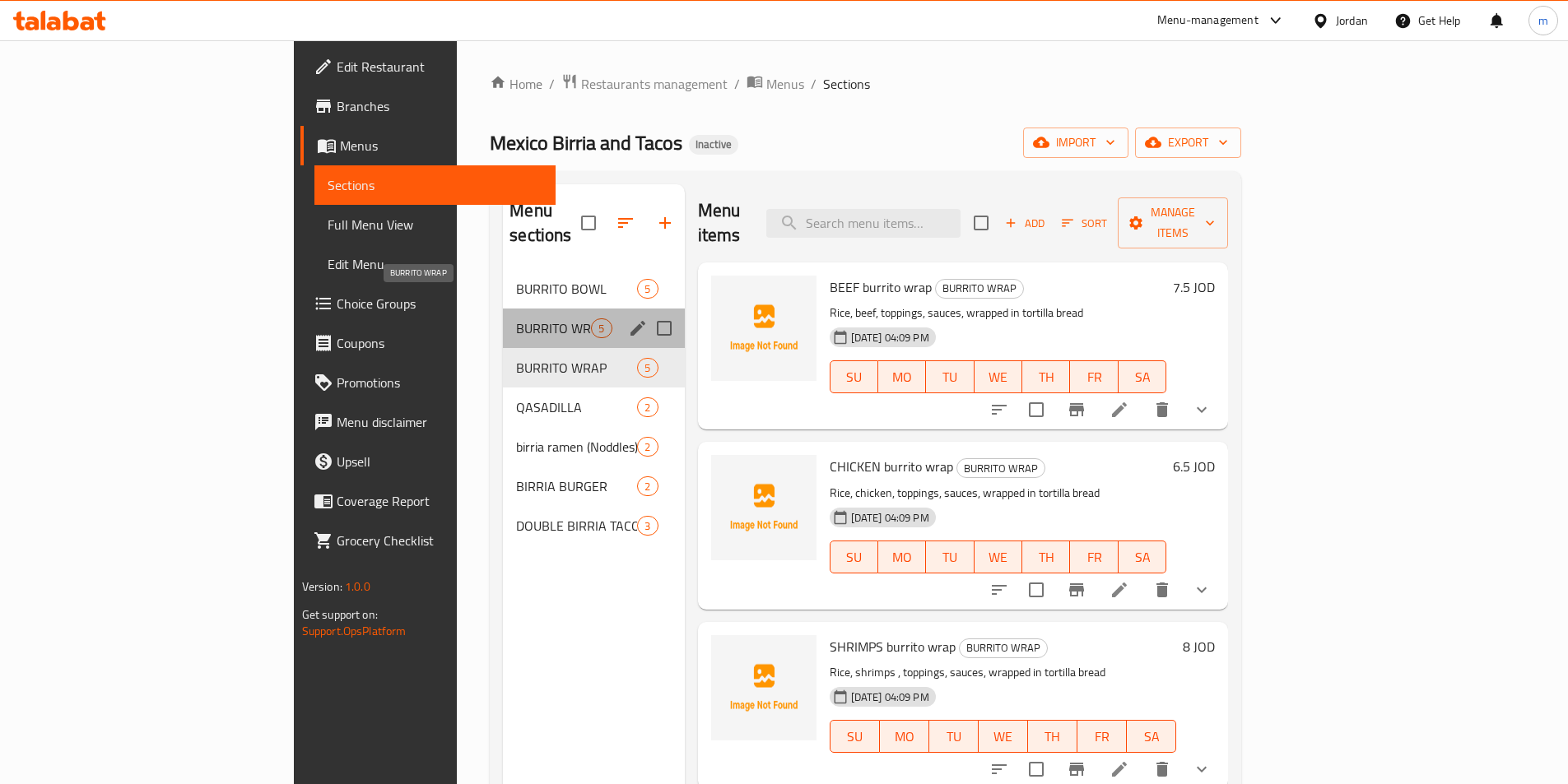
click at [516, 318] on span "BURRITO WRAP" at bounding box center [553, 327] width 75 height 20
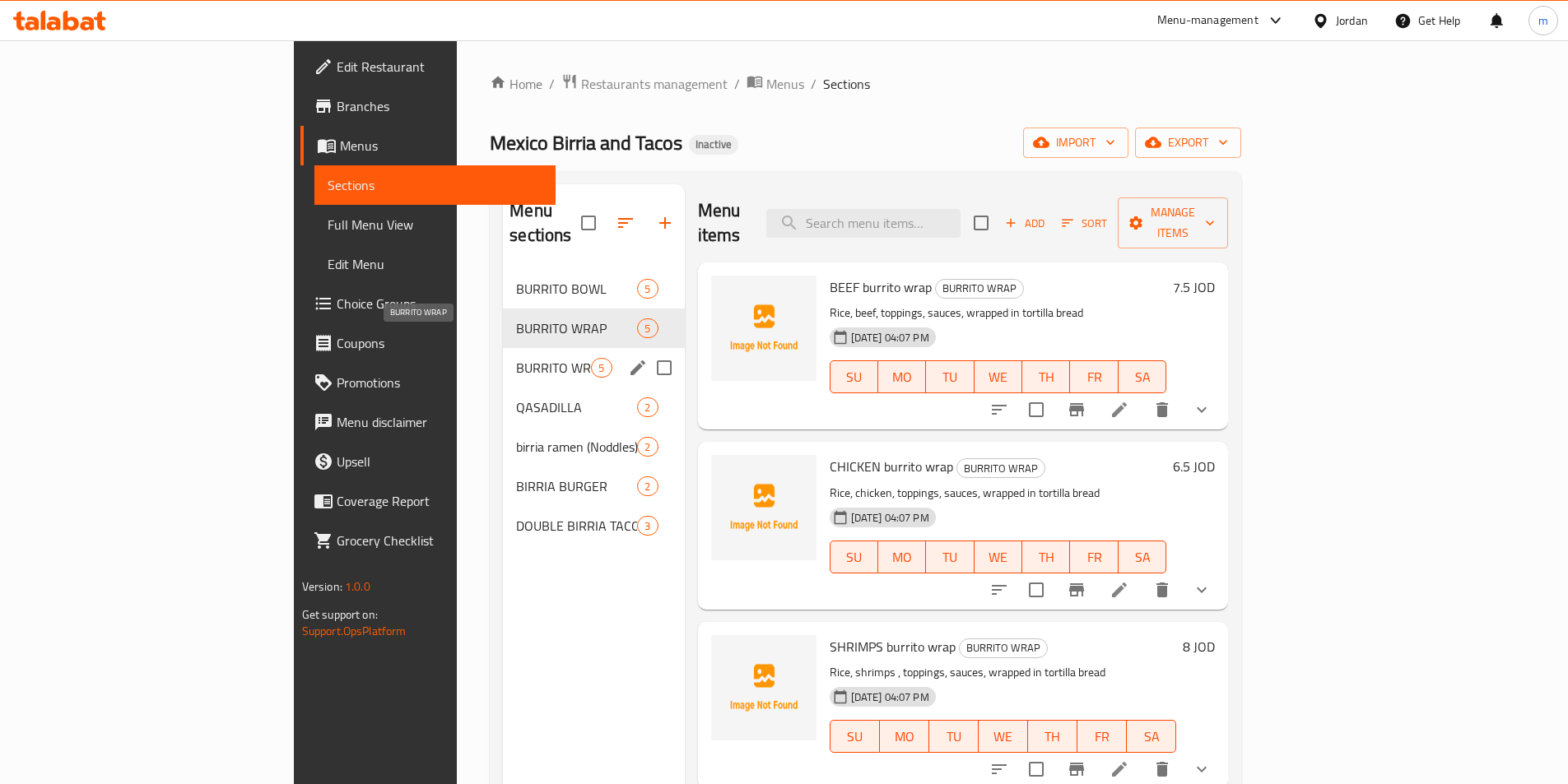
click at [516, 358] on span "BURRITO WRAP" at bounding box center [553, 367] width 75 height 20
click at [516, 318] on span "BURRITO WRAP" at bounding box center [553, 327] width 75 height 20
click at [503, 348] on div "BURRITO WRAP 5" at bounding box center [594, 368] width 181 height 40
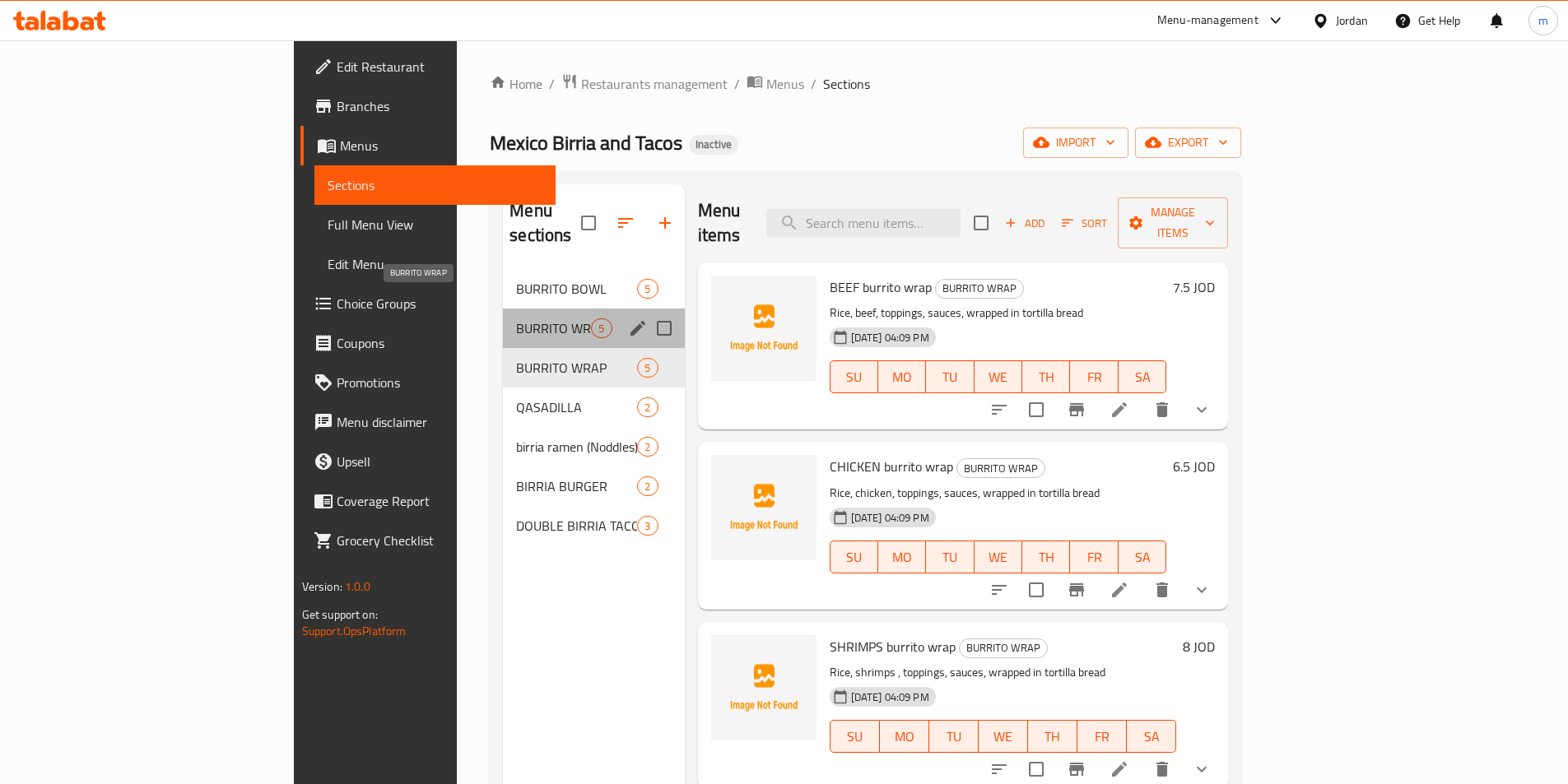
click at [516, 318] on span "BURRITO WRAP" at bounding box center [553, 327] width 75 height 20
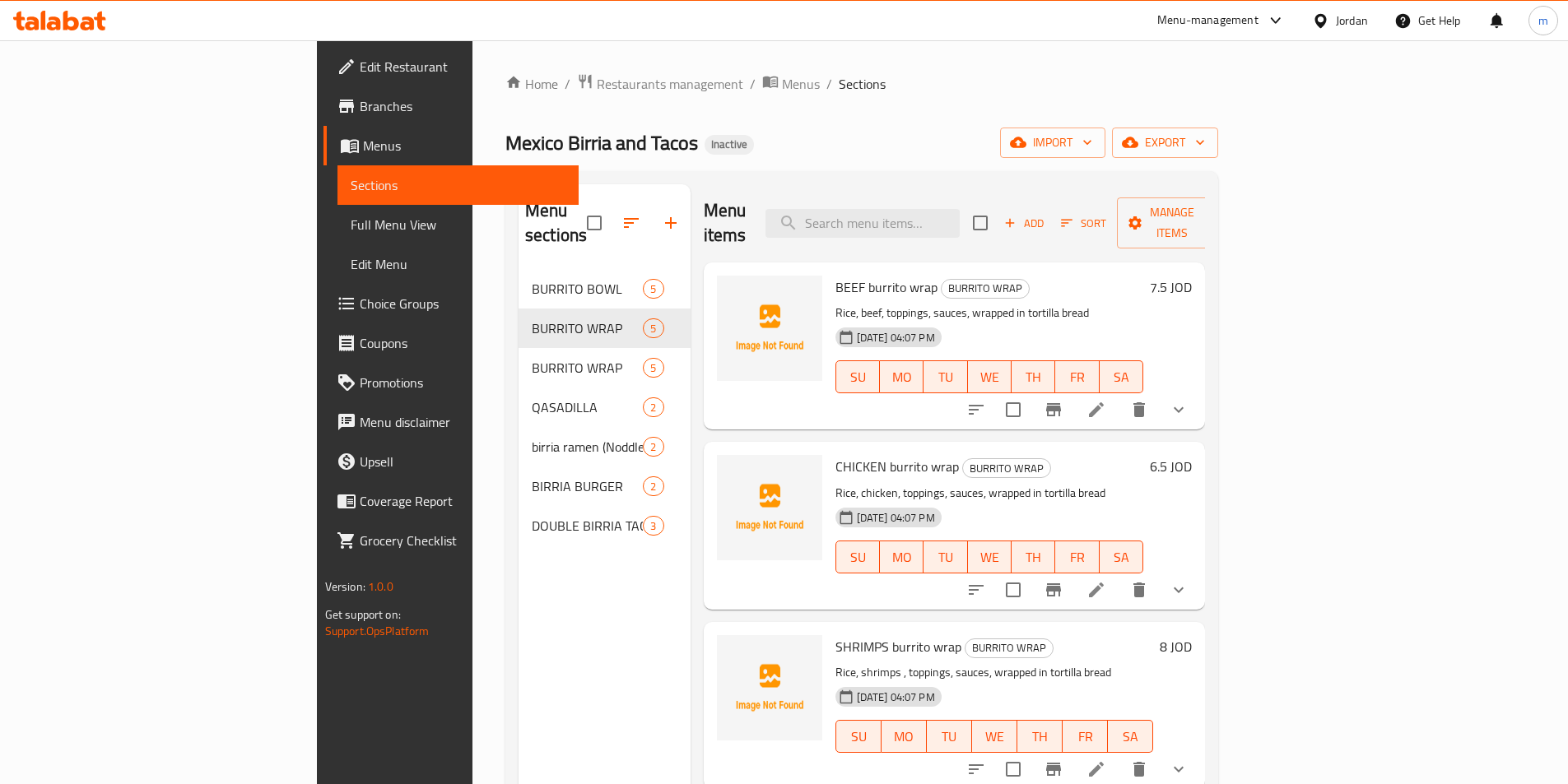
click at [519, 619] on div "Menu sections BURRITO BOWL 5 BURRITO WRAP 5 BURRITO WRAP 5 QASADILLA 2 birria r…" at bounding box center [604, 576] width 172 height 784
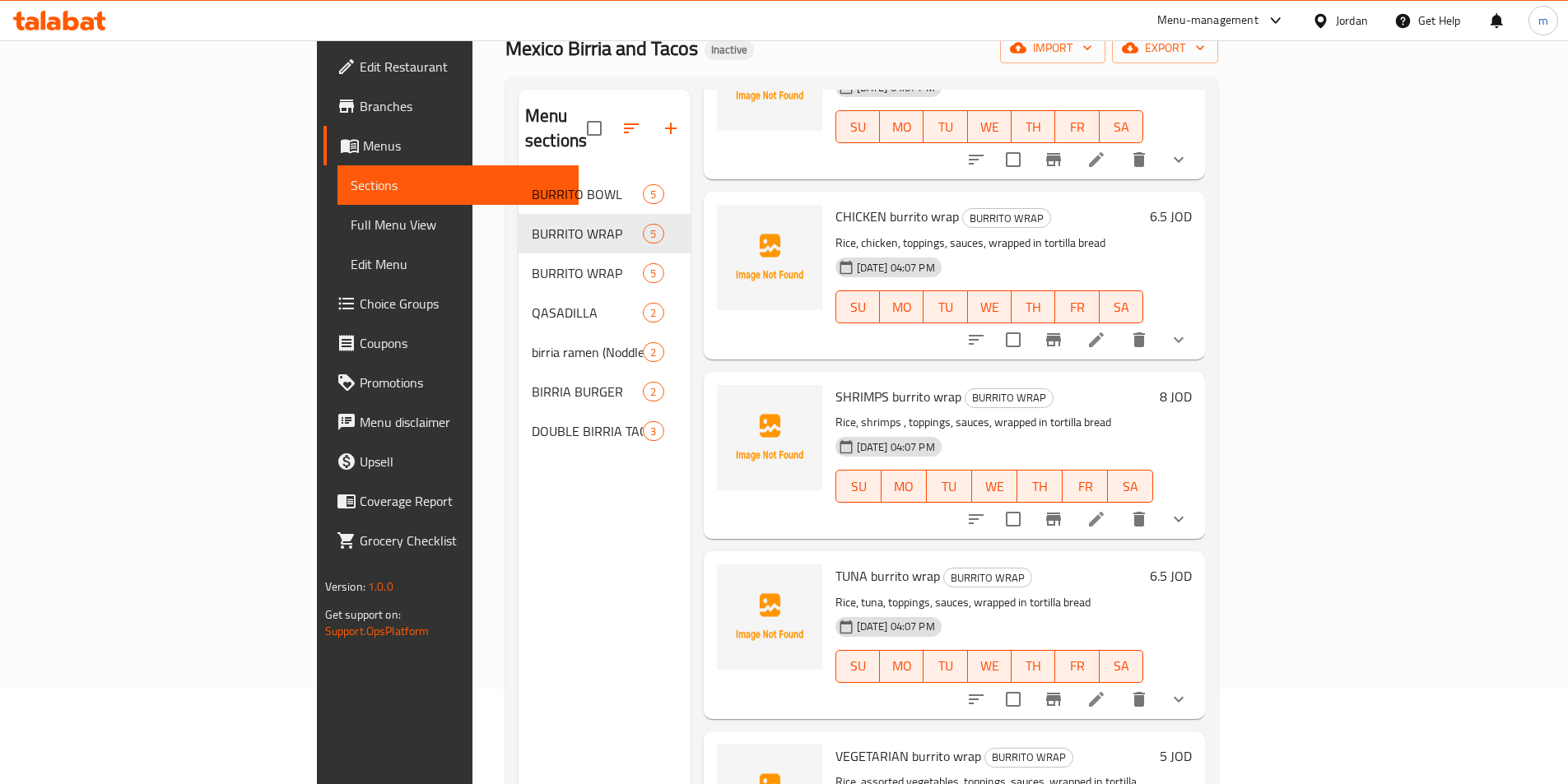
scroll to position [65, 0]
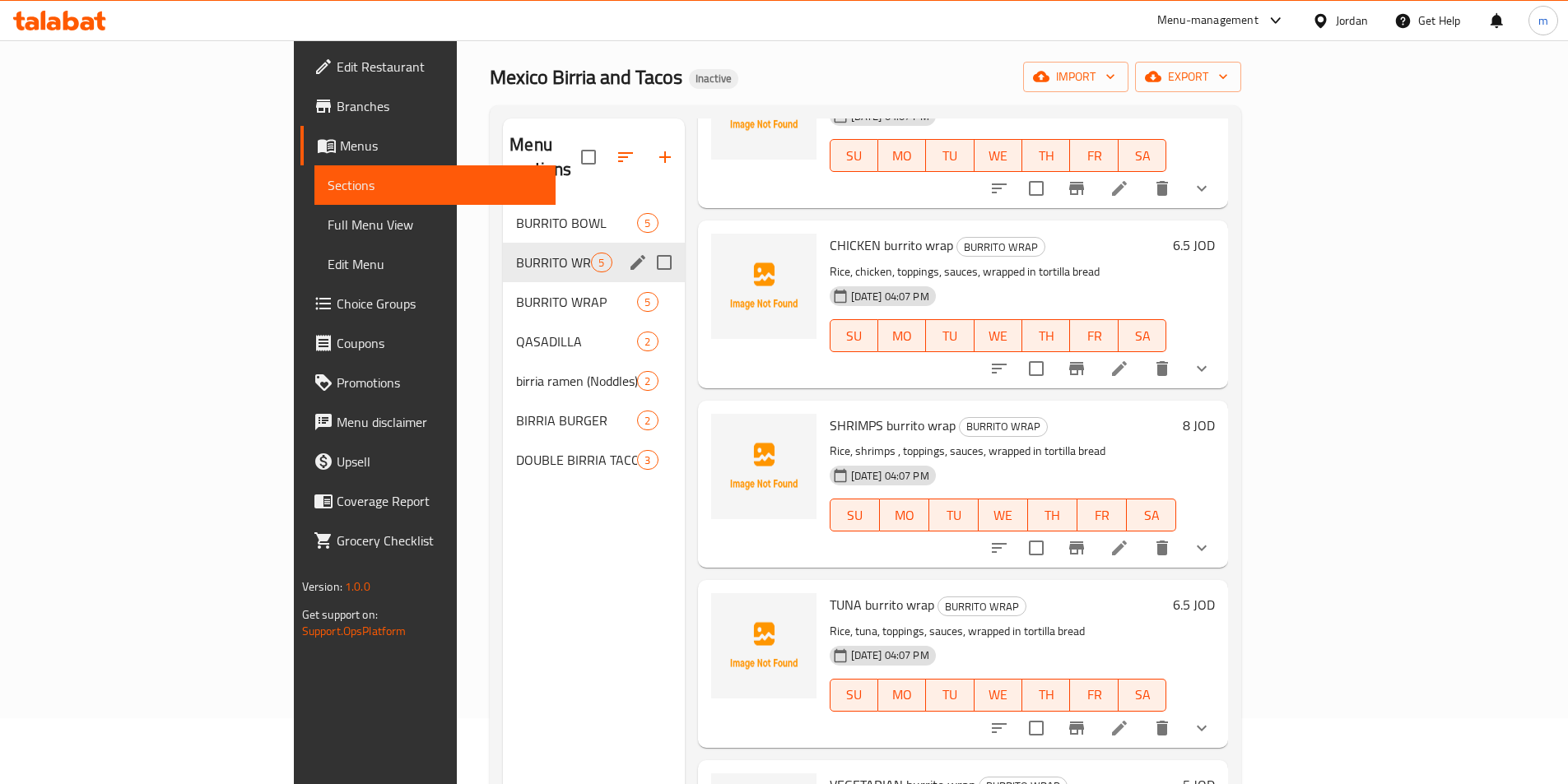
click at [647, 245] on input "Menu sections" at bounding box center [664, 262] width 34 height 34
checkbox input "true"
click at [606, 147] on icon "button" at bounding box center [615, 157] width 20 height 20
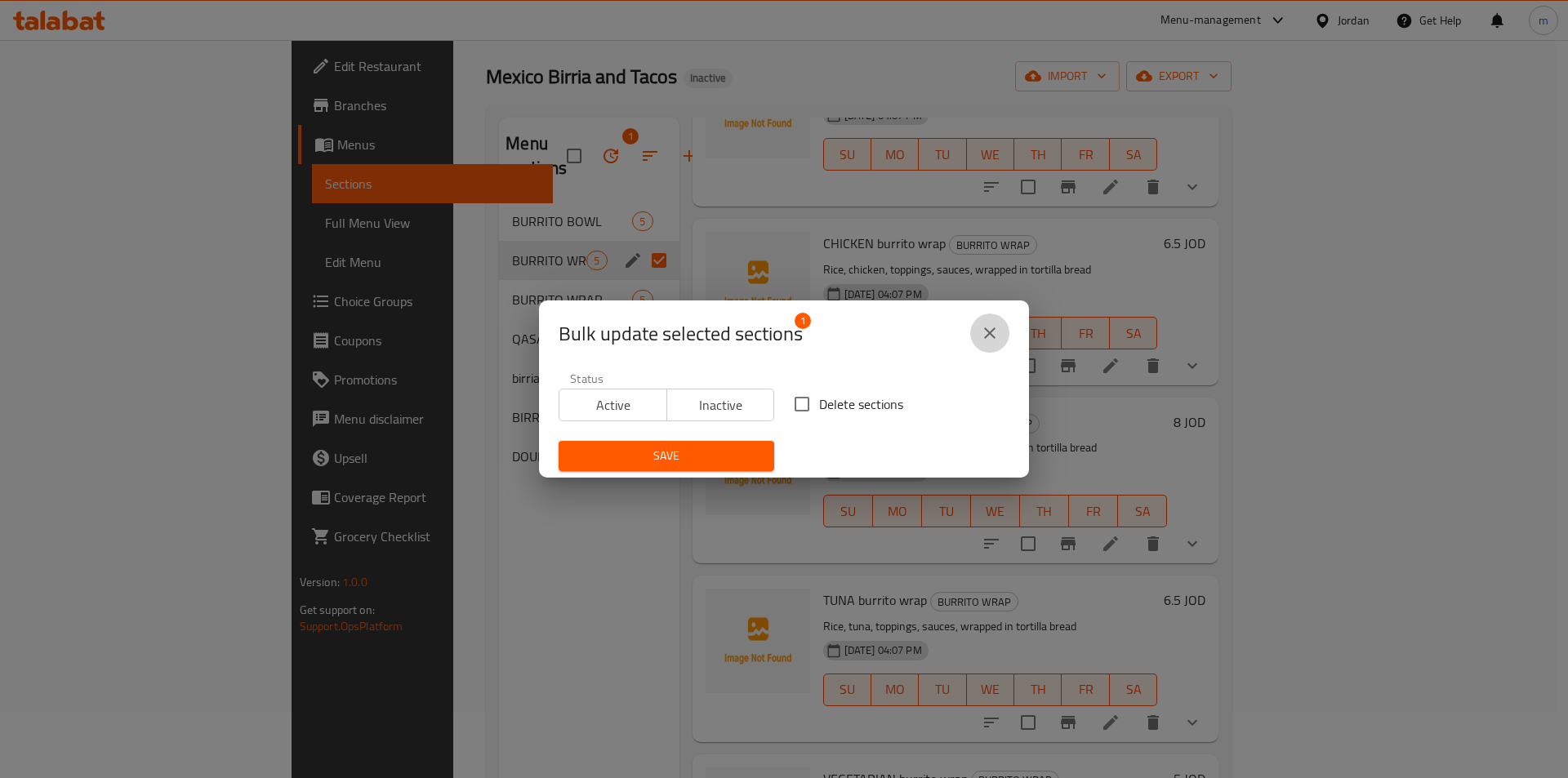
click at [994, 333] on icon "close" at bounding box center [989, 332] width 20 height 20
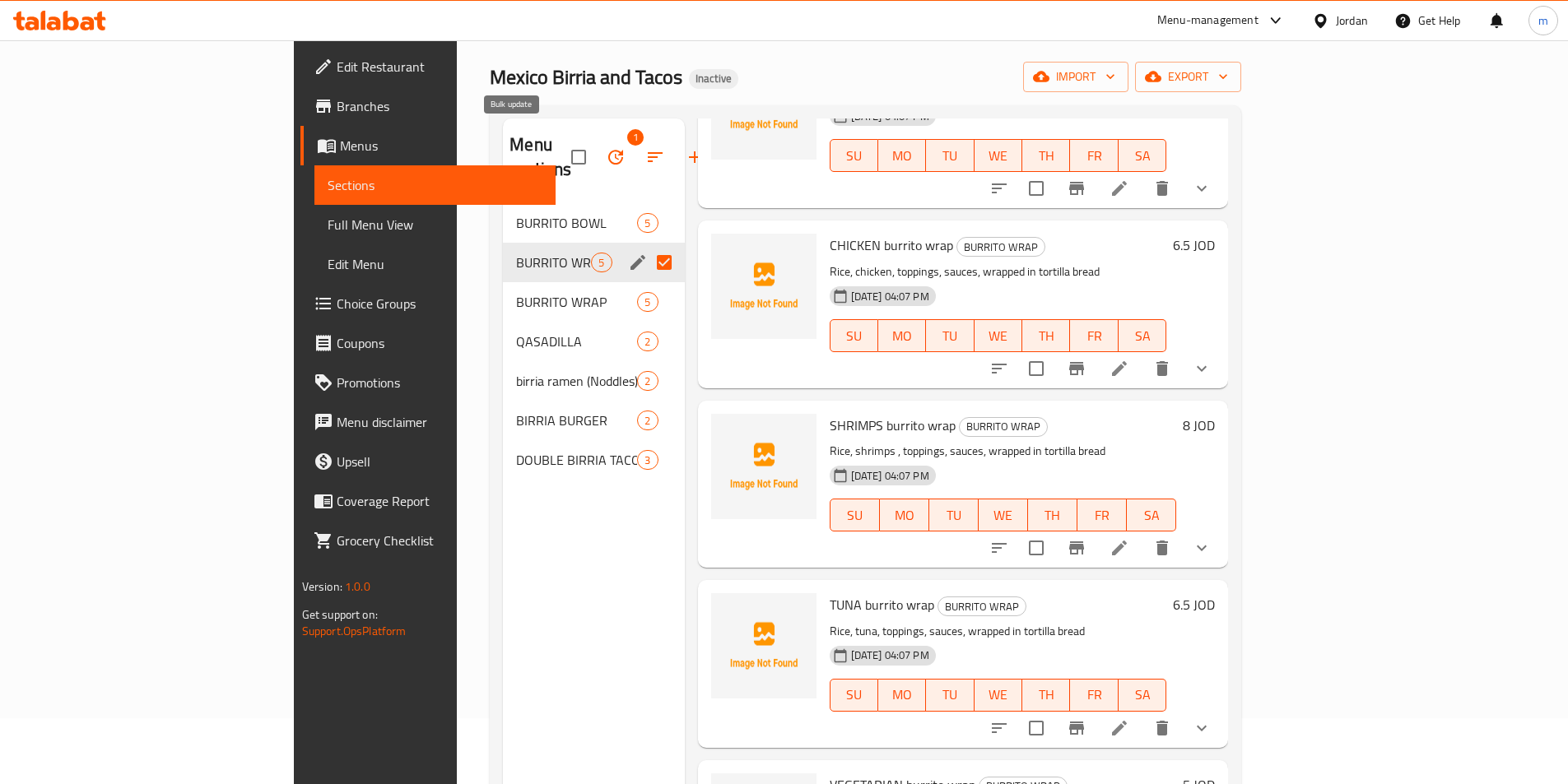
click at [608, 150] on icon "button" at bounding box center [615, 158] width 15 height 15
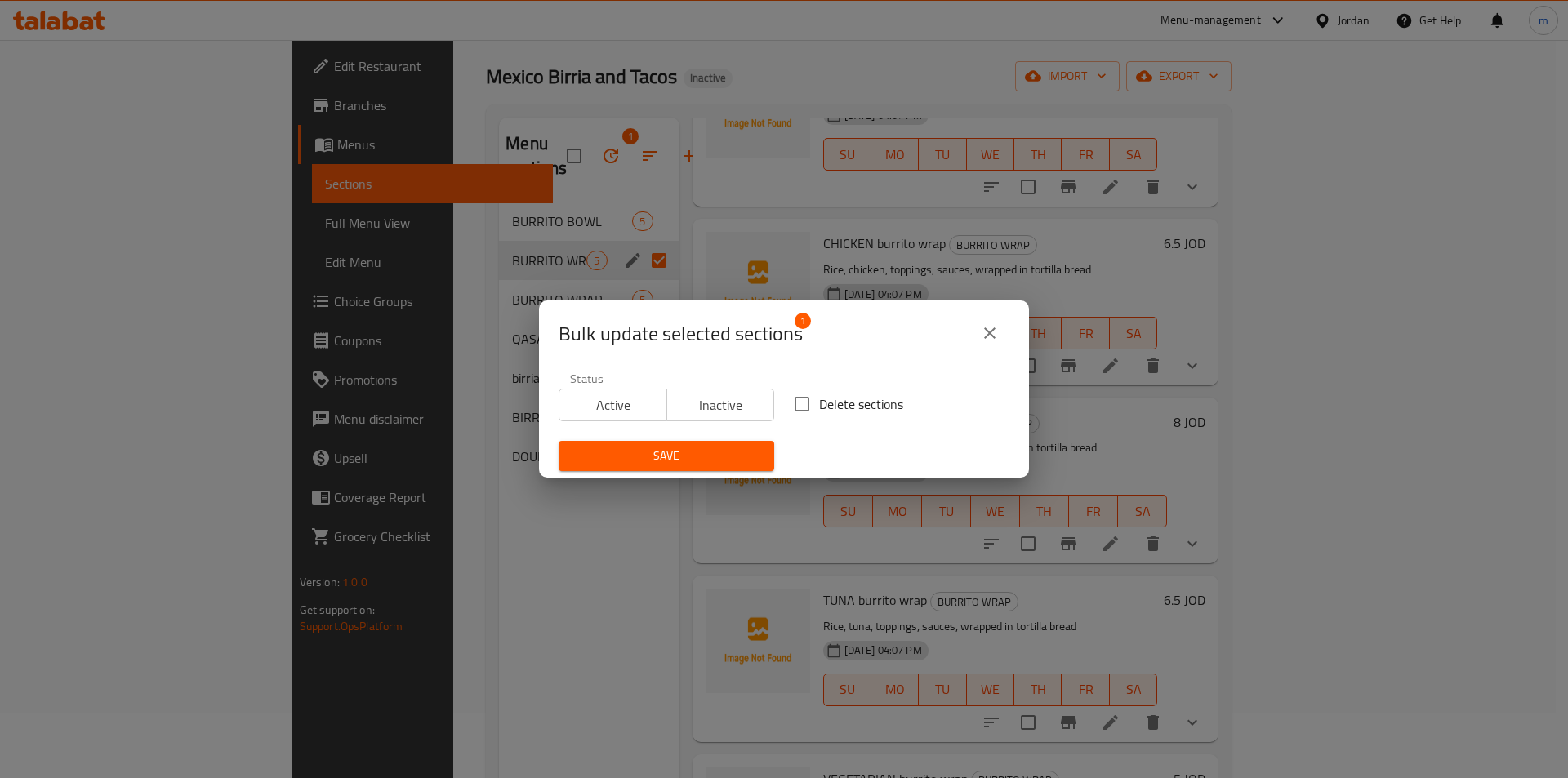
click at [798, 408] on input "Delete sections" at bounding box center [802, 404] width 34 height 34
checkbox input "true"
click at [641, 455] on span "Save" at bounding box center [666, 456] width 189 height 21
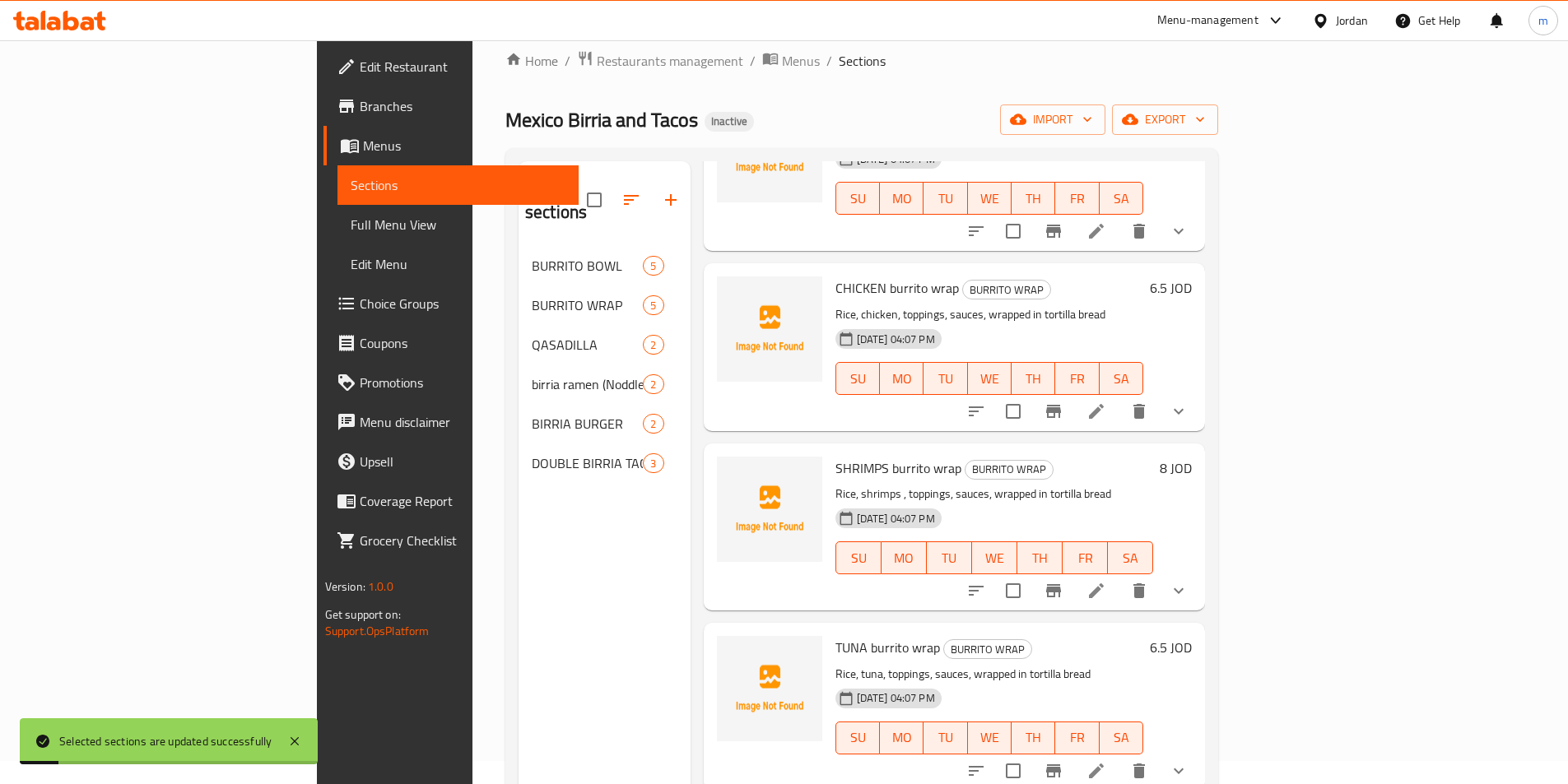
scroll to position [0, 0]
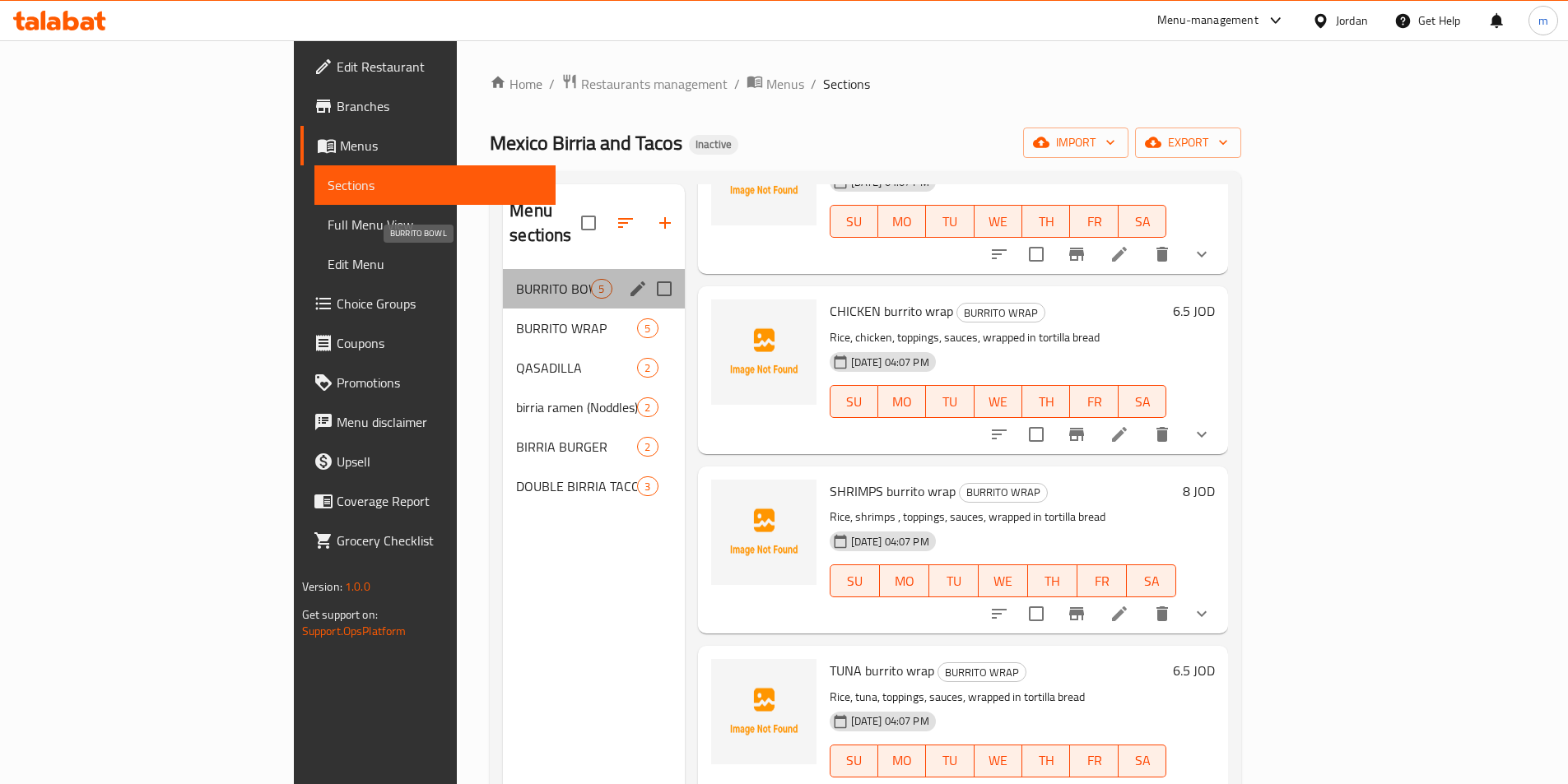
click at [516, 279] on span "BURRITO BOWL" at bounding box center [553, 289] width 75 height 20
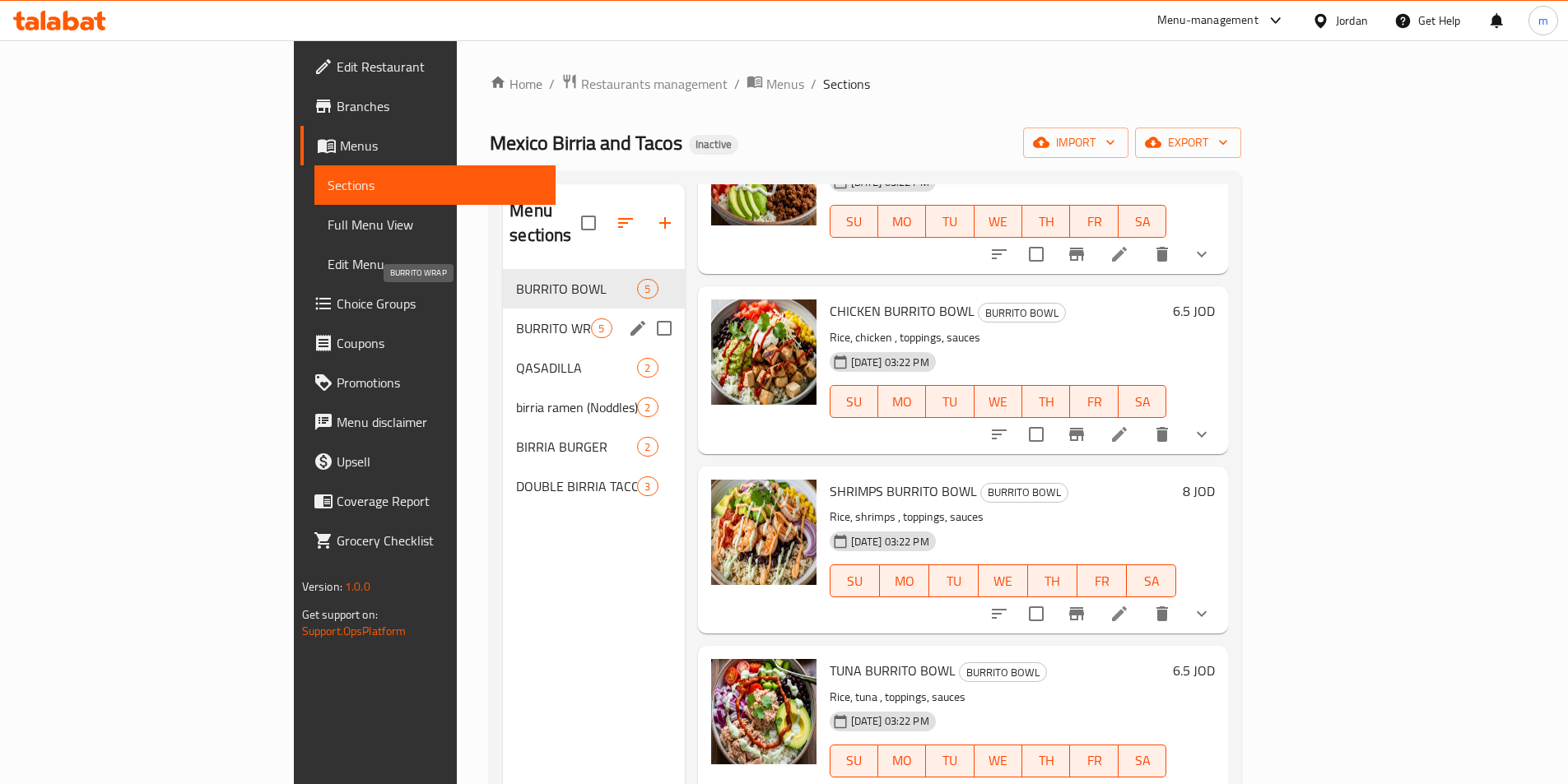
click at [516, 318] on span "BURRITO WRAP" at bounding box center [553, 327] width 75 height 20
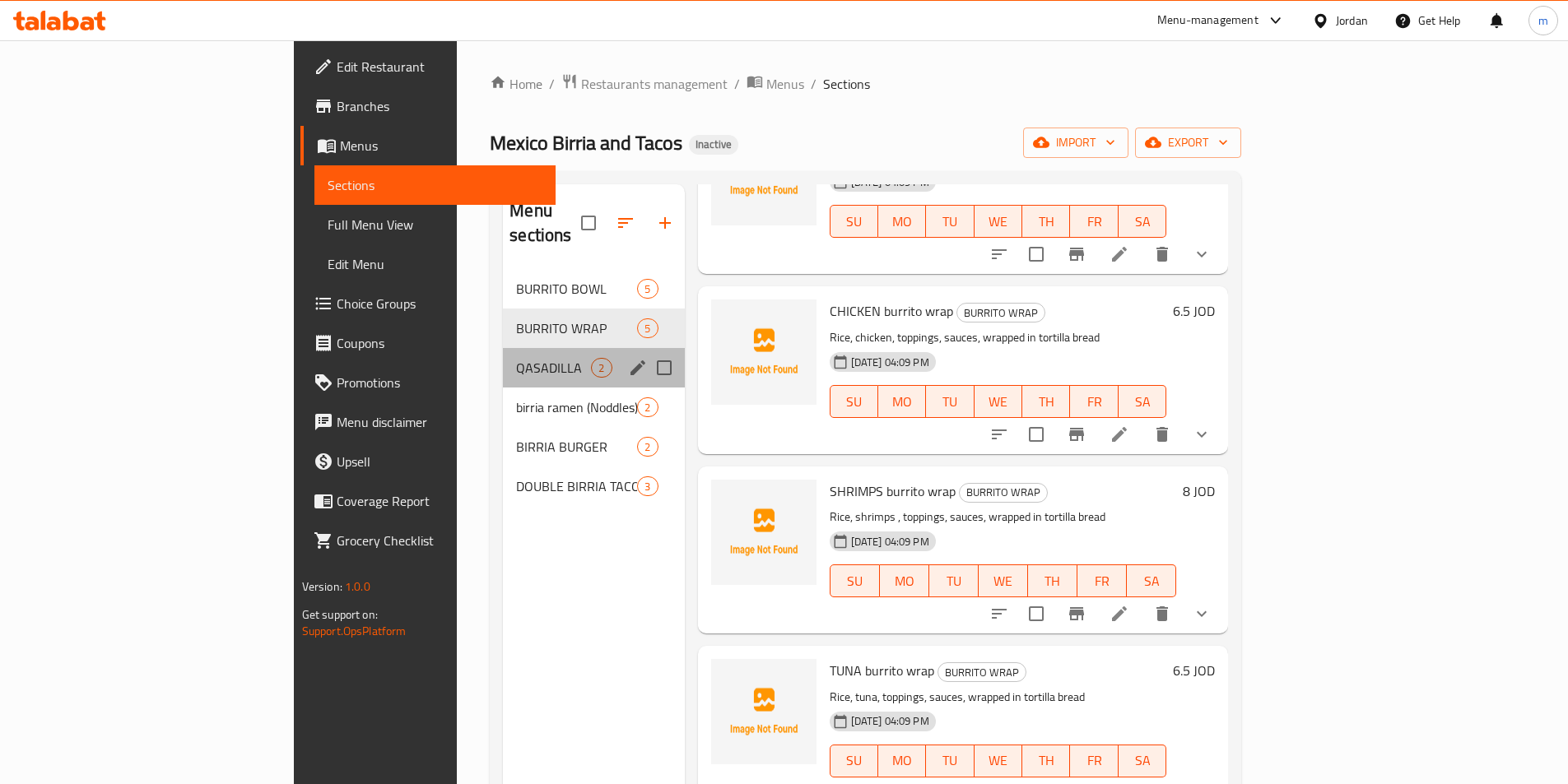
click at [503, 360] on div "QASADILLA 2" at bounding box center [594, 368] width 181 height 40
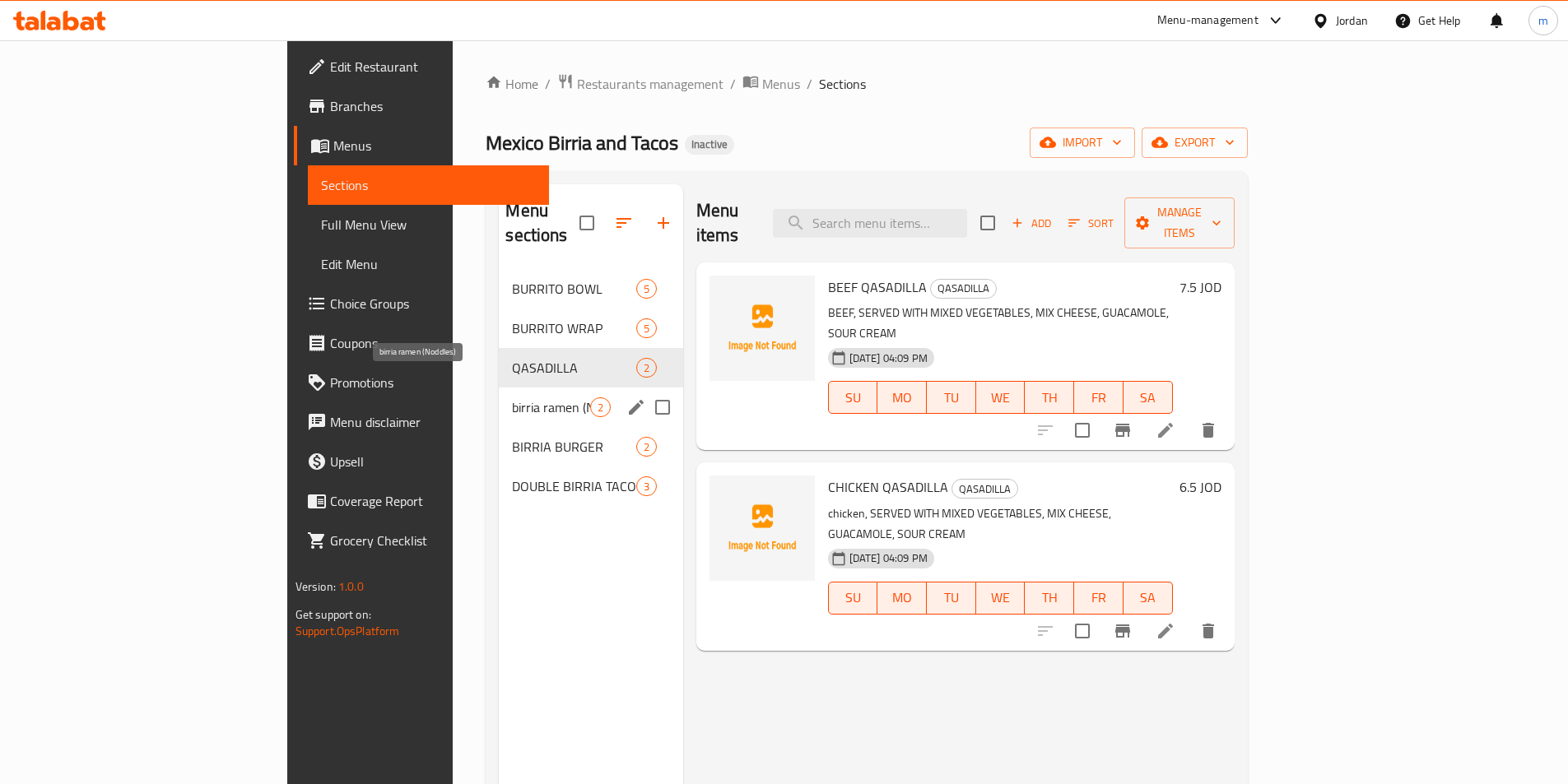
click at [512, 398] on span "birria ramen (Noddles)" at bounding box center [550, 407] width 77 height 20
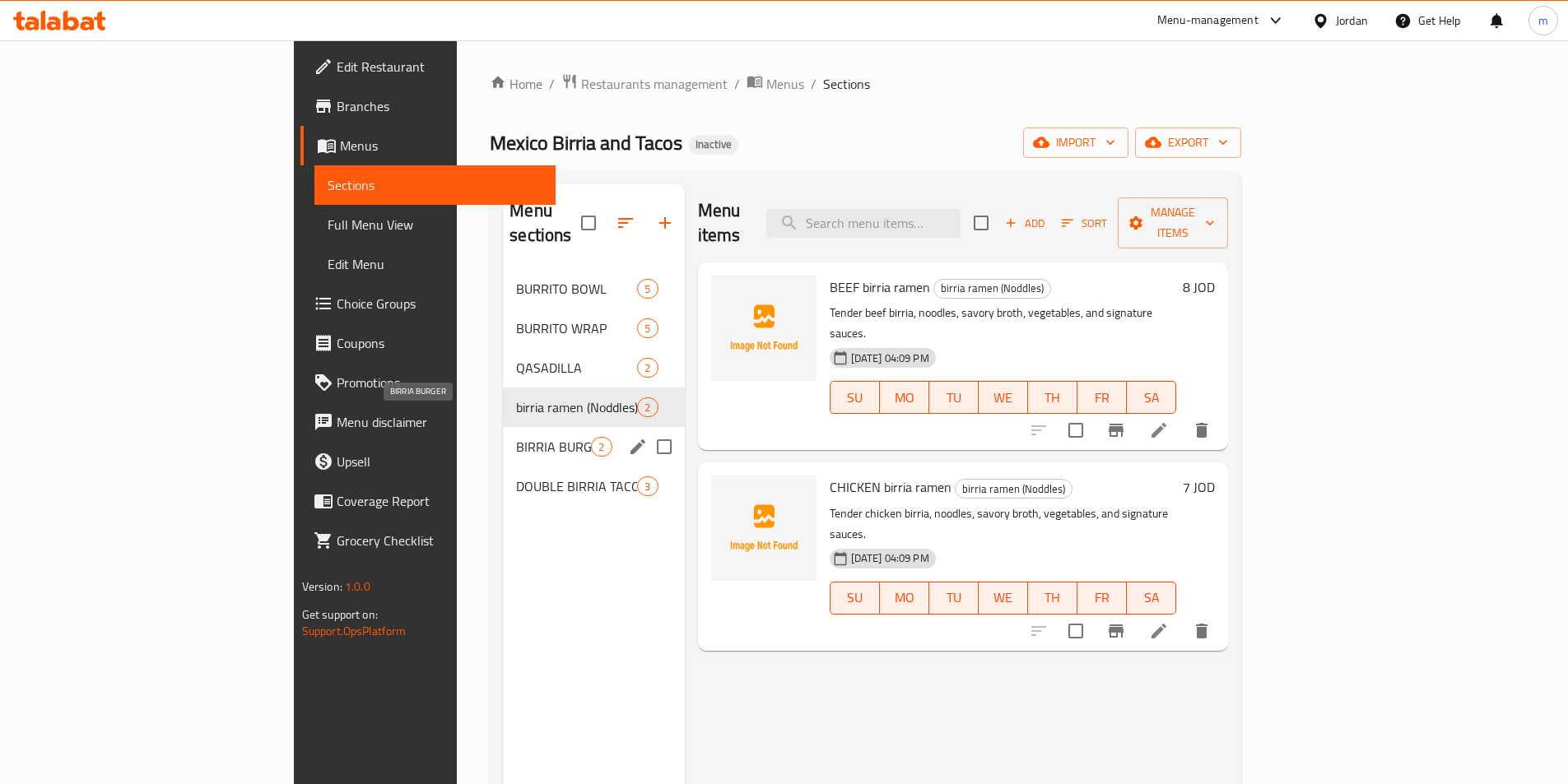
click at [516, 437] on span "BIRRIA BURGER" at bounding box center [553, 446] width 75 height 20
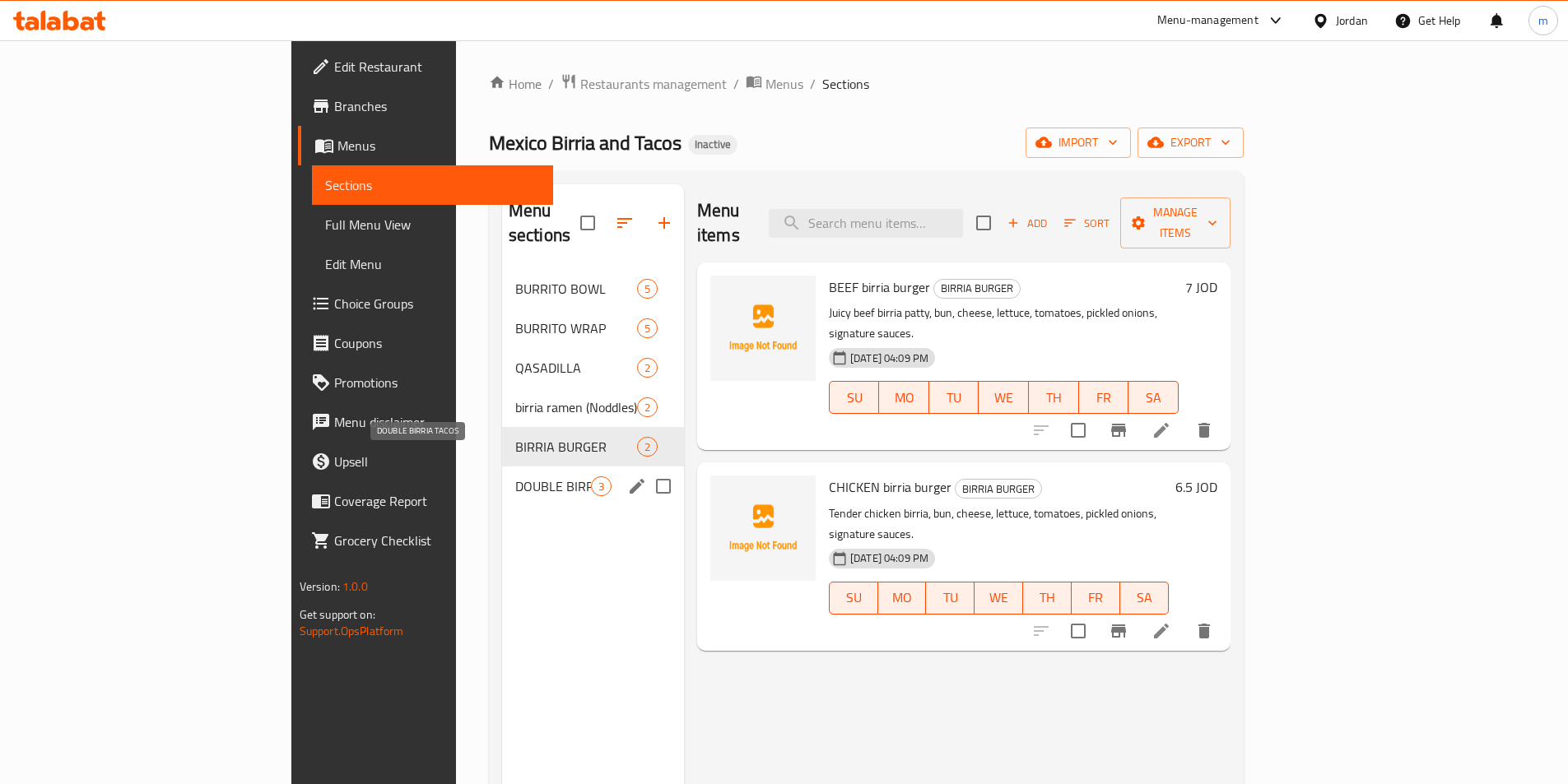
click at [516, 476] on span "DOUBLE BIRRIA TACOS" at bounding box center [554, 486] width 76 height 20
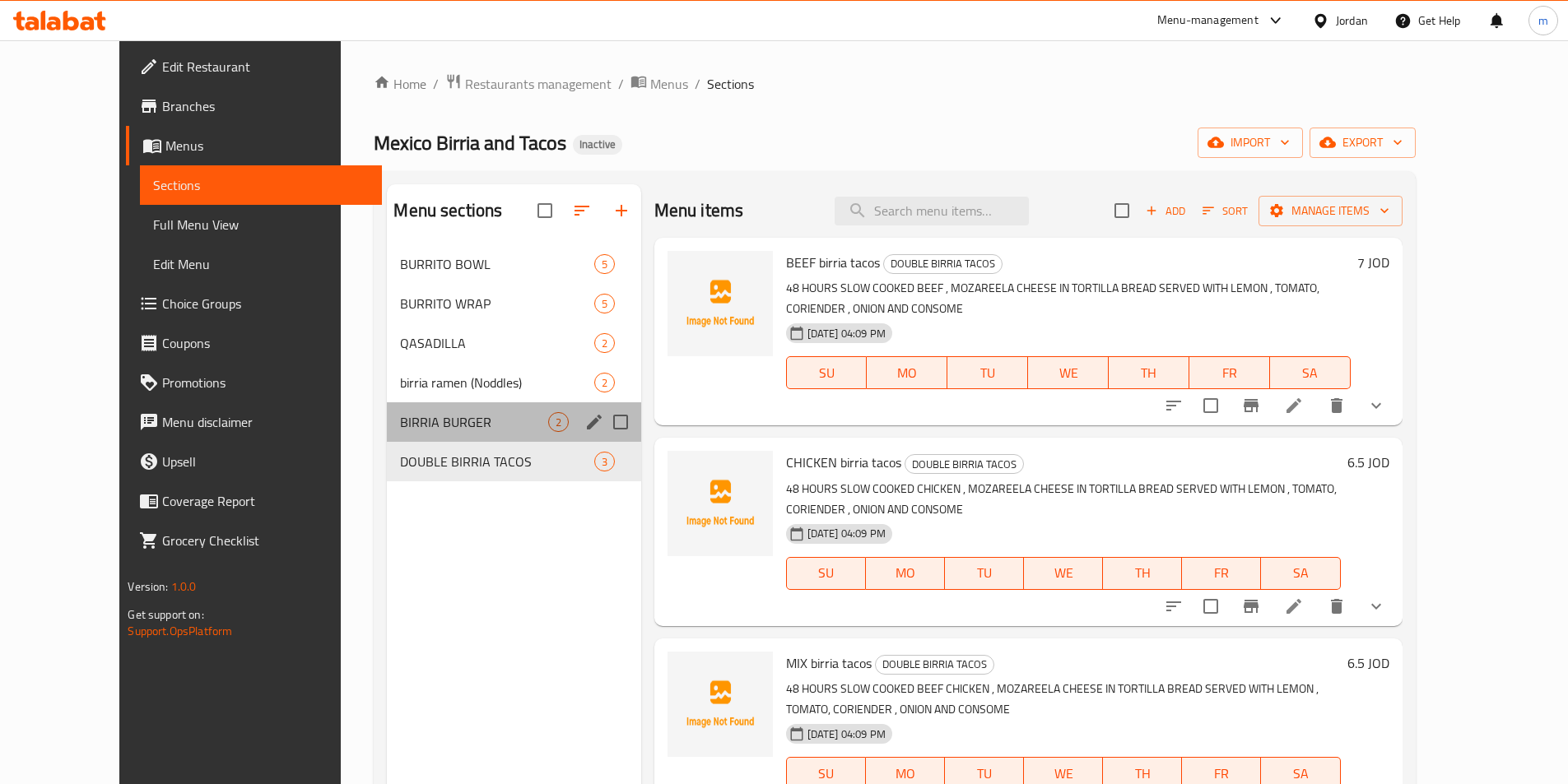
click at [422, 407] on div "BIRRIA BURGER 2" at bounding box center [513, 422] width 254 height 40
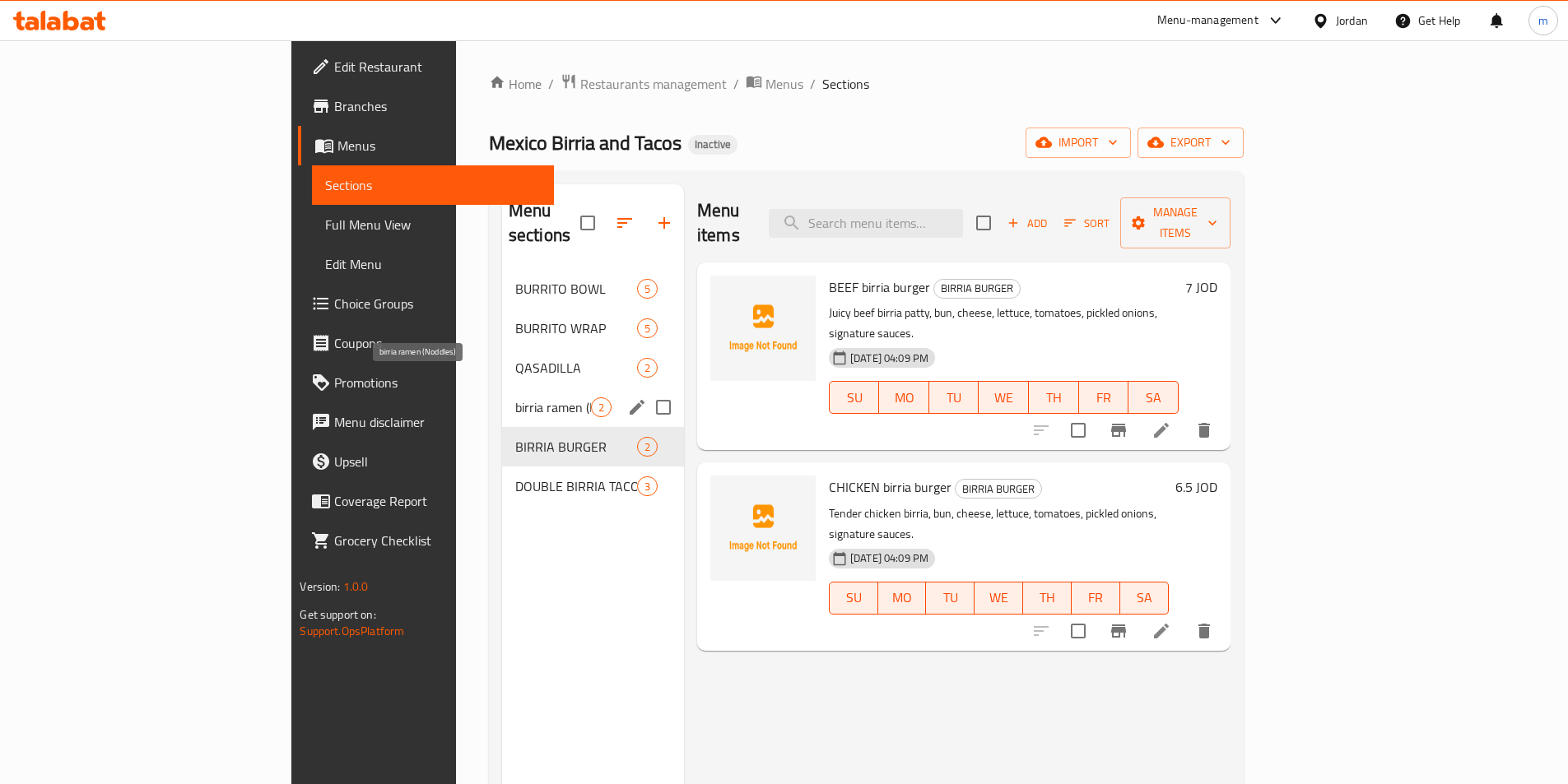
click at [516, 398] on span "birria ramen (Noddles)" at bounding box center [554, 407] width 76 height 20
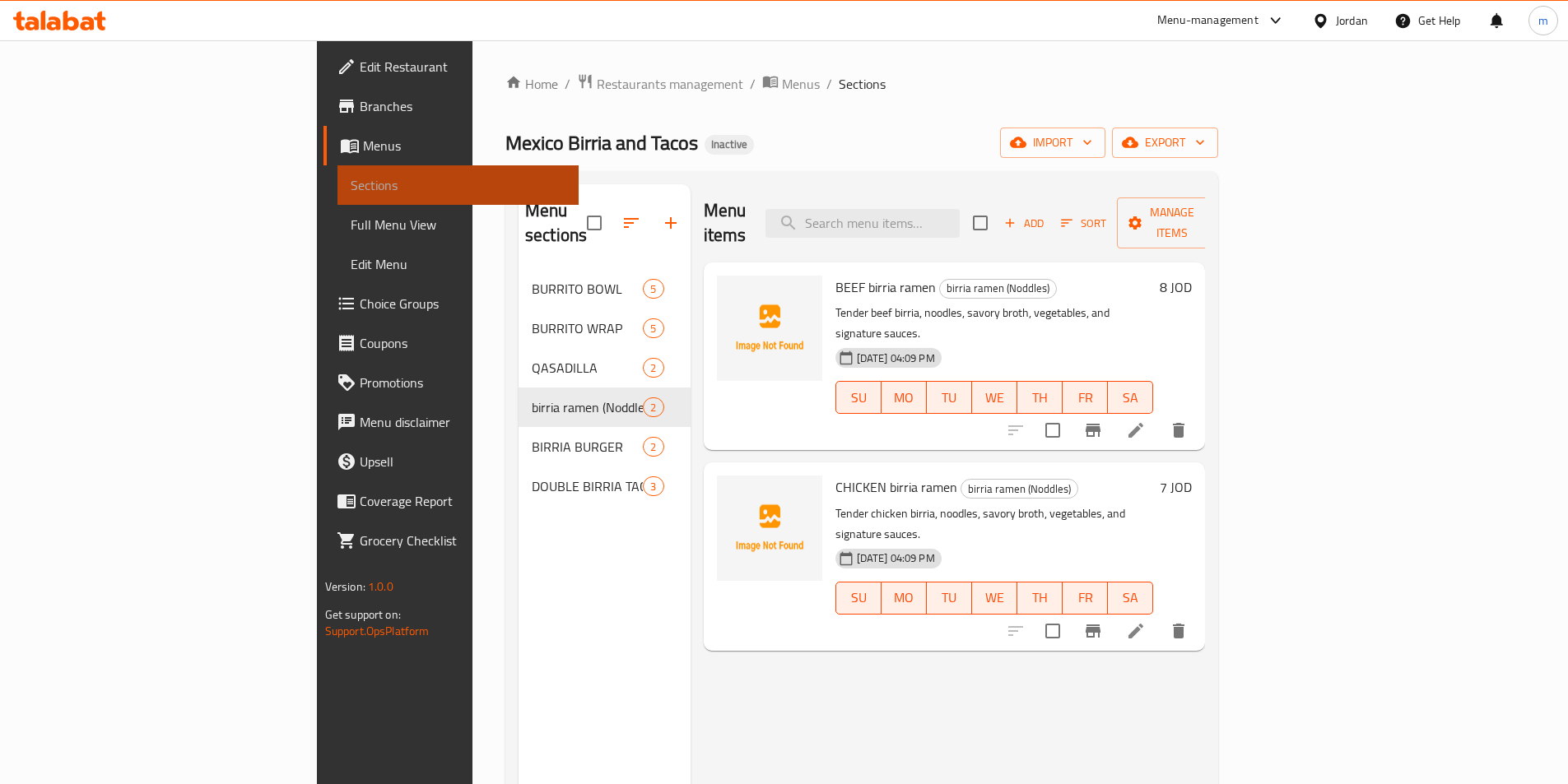
click at [350, 188] on span "Sections" at bounding box center [458, 185] width 215 height 20
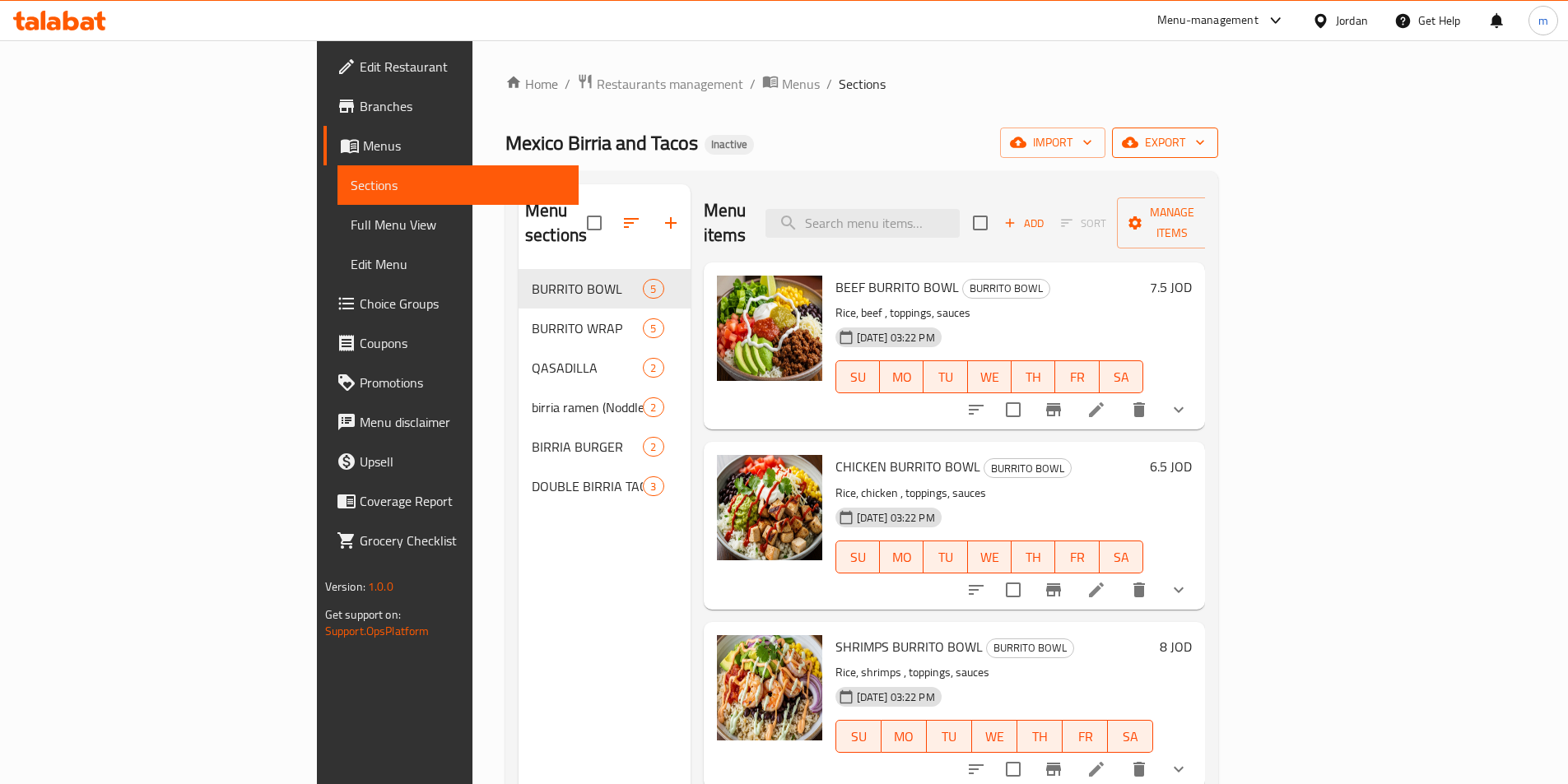
click at [1205, 147] on span "export" at bounding box center [1165, 143] width 80 height 21
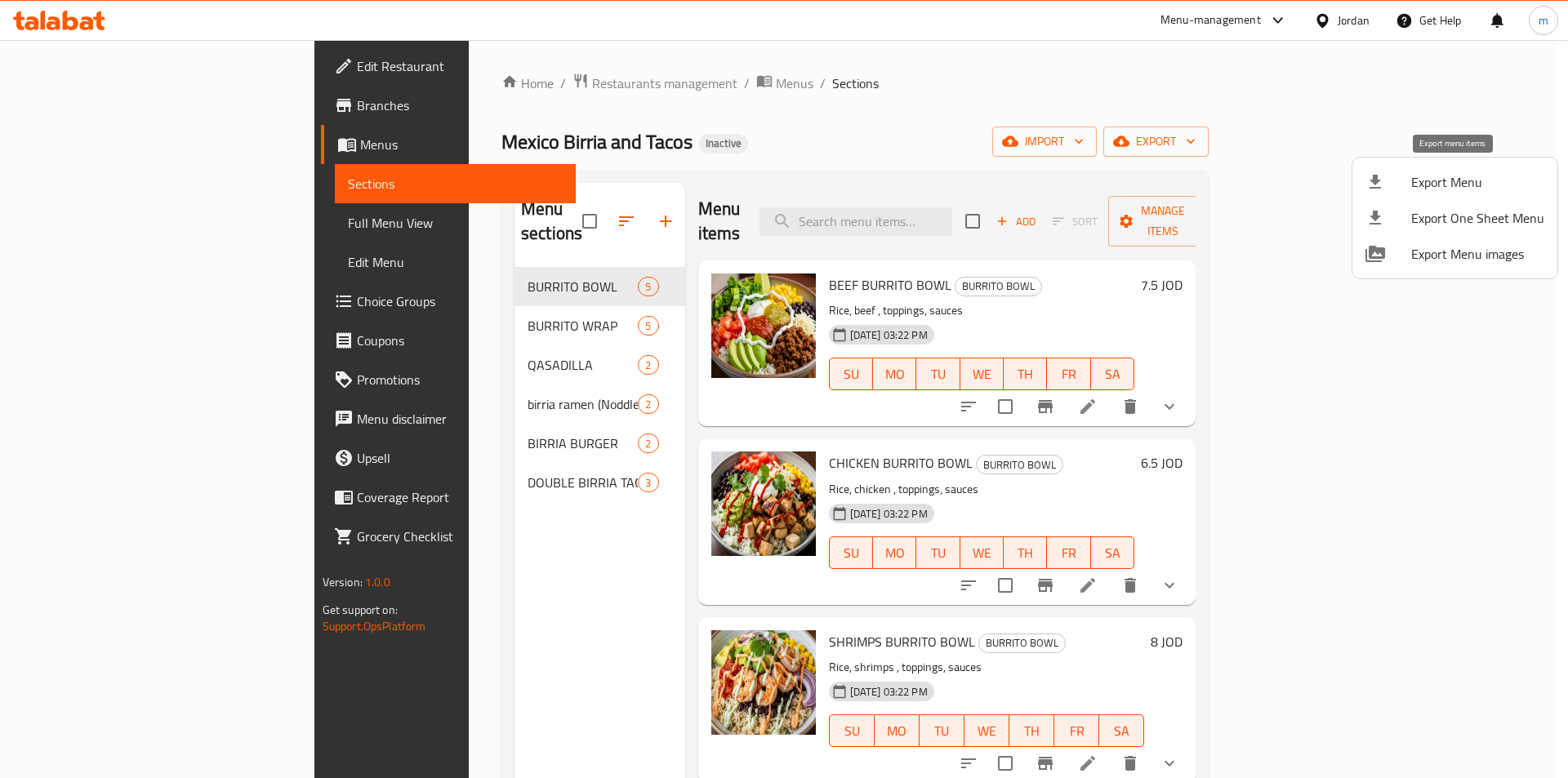
click at [1481, 176] on span "Export Menu" at bounding box center [1478, 182] width 133 height 20
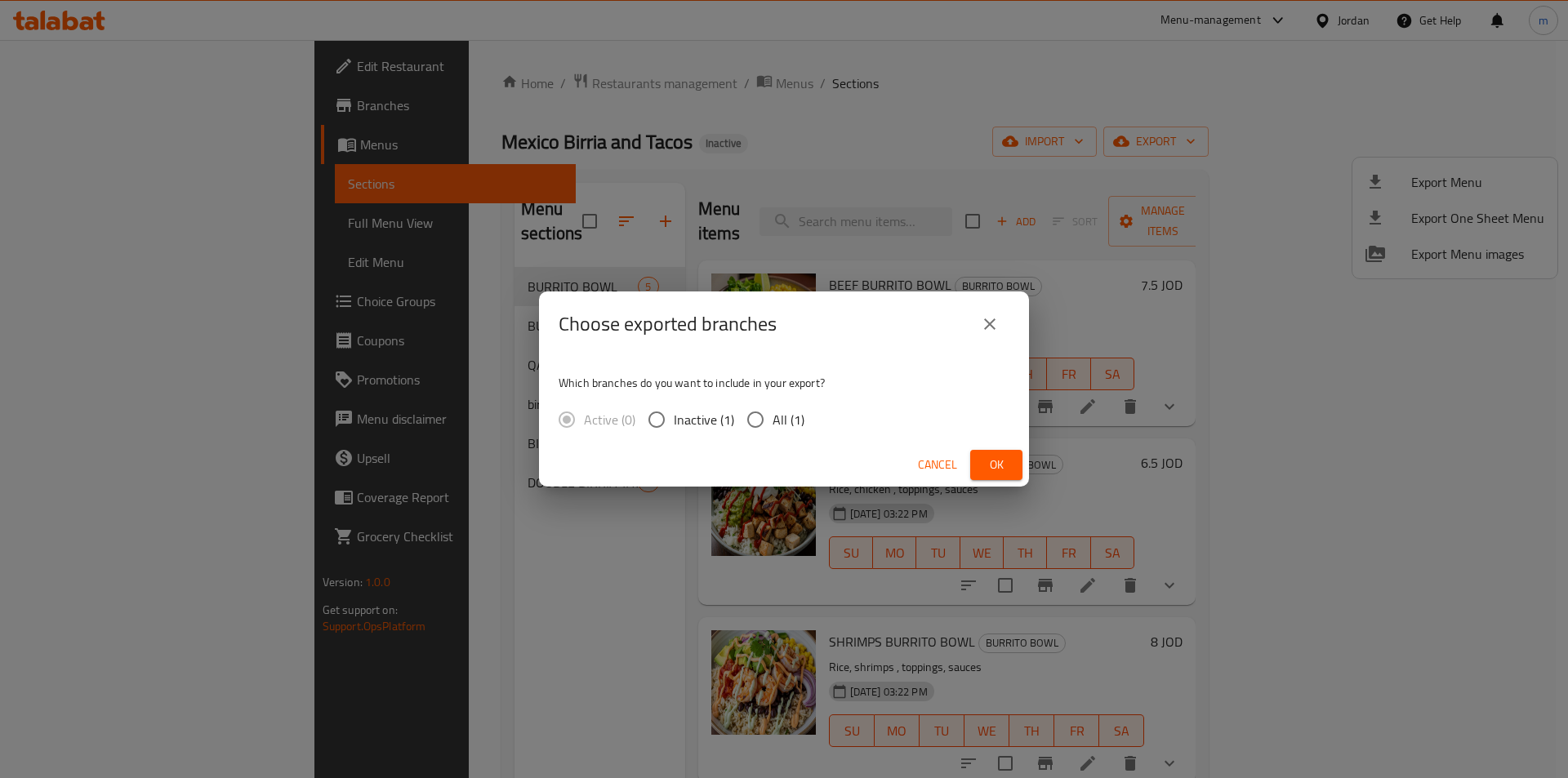
click at [777, 417] on span "All (1)" at bounding box center [789, 419] width 32 height 20
click at [773, 417] on input "All (1)" at bounding box center [756, 419] width 34 height 34
radio input "true"
click at [985, 457] on span "Ok" at bounding box center [997, 465] width 26 height 21
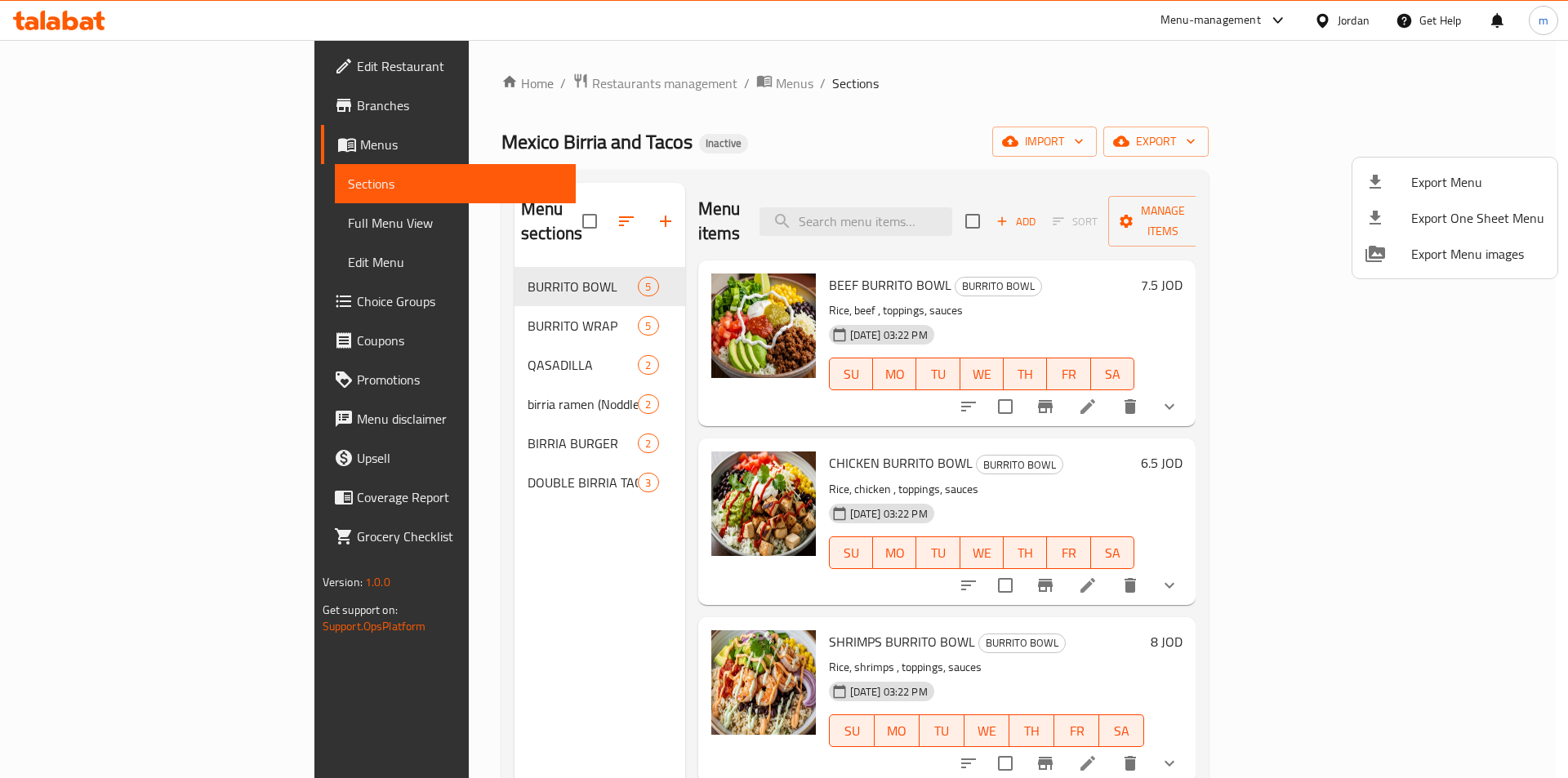
click at [376, 300] on div at bounding box center [784, 389] width 1568 height 778
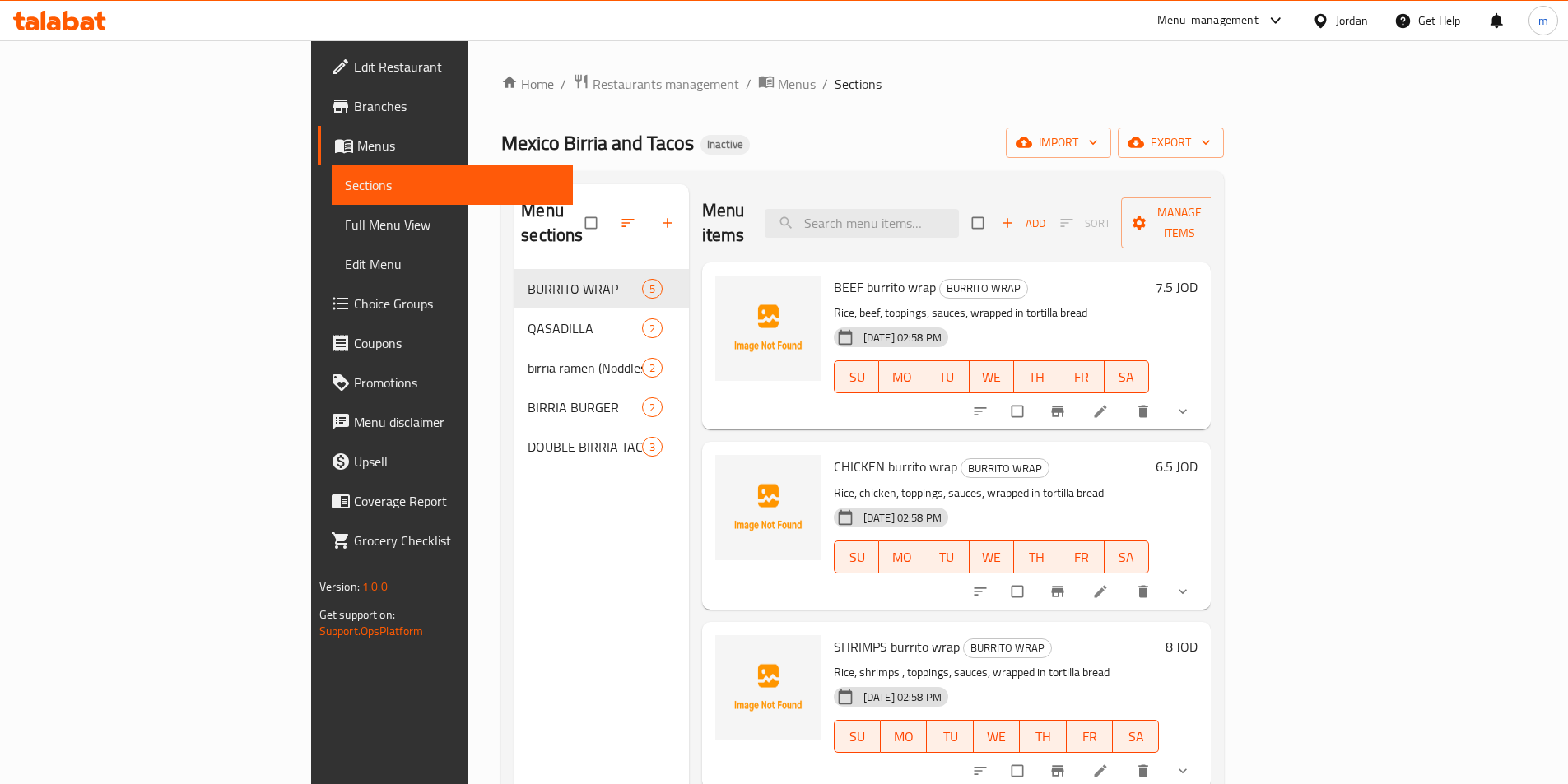
click at [357, 140] on span "Menus" at bounding box center [458, 145] width 202 height 20
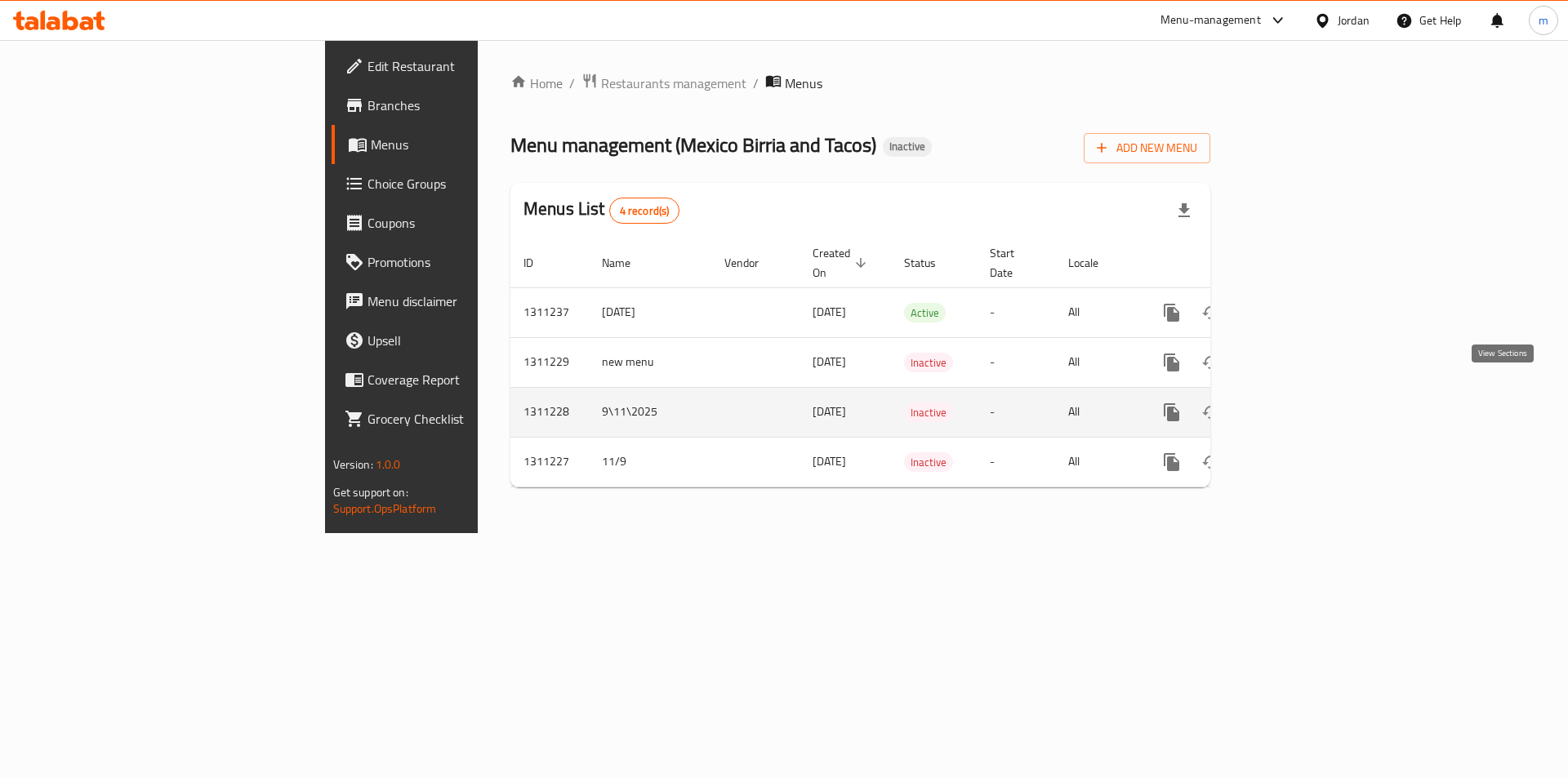
click at [1299, 402] on icon "enhanced table" at bounding box center [1289, 412] width 20 height 20
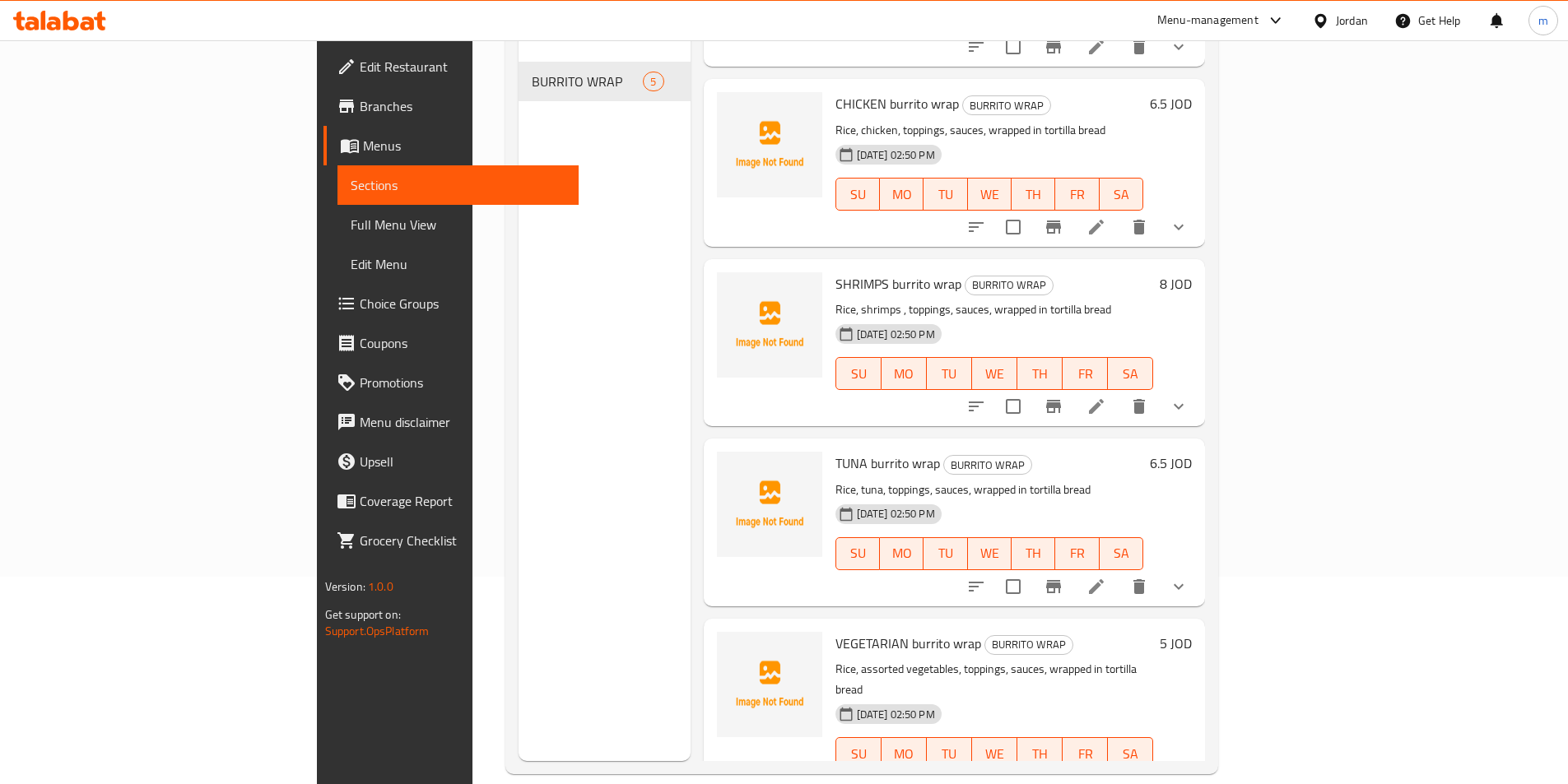
scroll to position [231, 0]
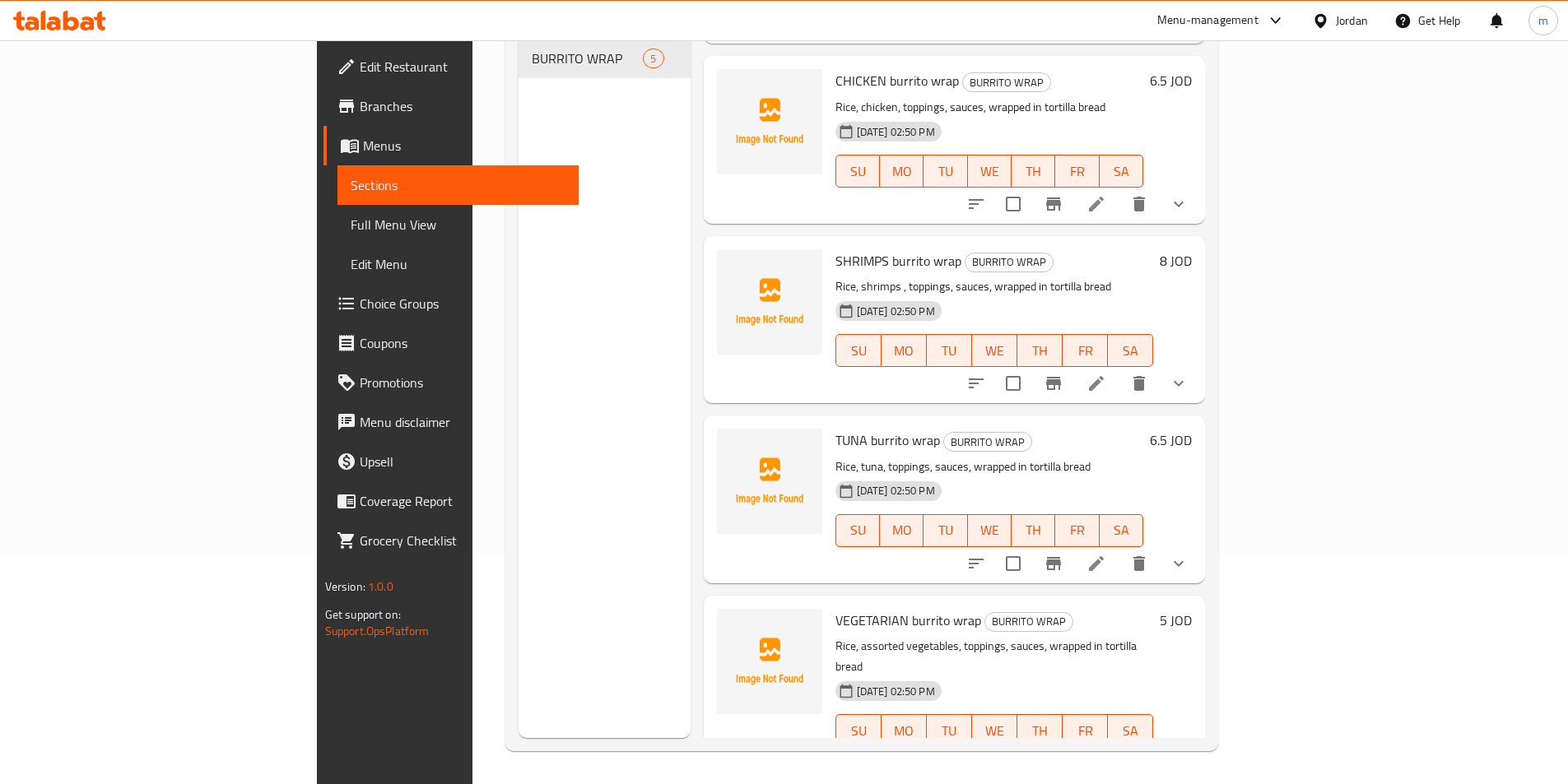
click at [1055, 636] on p "Rice, assorted vegetables, toppings, sauces, wrapped in tortilla bread" at bounding box center [994, 656] width 318 height 41
copy div "Rice, assorted vegetables, toppings, sauces, wrapped in tortilla bread"
click at [919, 457] on p "Rice, tuna, toppings, sauces, wrapped in tortilla bread" at bounding box center [990, 467] width 309 height 21
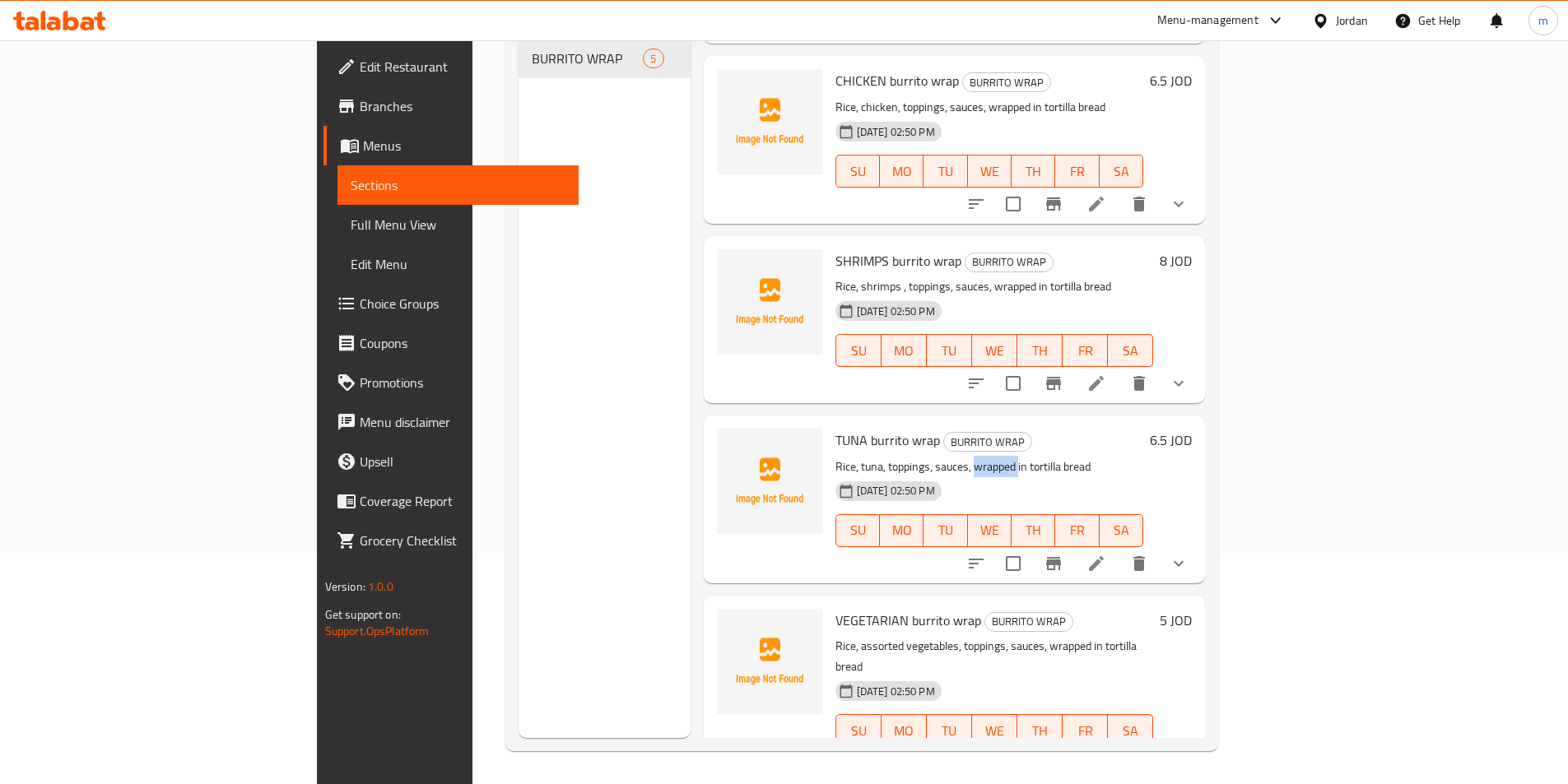
click at [919, 457] on p "Rice, tuna, toppings, sauces, wrapped in tortilla bread" at bounding box center [990, 467] width 309 height 21
copy div "Rice, tuna, toppings, sauces, wrapped in tortilla bread"
click at [853, 276] on p "Rice, shrimps , toppings, sauces, wrapped in tortilla bread" at bounding box center [994, 287] width 318 height 21
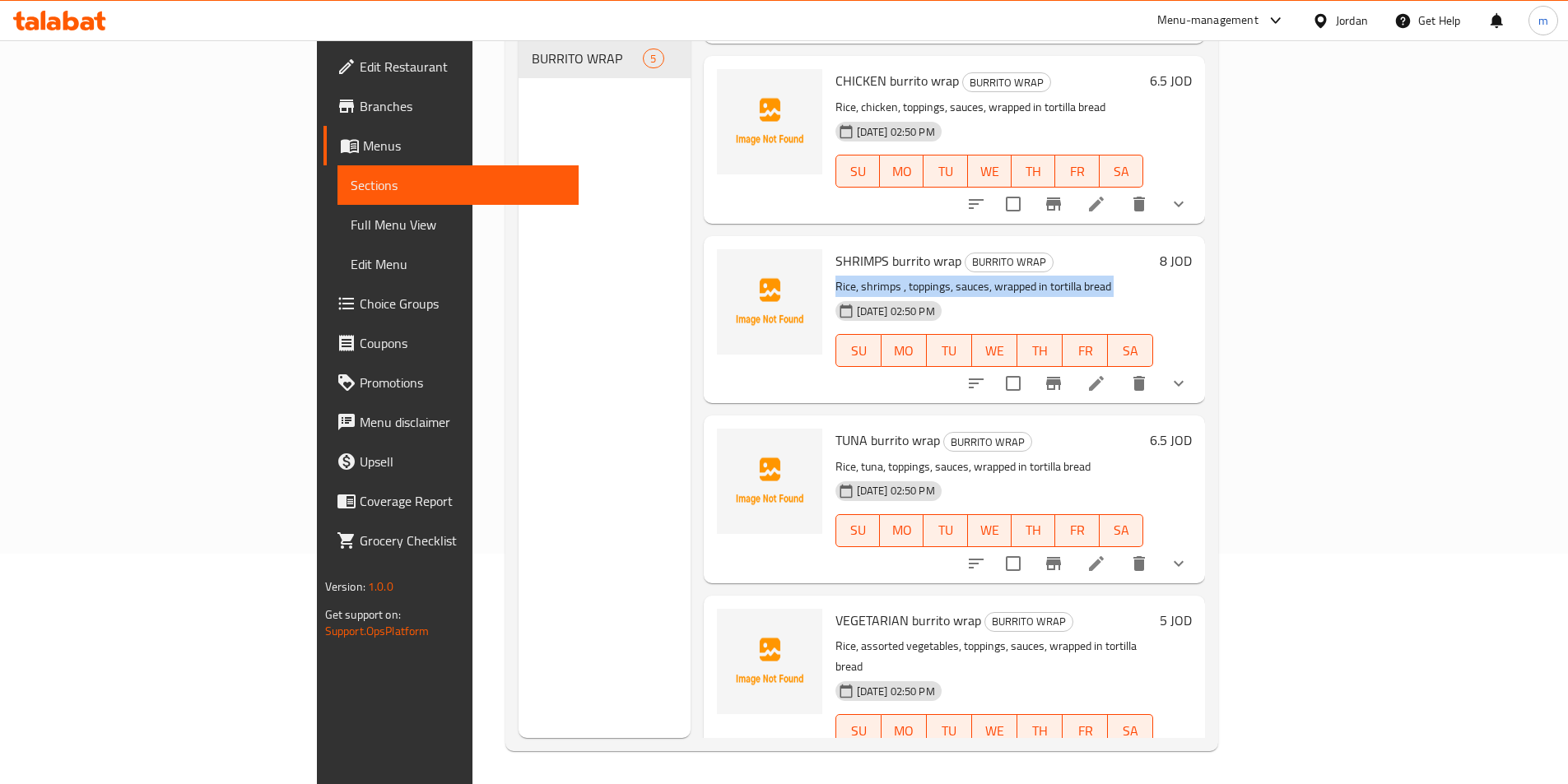
click at [853, 276] on p "Rice, shrimps , toppings, sauces, wrapped in tortilla bread" at bounding box center [994, 287] width 318 height 21
copy div "Rice, shrimps , toppings, sauces, wrapped in tortilla bread"
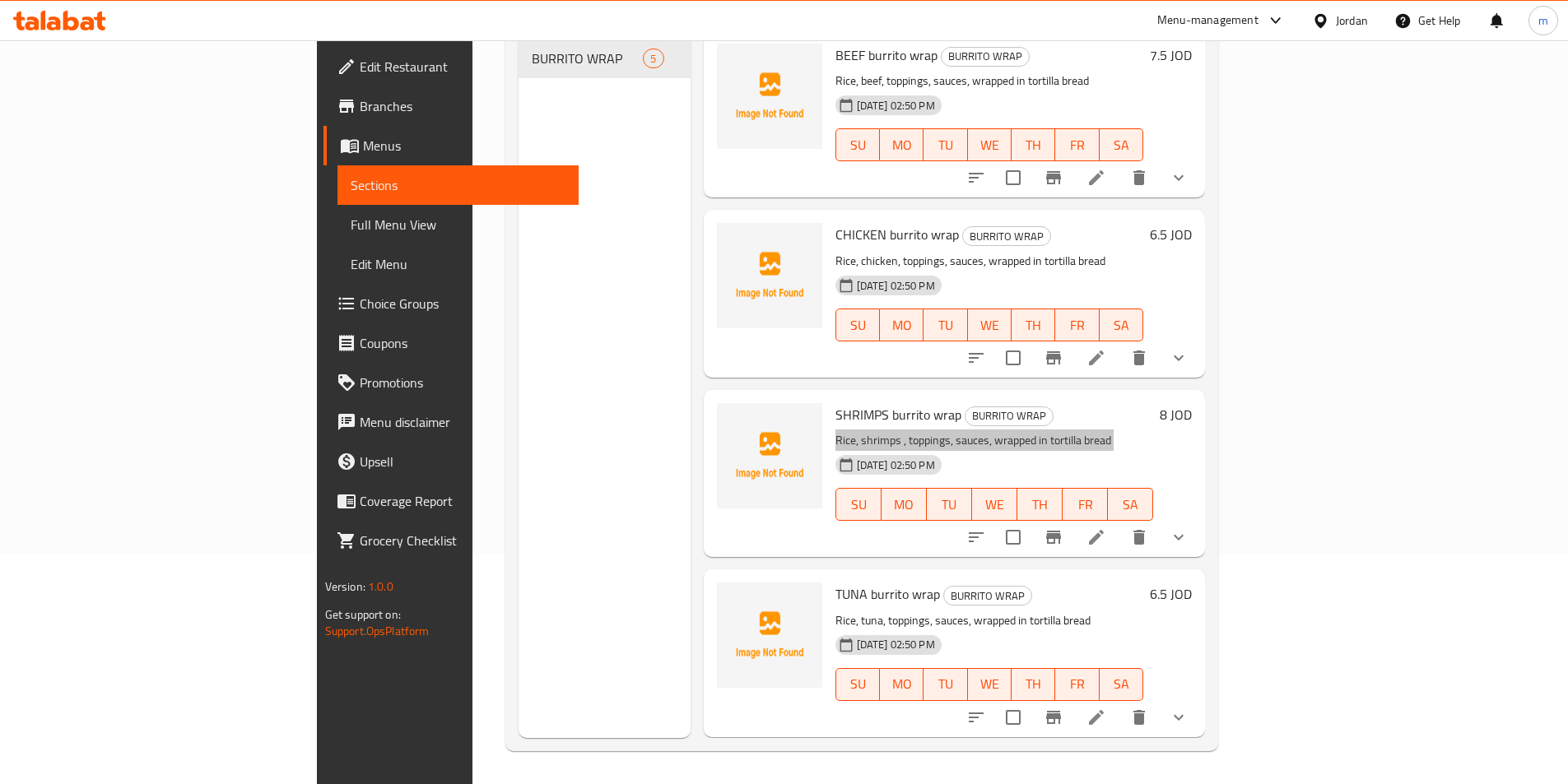
scroll to position [0, 0]
click at [882, 252] on p "Rice, chicken, toppings, sauces, wrapped in tortilla bread" at bounding box center [990, 263] width 309 height 21
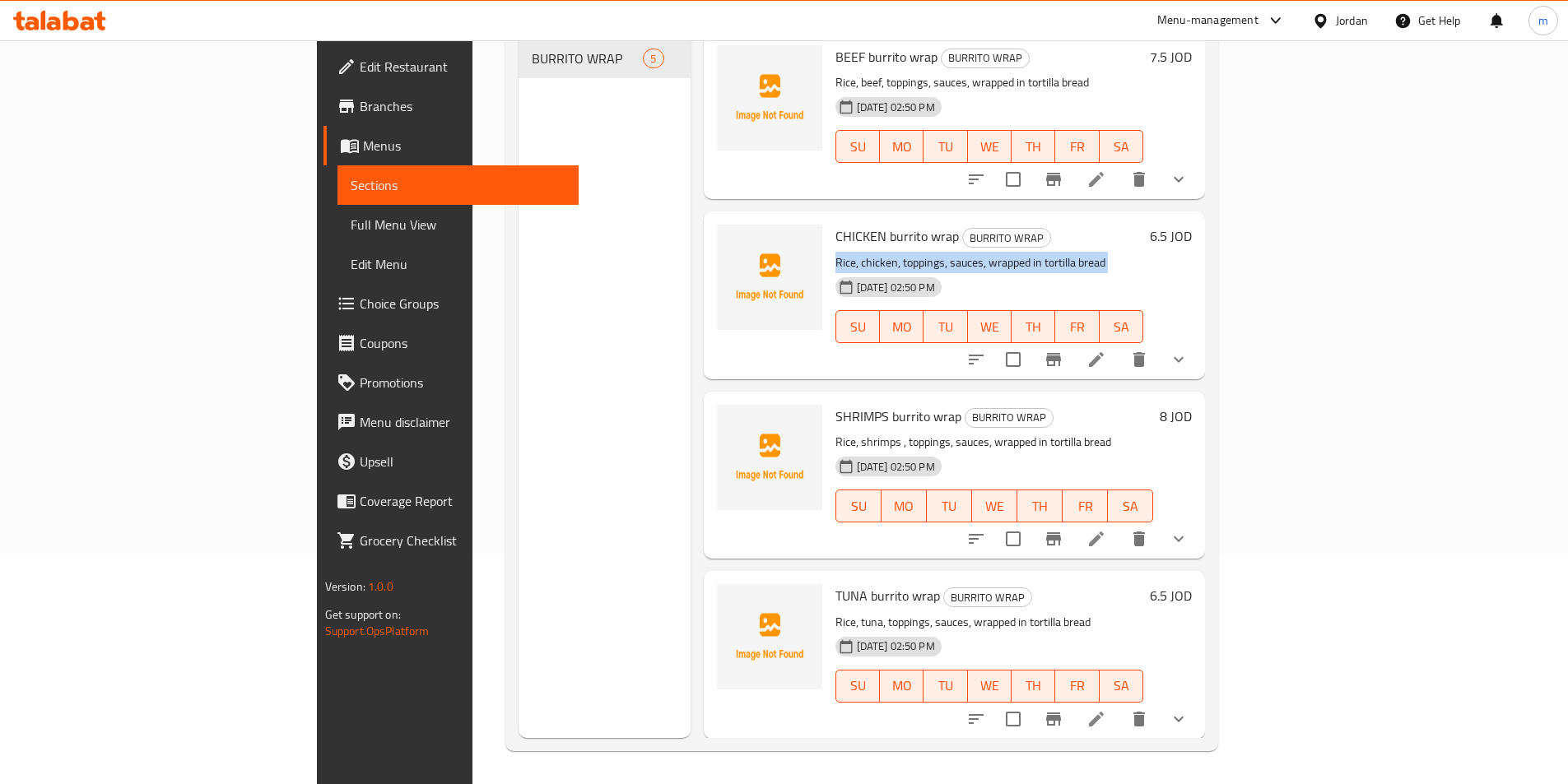
click at [882, 252] on p "Rice, chicken, toppings, sauces, wrapped in tortilla bread" at bounding box center [990, 263] width 309 height 21
copy div "Rice, chicken, toppings, sauces, wrapped in tortilla bread"
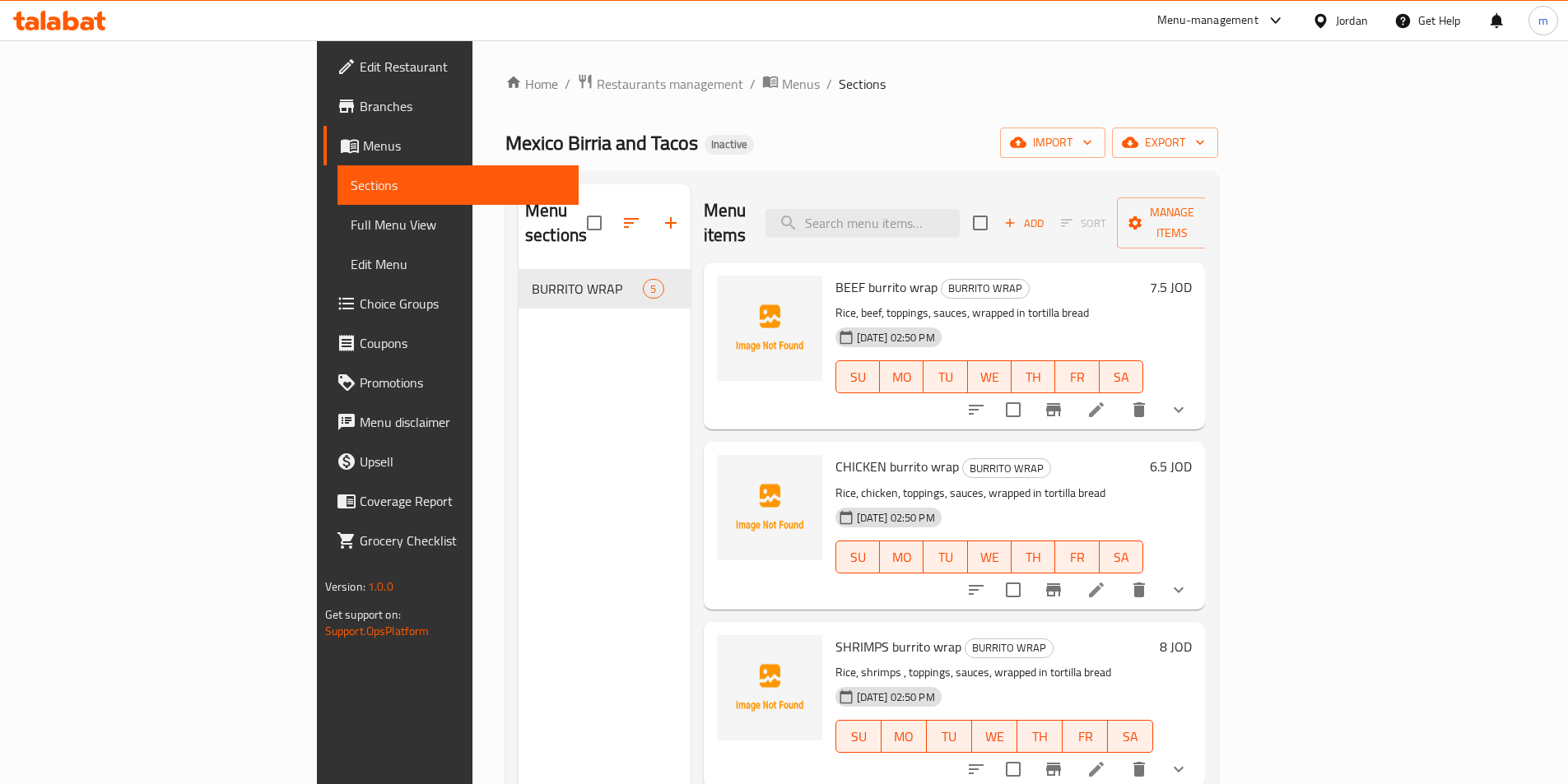
click at [860, 303] on p "Rice, beef, toppings, sauces, wrapped in tortilla bread" at bounding box center [990, 313] width 309 height 21
copy div "Rice, beef, toppings, sauces, wrapped in tortilla bread"
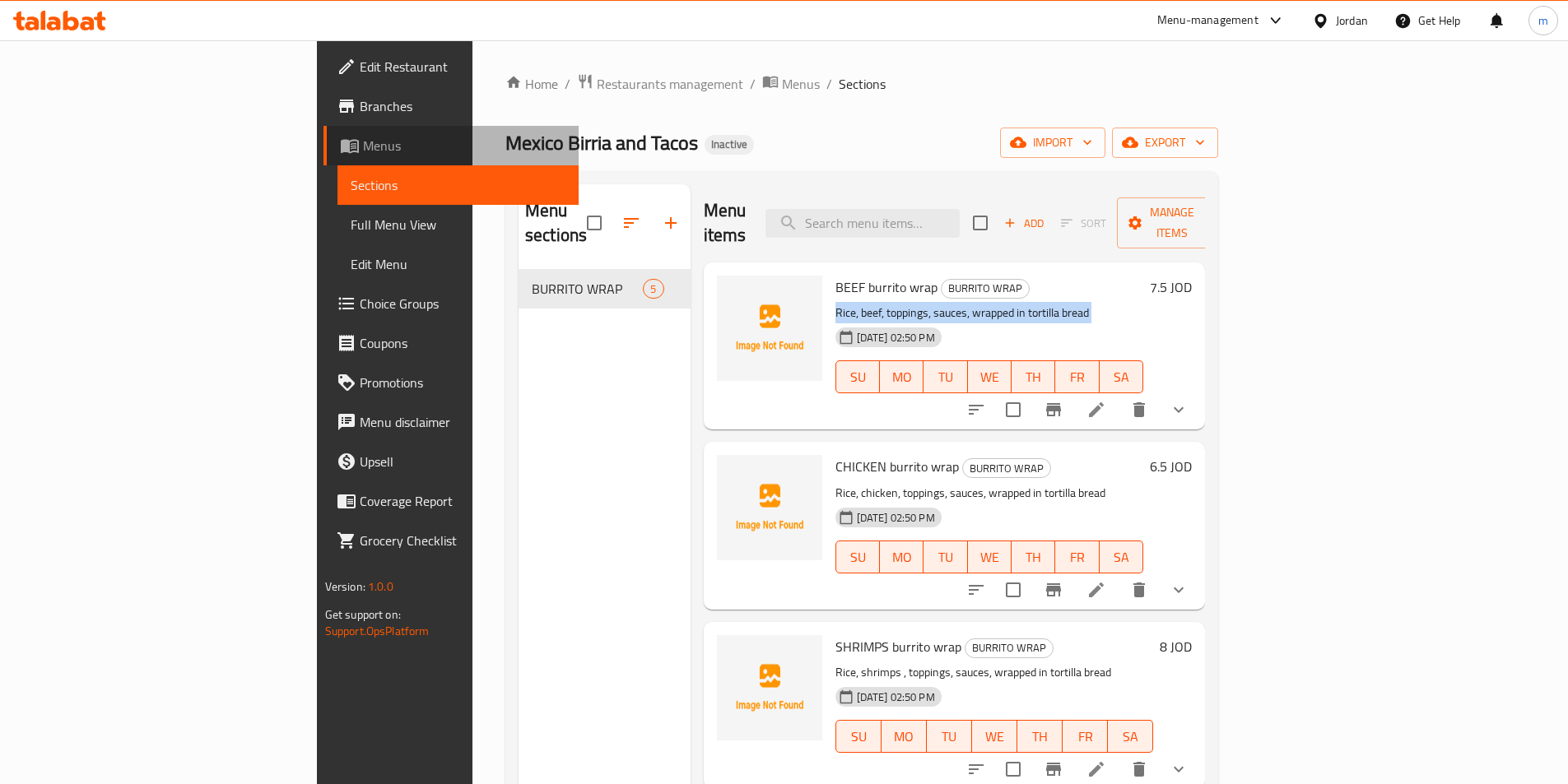
click at [363, 151] on span "Menus" at bounding box center [463, 145] width 202 height 20
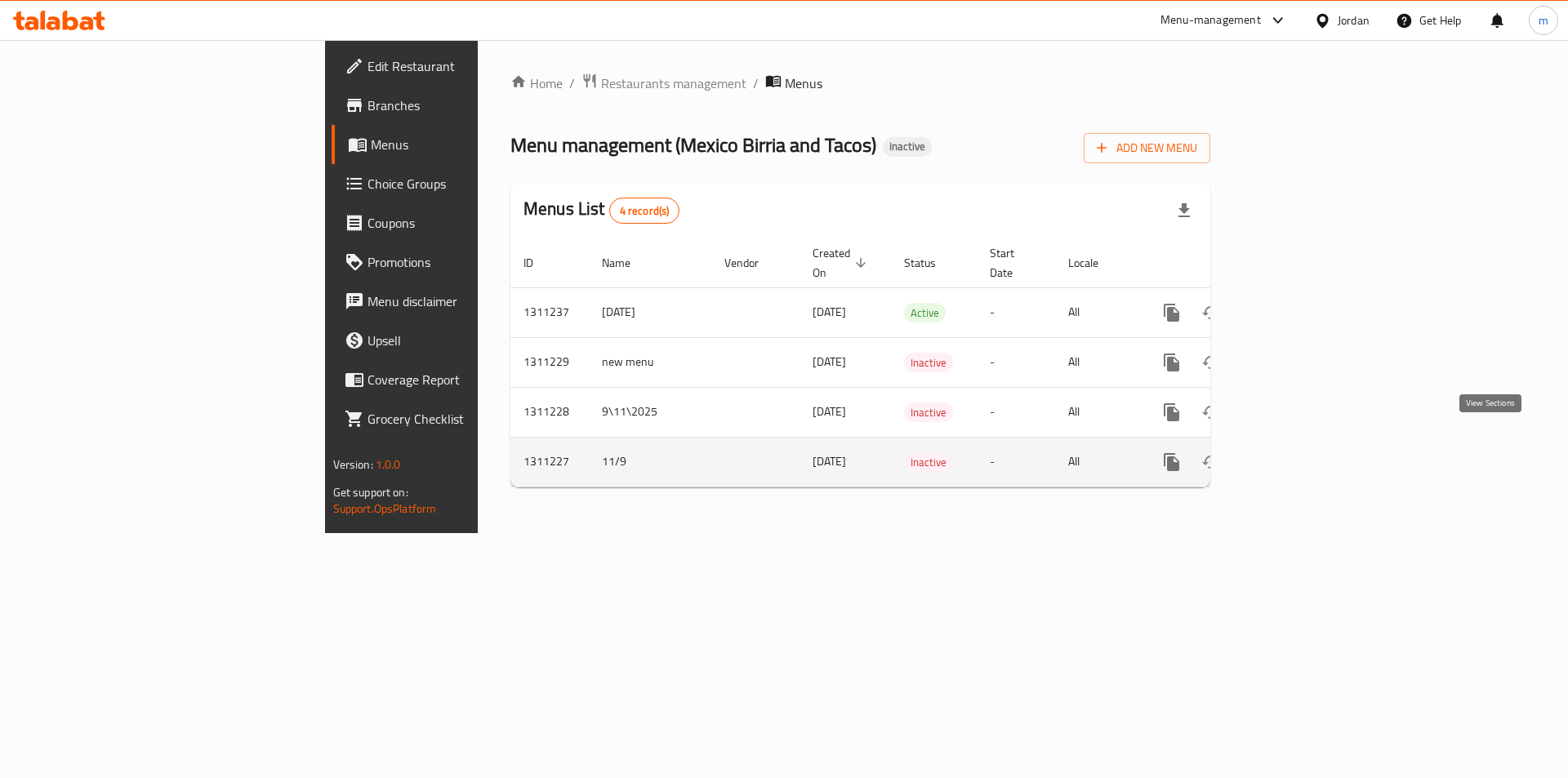
click at [1299, 452] on icon "enhanced table" at bounding box center [1289, 462] width 20 height 20
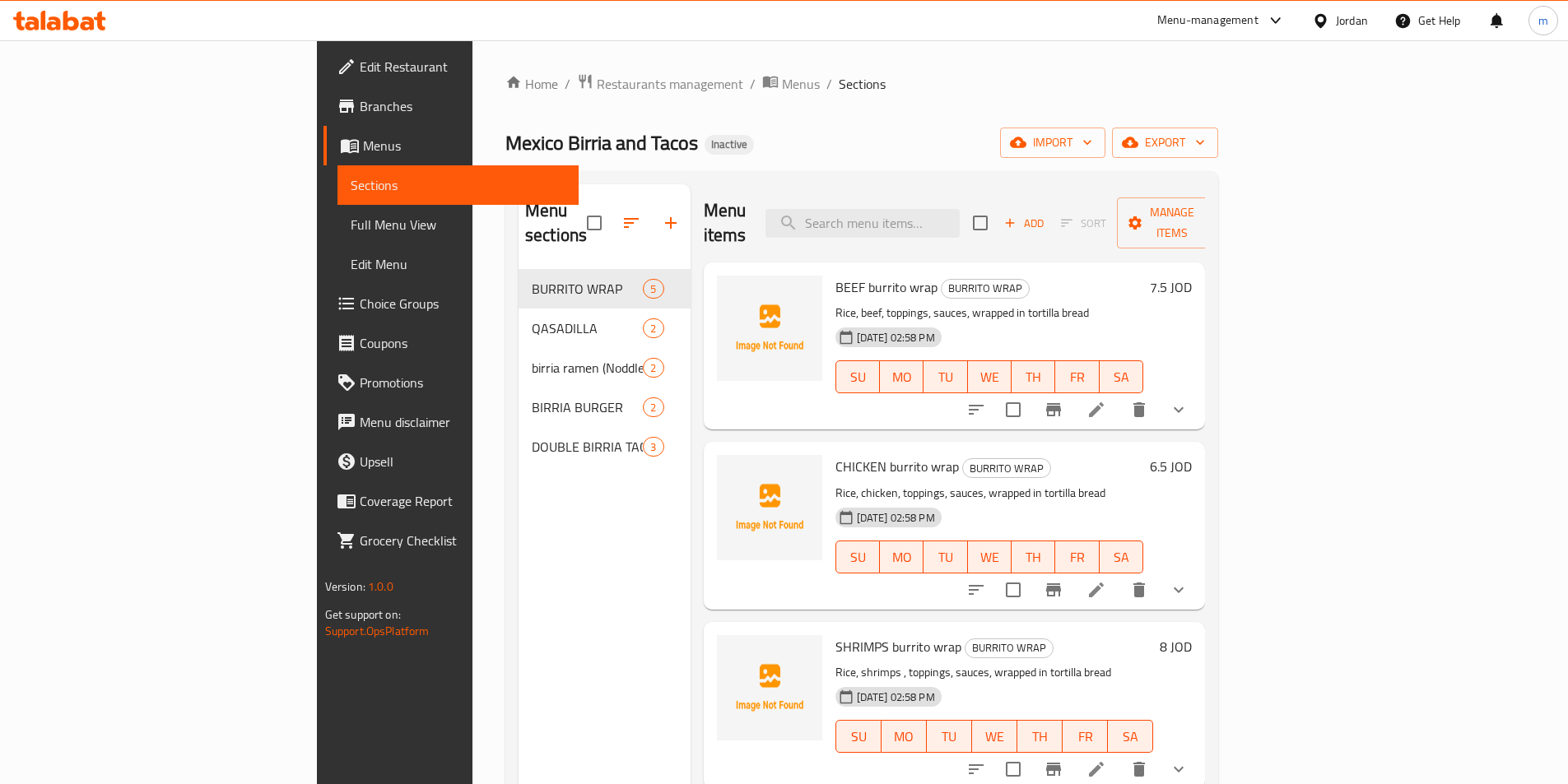
click at [363, 151] on span "Menus" at bounding box center [463, 145] width 202 height 20
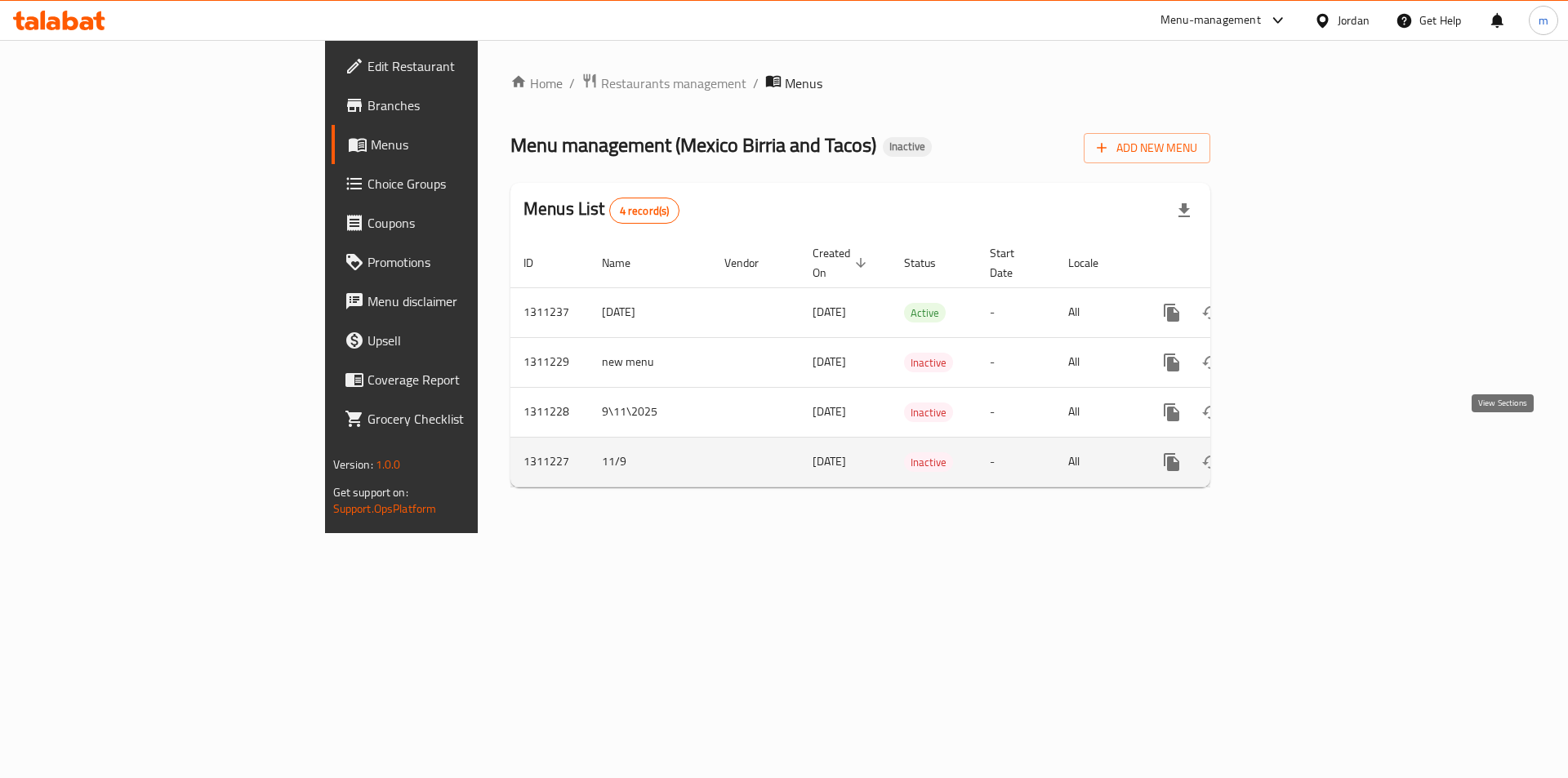
click at [1299, 452] on icon "enhanced table" at bounding box center [1289, 462] width 20 height 20
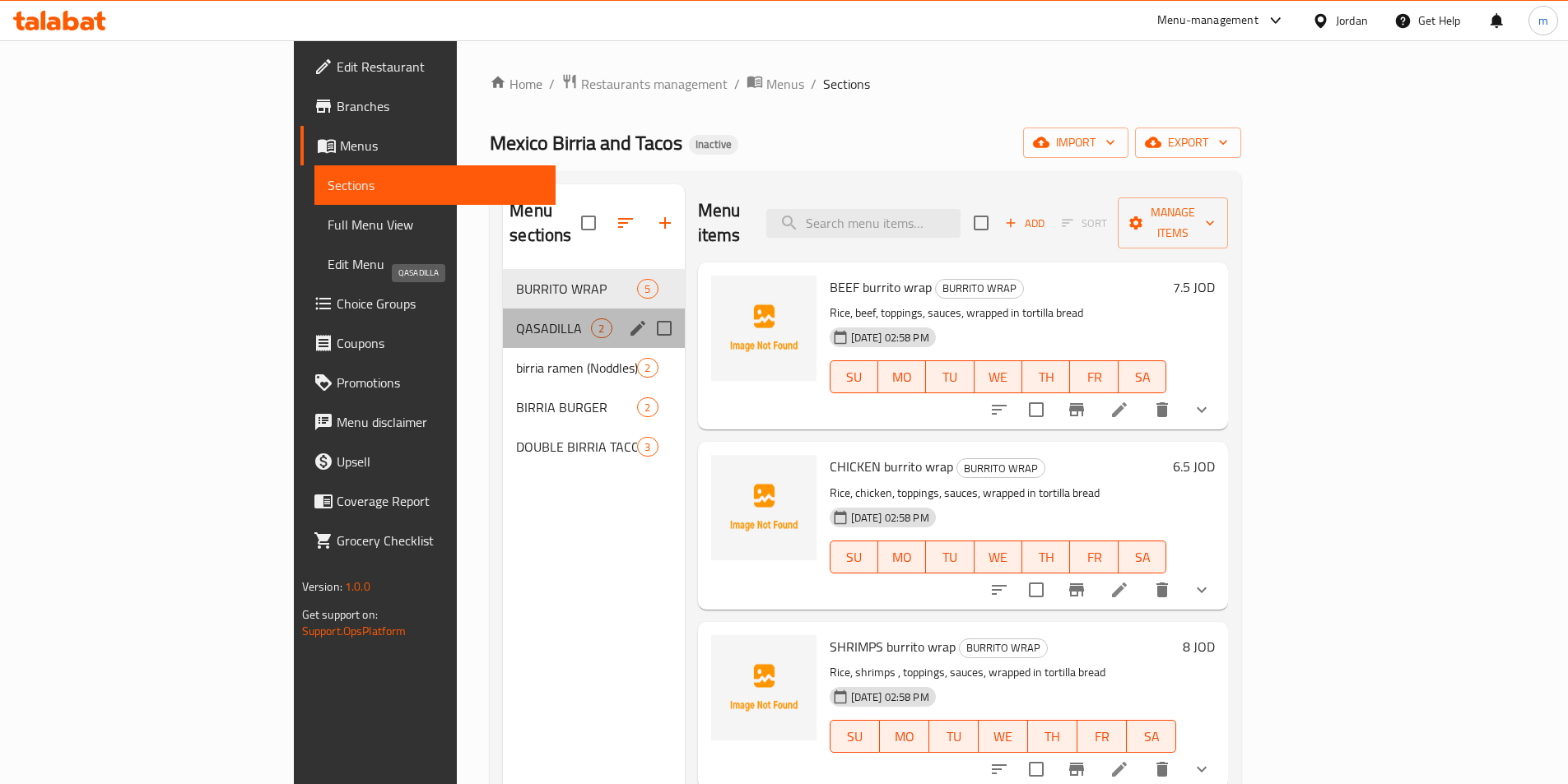
click at [516, 318] on span "QASADILLA" at bounding box center [553, 327] width 75 height 20
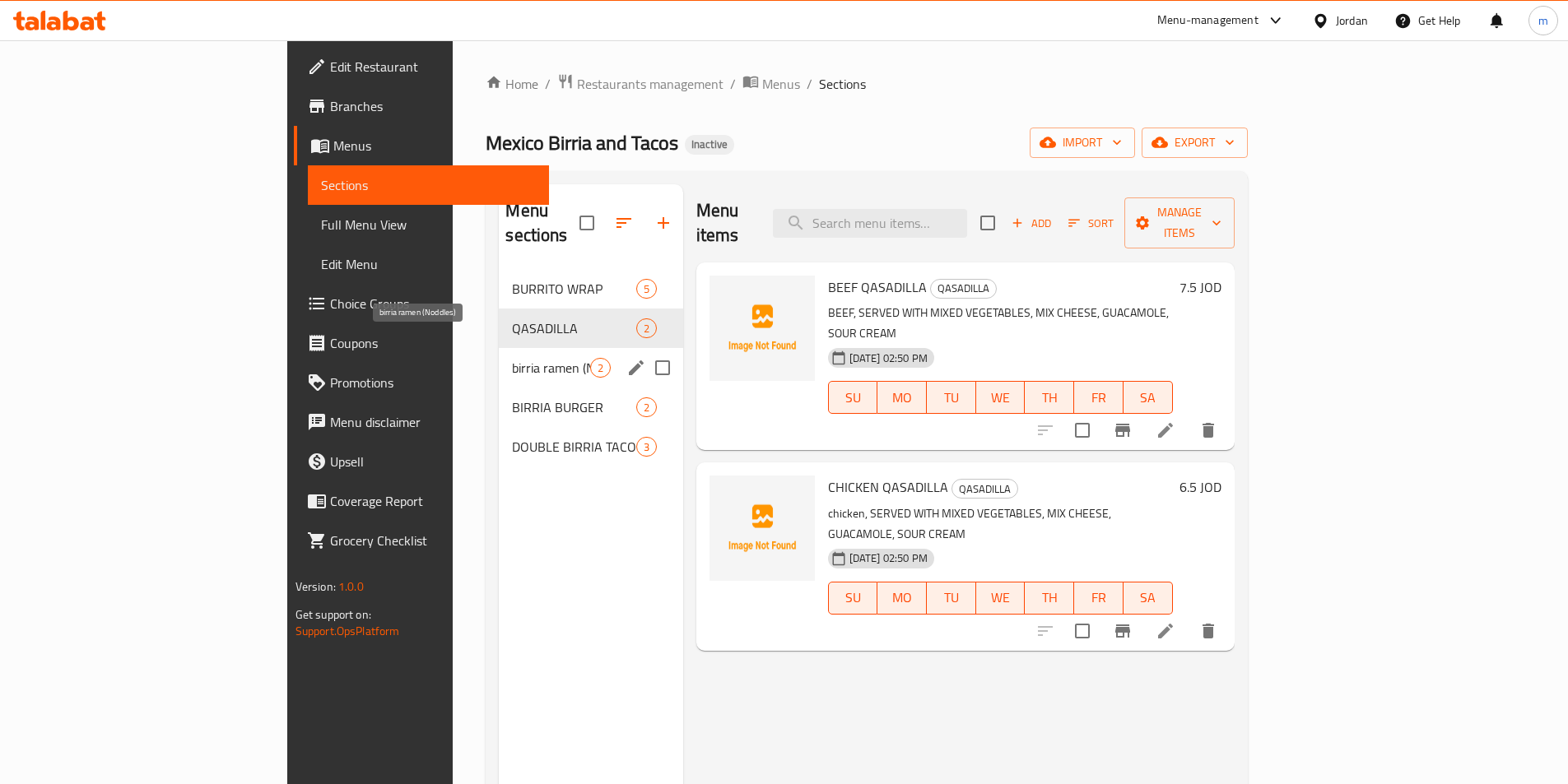
click at [512, 358] on span "birria ramen (Noddles)" at bounding box center [550, 367] width 77 height 20
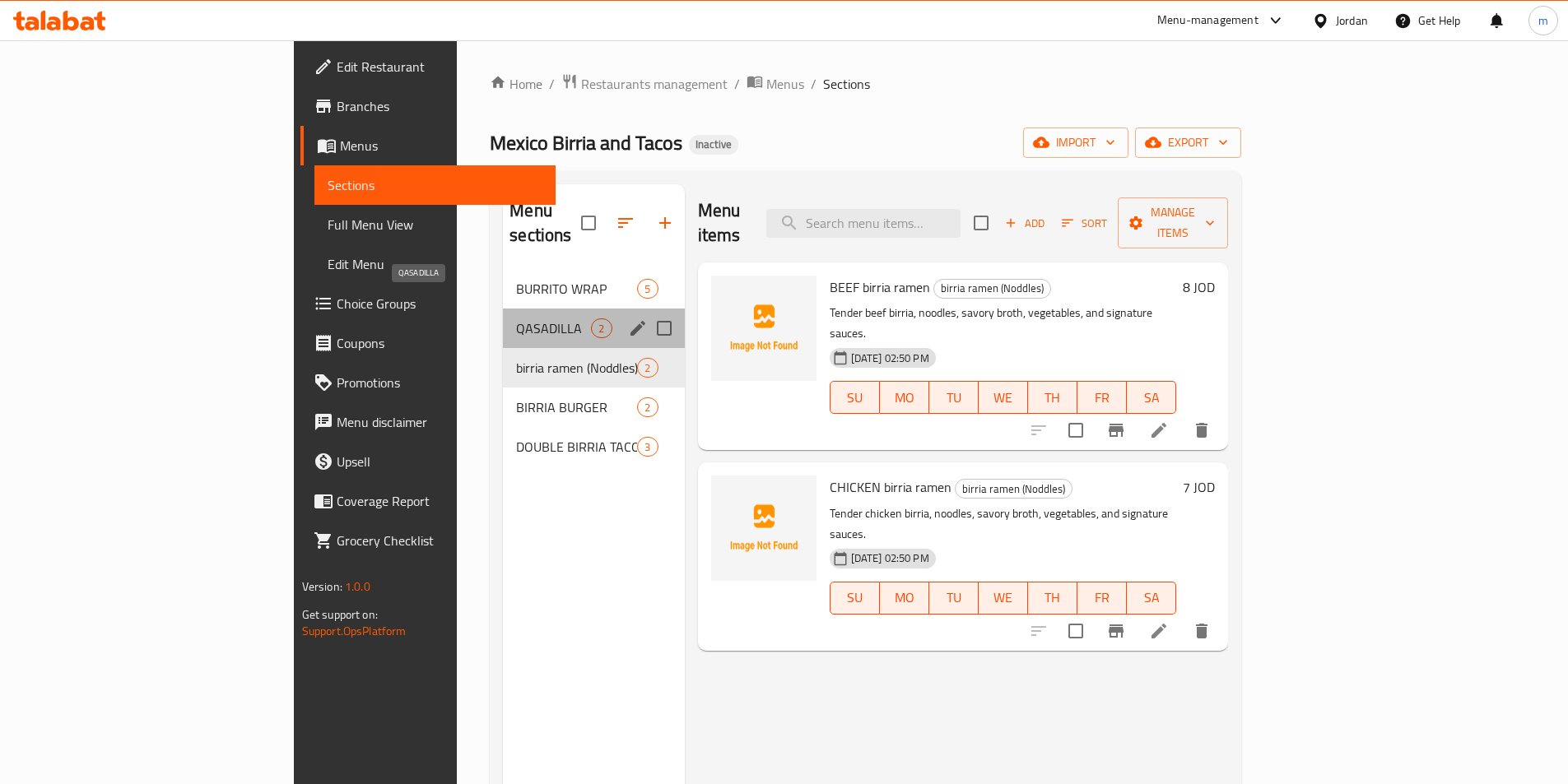
click at [516, 318] on span "QASADILLA" at bounding box center [553, 327] width 75 height 20
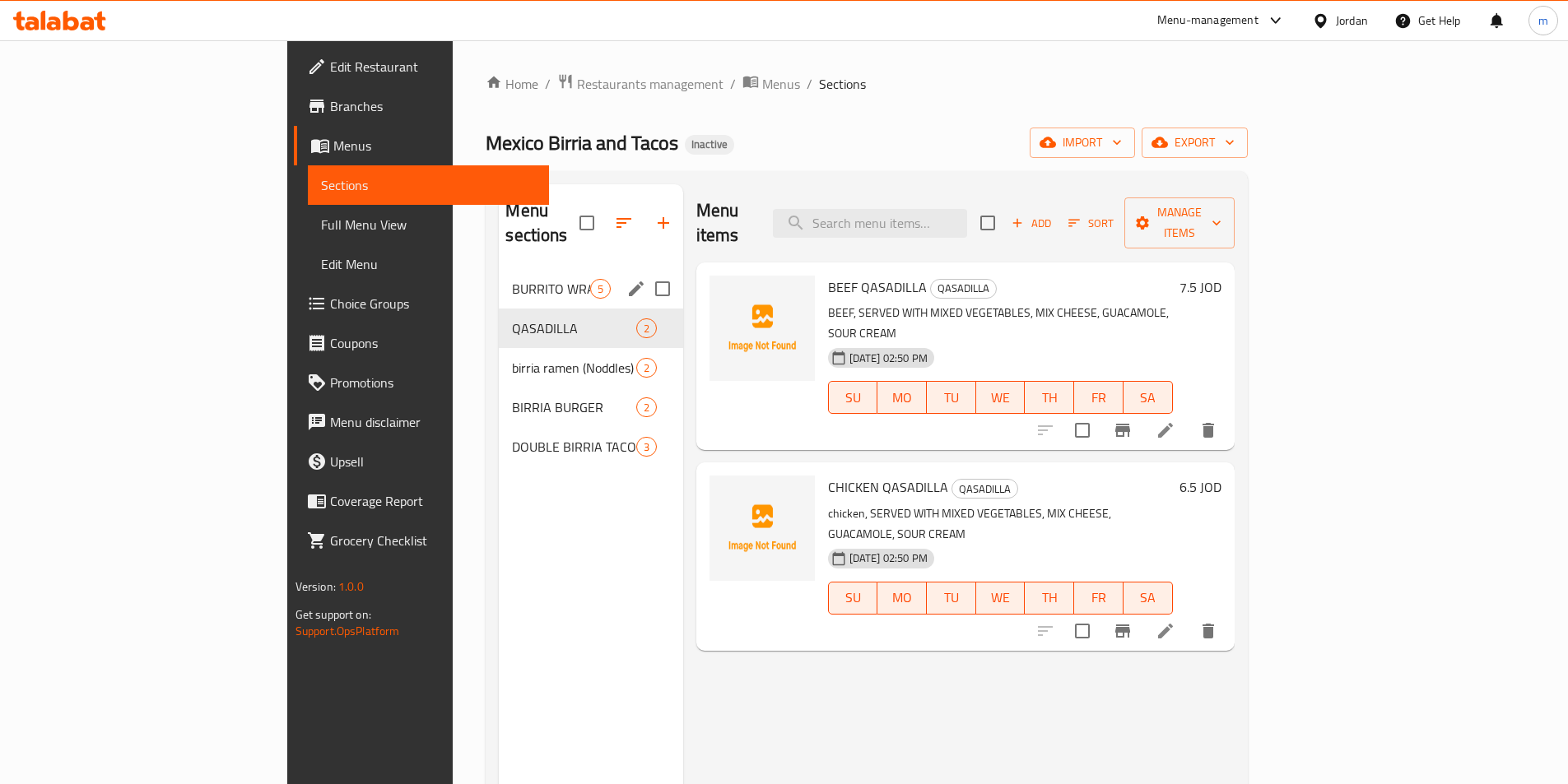
click at [499, 274] on div "BURRITO WRAP 5" at bounding box center [590, 289] width 183 height 40
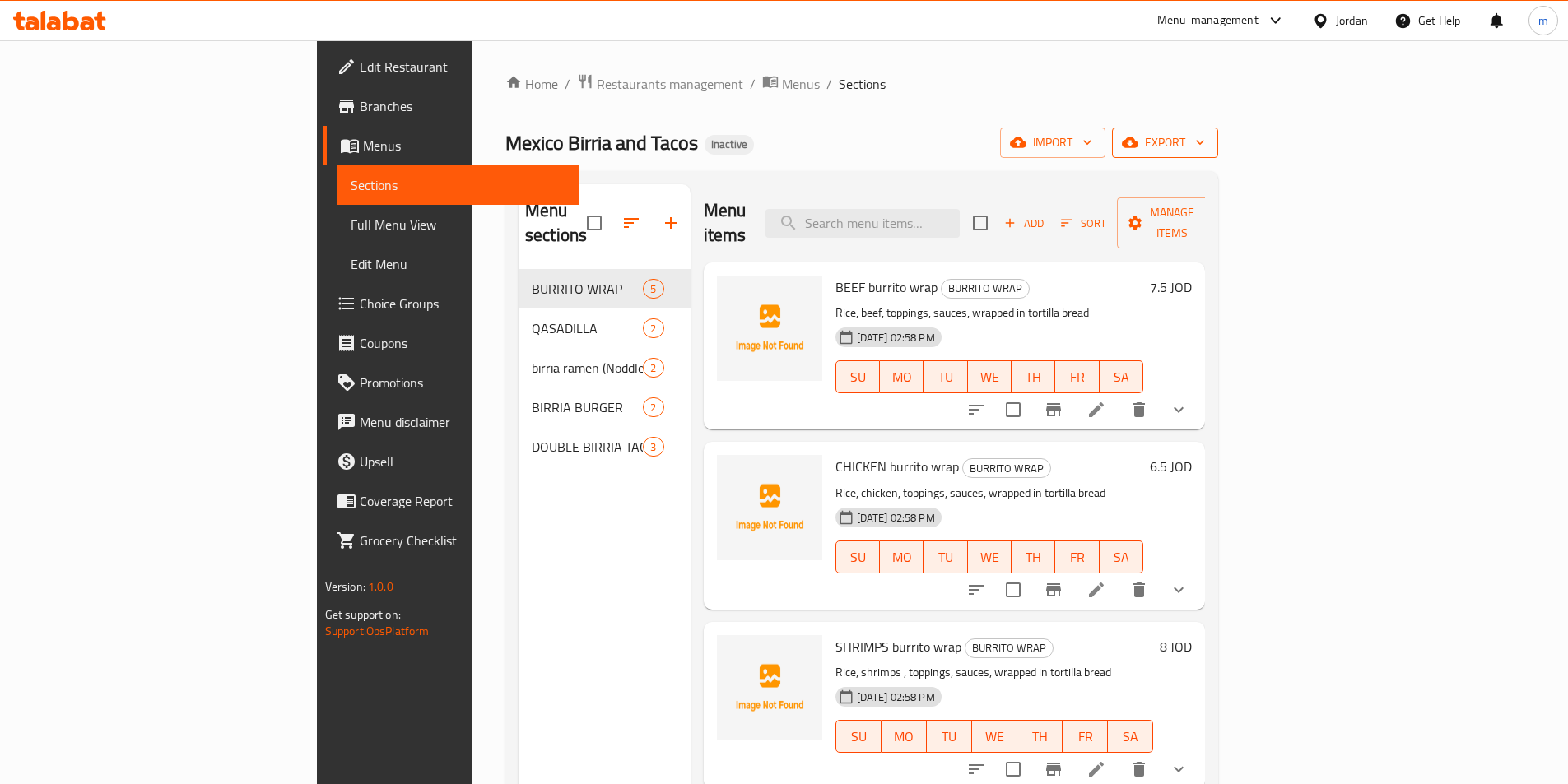
click at [1205, 145] on span "export" at bounding box center [1165, 143] width 80 height 21
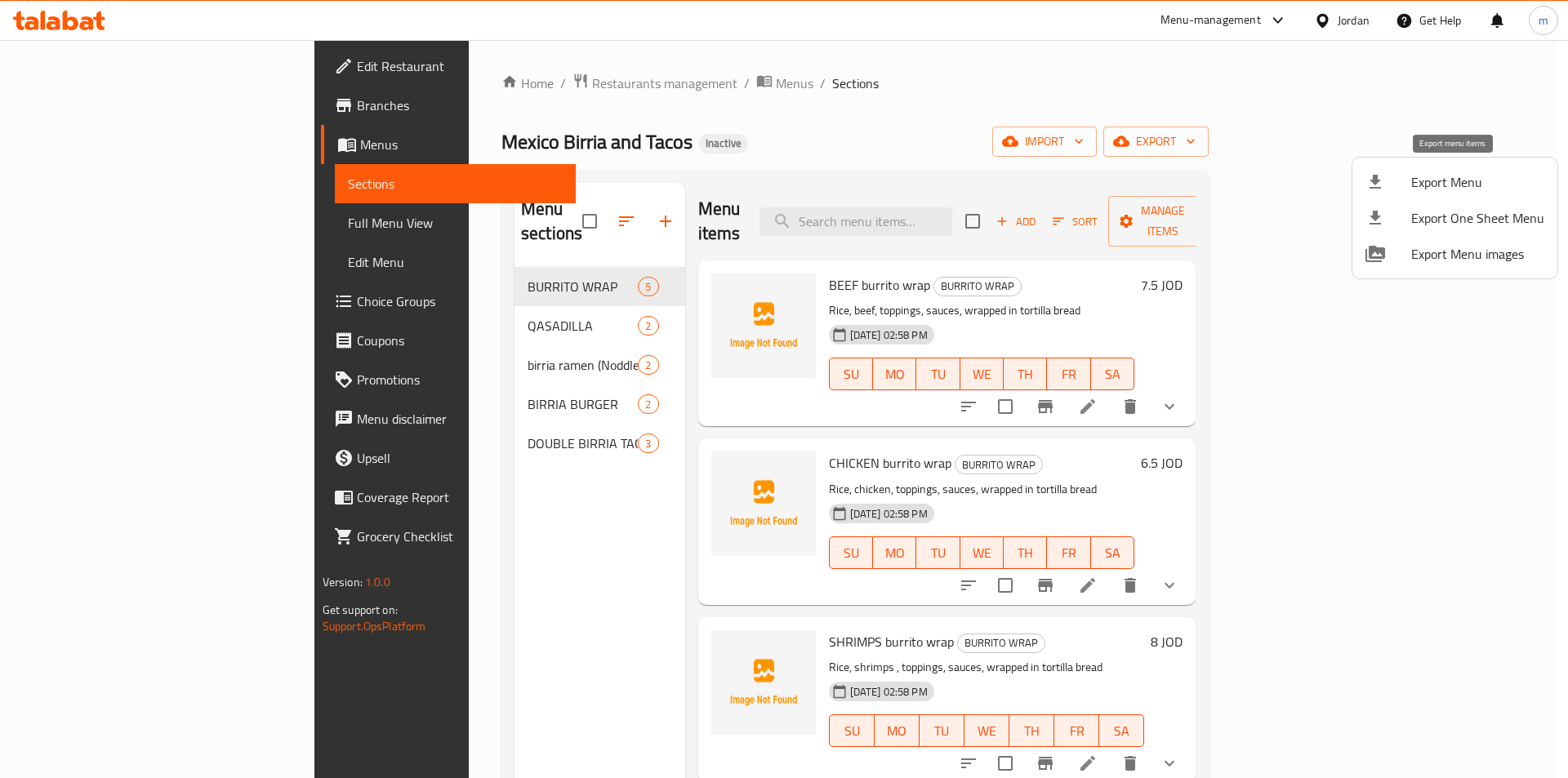
click at [1430, 186] on span "Export Menu" at bounding box center [1478, 182] width 133 height 20
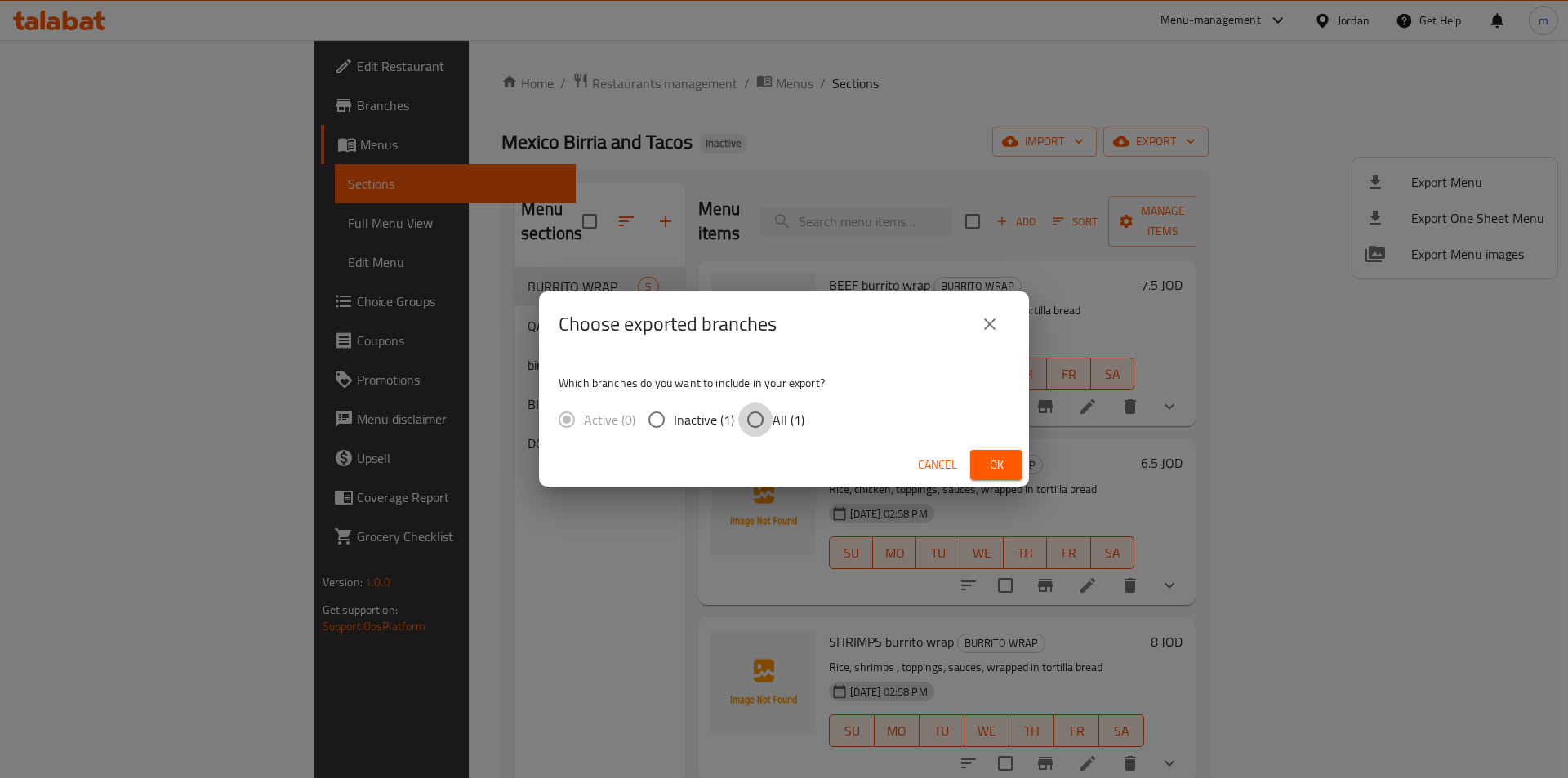
click at [757, 415] on input "All (1)" at bounding box center [756, 419] width 34 height 34
radio input "true"
click at [989, 462] on span "Ok" at bounding box center [997, 465] width 26 height 21
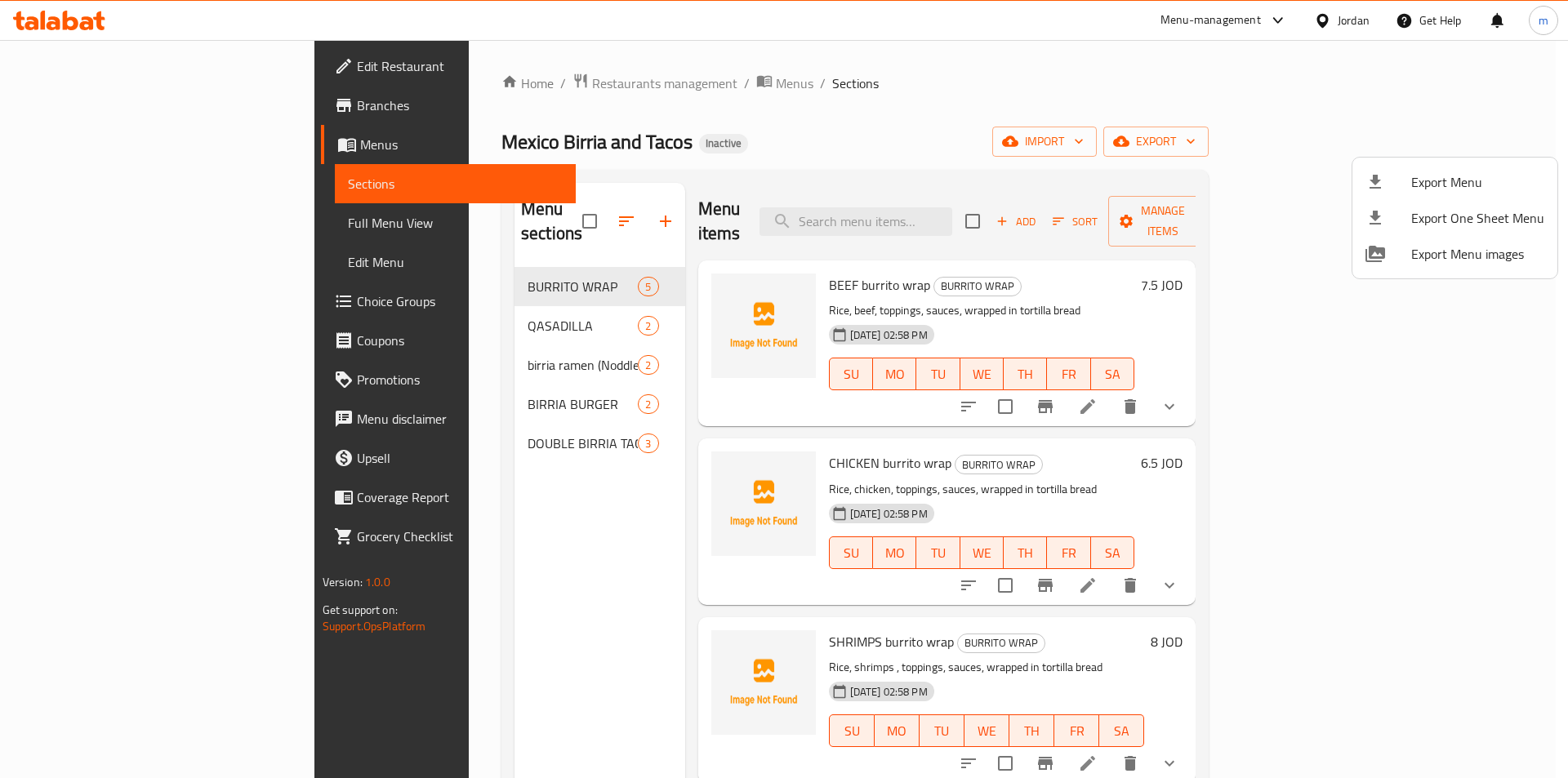
click at [468, 560] on div at bounding box center [784, 389] width 1568 height 778
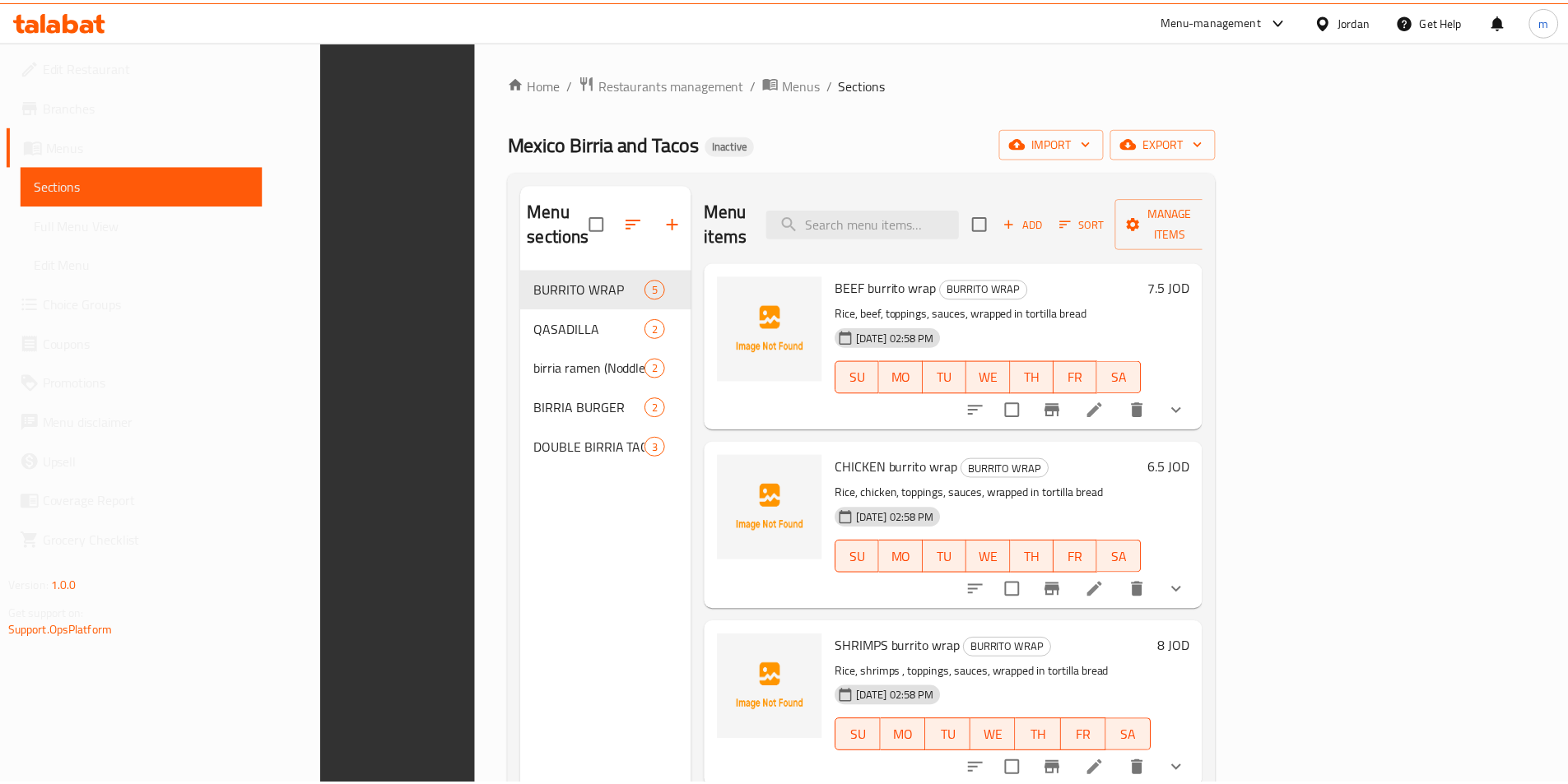
scroll to position [231, 0]
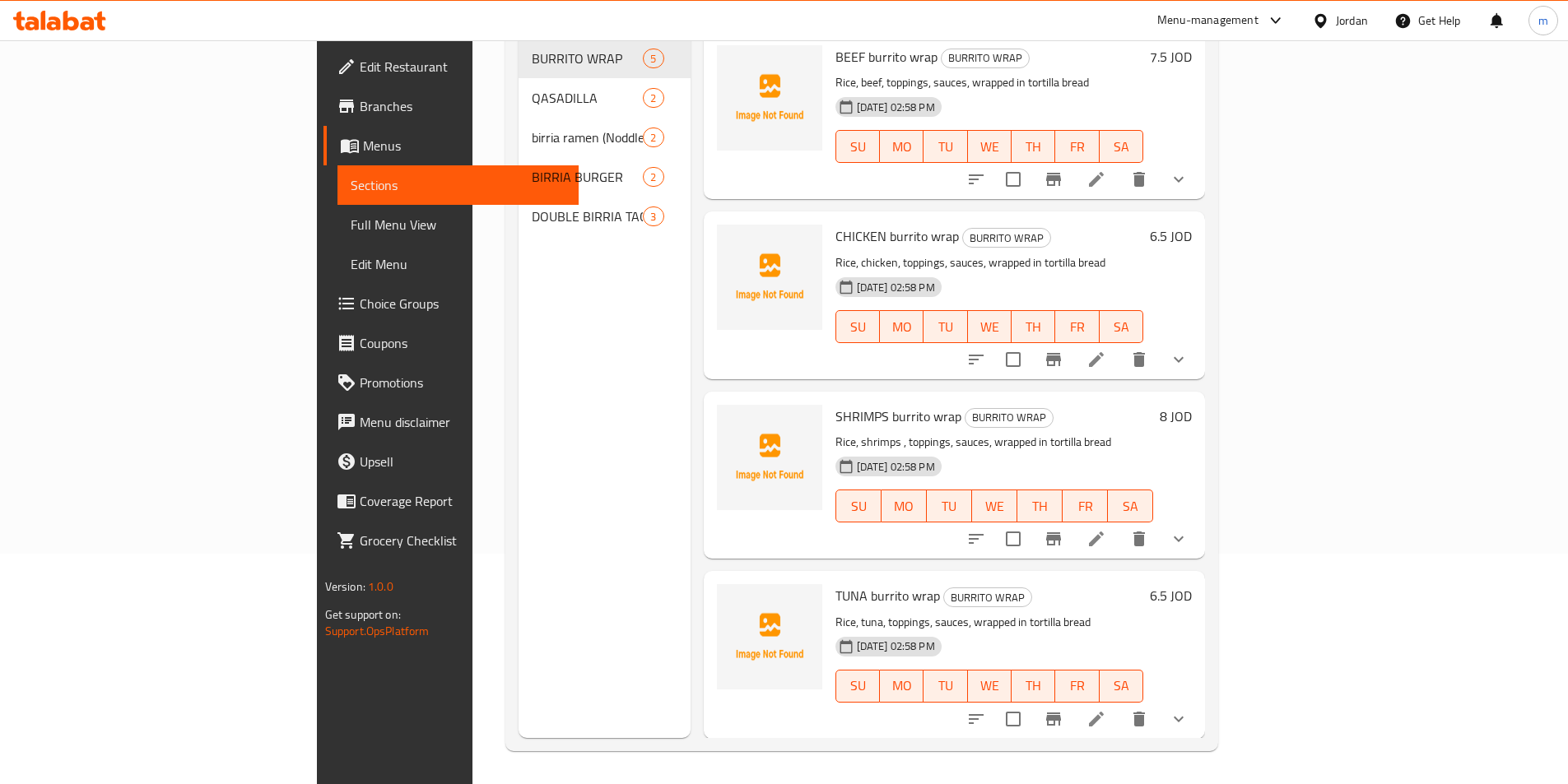
click at [350, 225] on span "Full Menu View" at bounding box center [458, 224] width 215 height 20
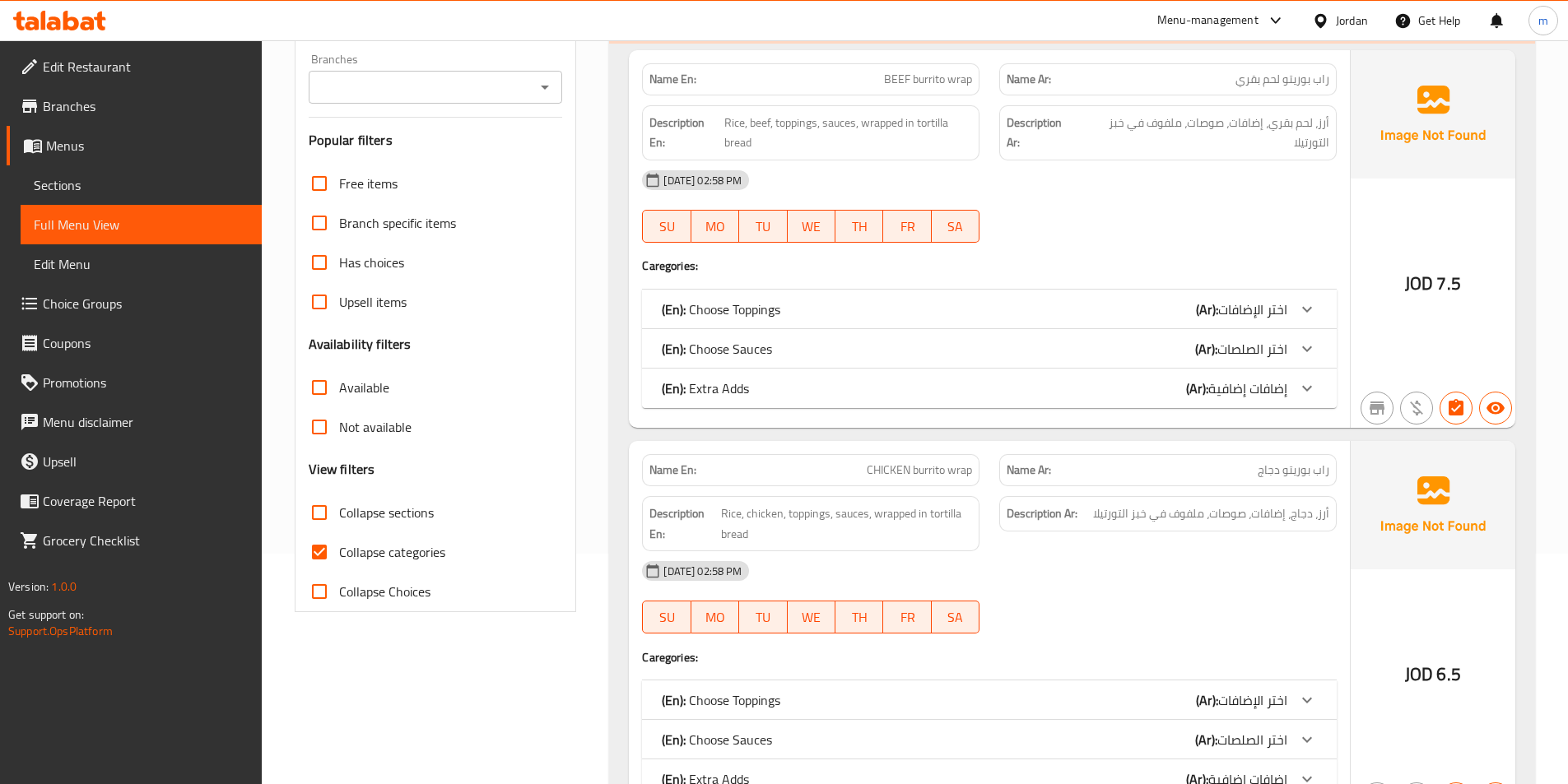
click at [360, 546] on span "Collapse categories" at bounding box center [392, 551] width 106 height 20
click at [339, 546] on input "Collapse categories" at bounding box center [319, 552] width 40 height 40
checkbox input "false"
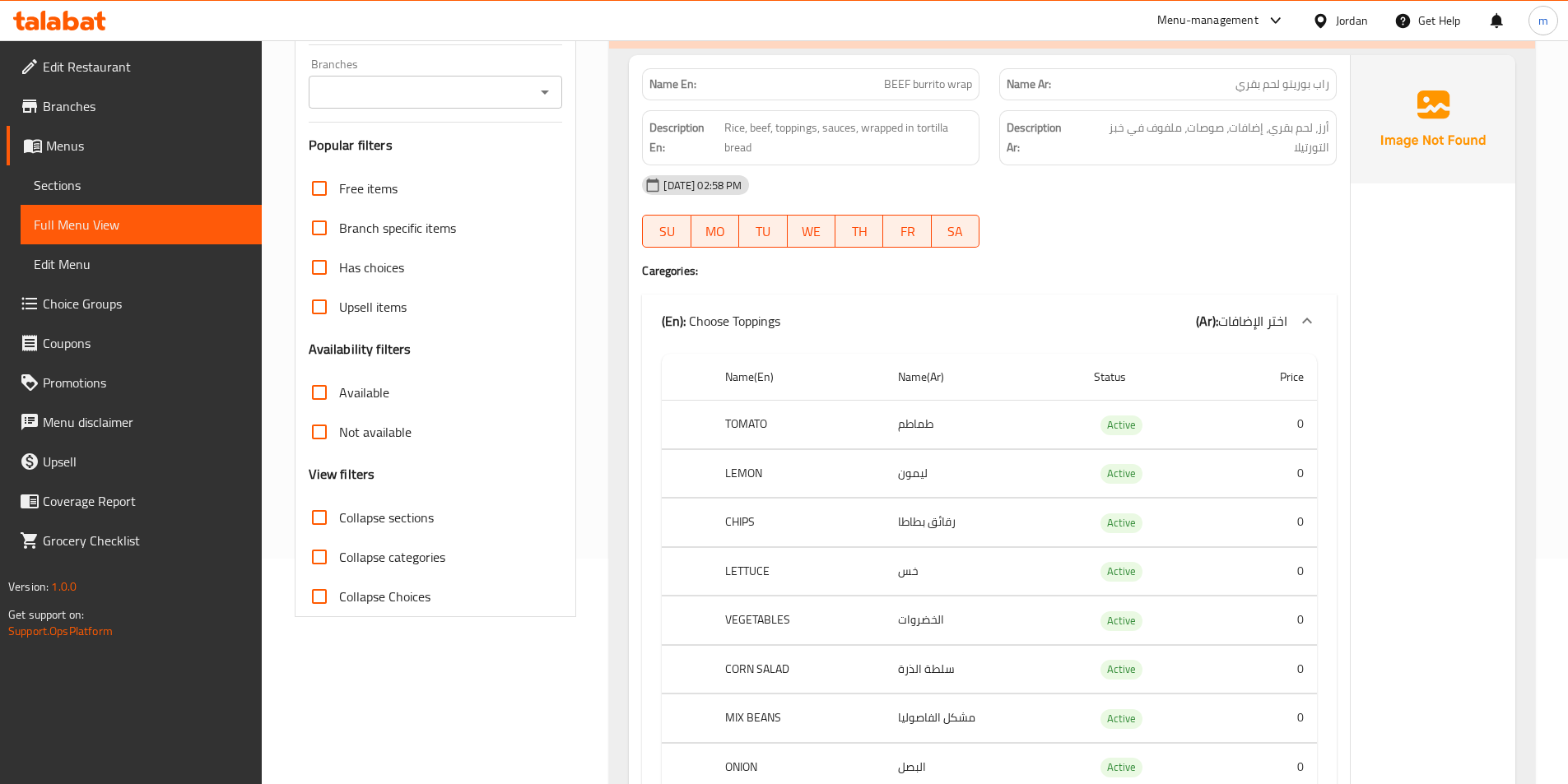
scroll to position [247, 0]
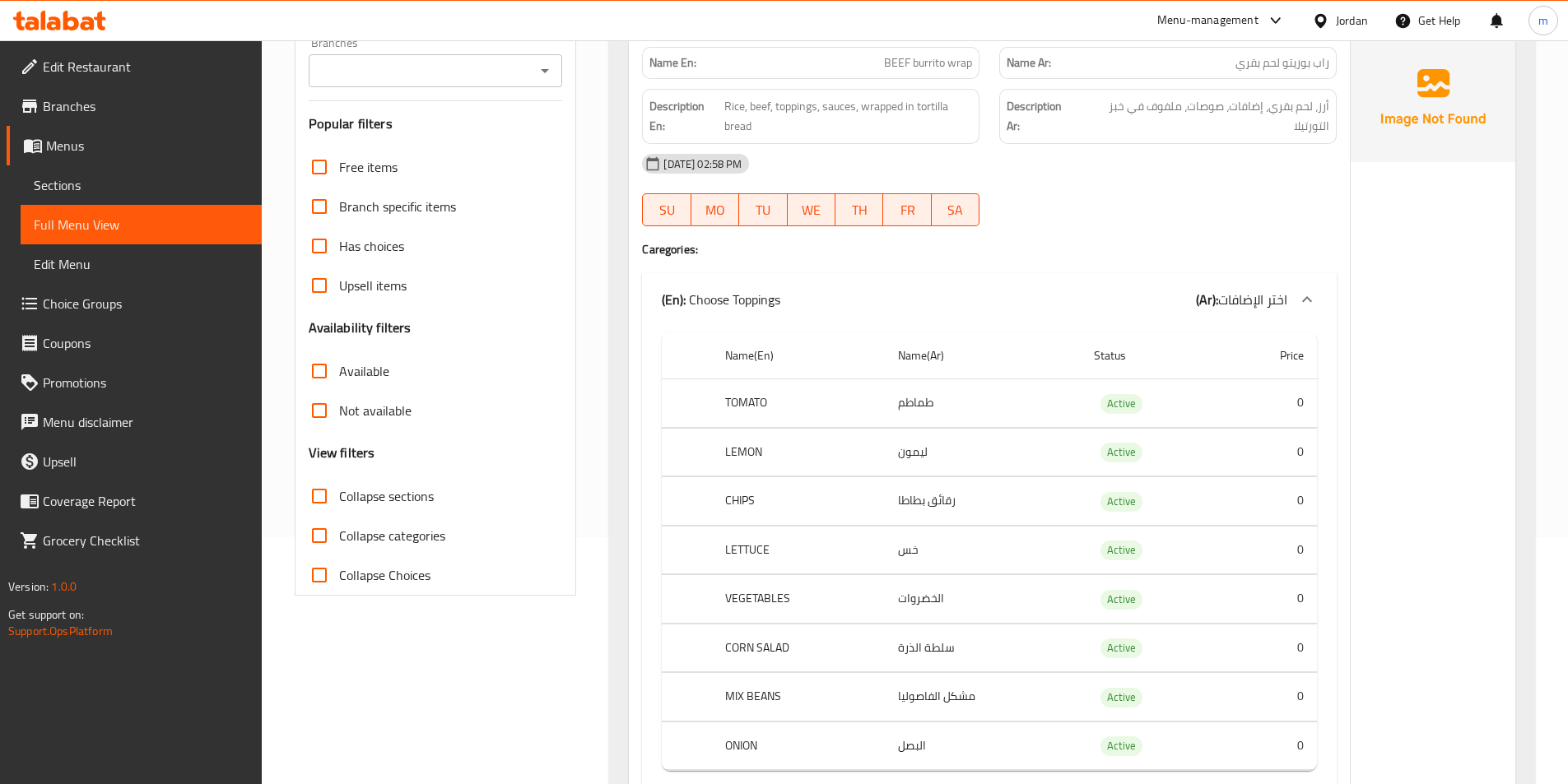
click at [383, 504] on span "Collapse sections" at bounding box center [387, 495] width 95 height 20
click at [339, 504] on input "Collapse sections" at bounding box center [319, 496] width 40 height 40
checkbox input "true"
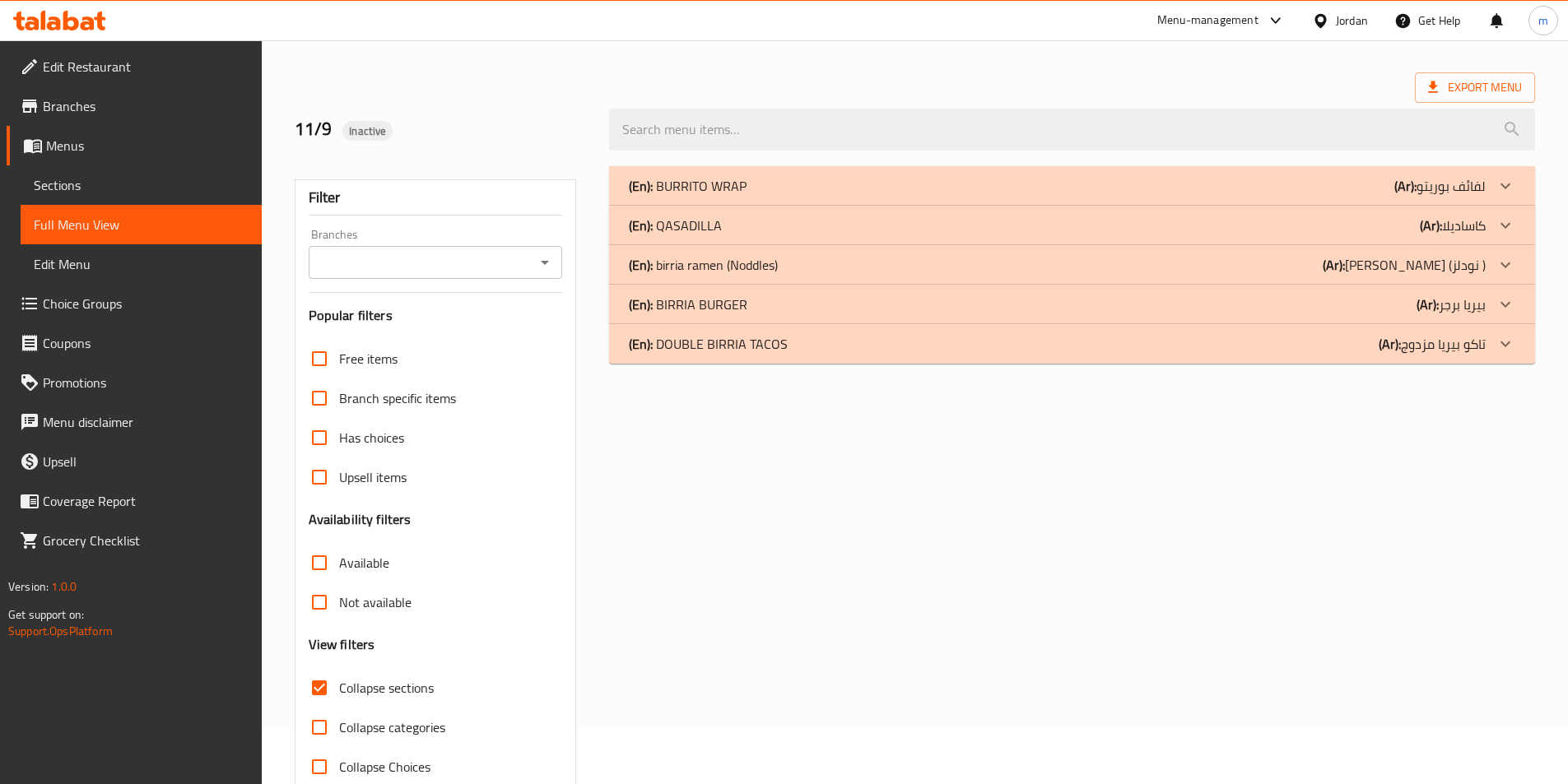
scroll to position [0, 0]
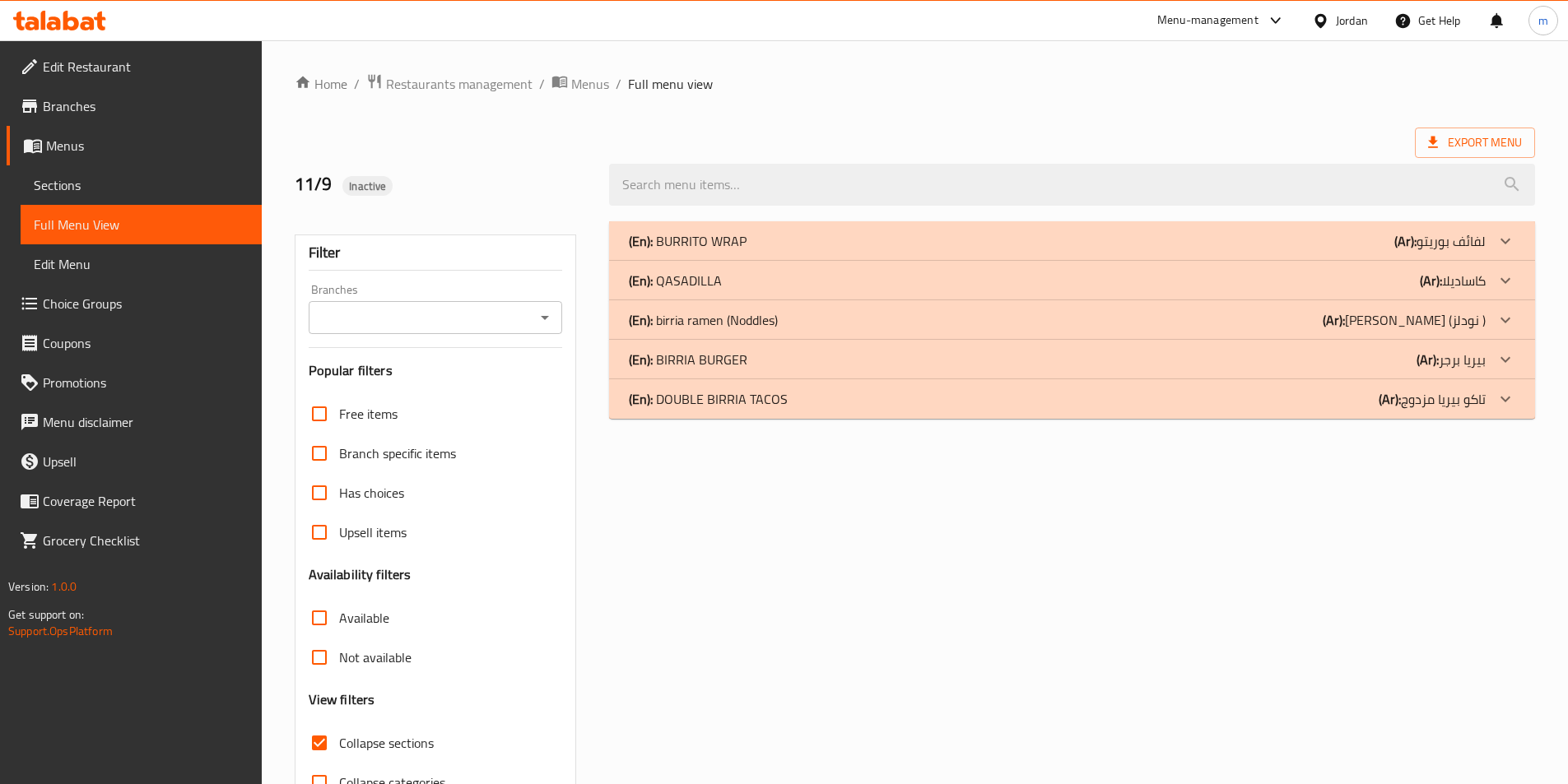
click at [81, 151] on span "Menus" at bounding box center [147, 145] width 202 height 20
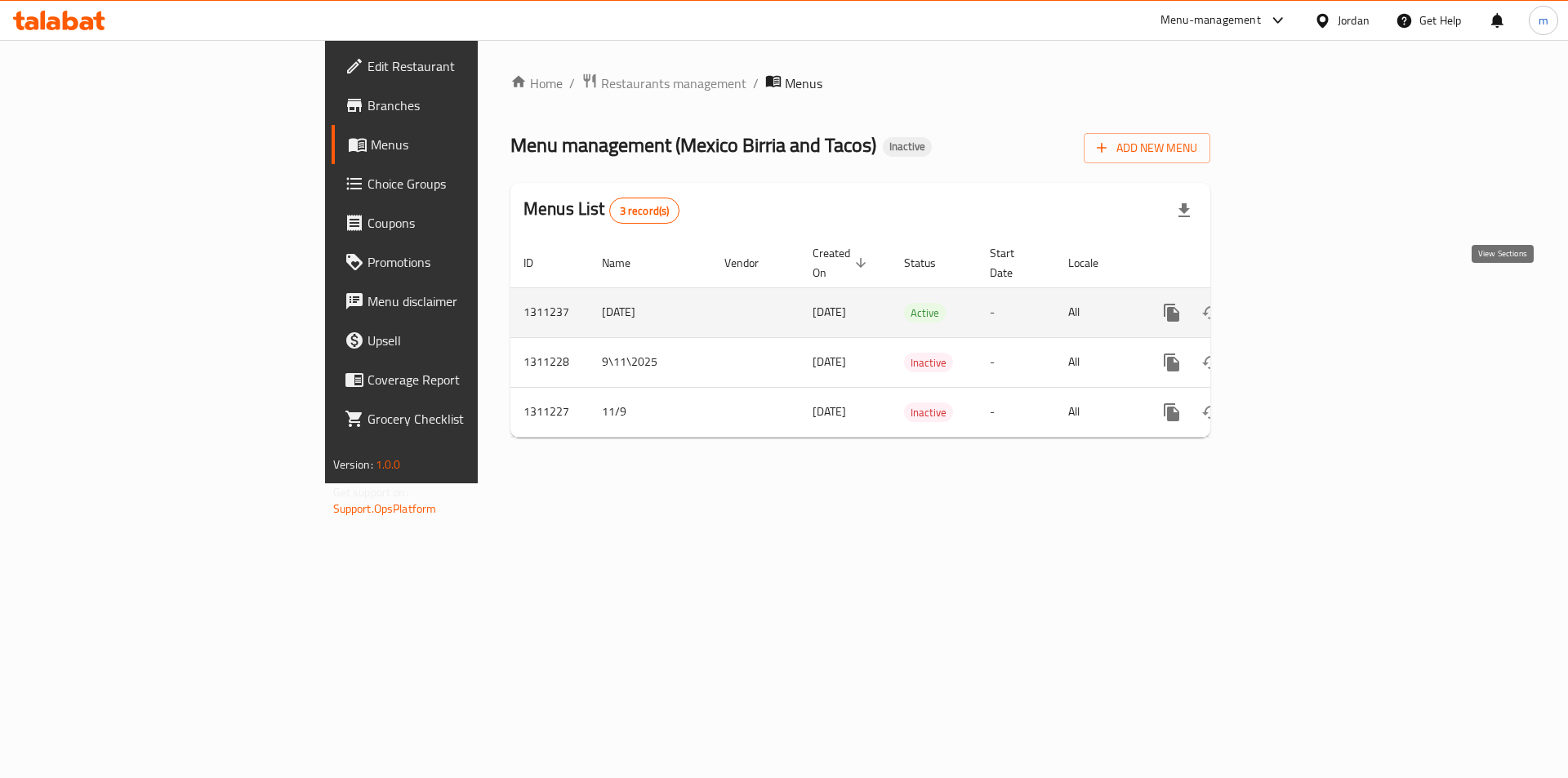
click at [1299, 303] on icon "enhanced table" at bounding box center [1289, 313] width 20 height 20
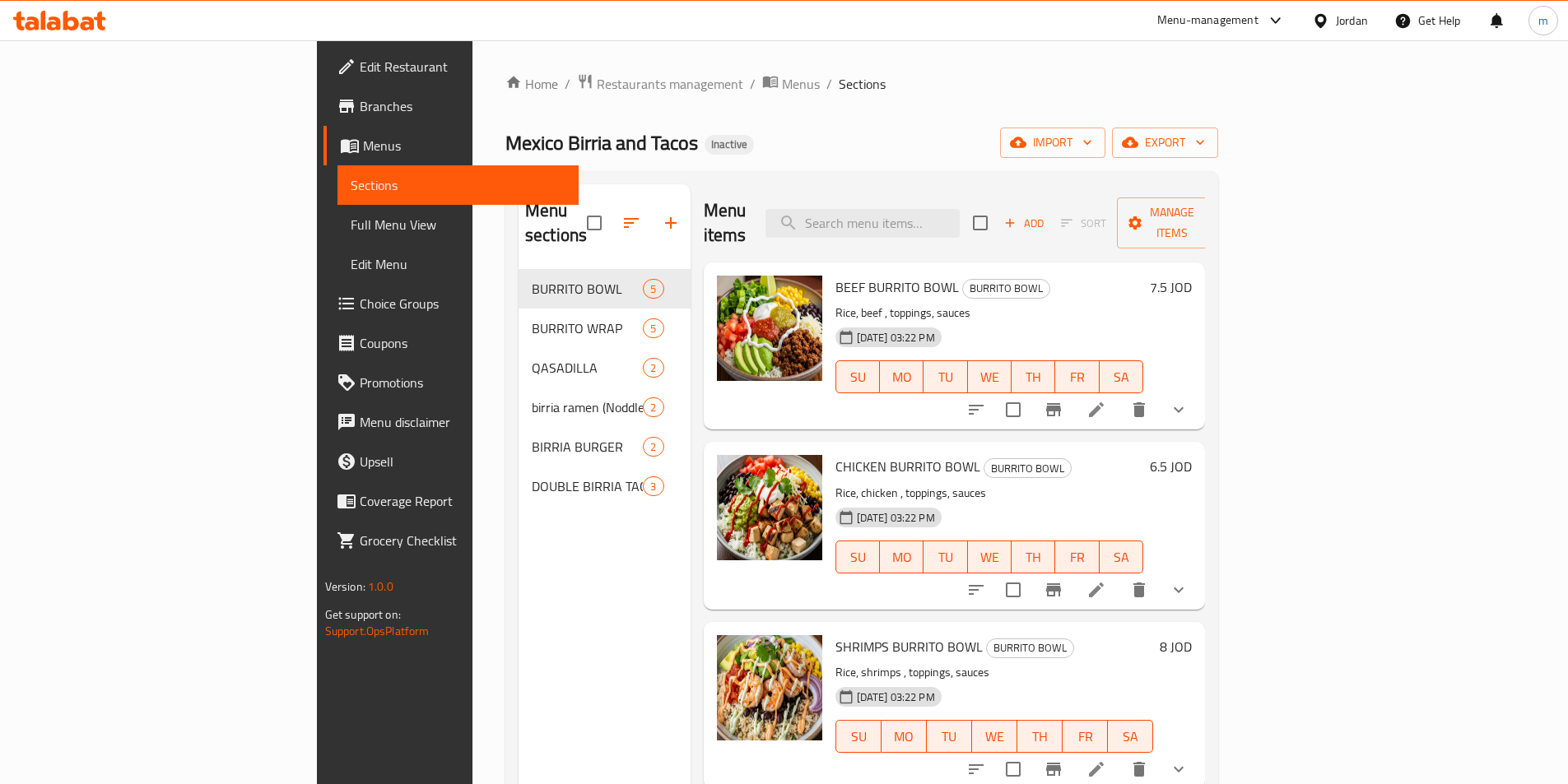
click at [350, 220] on span "Full Menu View" at bounding box center [458, 224] width 215 height 20
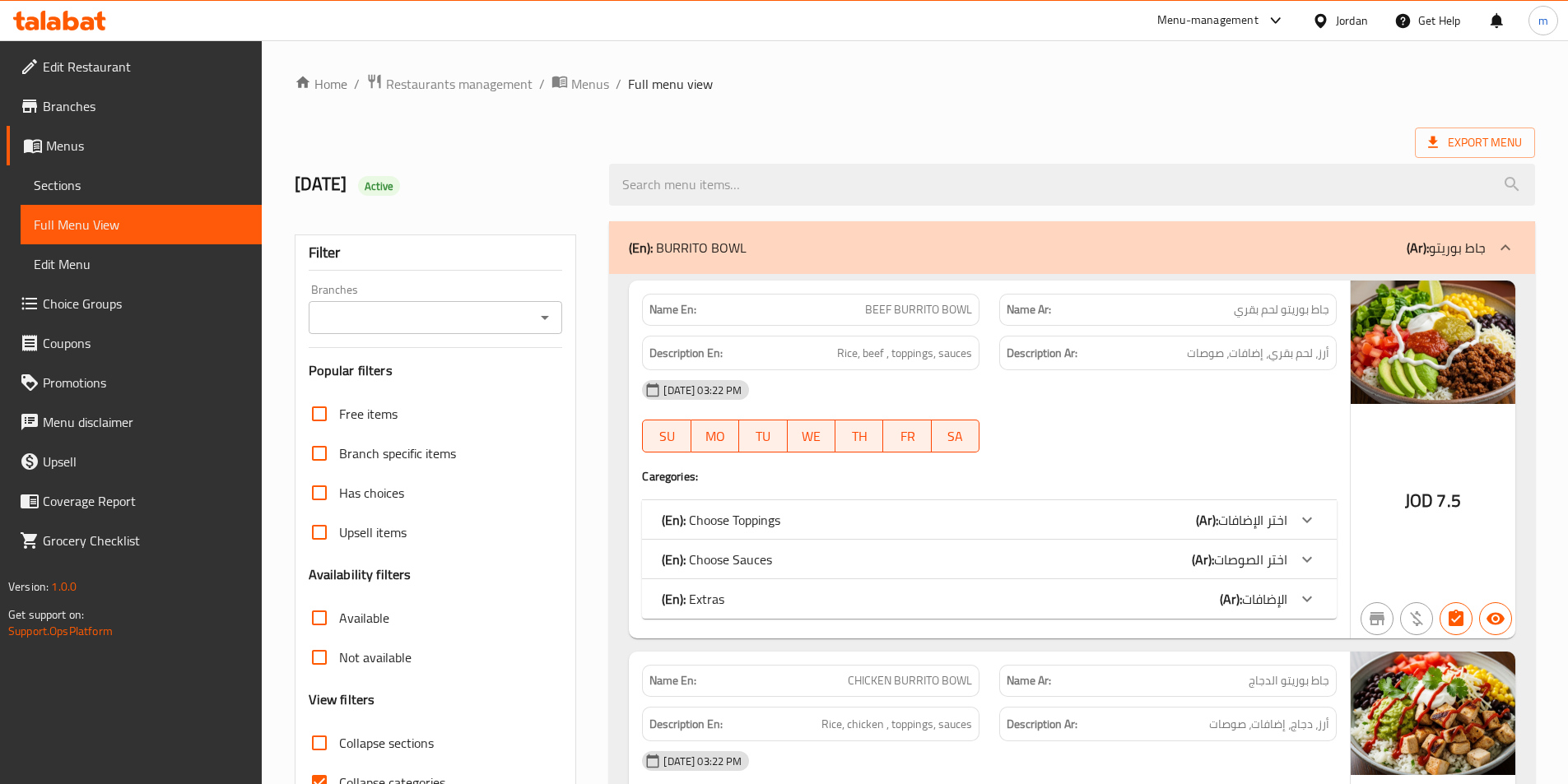
scroll to position [83, 0]
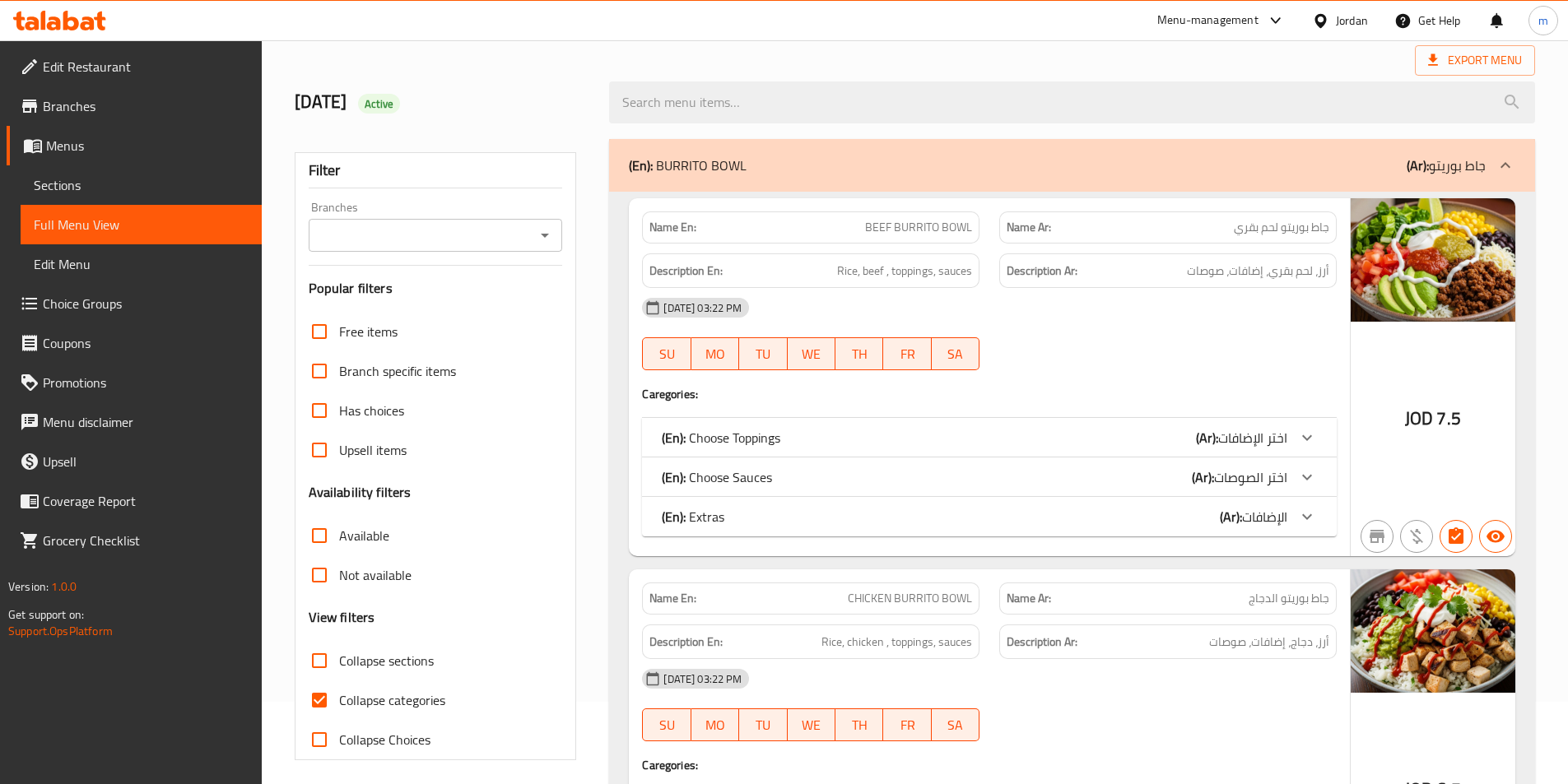
click at [395, 691] on span "Collapse categories" at bounding box center [392, 700] width 106 height 20
click at [339, 691] on input "Collapse categories" at bounding box center [319, 700] width 40 height 40
checkbox input "false"
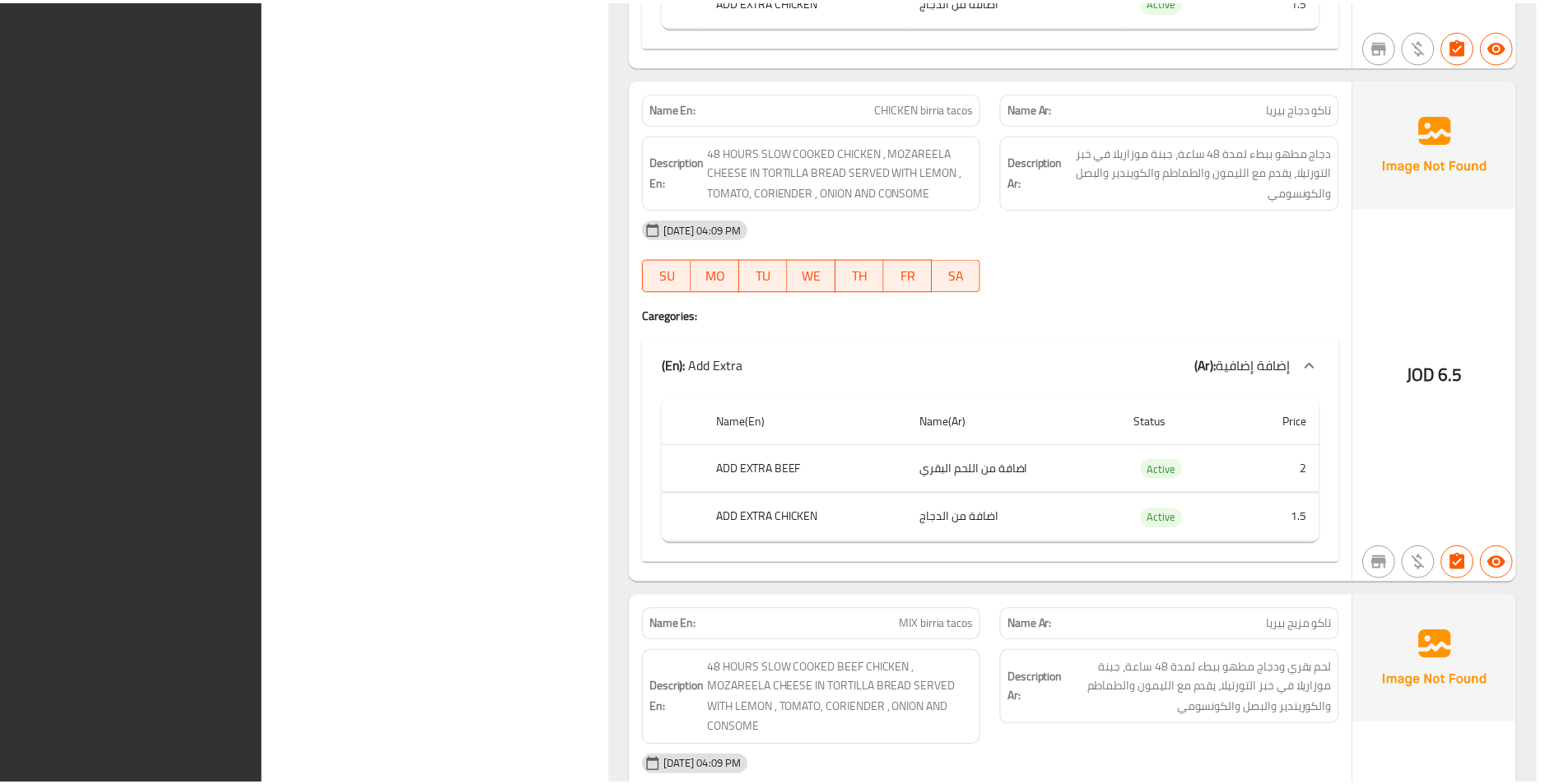
scroll to position [20196, 0]
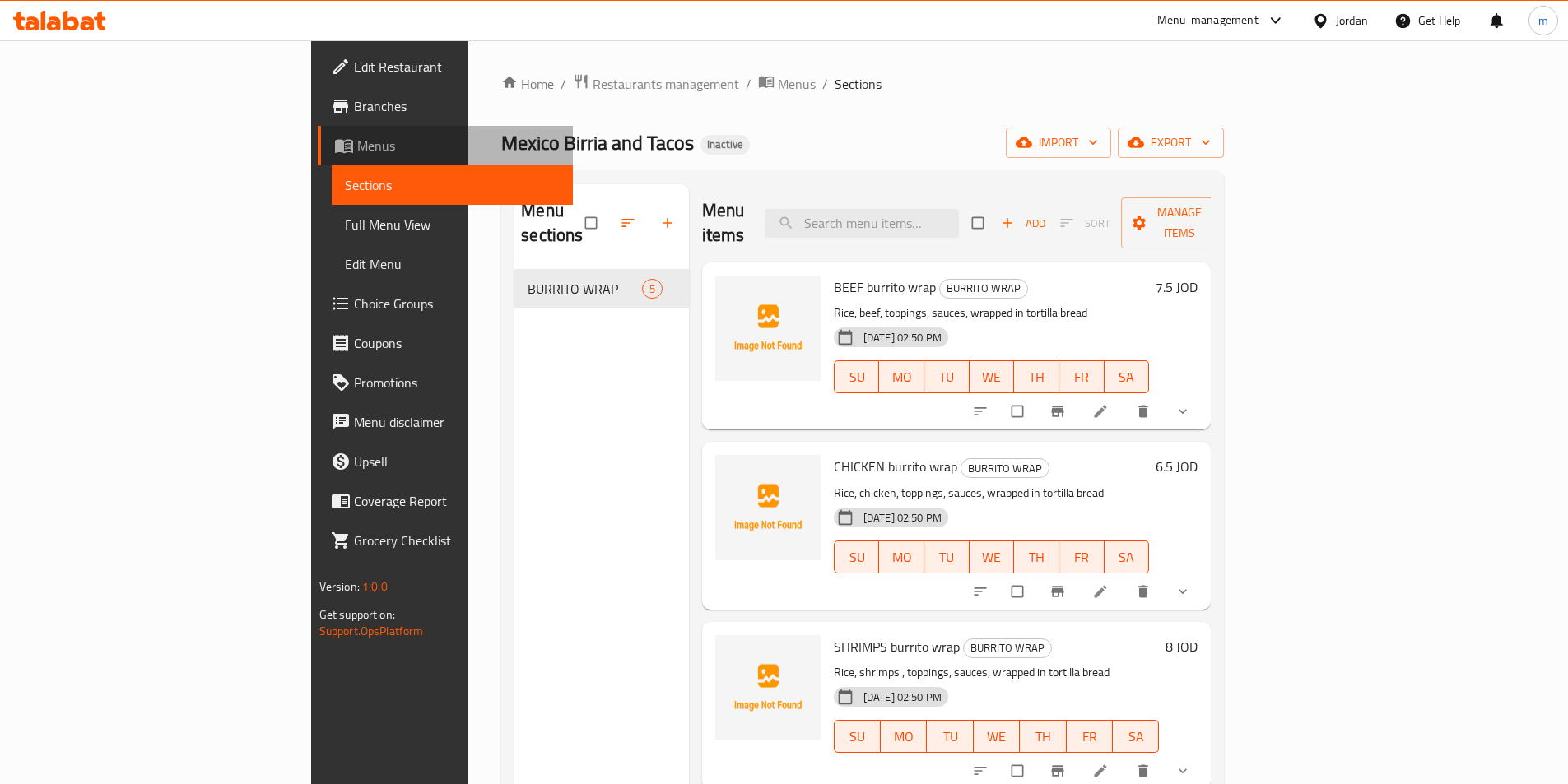
click at [357, 147] on span "Menus" at bounding box center [458, 145] width 202 height 20
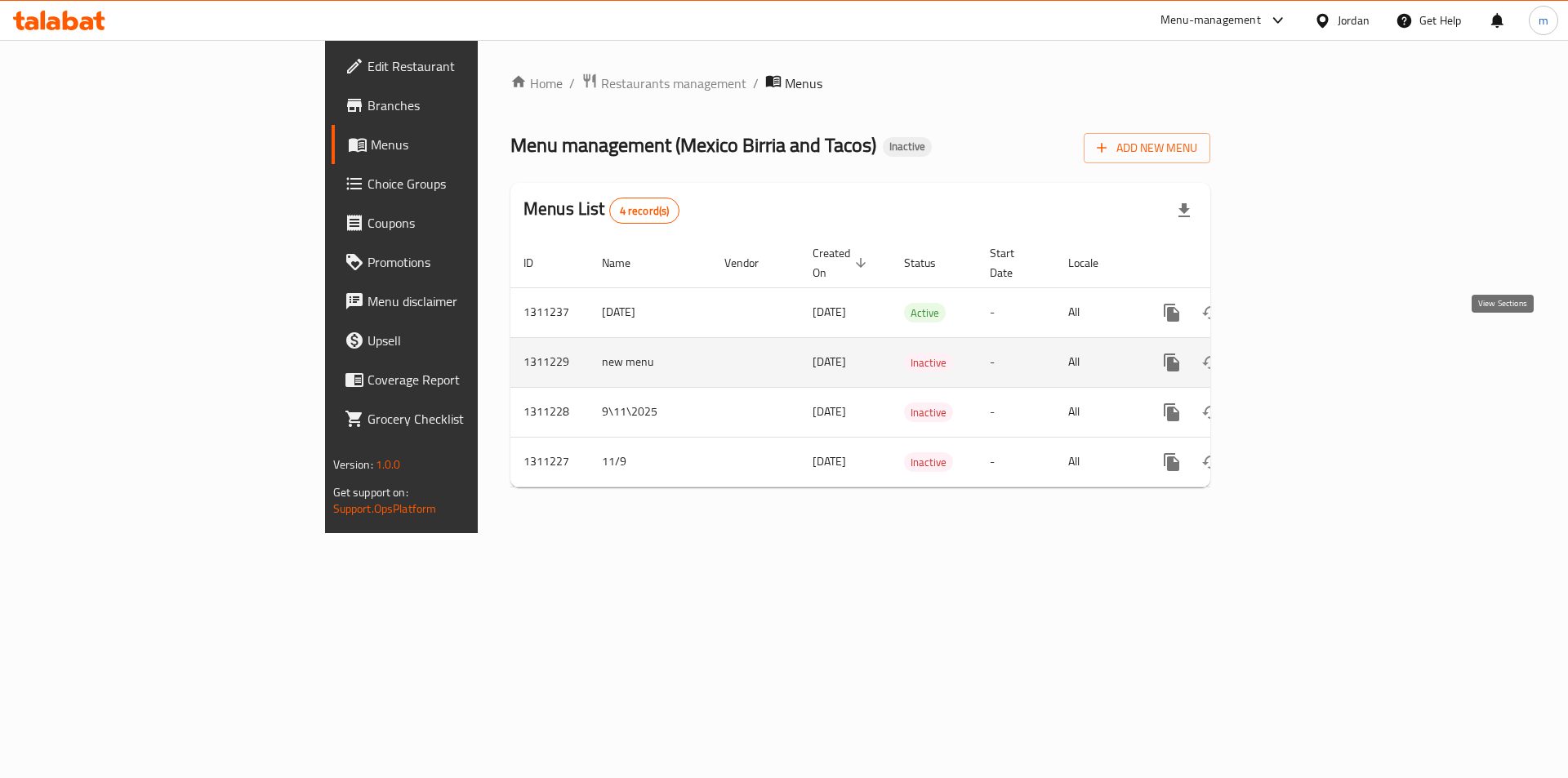
click at [1299, 352] on icon "enhanced table" at bounding box center [1289, 362] width 20 height 20
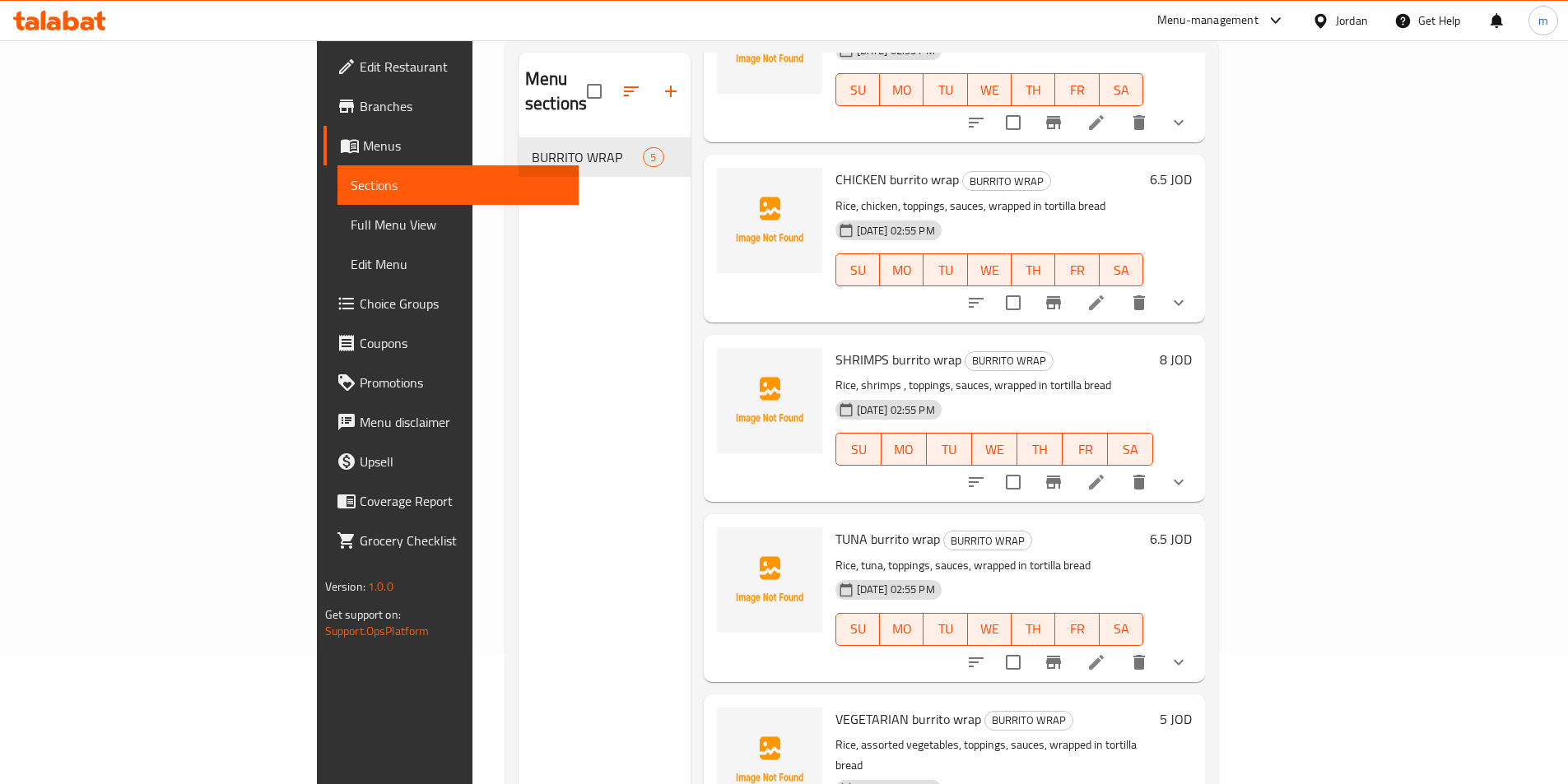
scroll to position [231, 0]
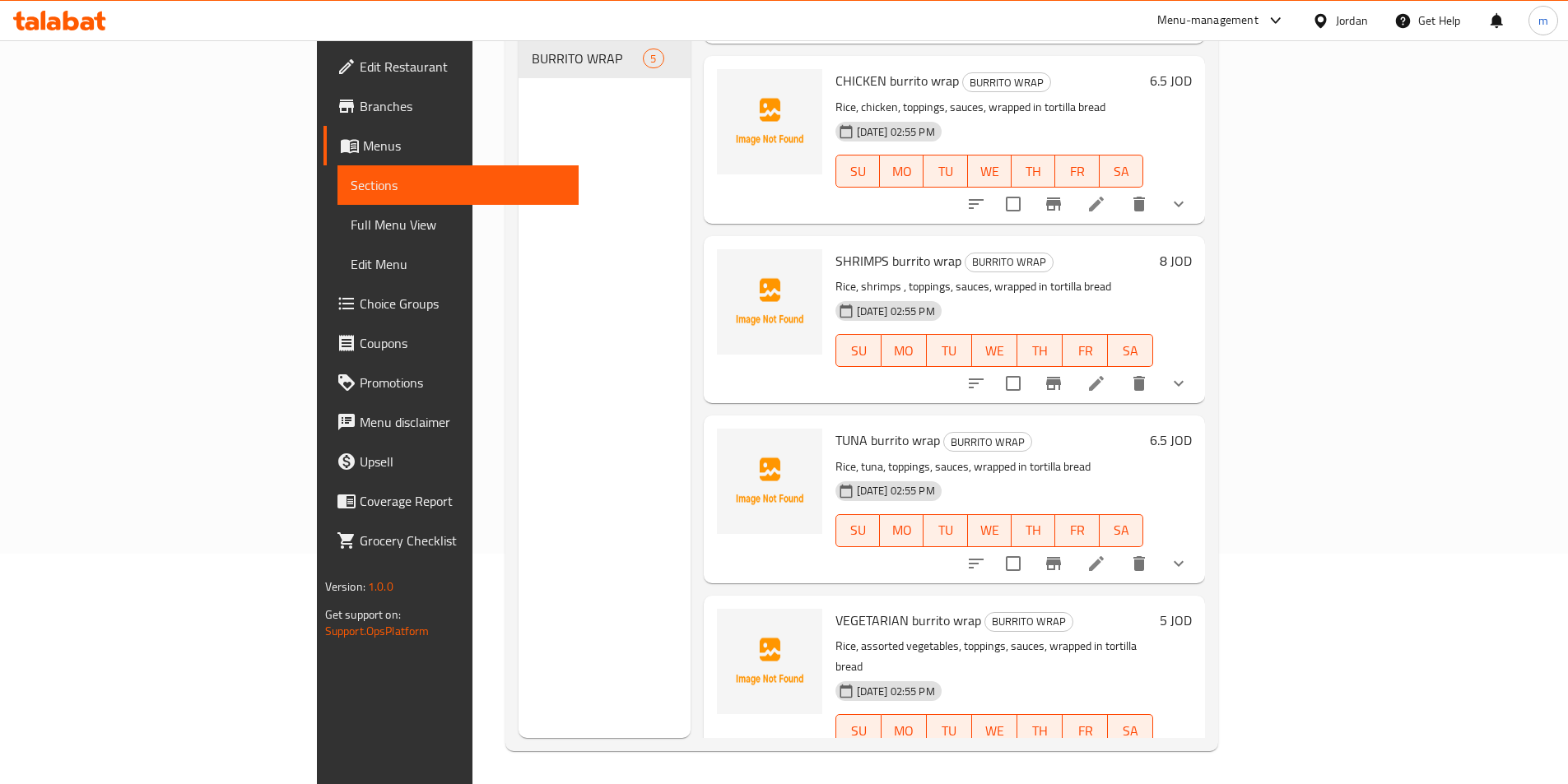
click at [549, 420] on div "Menu sections BURRITO WRAP 5" at bounding box center [604, 345] width 172 height 784
click at [519, 381] on div "Menu sections BURRITO WRAP 5" at bounding box center [604, 345] width 172 height 784
click at [519, 306] on div "Menu sections BURRITO WRAP 5" at bounding box center [604, 345] width 172 height 784
click at [519, 234] on div "Menu sections BURRITO WRAP 5" at bounding box center [604, 345] width 172 height 784
click at [521, 308] on div "Menu sections BURRITO WRAP 5" at bounding box center [604, 345] width 172 height 784
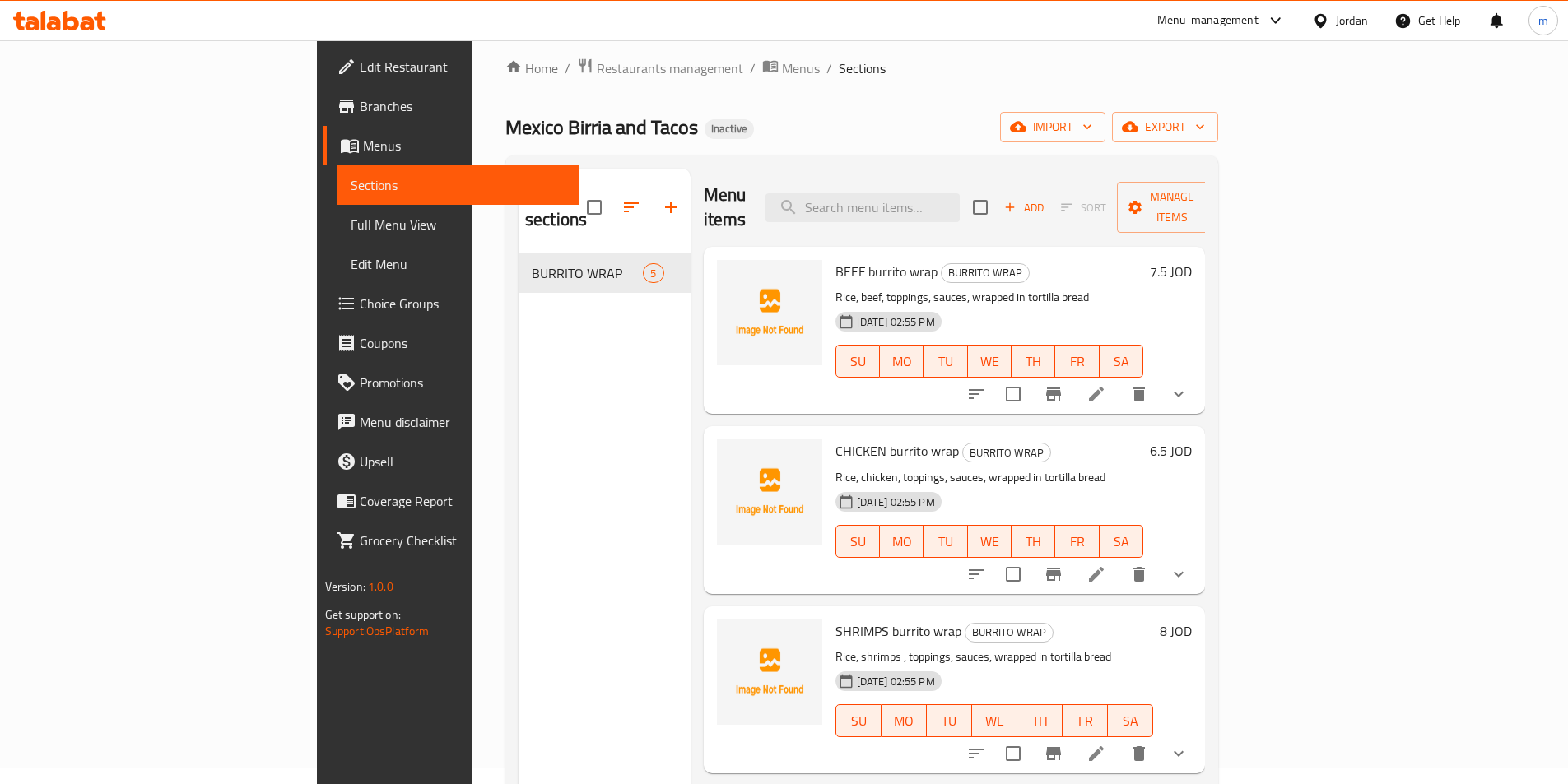
scroll to position [0, 0]
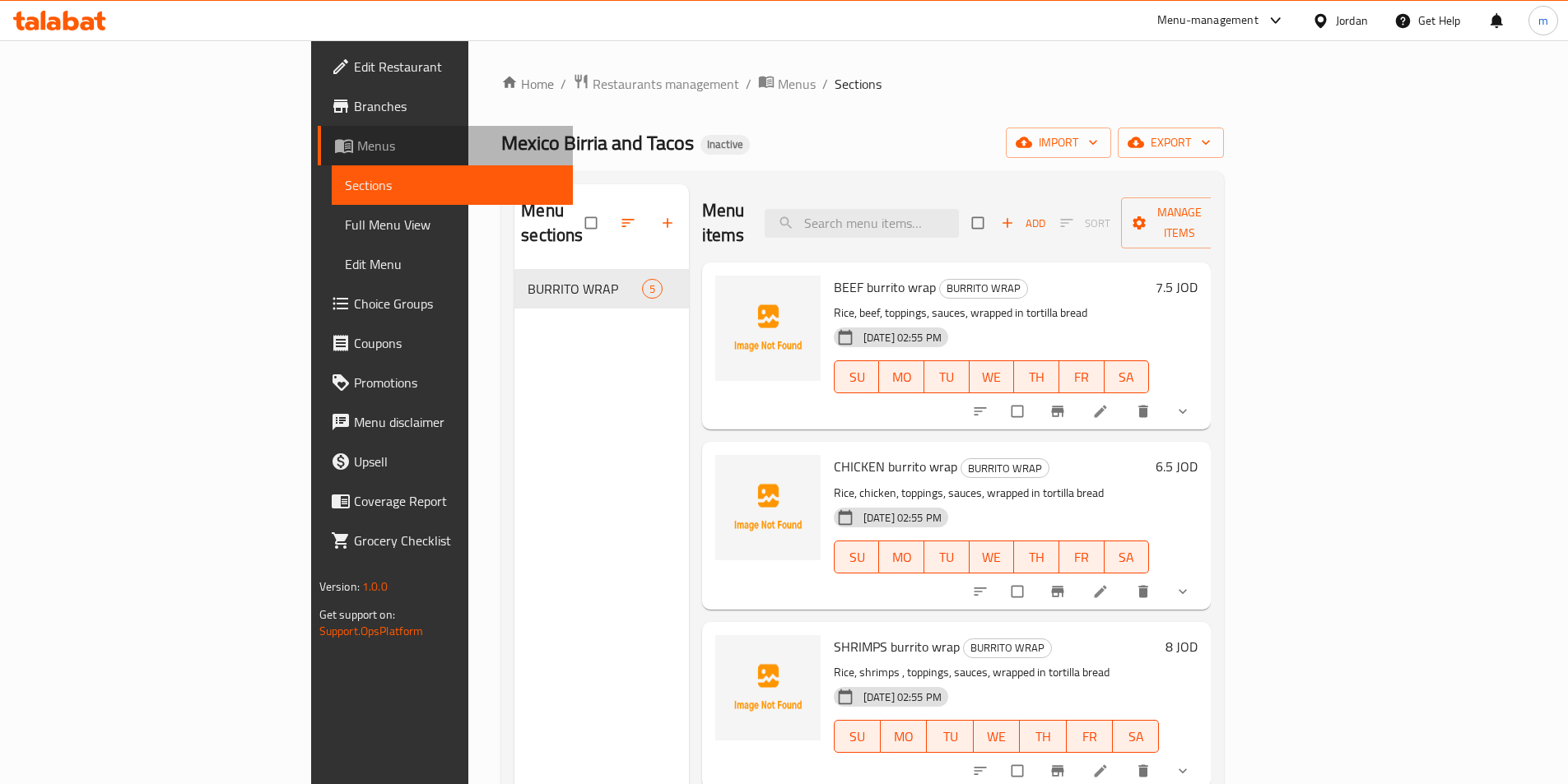
click at [357, 143] on span "Menus" at bounding box center [458, 145] width 202 height 20
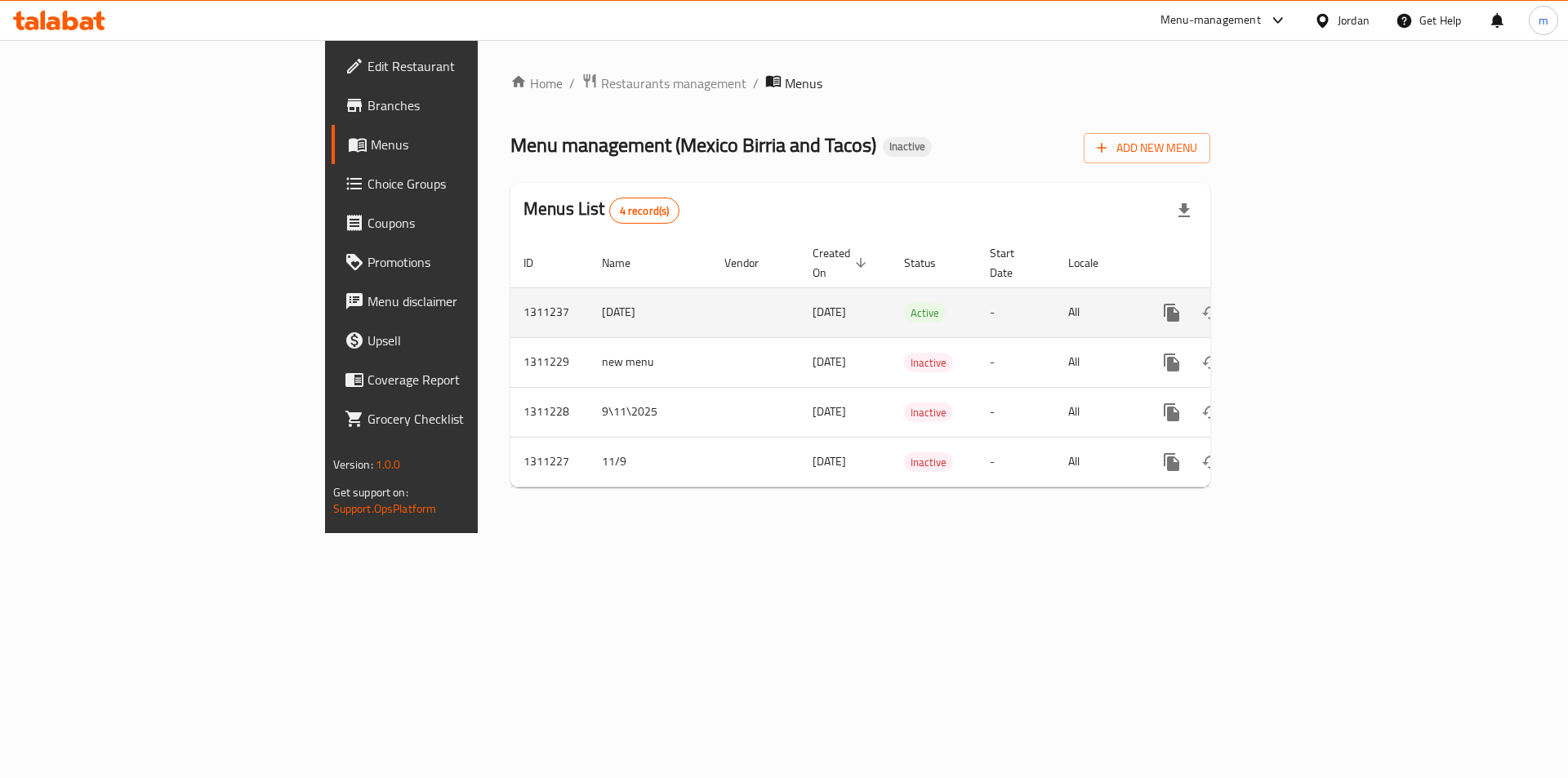
click at [1299, 303] on icon "enhanced table" at bounding box center [1289, 313] width 20 height 20
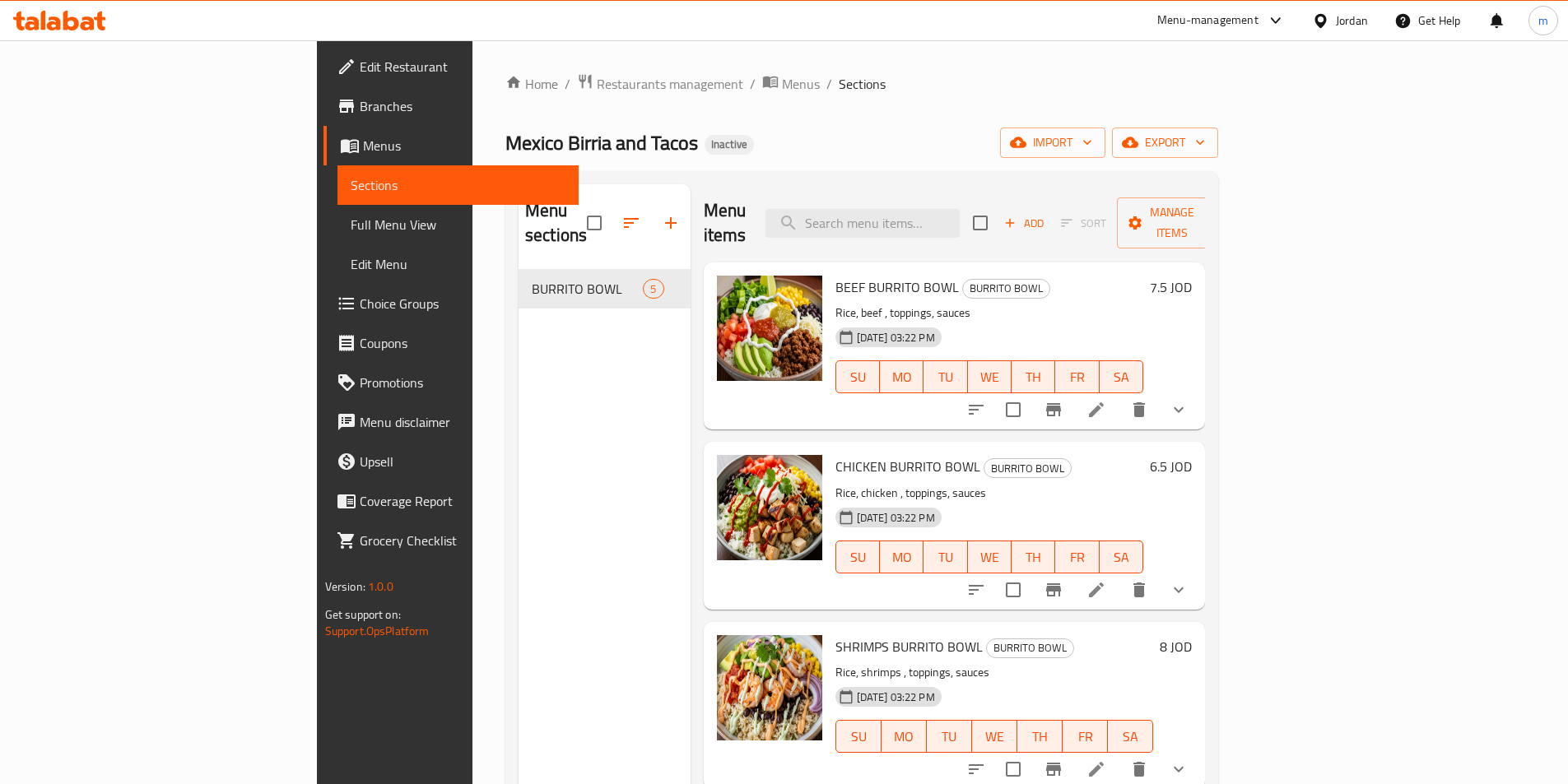
drag, startPoint x: 381, startPoint y: 398, endPoint x: 427, endPoint y: 201, distance: 202.3
click at [519, 398] on div "Menu sections BURRITO BOWL 5" at bounding box center [604, 576] width 172 height 784
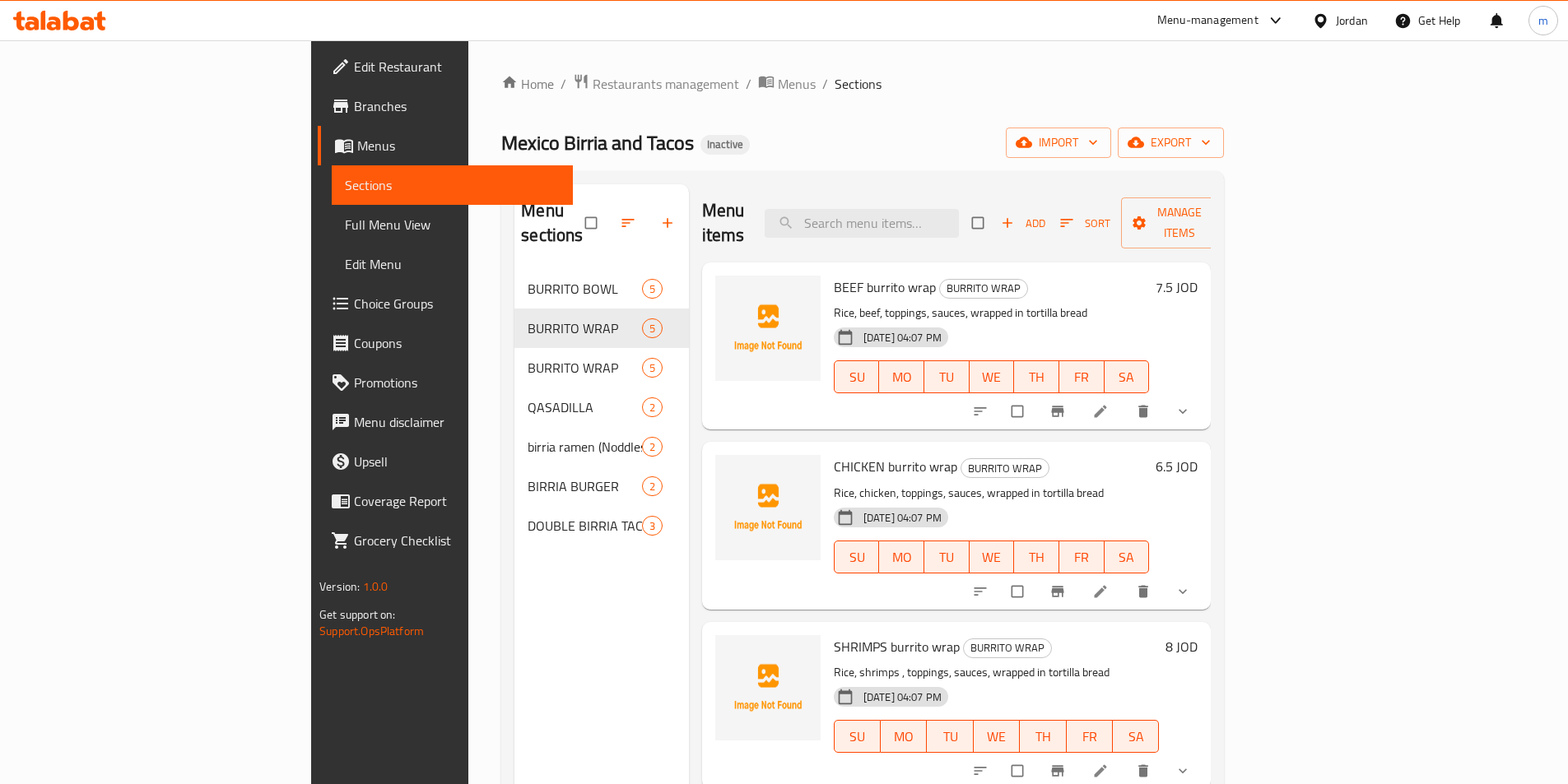
click at [886, 303] on p "Rice, beef, toppings, sauces, wrapped in tortilla bread" at bounding box center [992, 313] width 316 height 21
copy div "Rice, beef, toppings, sauces, wrapped in tortilla bread"
click at [1108, 455] on h6 "CHICKEN burrito wrap BURRITO WRAP" at bounding box center [992, 466] width 316 height 23
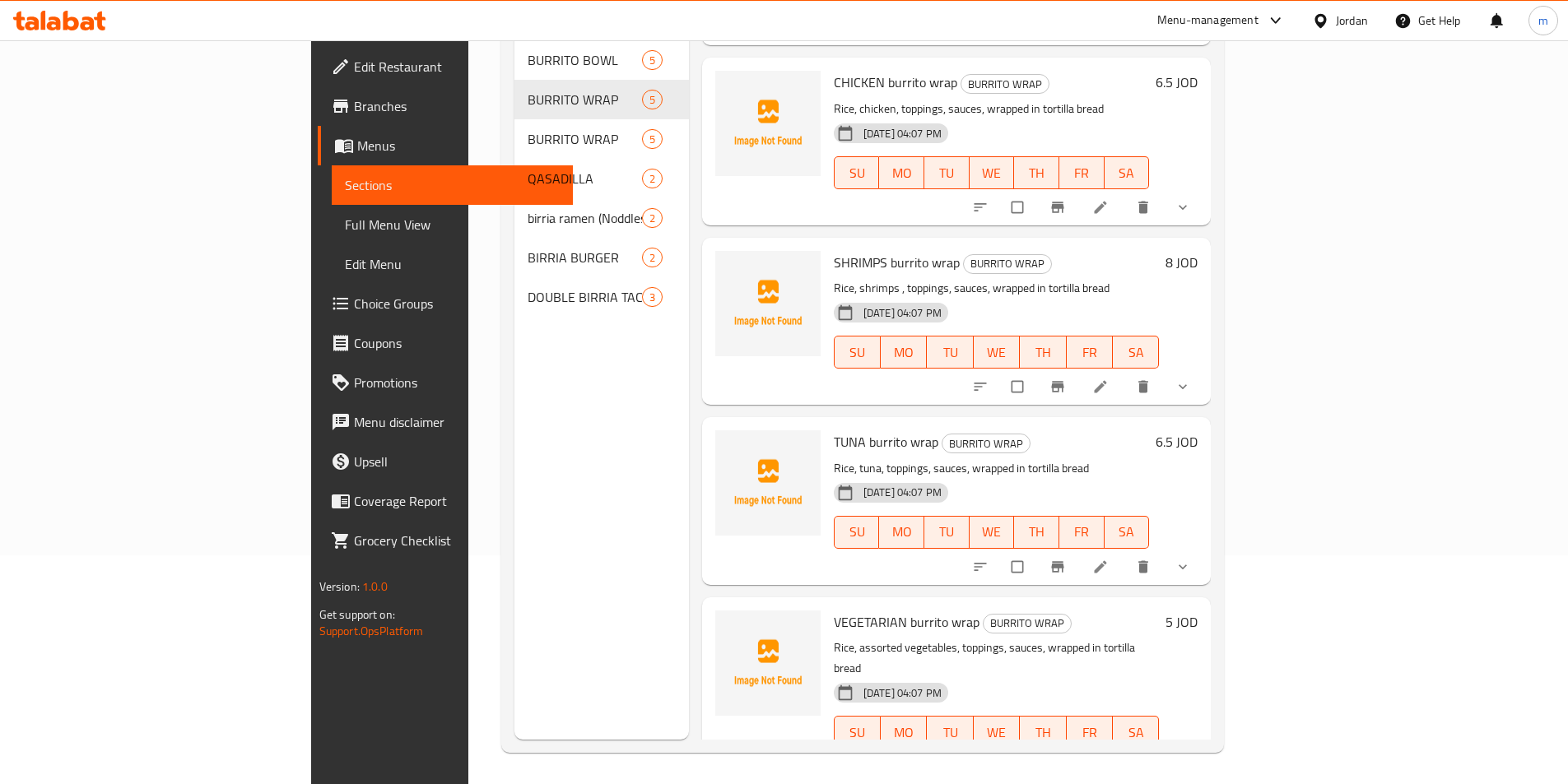
scroll to position [231, 0]
click at [515, 448] on div "Menu sections BURRITO BOWL 5 BURRITO WRAP 5 BURRITO WRAP 5 QASADILLA 2 birria r…" at bounding box center [602, 345] width 175 height 784
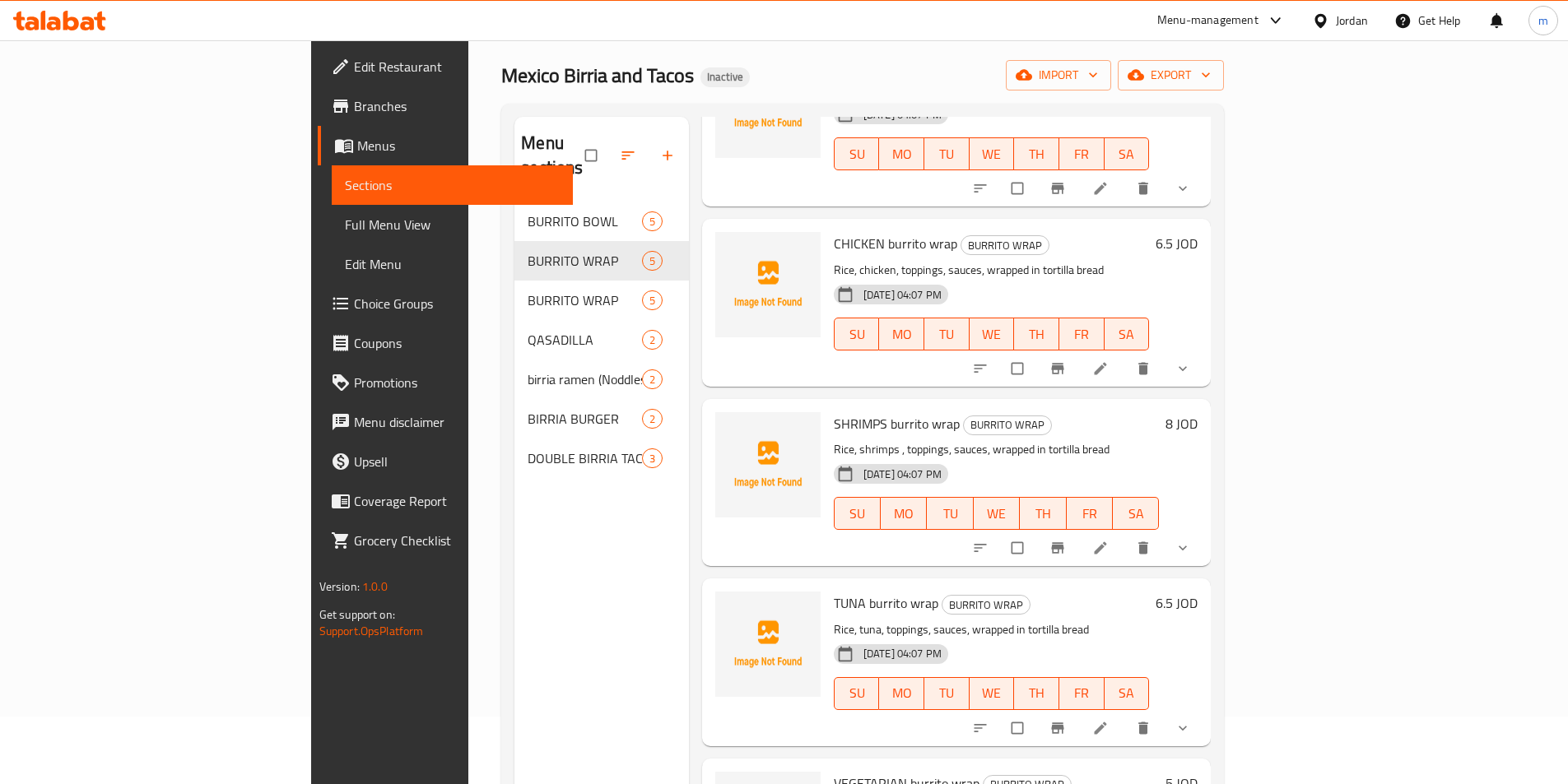
scroll to position [65, 0]
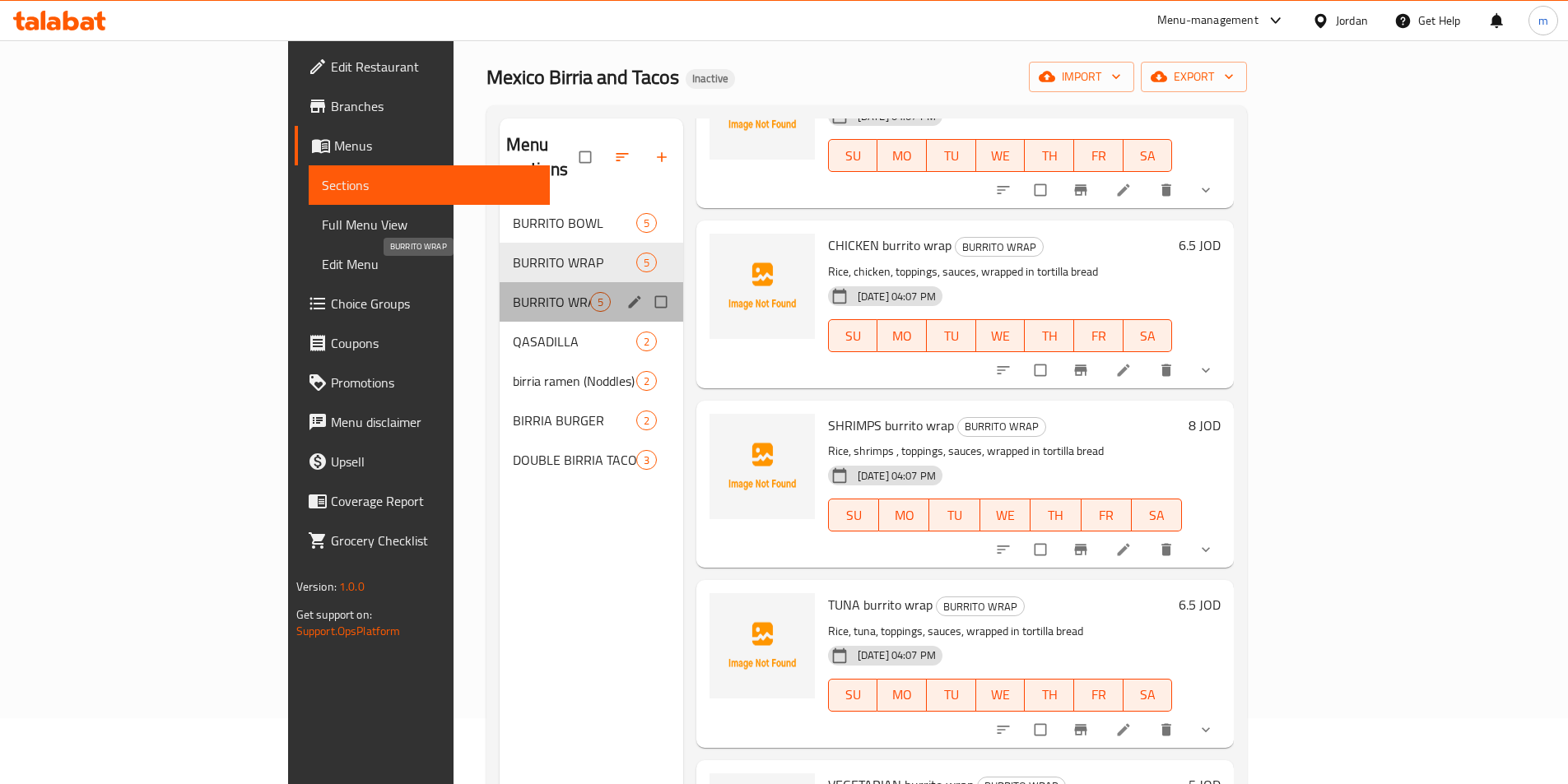
click at [513, 292] on span "BURRITO WRAP" at bounding box center [551, 302] width 77 height 20
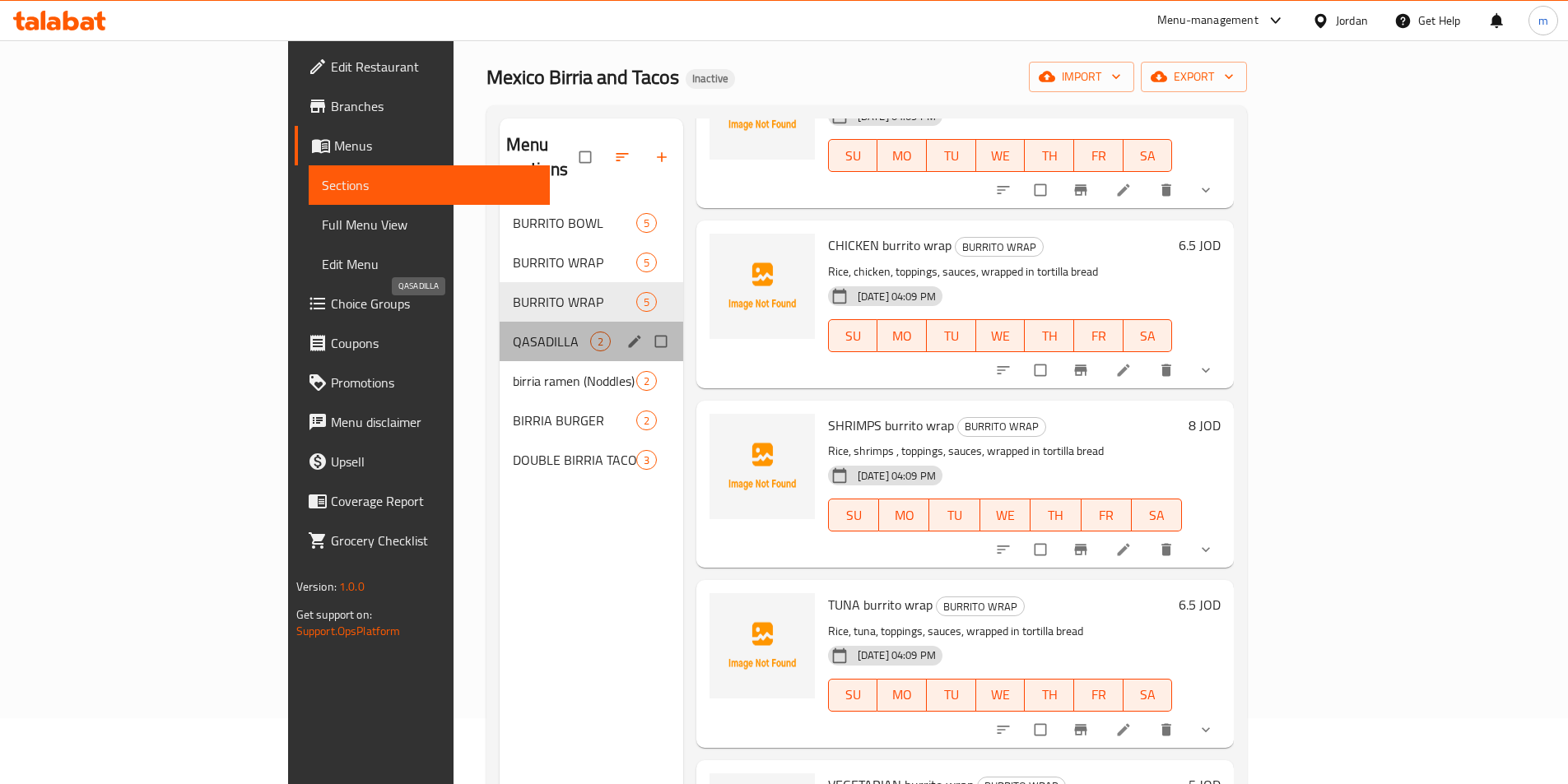
click at [513, 331] on span "QASADILLA" at bounding box center [551, 341] width 77 height 20
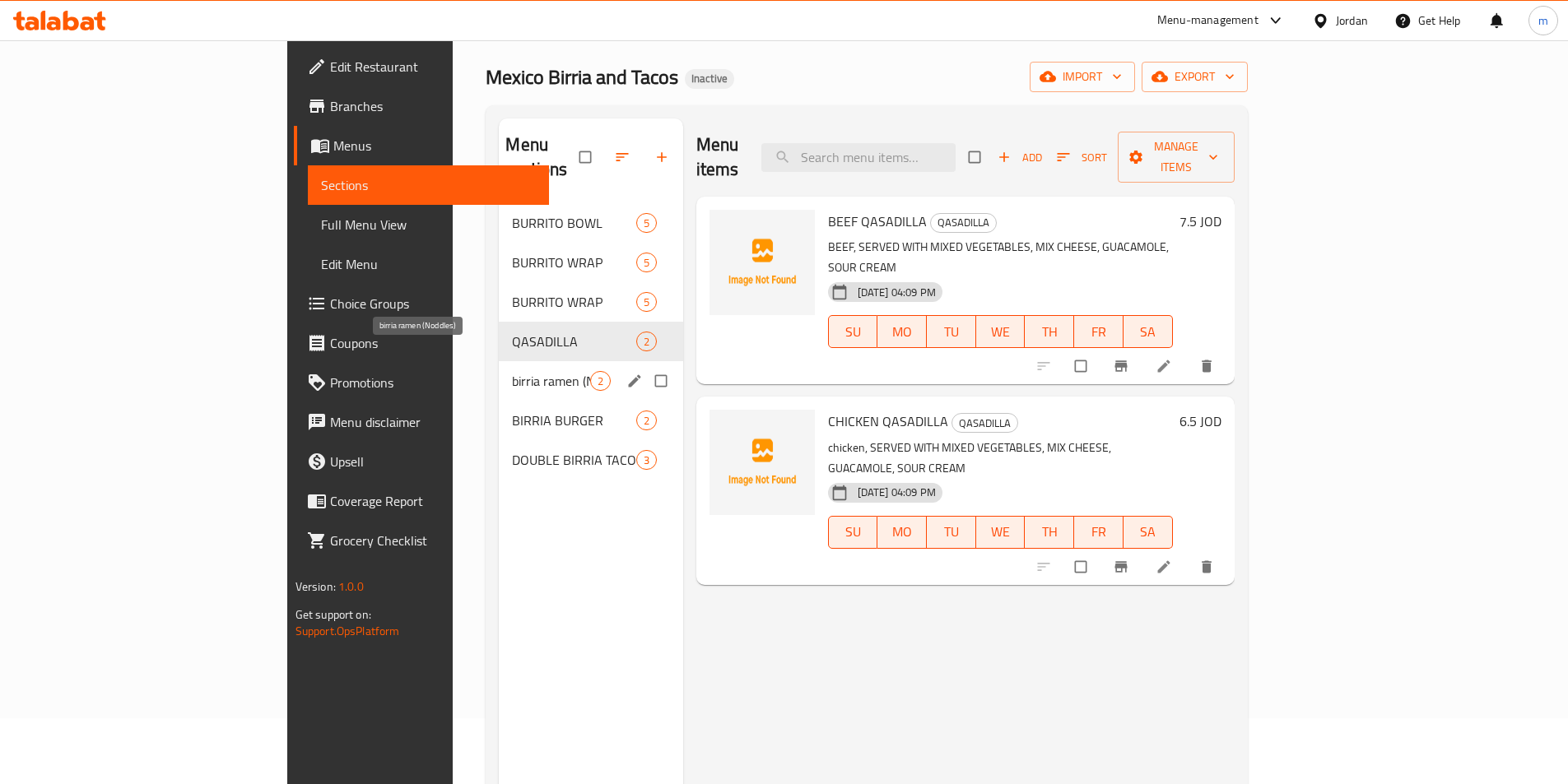
click at [512, 371] on span "birria ramen (Noddles)" at bounding box center [550, 381] width 77 height 20
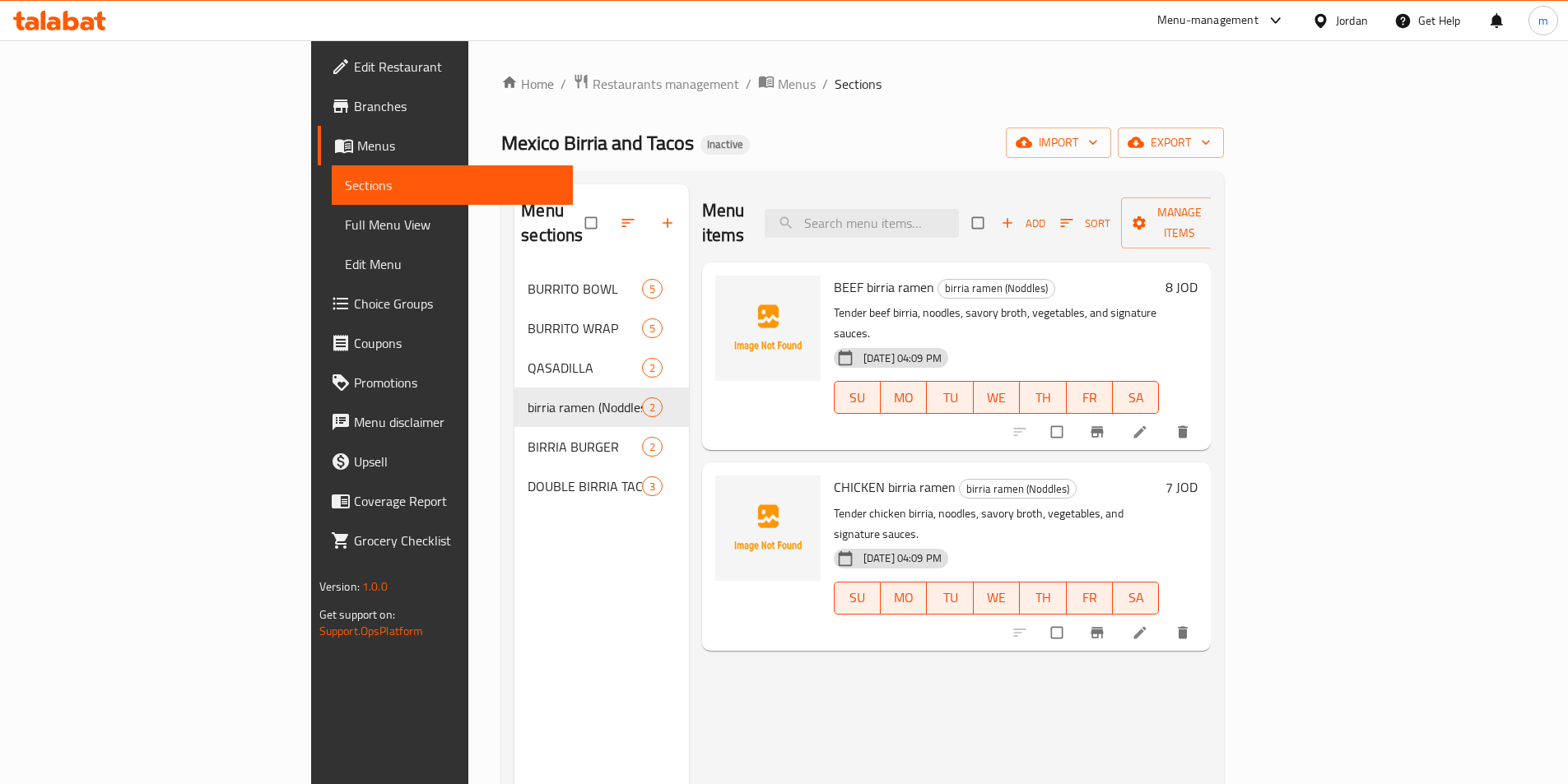
click at [357, 151] on span "Menus" at bounding box center [458, 145] width 202 height 20
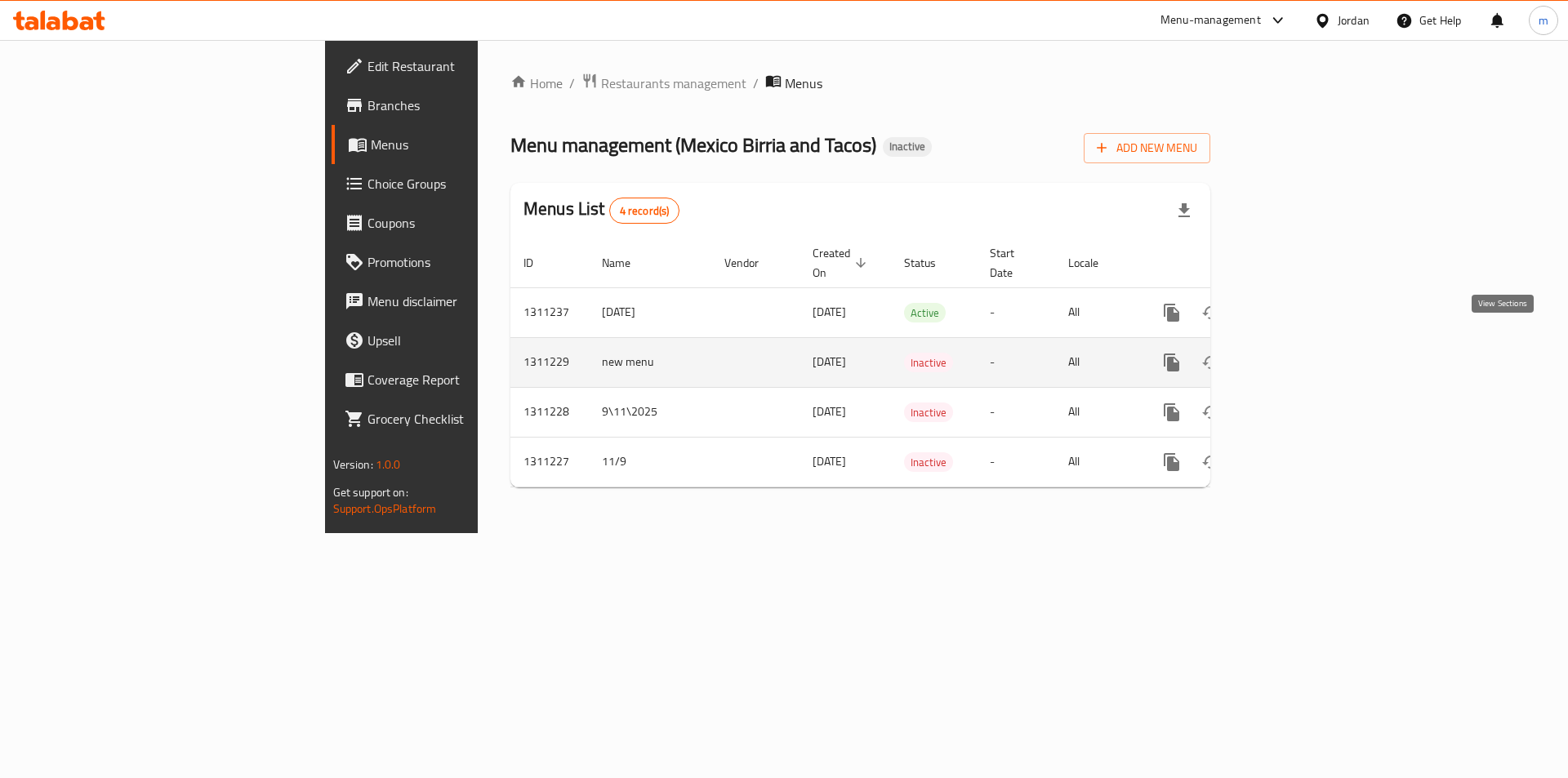
click at [1299, 352] on icon "enhanced table" at bounding box center [1289, 362] width 20 height 20
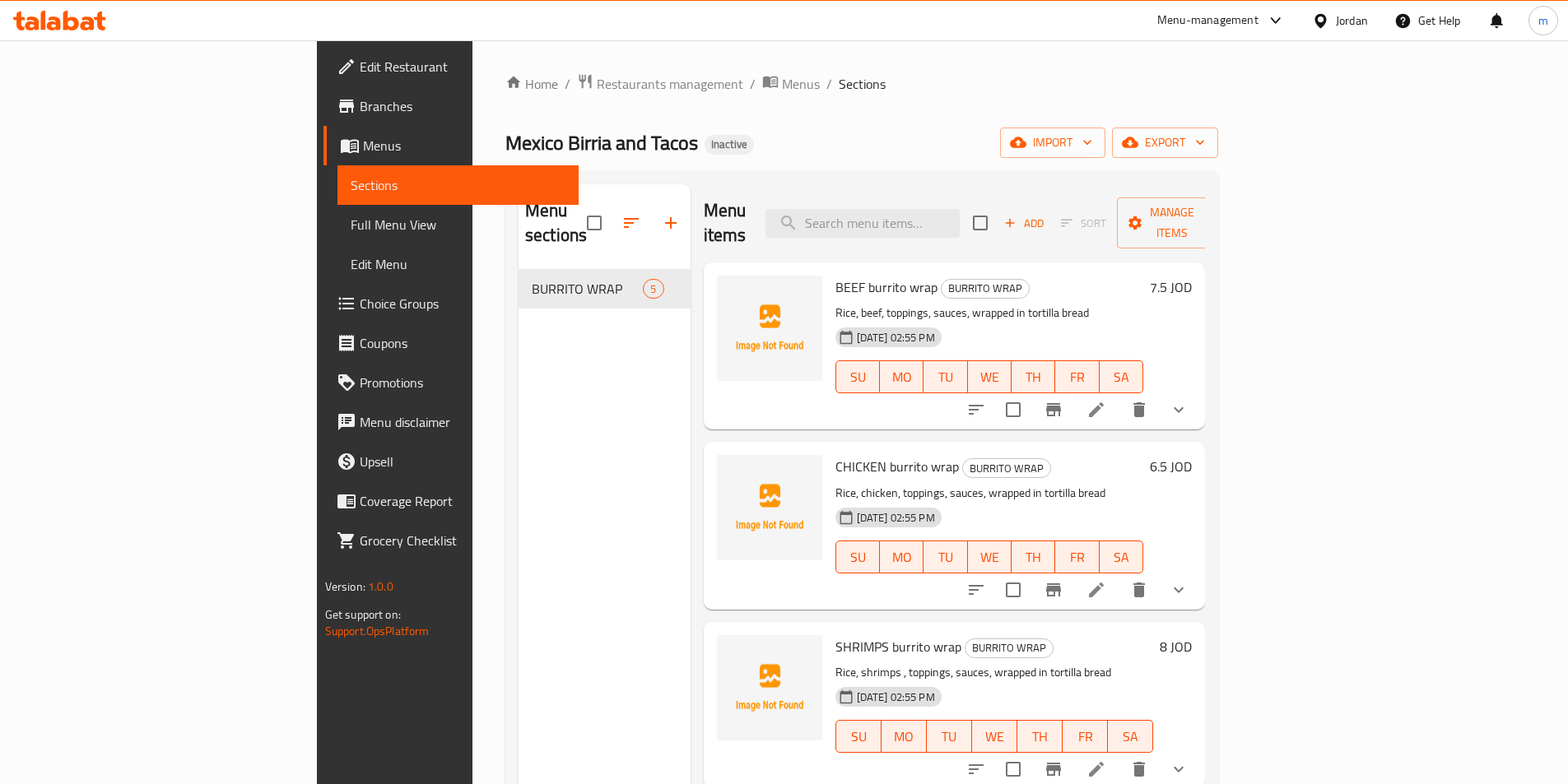
click at [350, 176] on span "Sections" at bounding box center [458, 185] width 215 height 20
click at [363, 147] on span "Menus" at bounding box center [463, 145] width 202 height 20
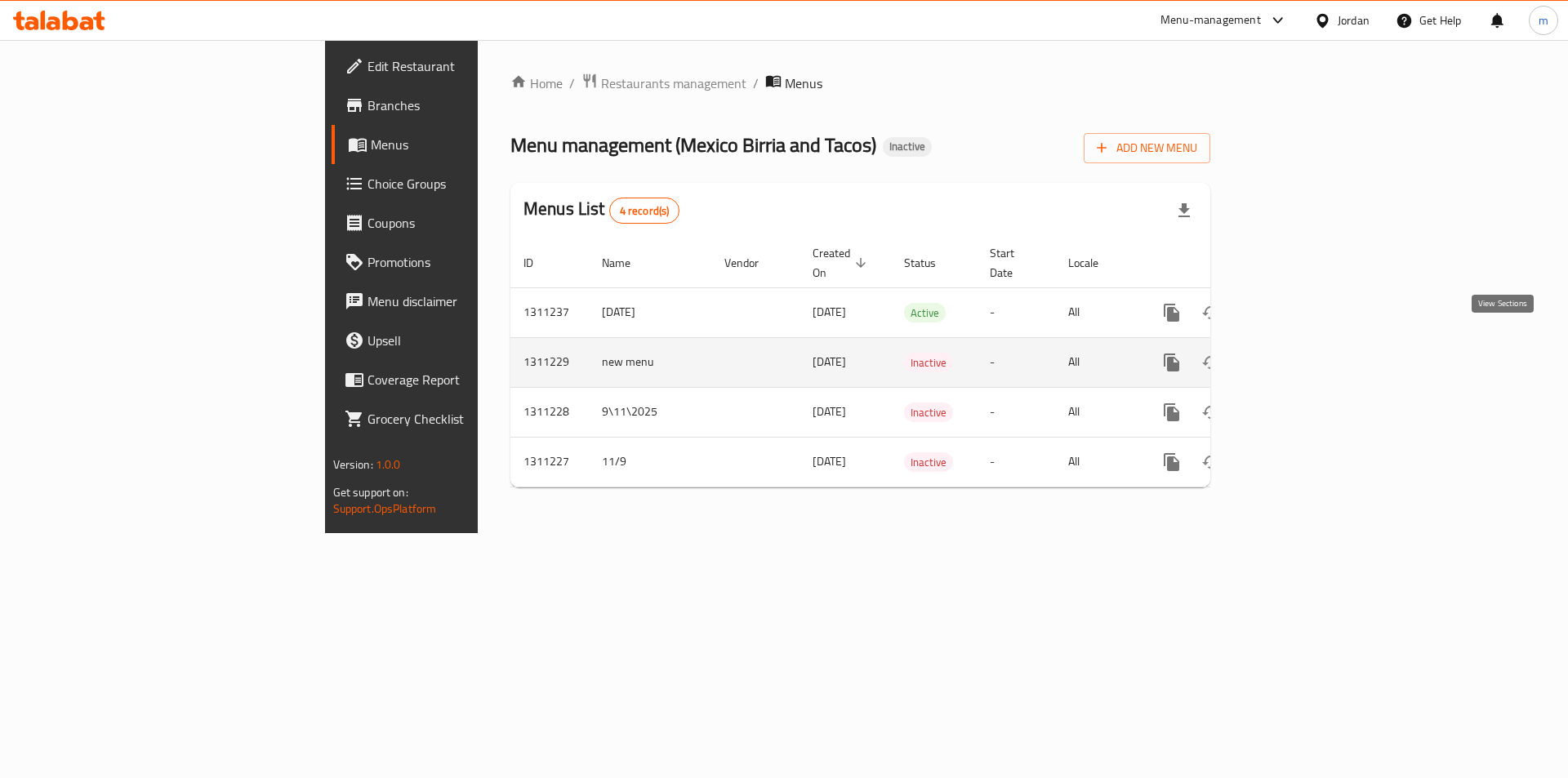
click at [1299, 352] on icon "enhanced table" at bounding box center [1289, 362] width 20 height 20
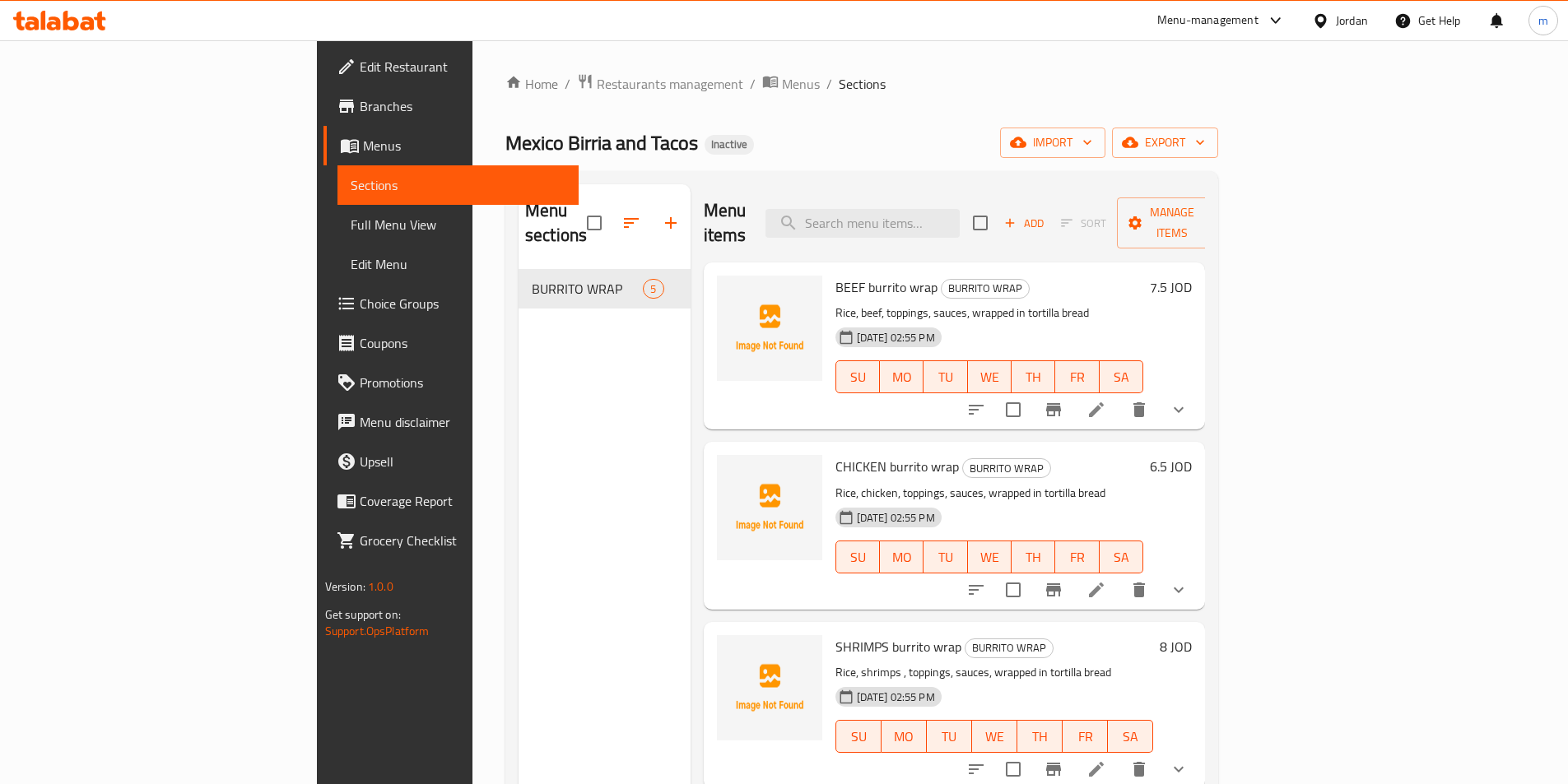
click at [363, 153] on span "Menus" at bounding box center [463, 145] width 202 height 20
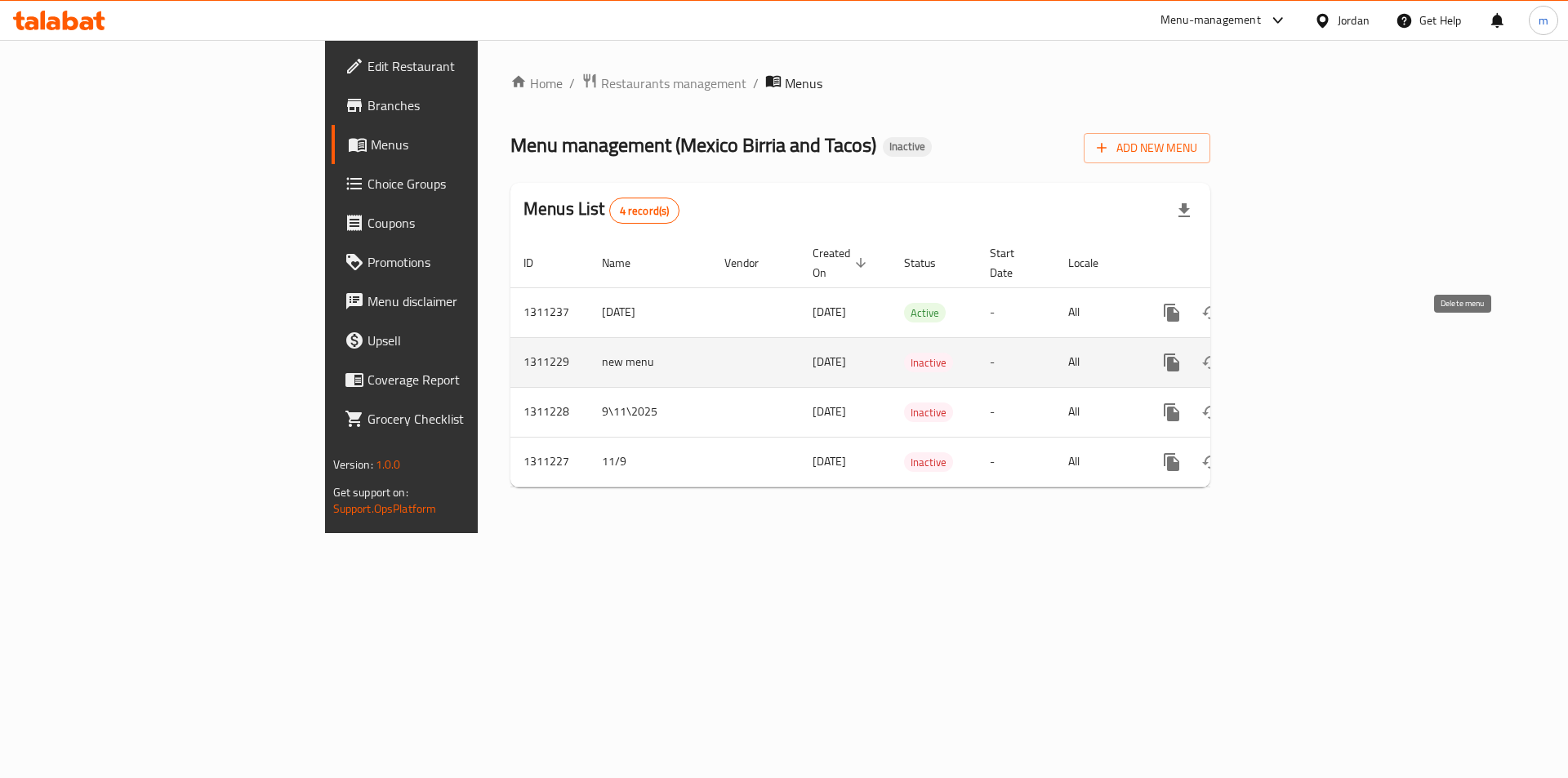
click at [1260, 352] on icon "enhanced table" at bounding box center [1250, 362] width 20 height 20
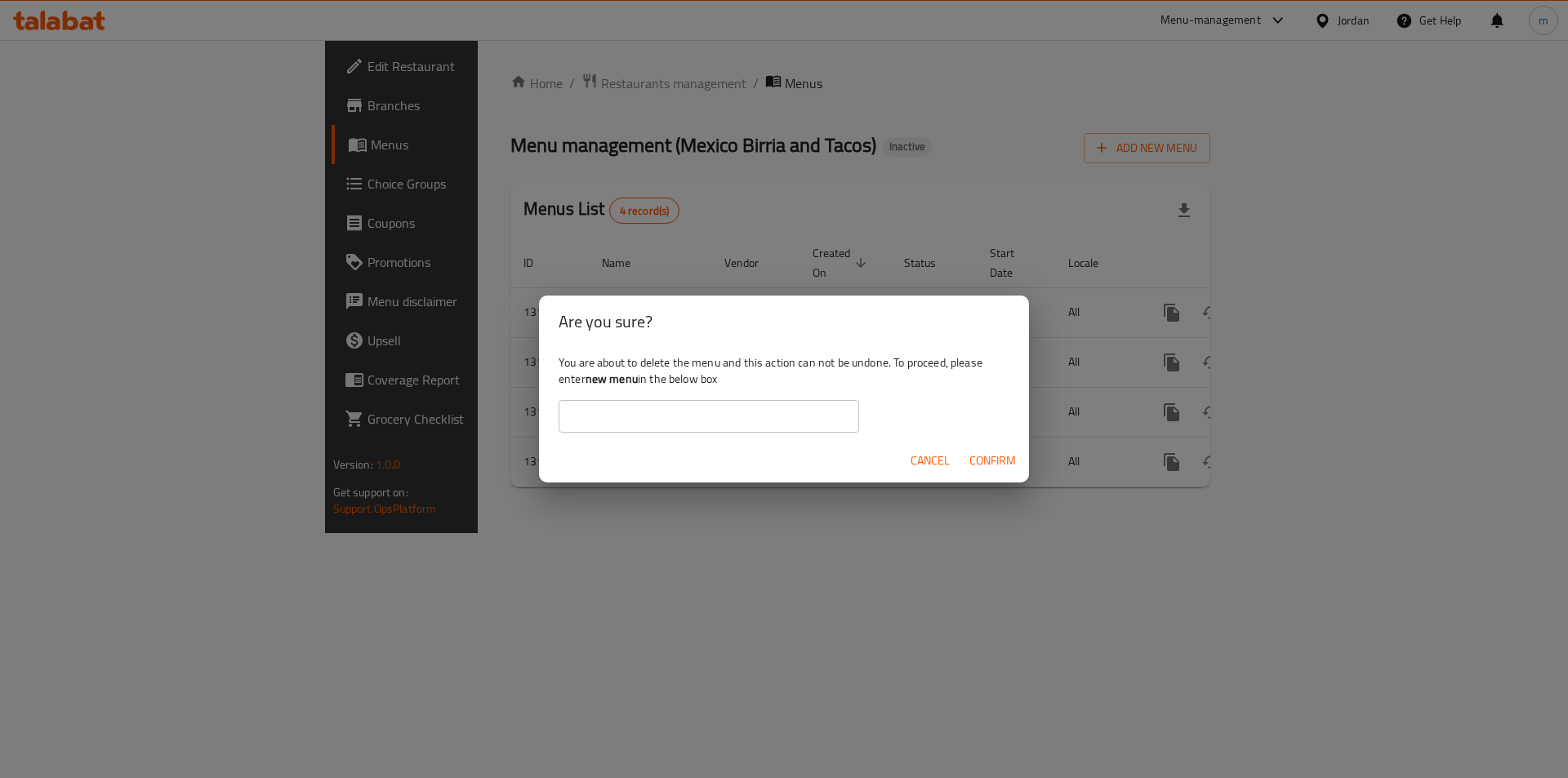
click at [769, 415] on input "text" at bounding box center [709, 416] width 301 height 33
type input "new menu"
click at [1013, 459] on span "Confirm" at bounding box center [992, 461] width 46 height 21
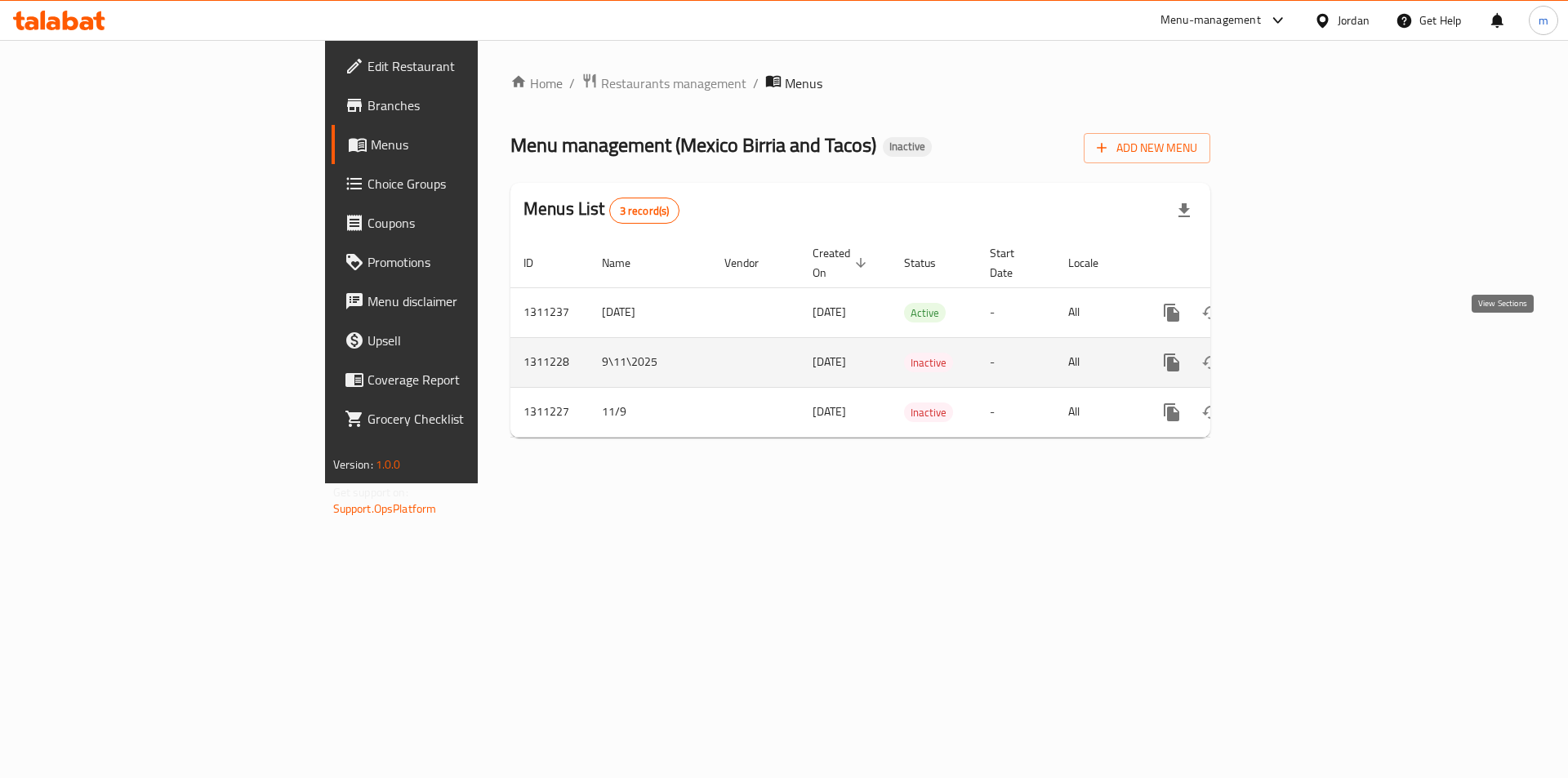
click at [1299, 352] on icon "enhanced table" at bounding box center [1289, 362] width 20 height 20
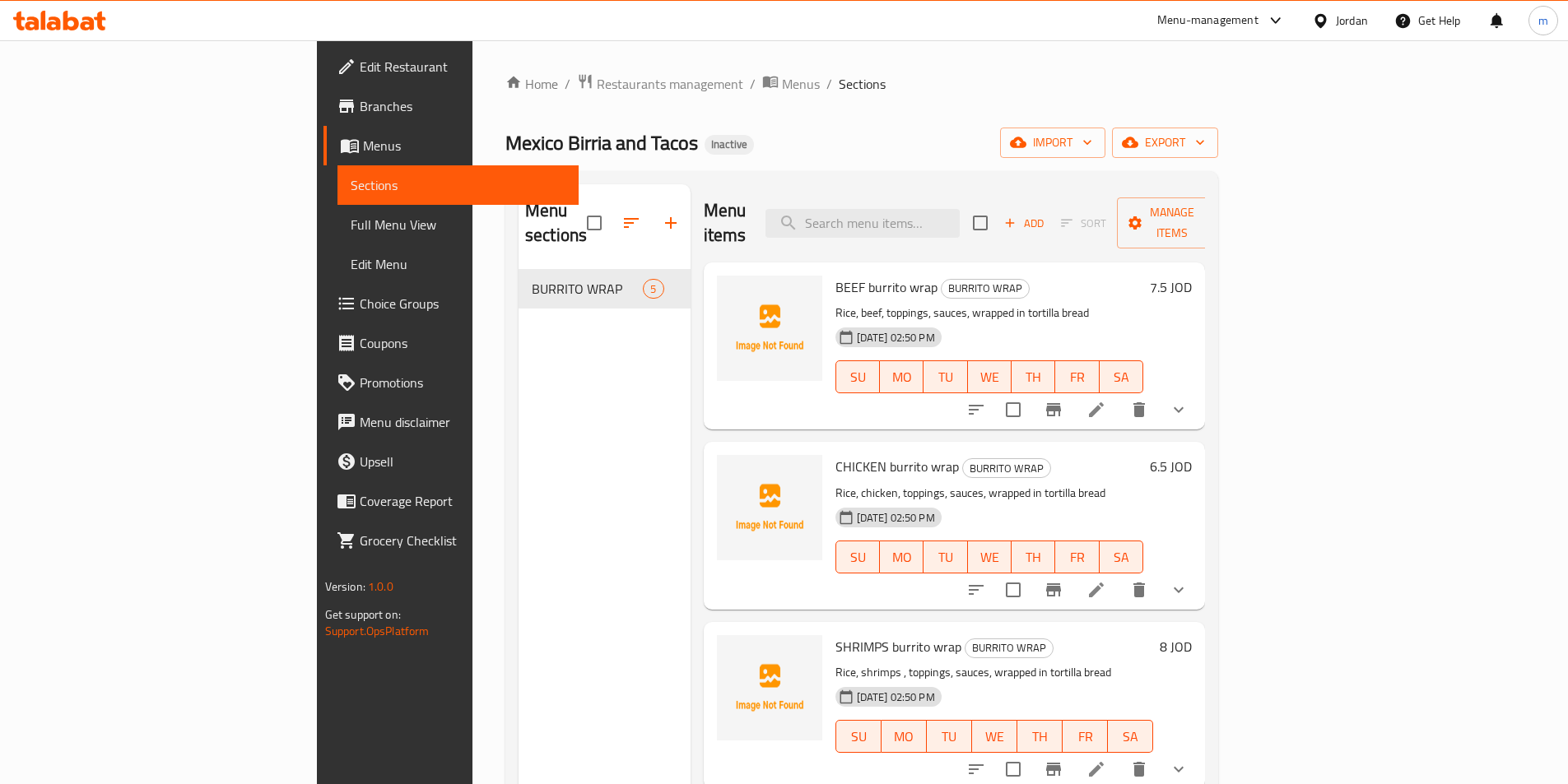
click at [363, 151] on span "Menus" at bounding box center [463, 145] width 202 height 20
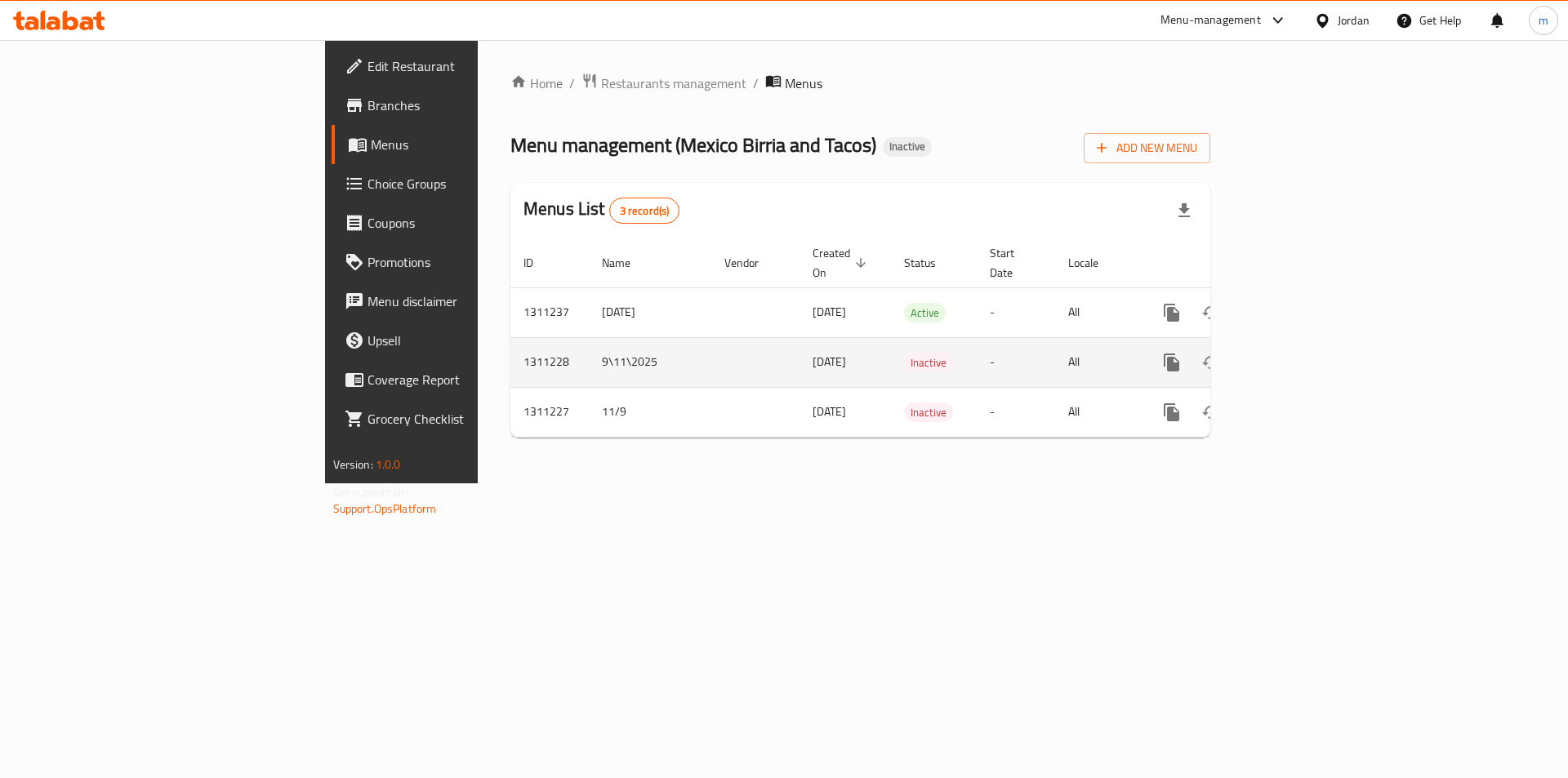
click at [1297, 355] on icon "enhanced table" at bounding box center [1290, 363] width 15 height 15
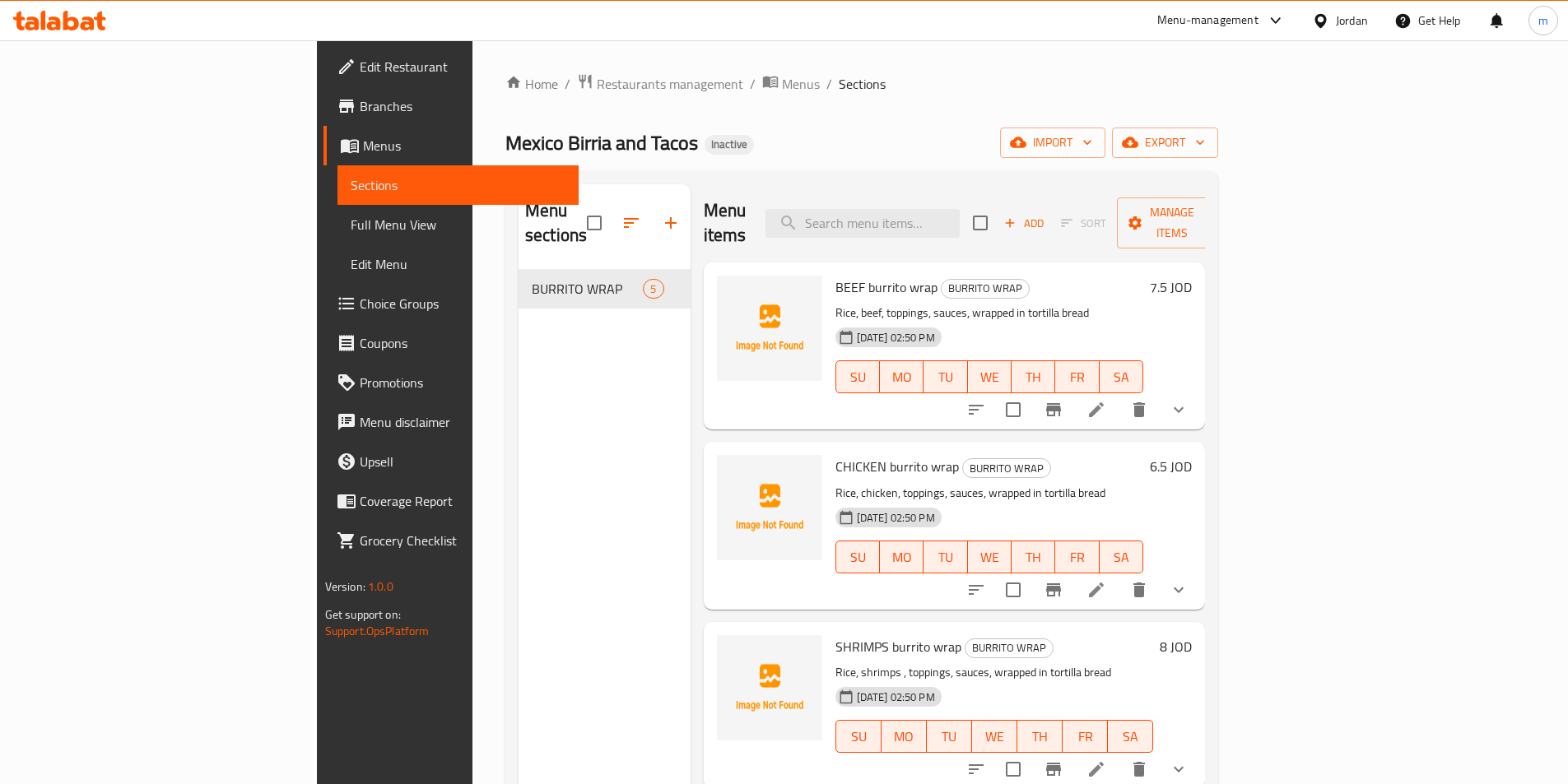
click at [363, 142] on span "Menus" at bounding box center [463, 145] width 202 height 20
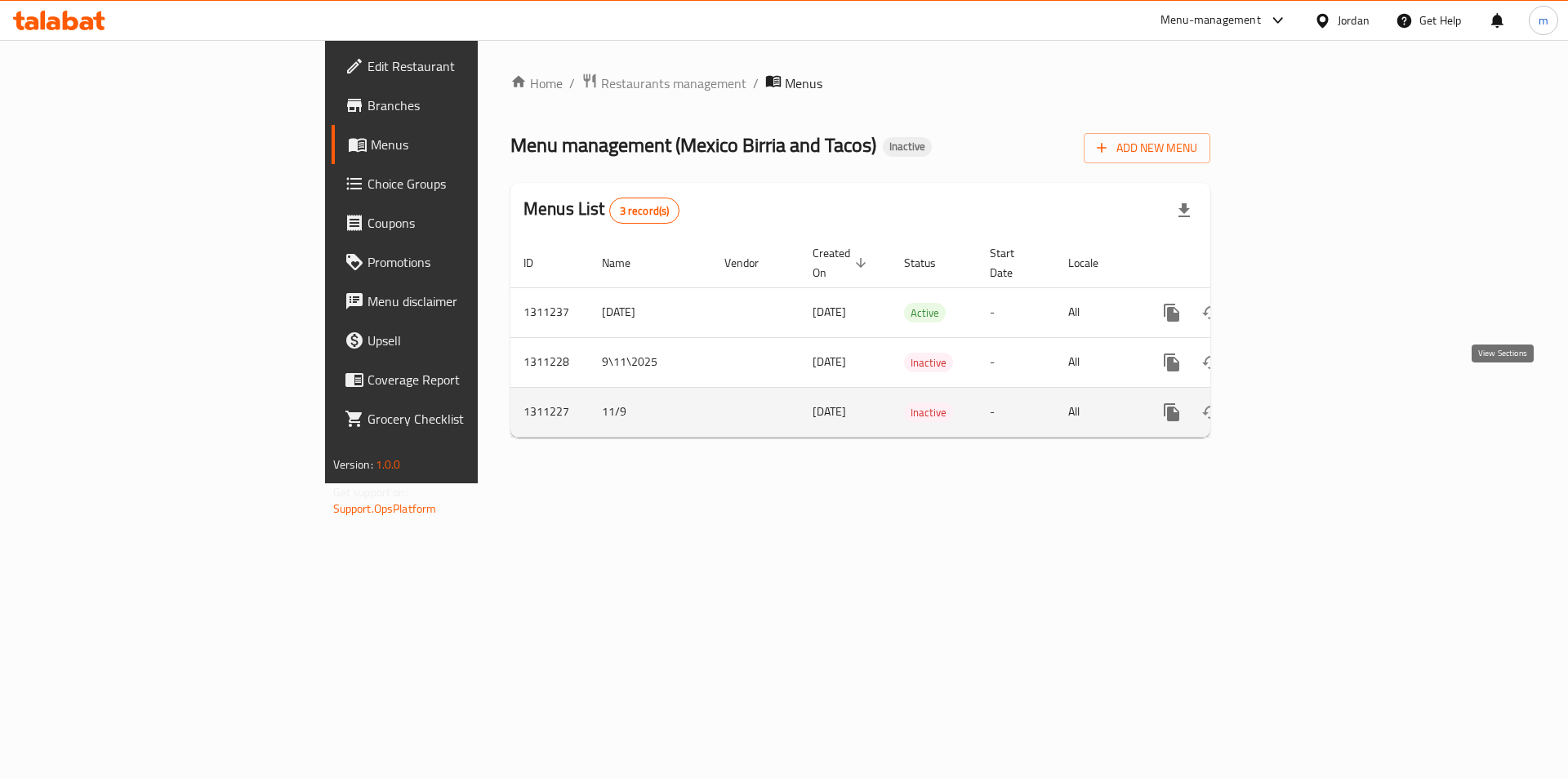
click at [1299, 402] on icon "enhanced table" at bounding box center [1289, 412] width 20 height 20
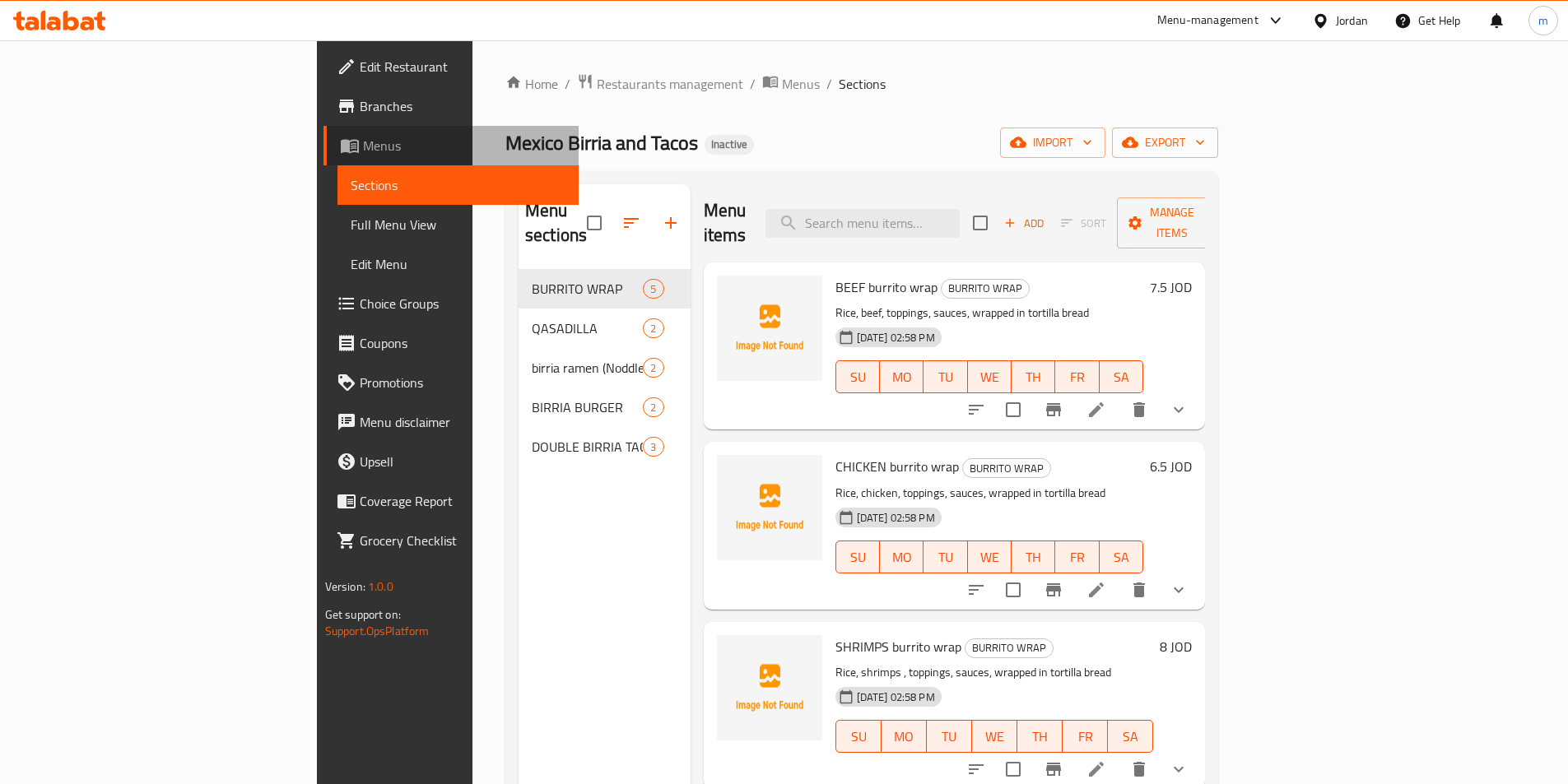
click at [363, 151] on span "Menus" at bounding box center [463, 145] width 202 height 20
